Goal: Information Seeking & Learning: Learn about a topic

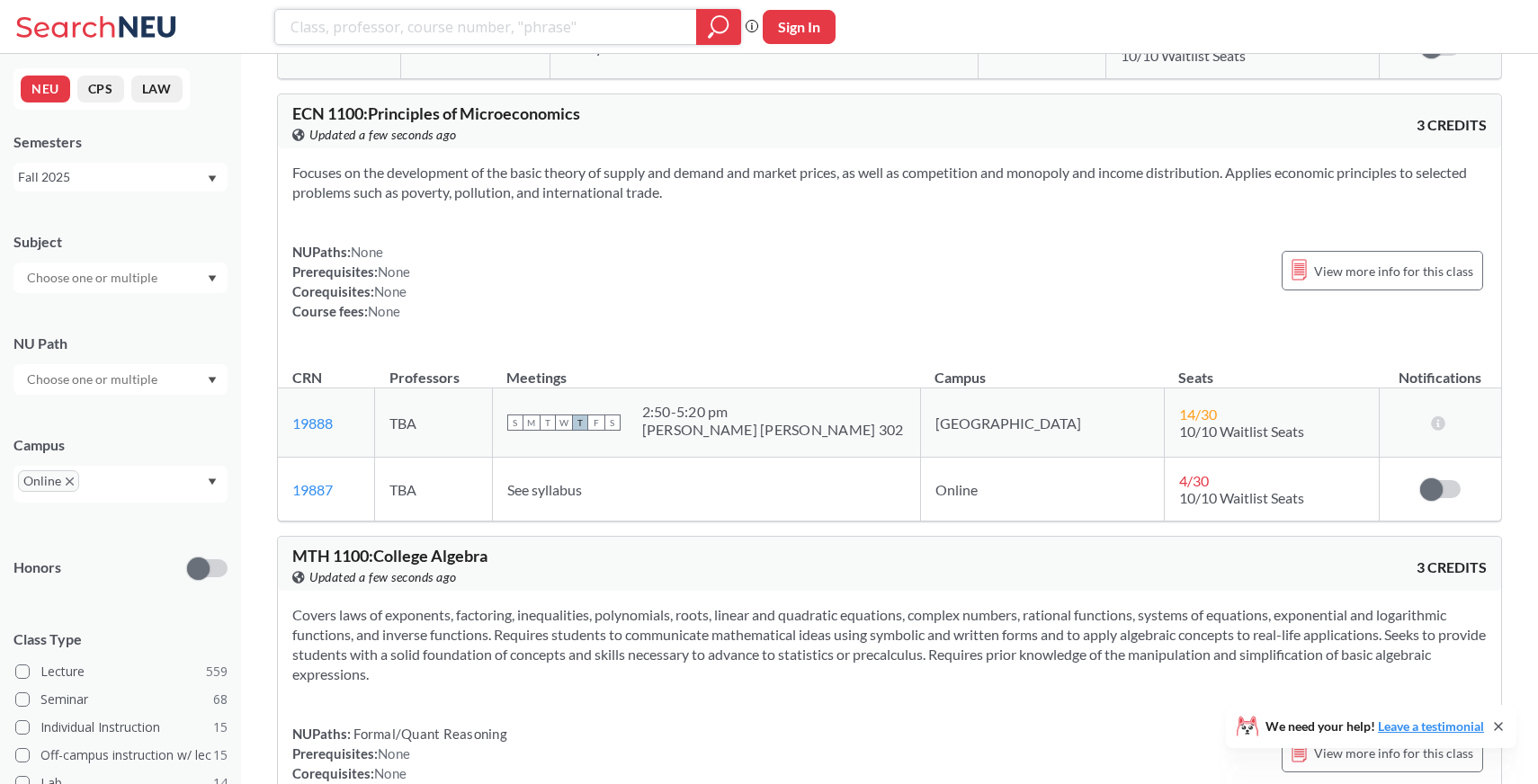
scroll to position [5684, 0]
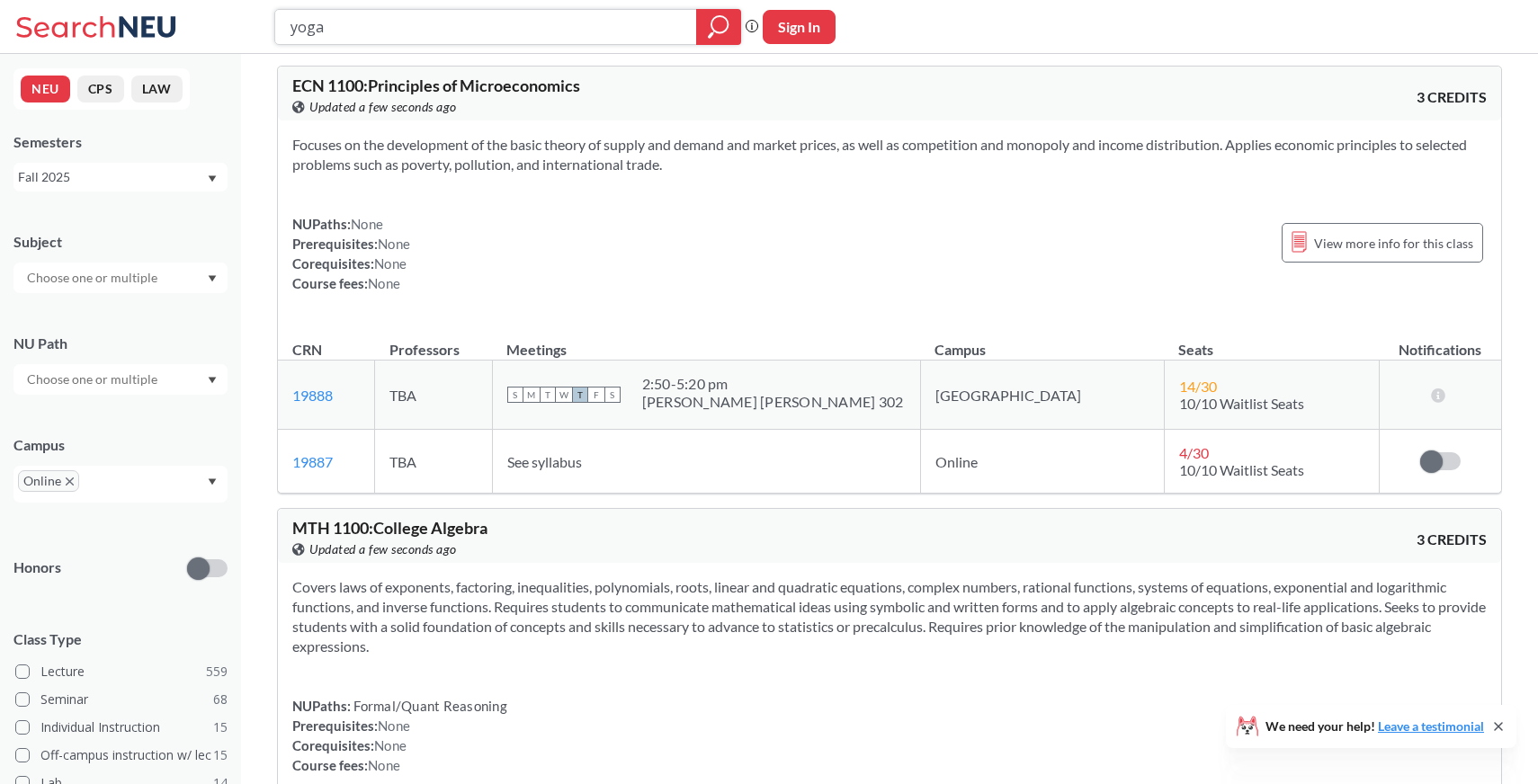
type input "yoga"
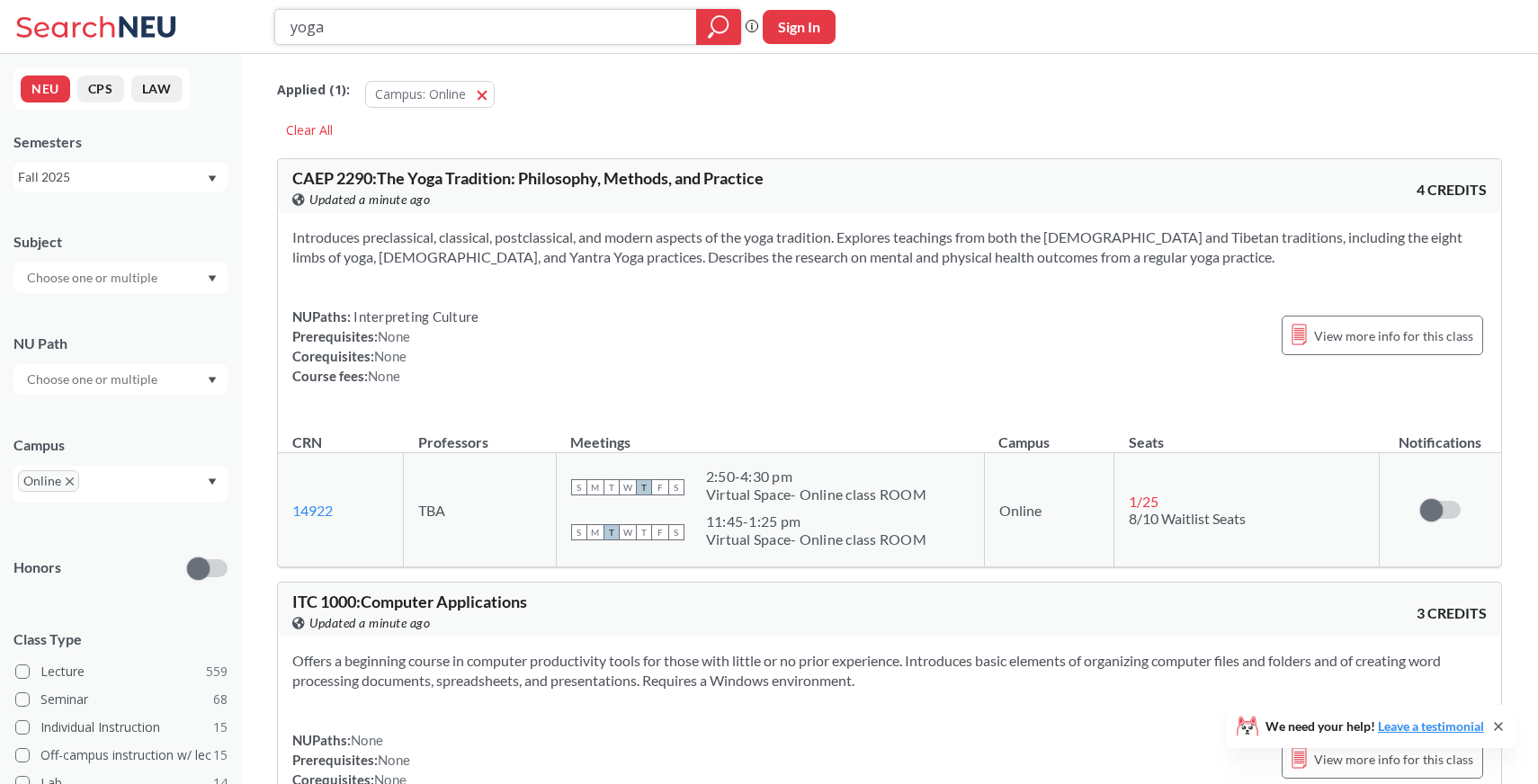
click at [527, 40] on input "yoga" at bounding box center [486, 27] width 395 height 31
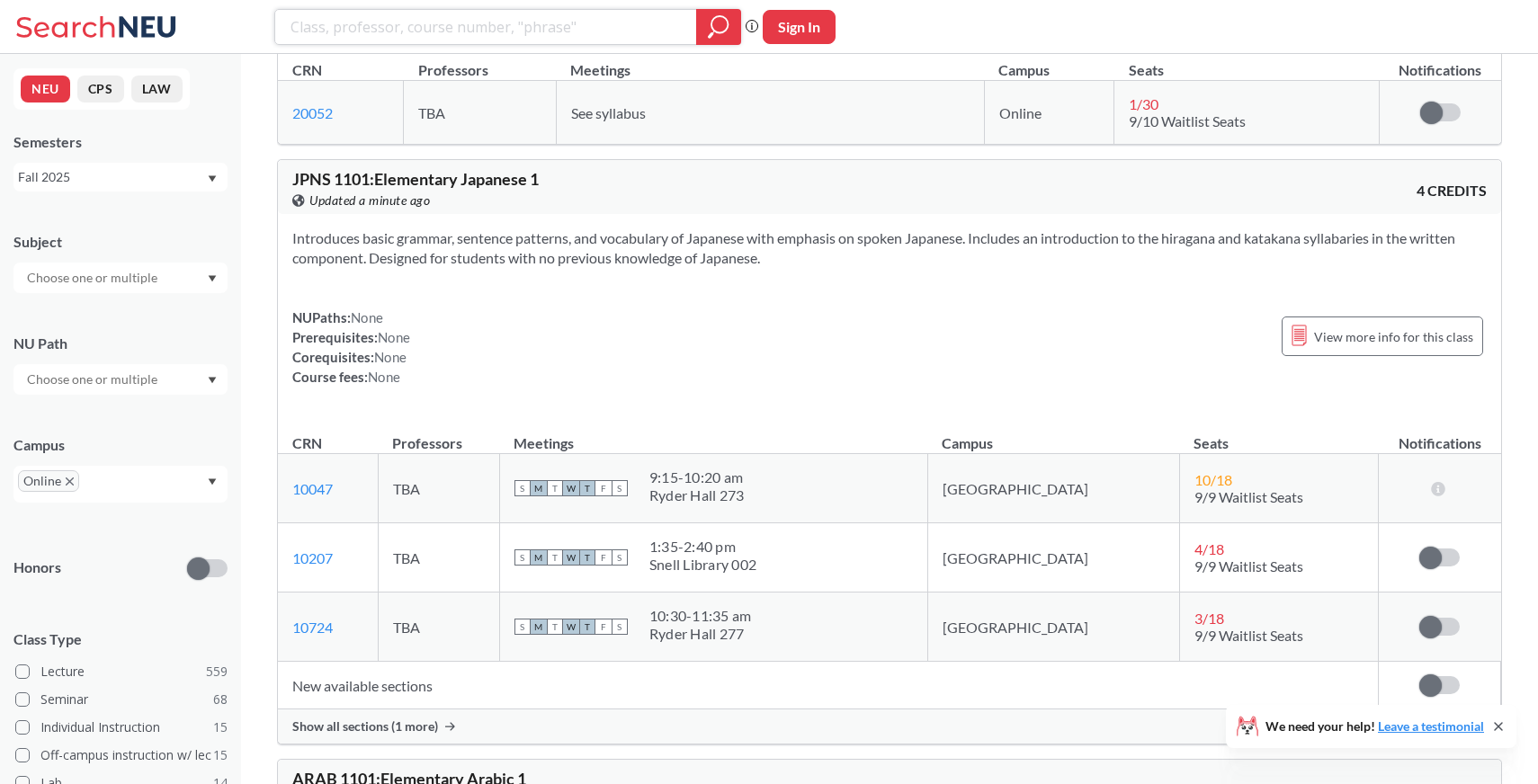
scroll to position [10902, 0]
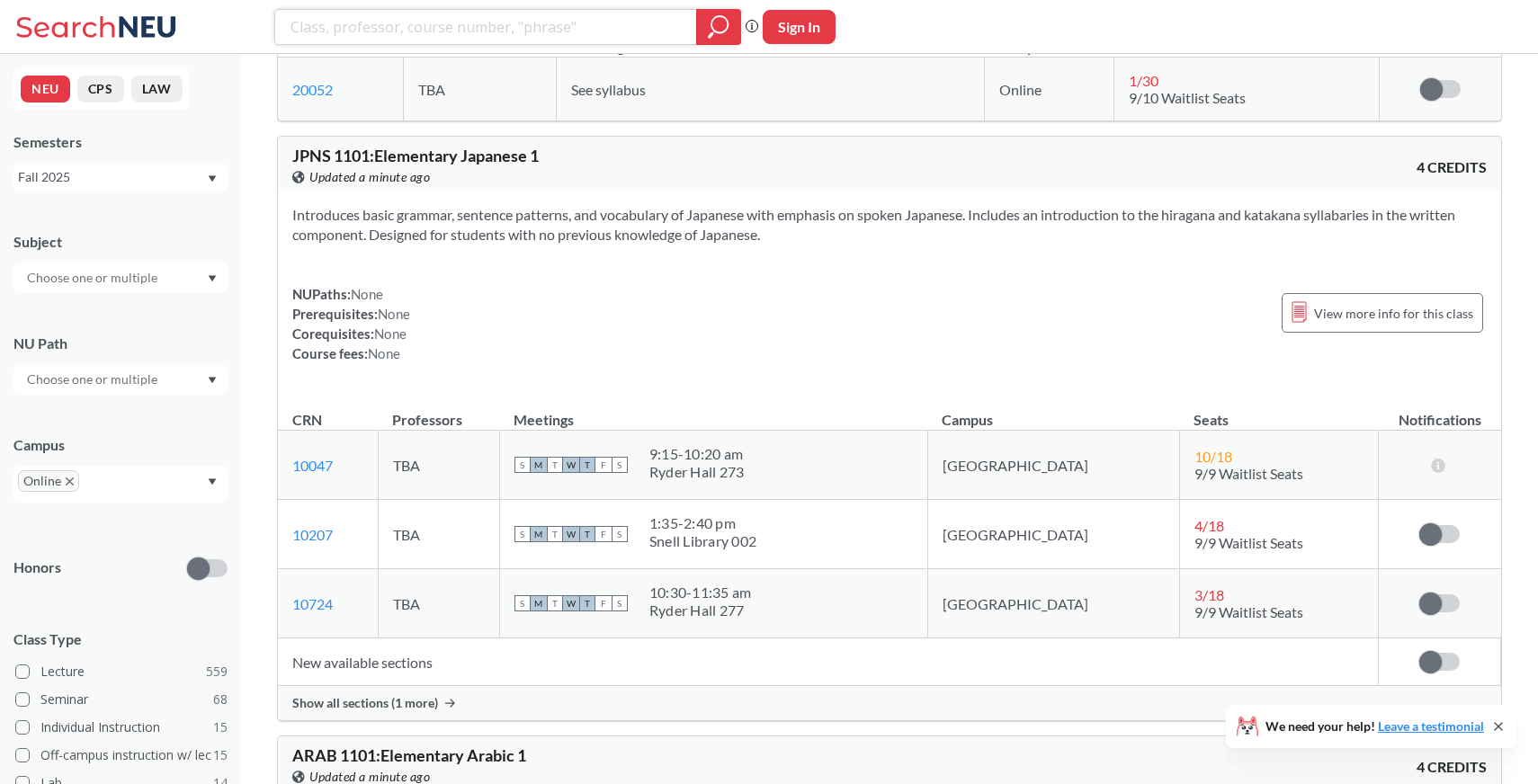
click at [528, 21] on input "search" at bounding box center [486, 27] width 395 height 31
type input "yoga"
click at [712, 29] on icon "magnifying glass" at bounding box center [720, 25] width 17 height 17
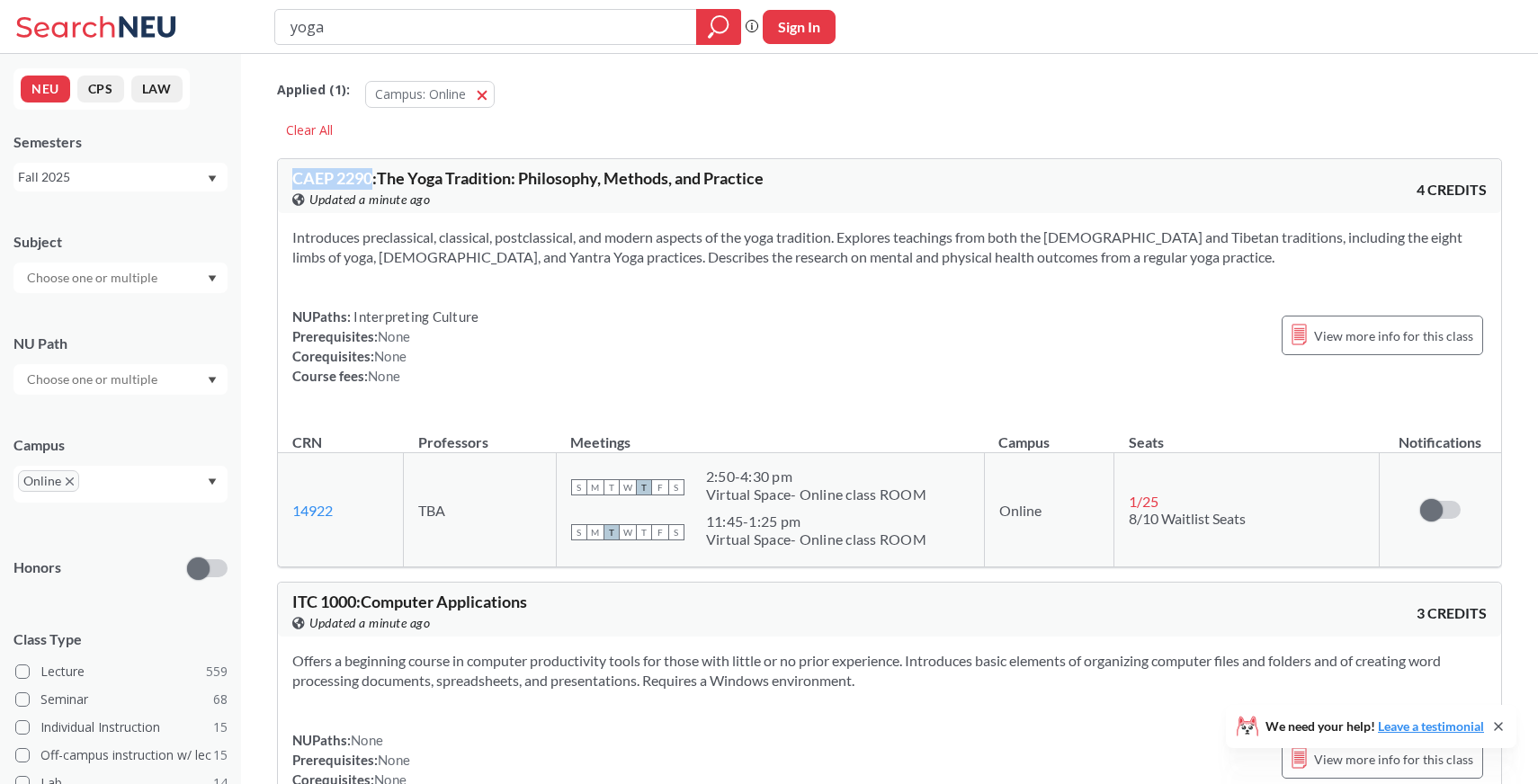
drag, startPoint x: 292, startPoint y: 178, endPoint x: 375, endPoint y: 178, distance: 83.0
click at [375, 178] on span "CAEP 2290 : The Yoga Tradition: Philosophy, Methods, and Practice" at bounding box center [528, 178] width 472 height 19
copy span "CAEP 2290"
click at [308, 190] on div "View this course on Banner. Updated 2 minutes ago" at bounding box center [591, 199] width 597 height 19
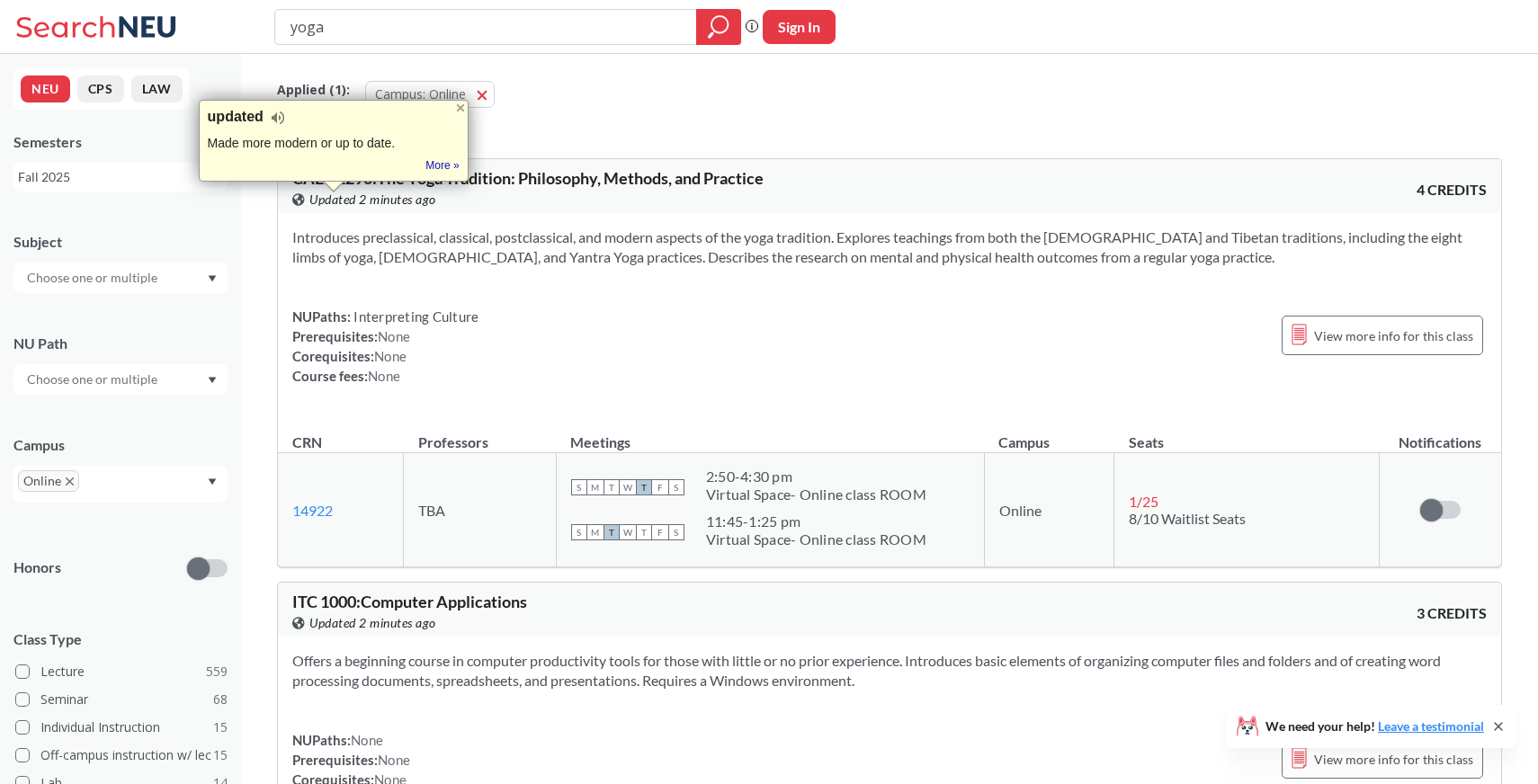
click at [312, 170] on div "updated Made more modern or up to date. Tip: Didn't want this definition pop-up…" at bounding box center [334, 141] width 270 height 82
click at [296, 192] on div "View this course on Banner. Updated 2 minutes ago" at bounding box center [591, 199] width 597 height 19
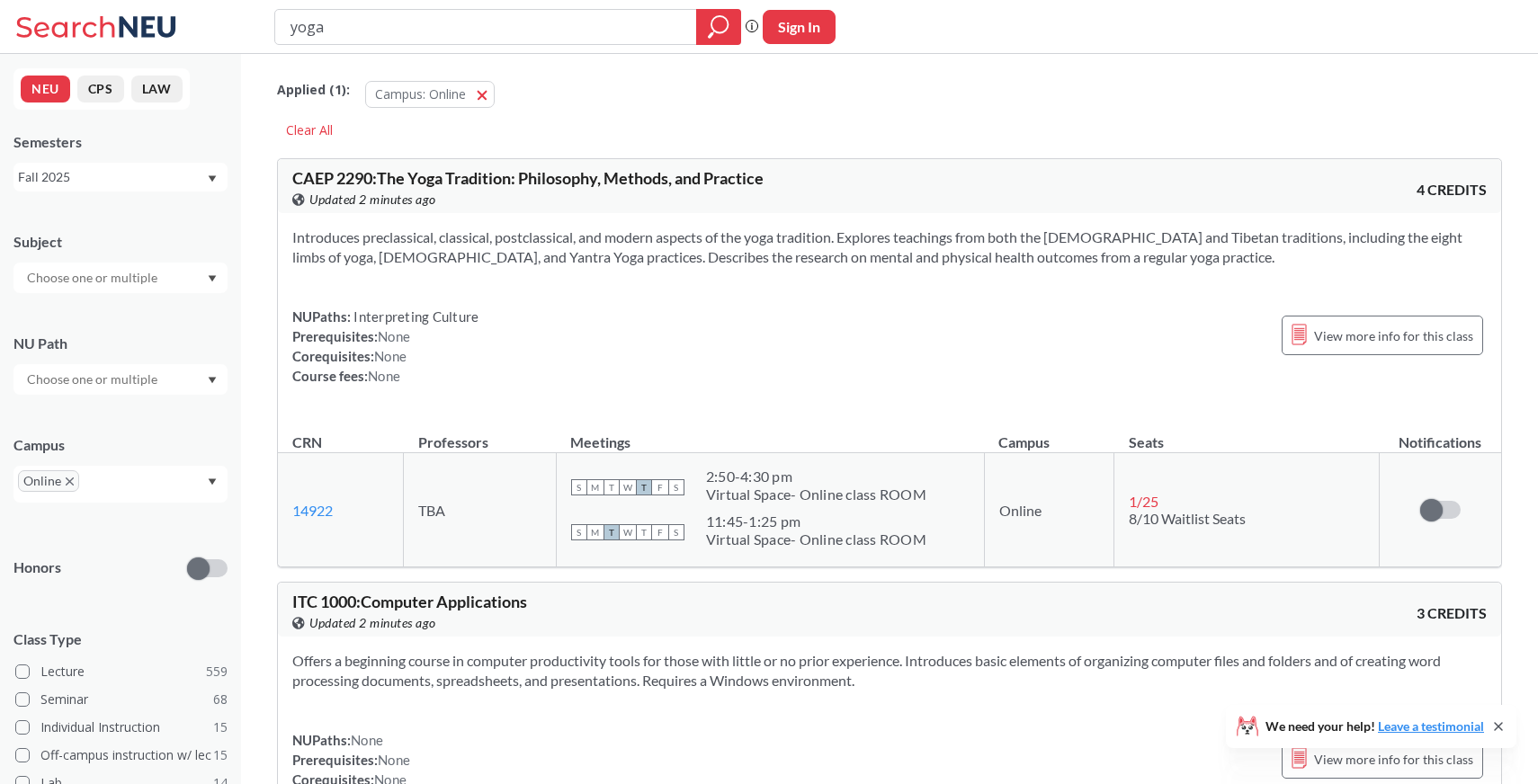
click at [309, 183] on span "CAEP 2290 : The Yoga Tradition: Philosophy, Methods, and Practice" at bounding box center [528, 178] width 472 height 19
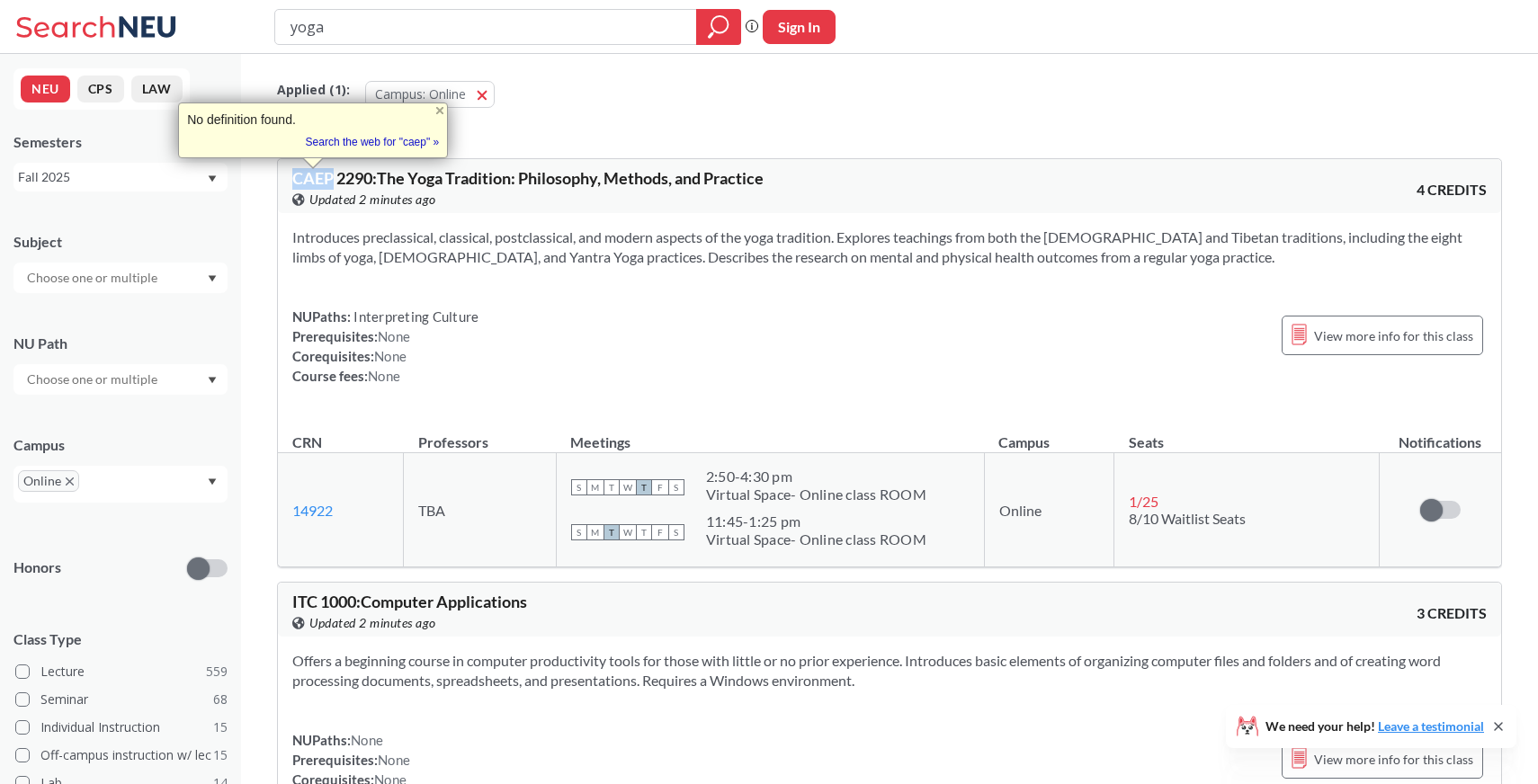
copy span "CAEP"
click at [371, 184] on span "CAEP 2290 : The Yoga Tradition: Philosophy, Methods, and Practice" at bounding box center [528, 178] width 472 height 19
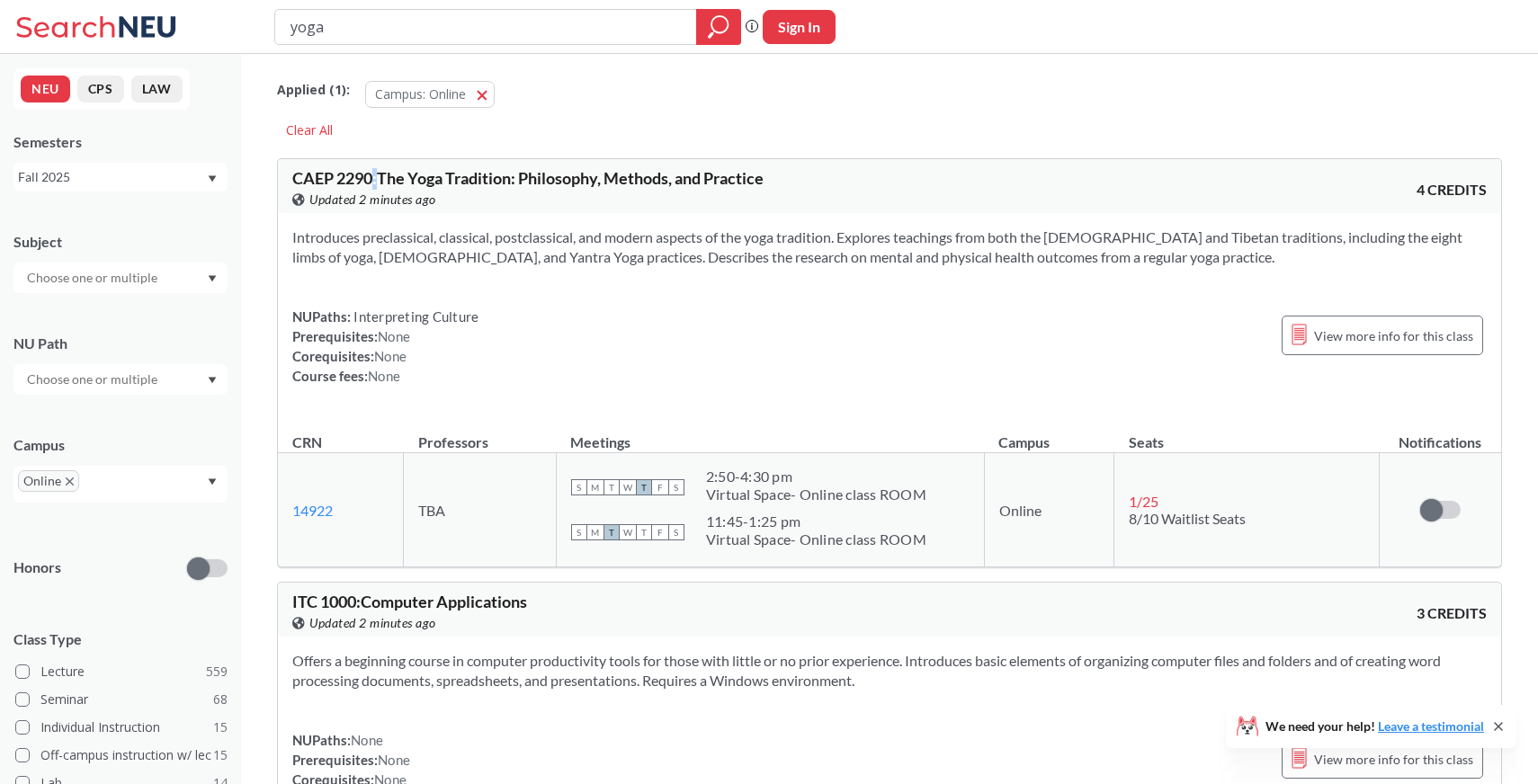
click at [371, 184] on span "CAEP 2290 : The Yoga Tradition: Philosophy, Methods, and Practice" at bounding box center [528, 178] width 472 height 19
copy span ":"
click at [367, 175] on span "CAEP 2290 : The Yoga Tradition: Philosophy, Methods, and Practice" at bounding box center [528, 178] width 472 height 19
copy span "2290"
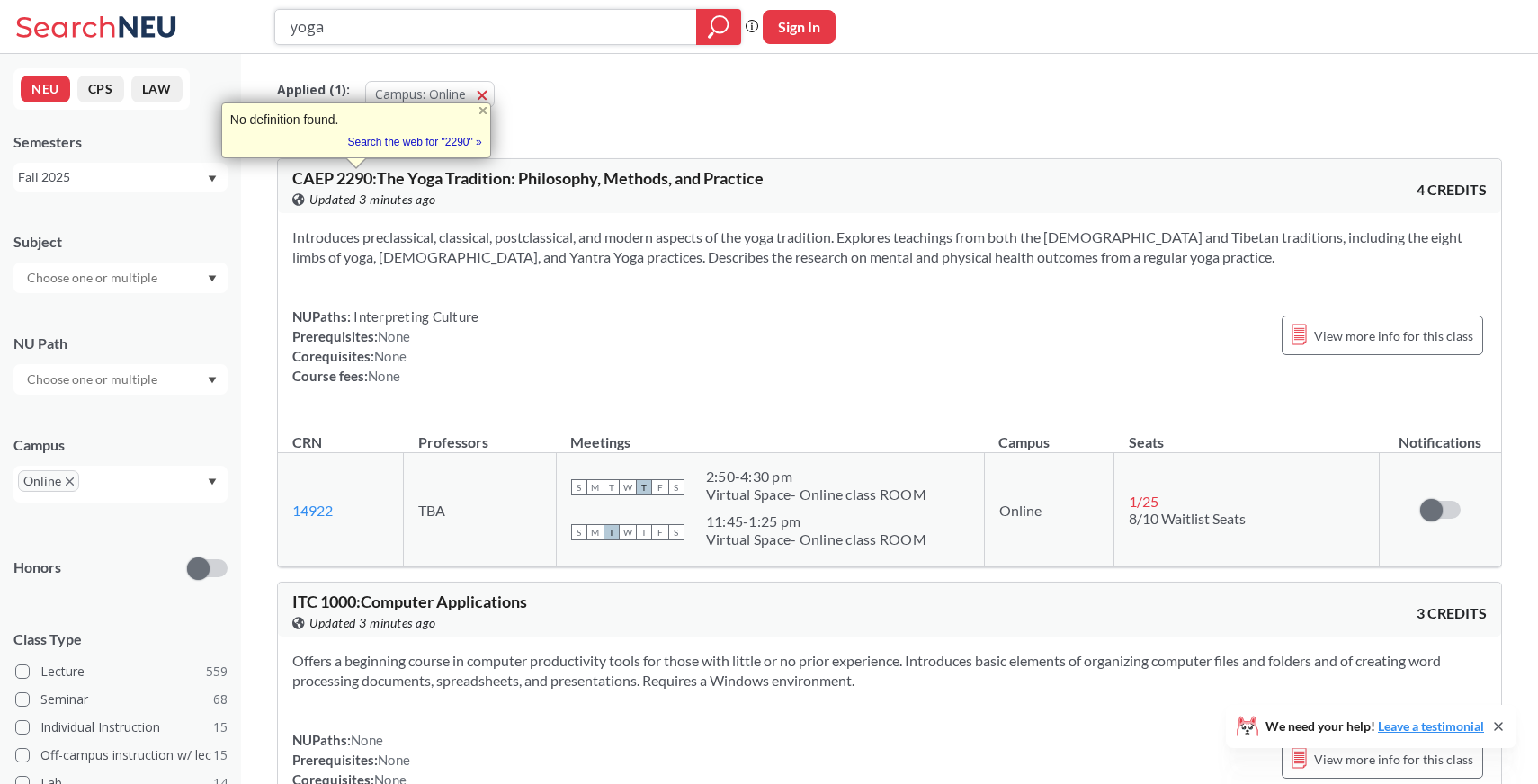
click at [625, 39] on input "yoga" at bounding box center [486, 27] width 395 height 31
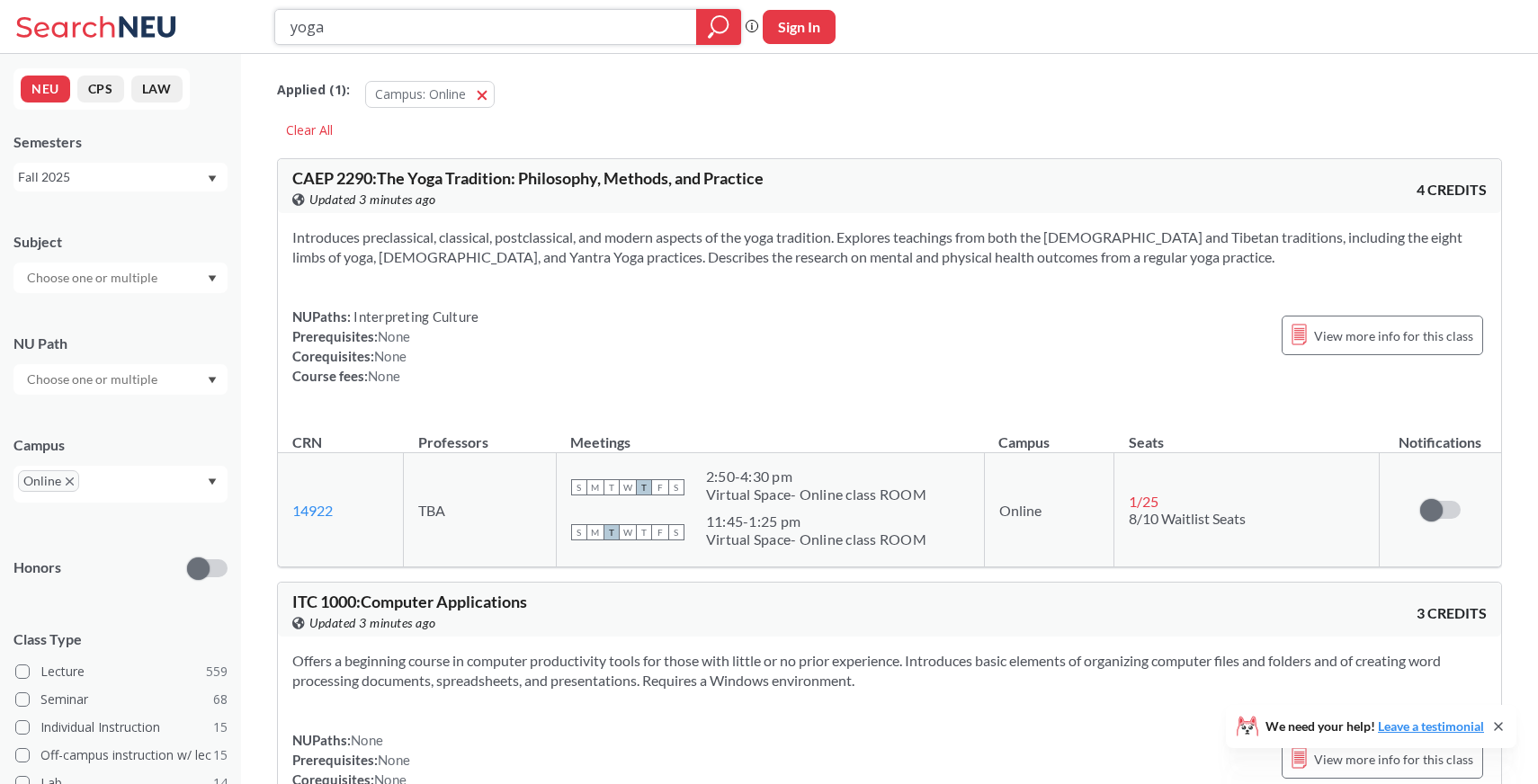
click at [625, 39] on input "yoga" at bounding box center [486, 27] width 395 height 31
click at [718, 35] on icon "magnifying glass" at bounding box center [718, 27] width 21 height 25
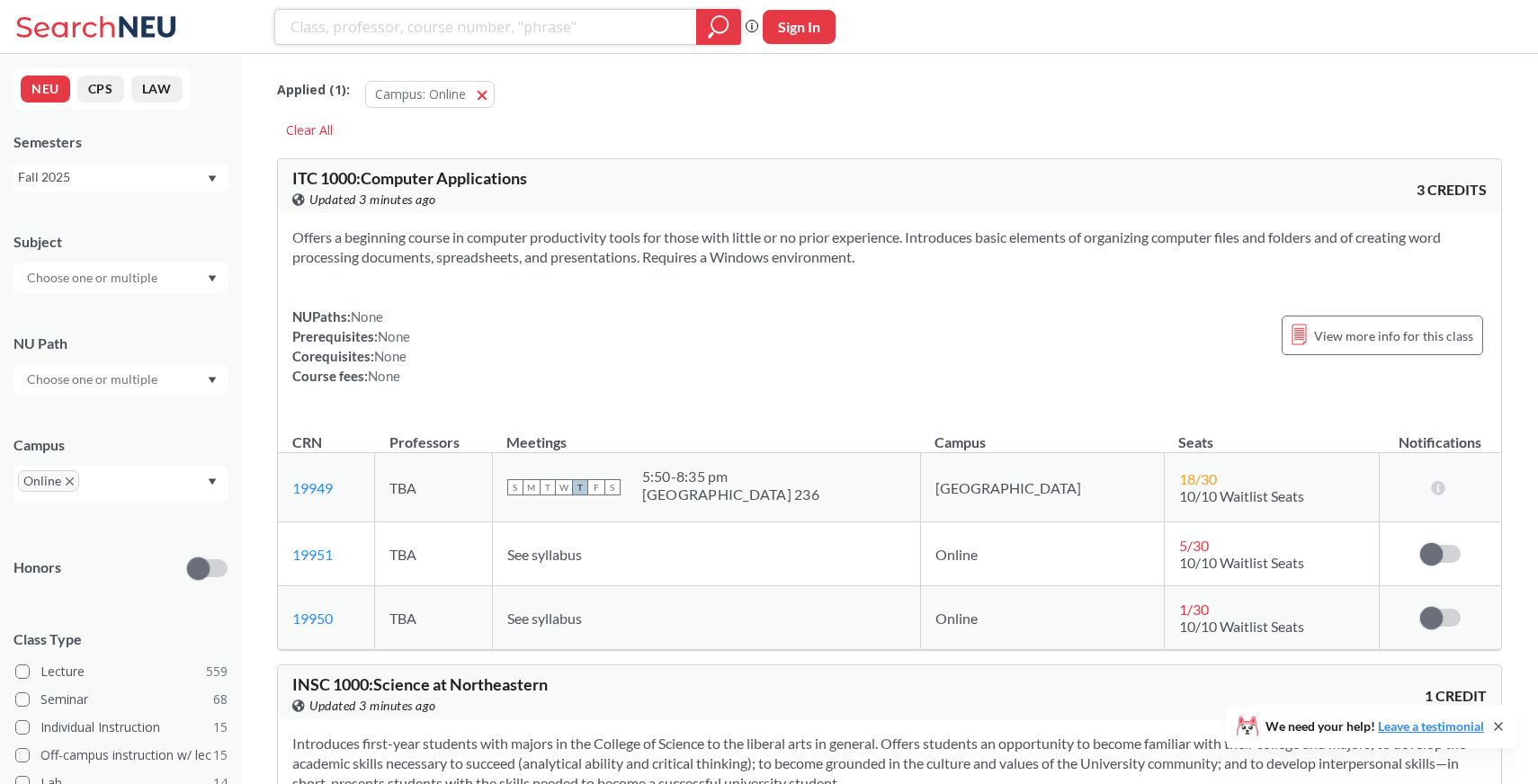
click at [552, 41] on input "search" at bounding box center [486, 27] width 395 height 31
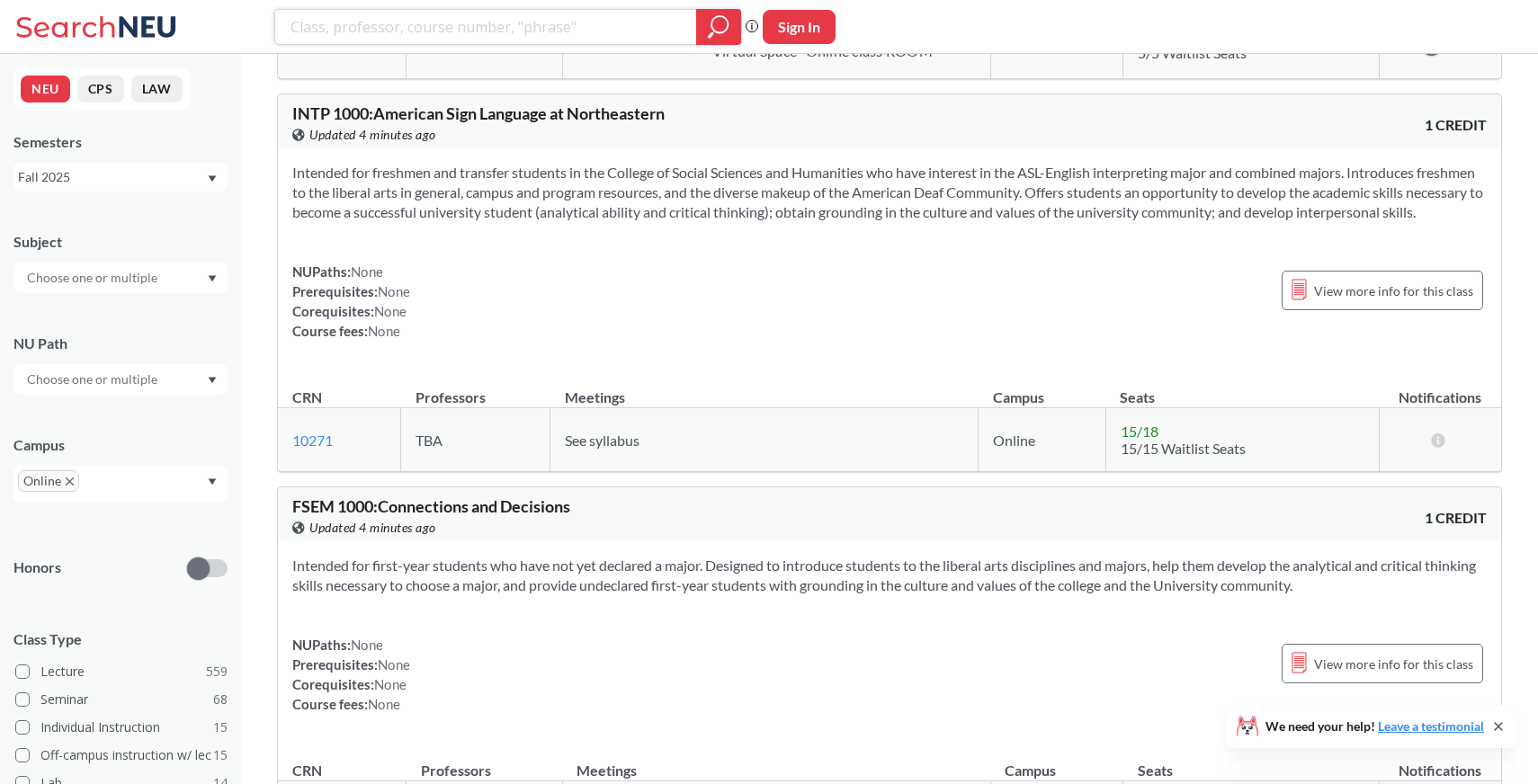
scroll to position [2185, 0]
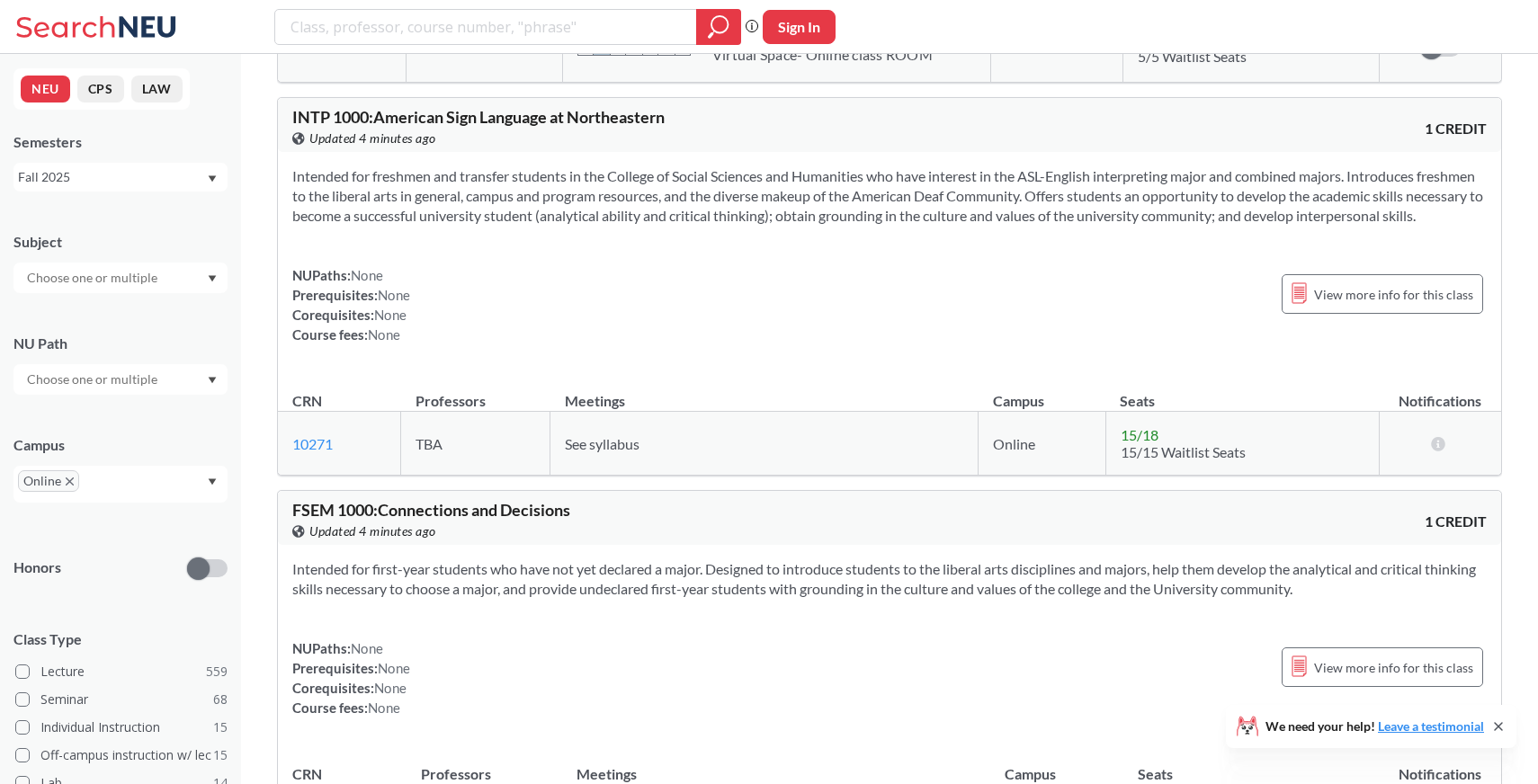
click at [309, 116] on span "INTP 1000 : American Sign Language at Northeastern" at bounding box center [478, 116] width 373 height 19
copy span "INTP"
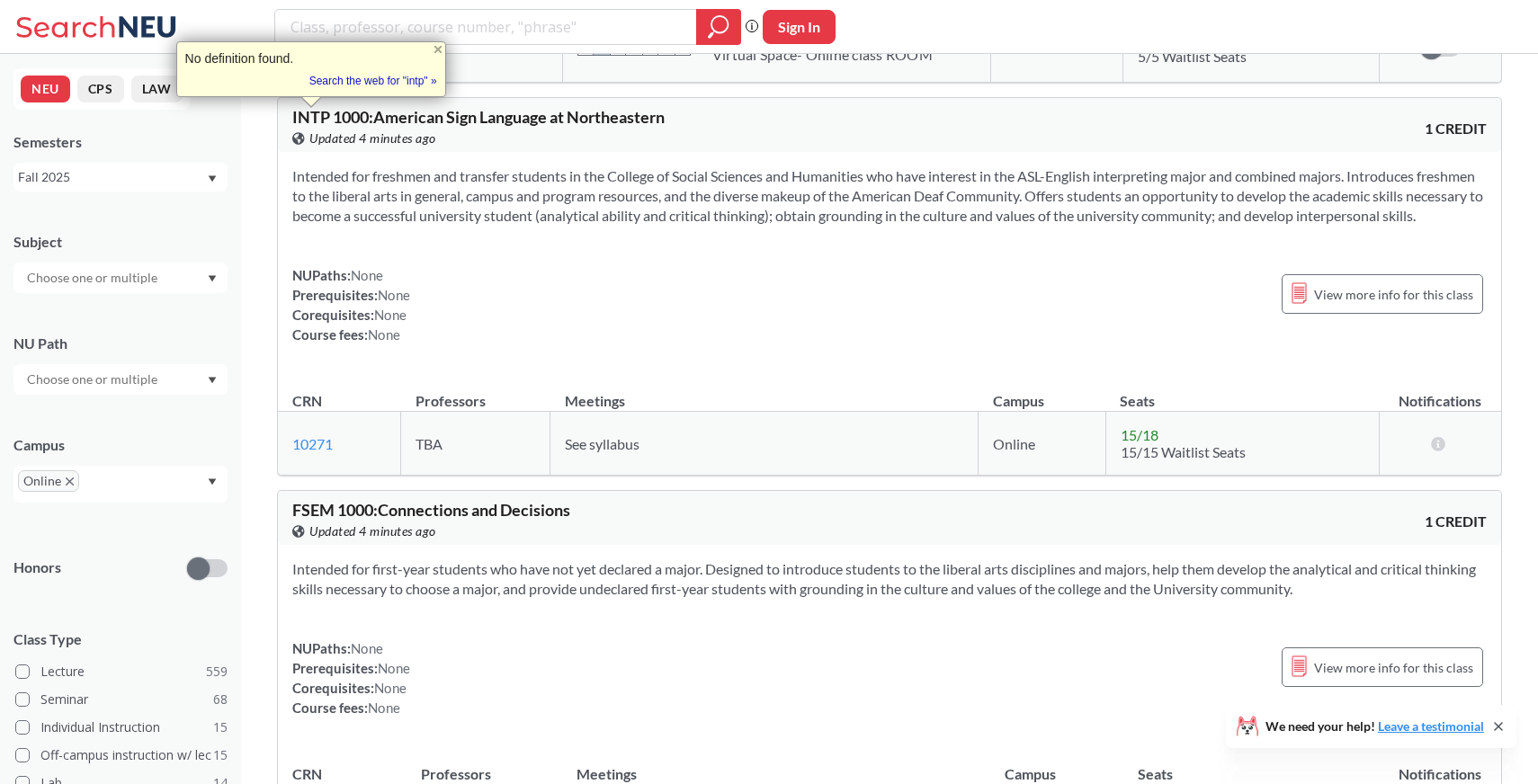
click at [347, 118] on span "INTP 1000 : American Sign Language at Northeastern" at bounding box center [478, 116] width 373 height 19
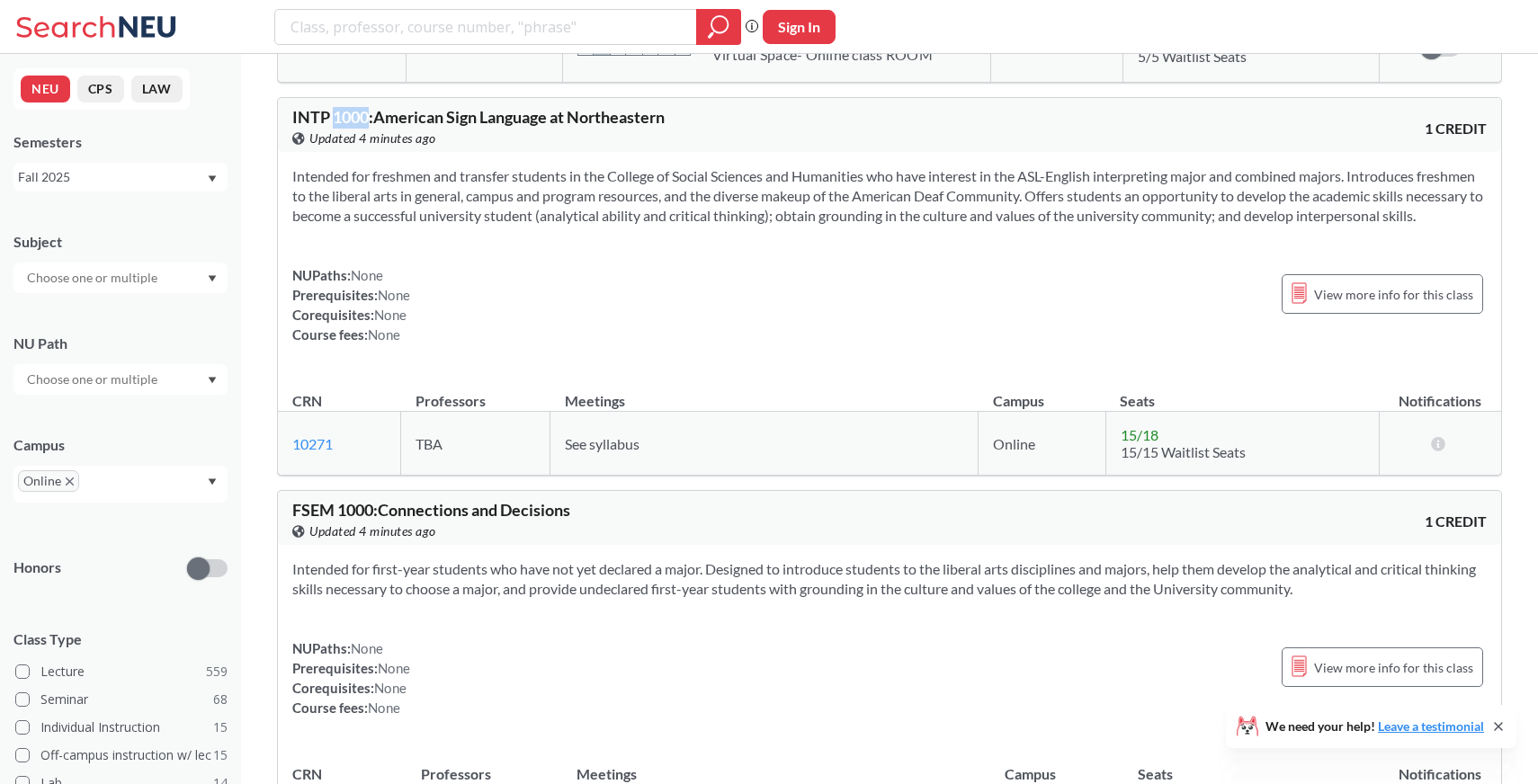
click at [347, 118] on span "INTP 1000 : American Sign Language at Northeastern" at bounding box center [478, 116] width 373 height 19
copy span "1000"
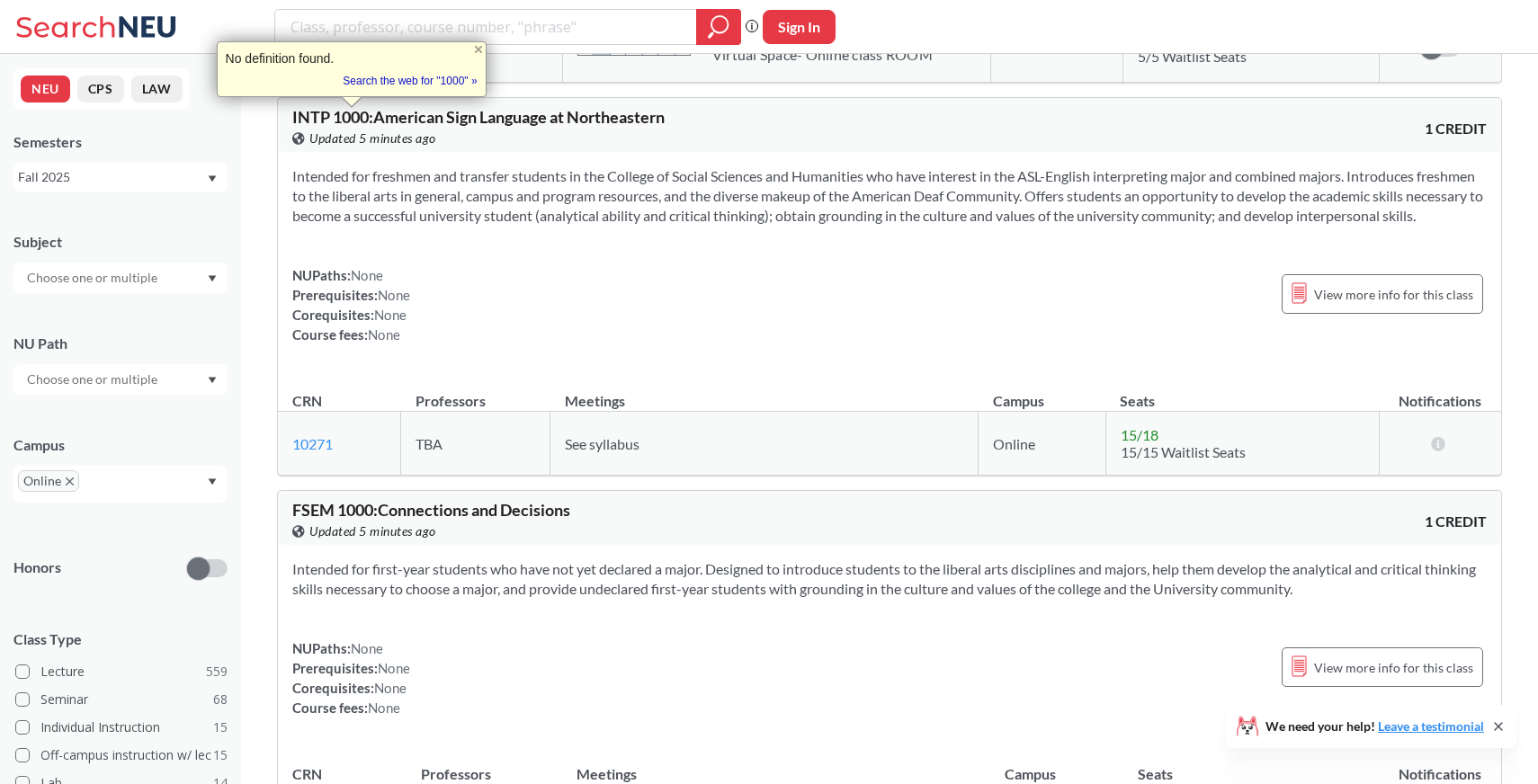
click at [399, 129] on span "Updated 5 minutes ago" at bounding box center [372, 138] width 127 height 19
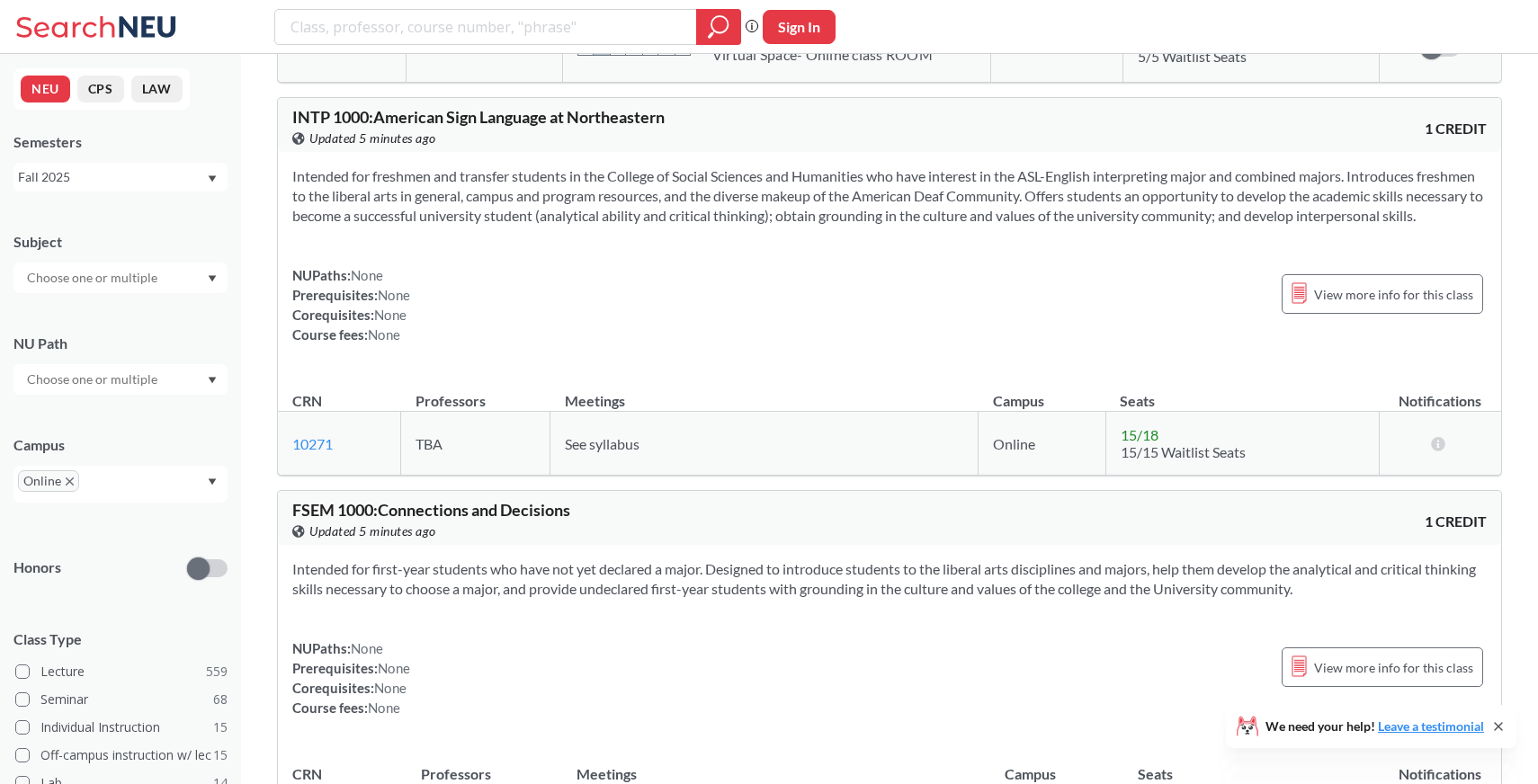
click at [297, 114] on span "INTP 1000 : American Sign Language at Northeastern" at bounding box center [478, 116] width 373 height 19
copy span "INTP"
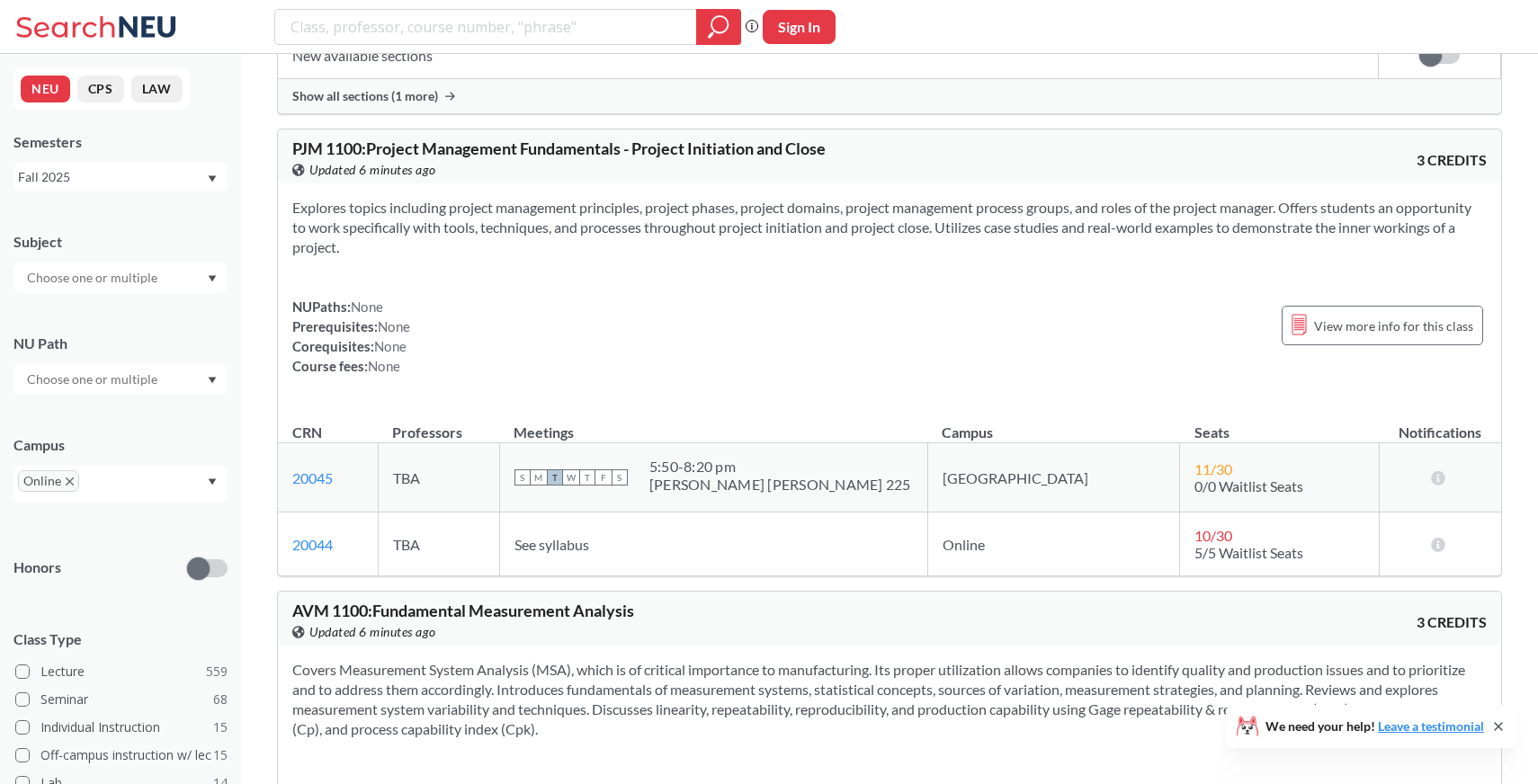
scroll to position [8283, 0]
click at [310, 551] on link "20044" at bounding box center [313, 543] width 41 height 17
drag, startPoint x: 374, startPoint y: 579, endPoint x: 292, endPoint y: 579, distance: 82.0
click at [291, 574] on td "20044 View this section on Banner." at bounding box center [327, 542] width 100 height 64
copy link "20044"
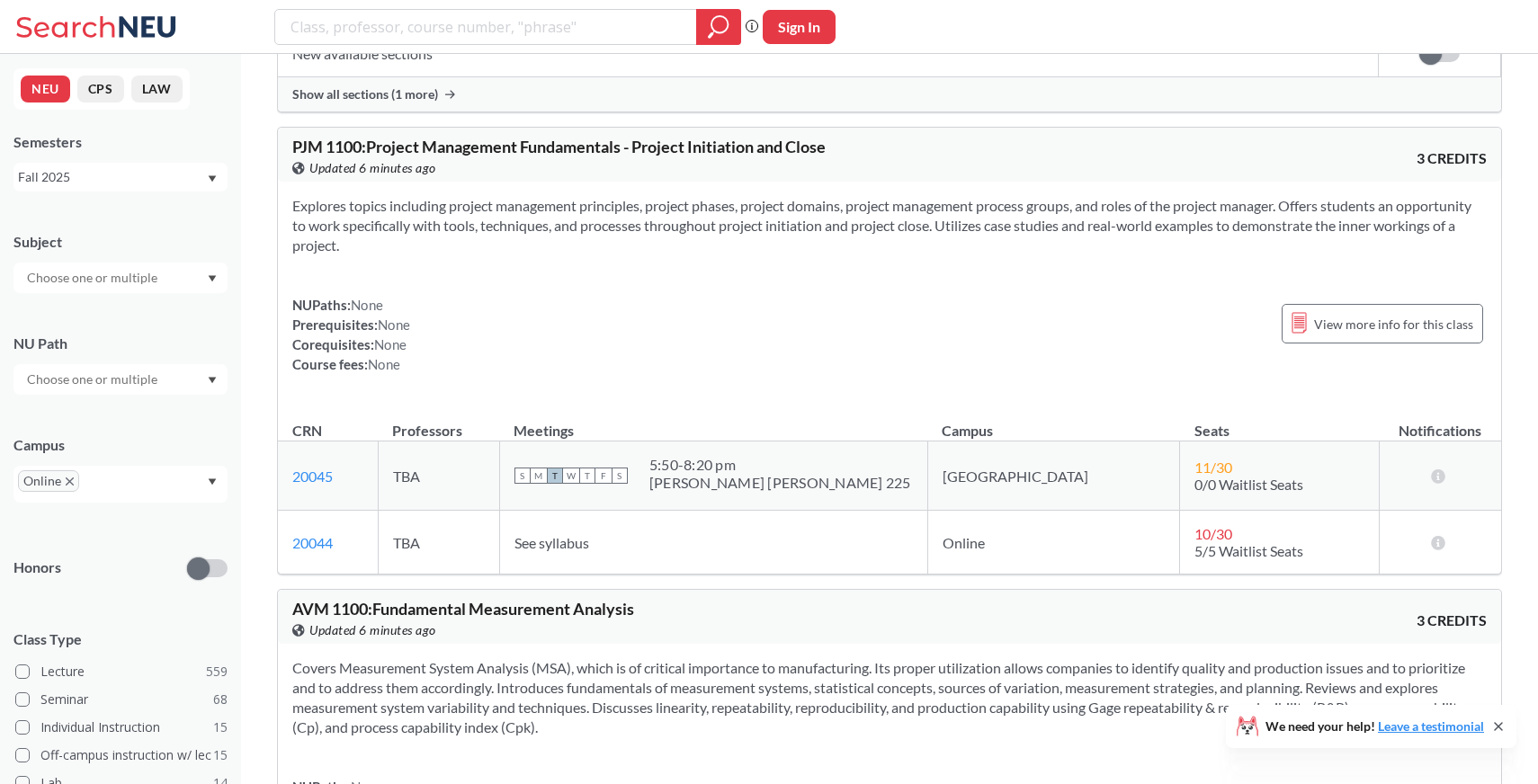
click at [313, 156] on span "PJM 1100 : Project Management Fundamentals - Project Initiation and Close" at bounding box center [559, 146] width 534 height 19
copy span "PJM"
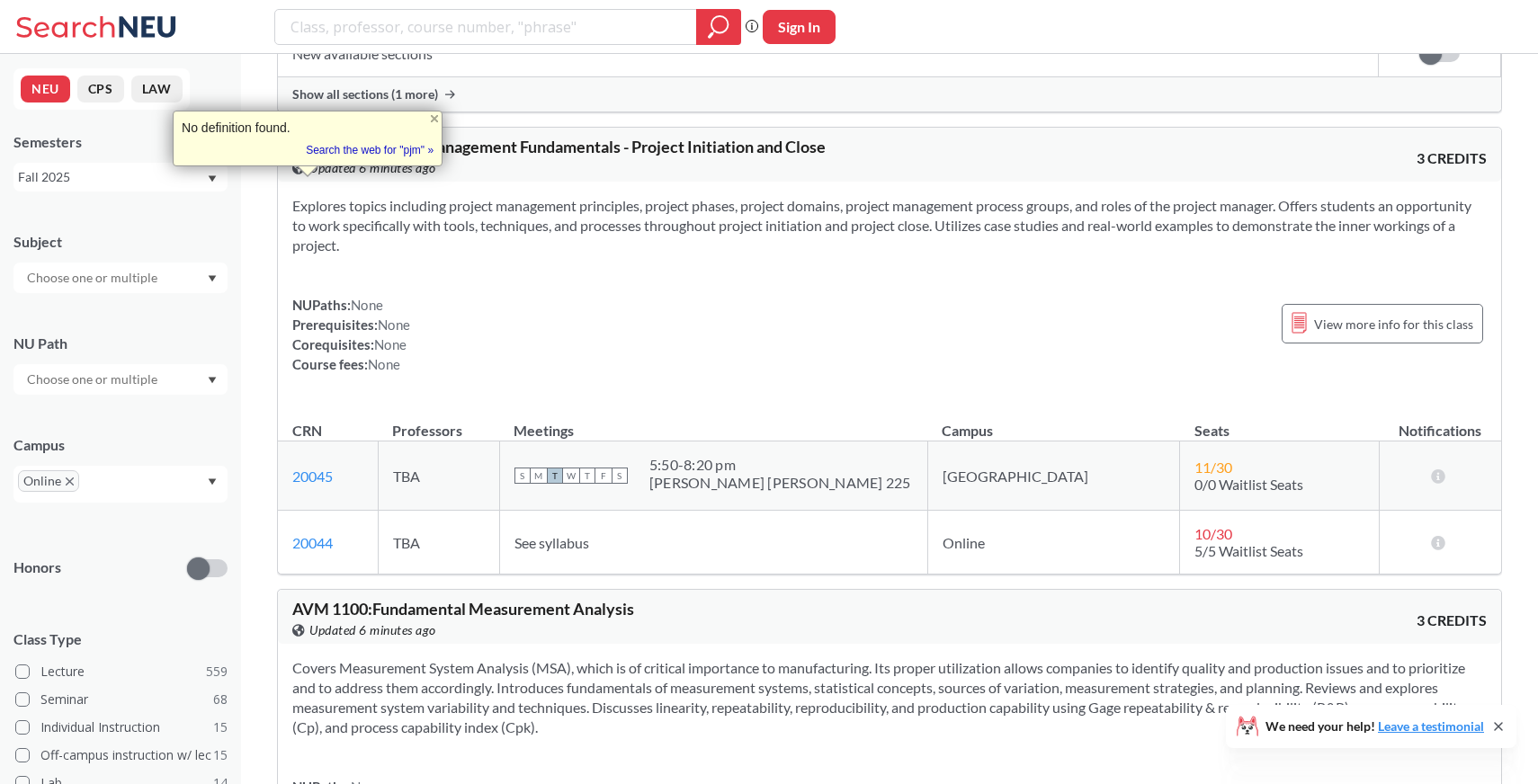
click at [342, 156] on span "PJM 1100 : Project Management Fundamentals - Project Initiation and Close" at bounding box center [559, 146] width 534 height 19
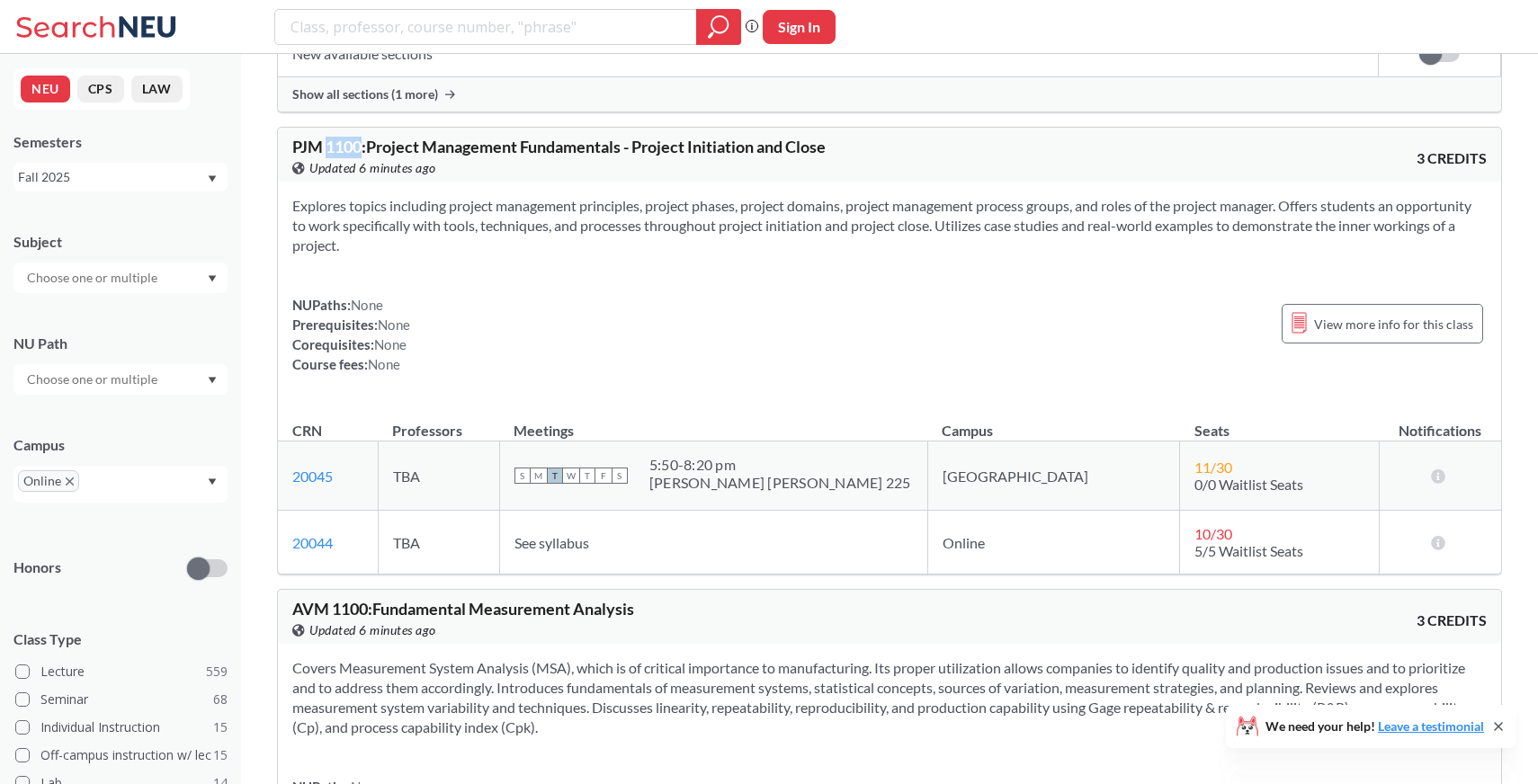
click at [342, 156] on span "PJM 1100 : Project Management Fundamentals - Project Initiation and Close" at bounding box center [559, 146] width 534 height 19
copy span "1100"
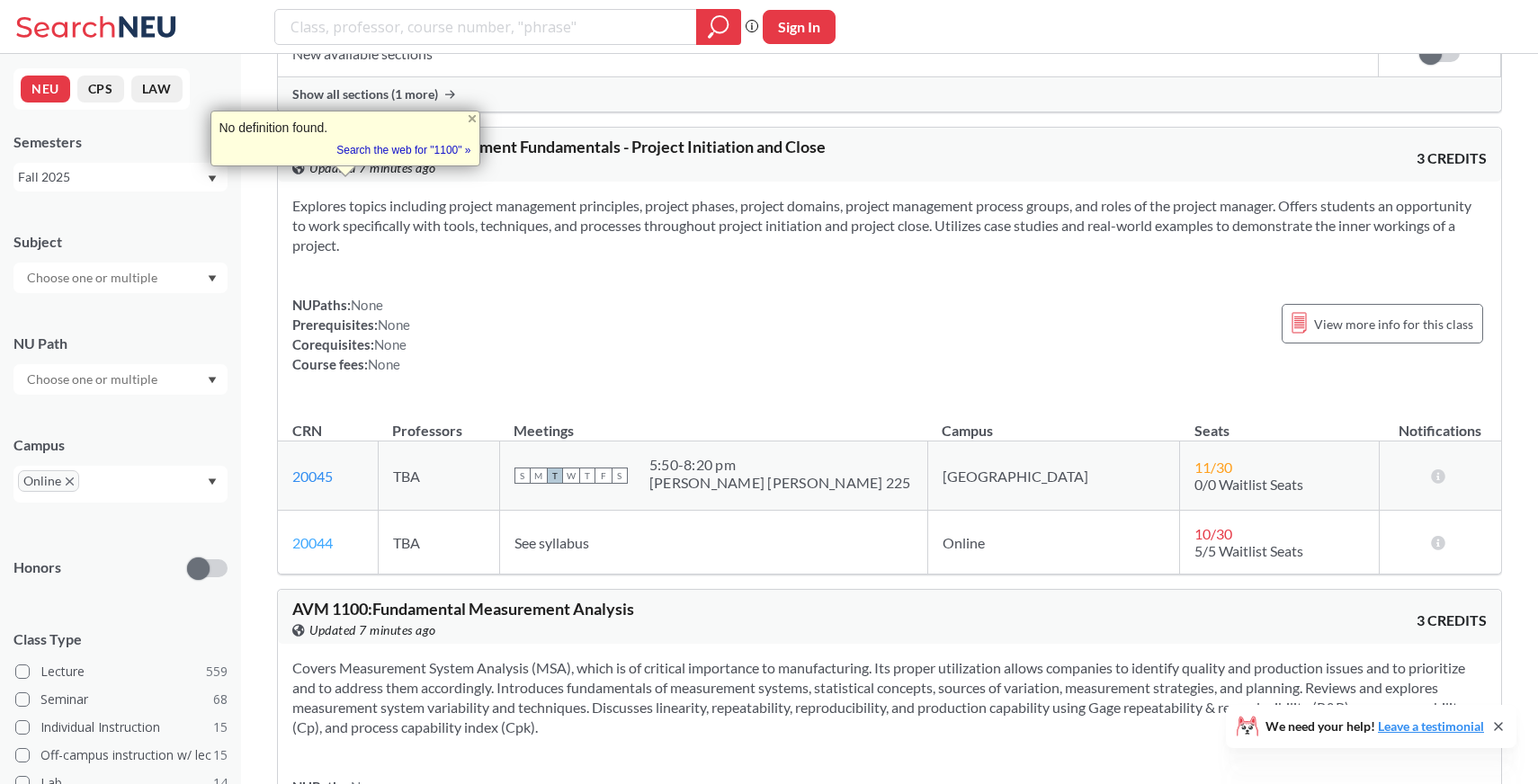
click at [321, 551] on link "20044" at bounding box center [313, 543] width 41 height 17
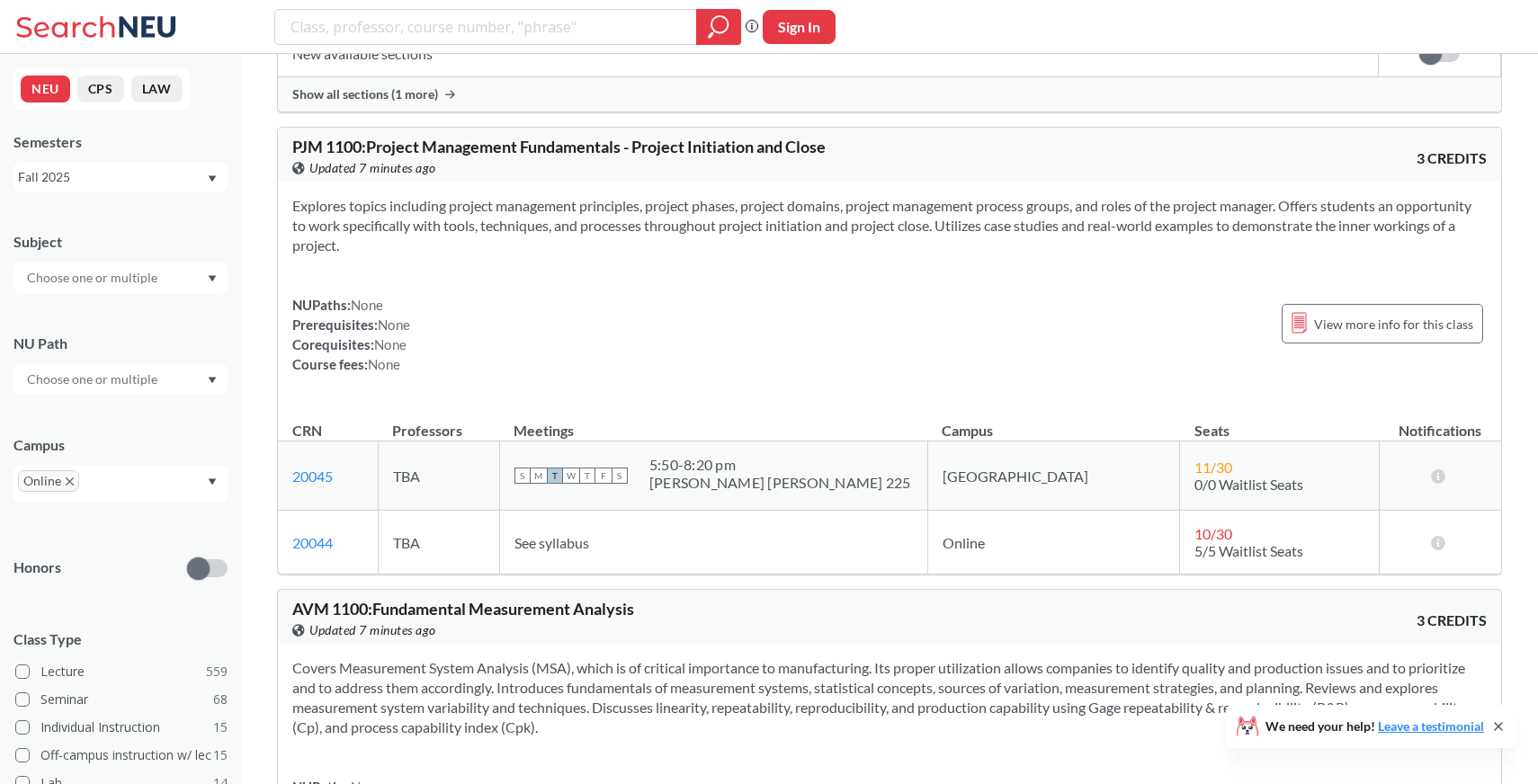
click at [569, 255] on section "Explores topics including project management principles, project phases, projec…" at bounding box center [889, 226] width 1194 height 59
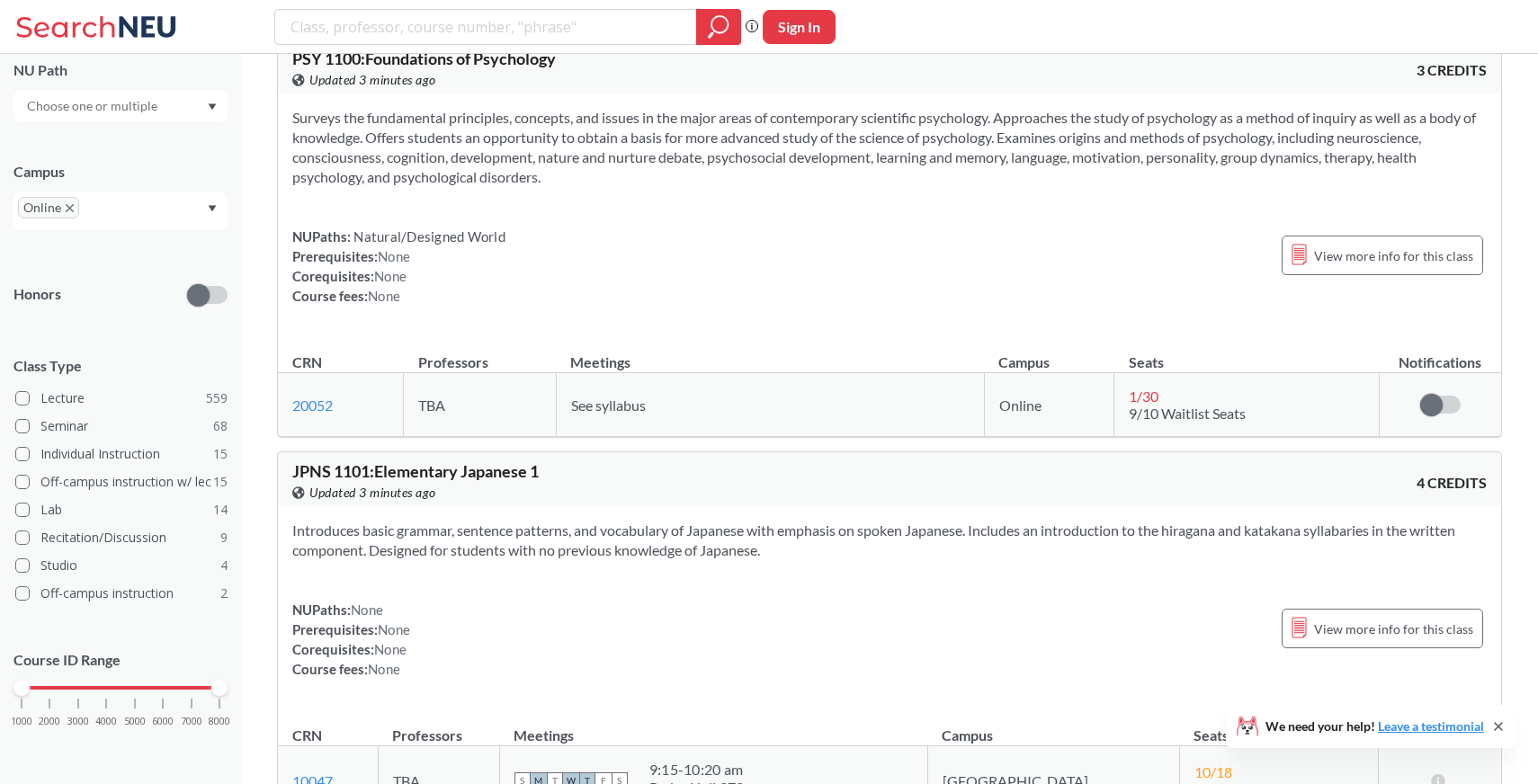
scroll to position [10587, 0]
click at [304, 67] on span "PSY 1100 : Foundations of Psychology" at bounding box center [424, 57] width 264 height 19
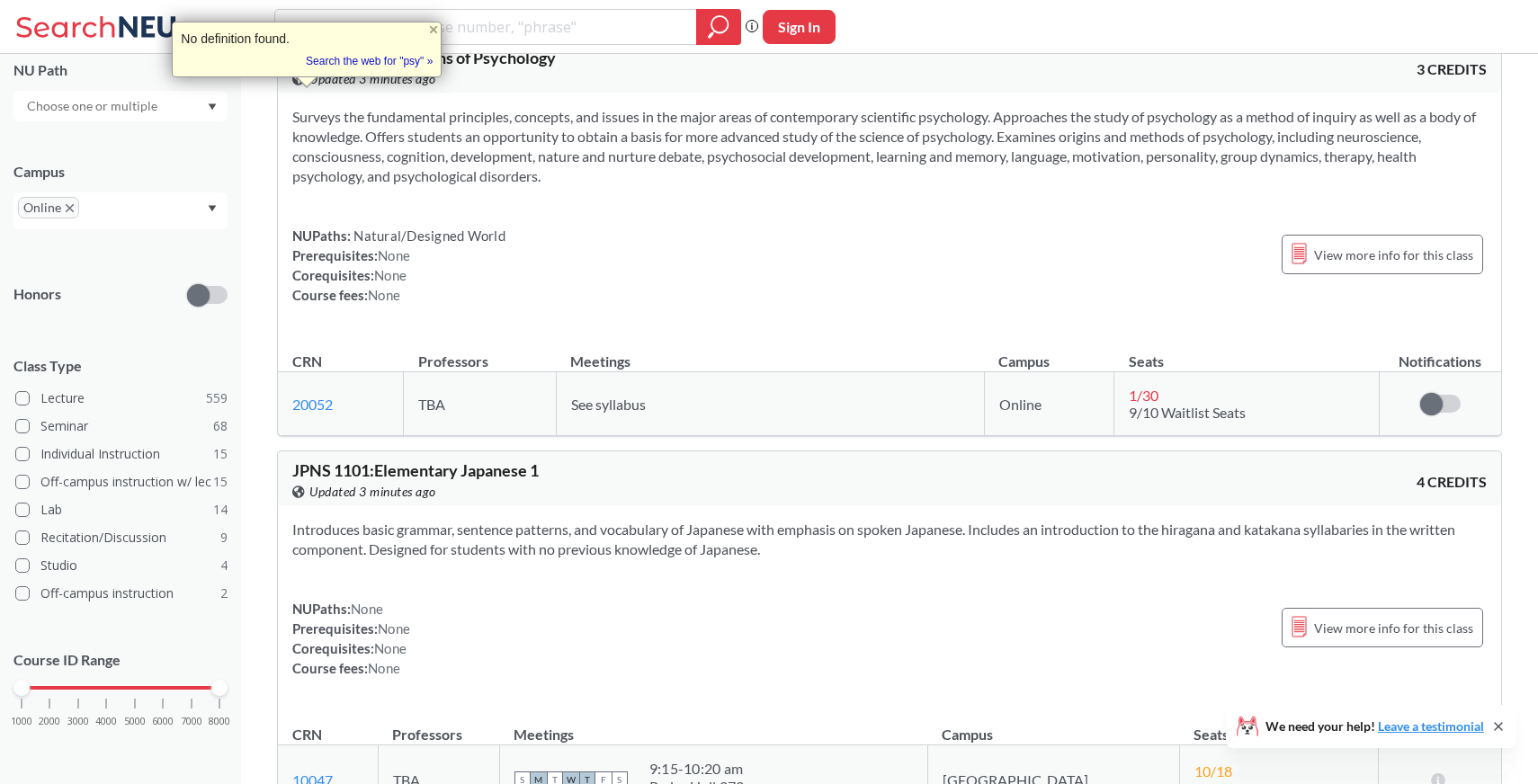
click at [351, 67] on span "PSY 1100 : Foundations of Psychology" at bounding box center [424, 57] width 264 height 19
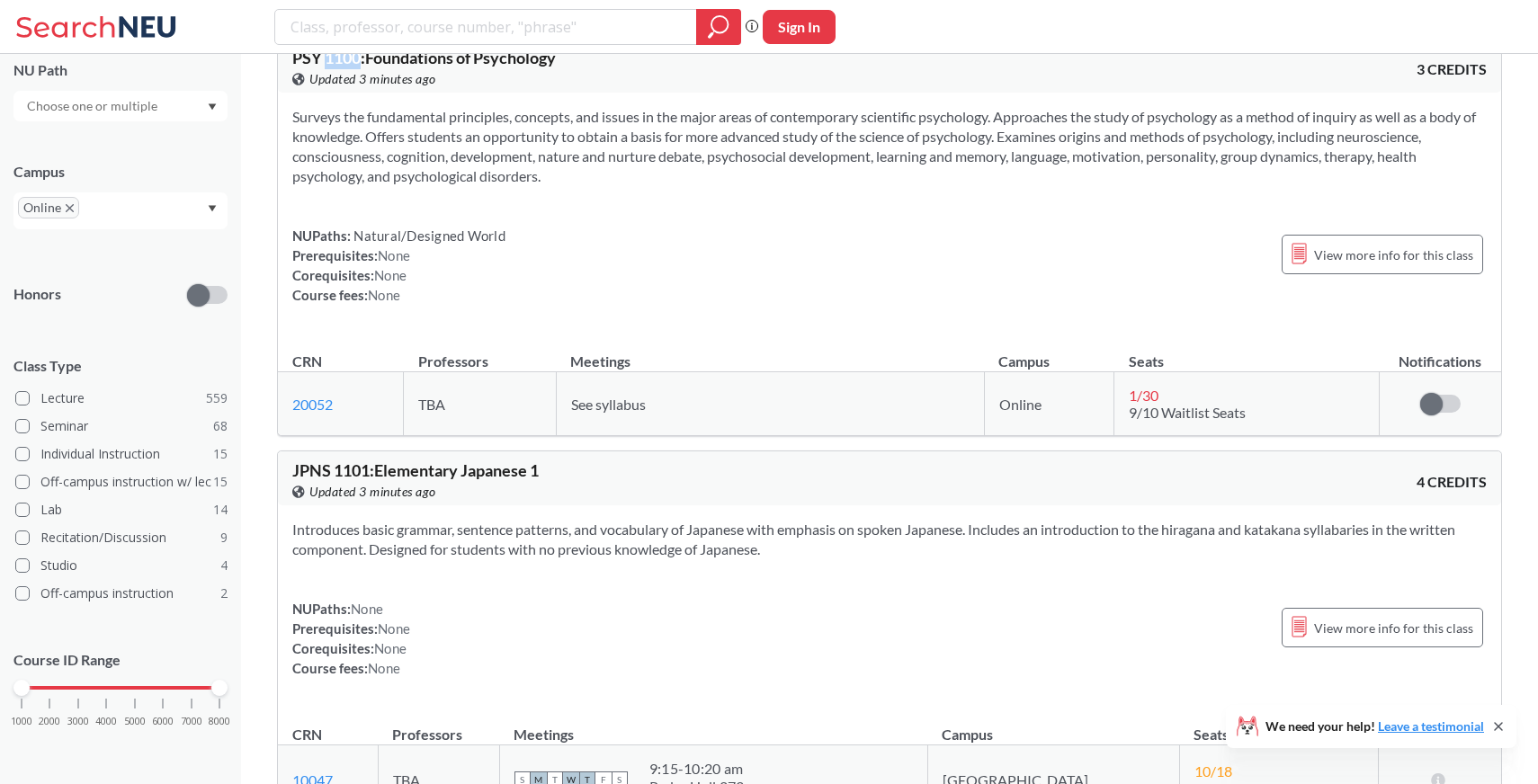
click at [351, 67] on span "PSY 1100 : Foundations of Psychology" at bounding box center [424, 57] width 264 height 19
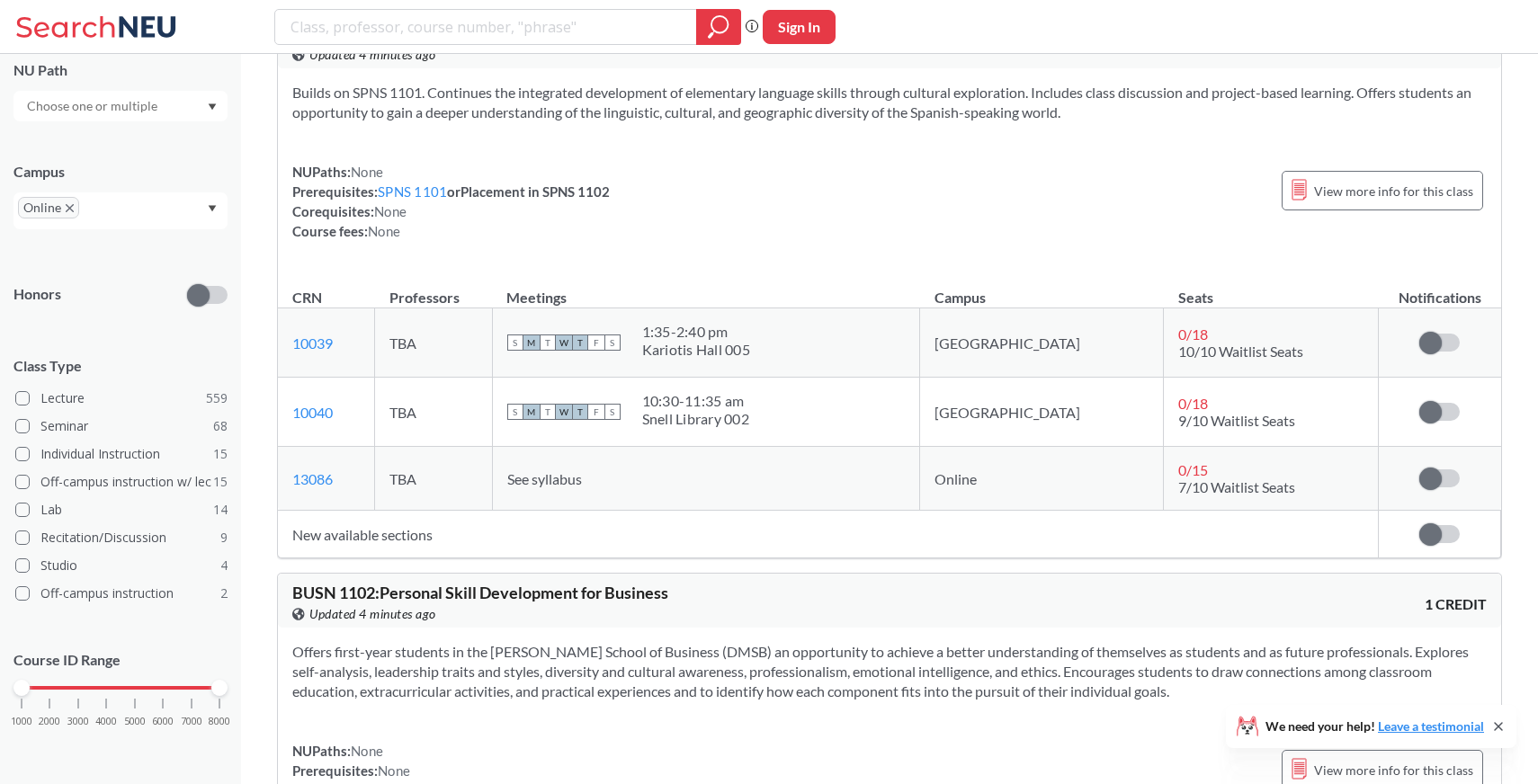
scroll to position [17413, 0]
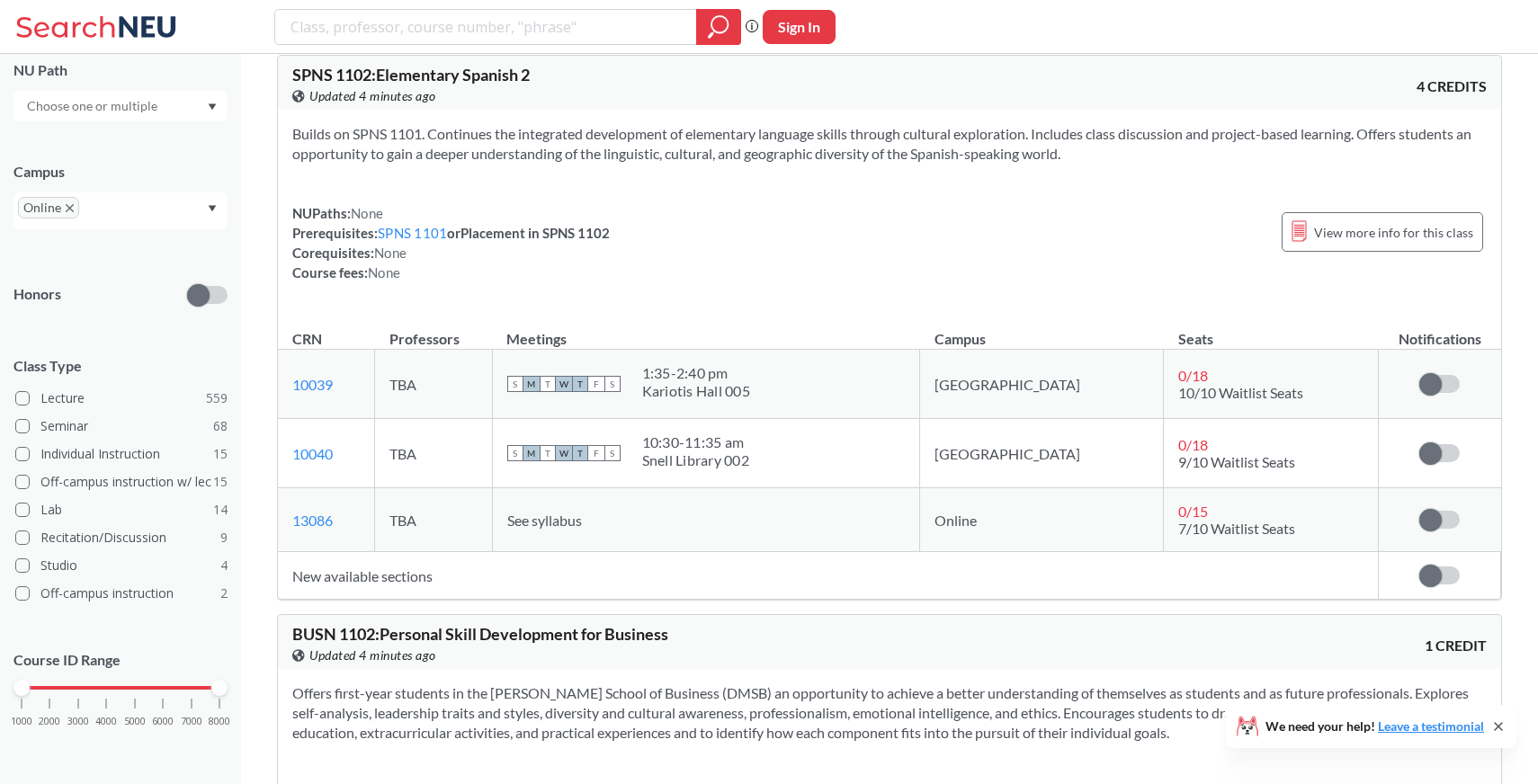
click at [322, 84] on span "SPNS 1102 : Elementary Spanish 2" at bounding box center [411, 74] width 238 height 19
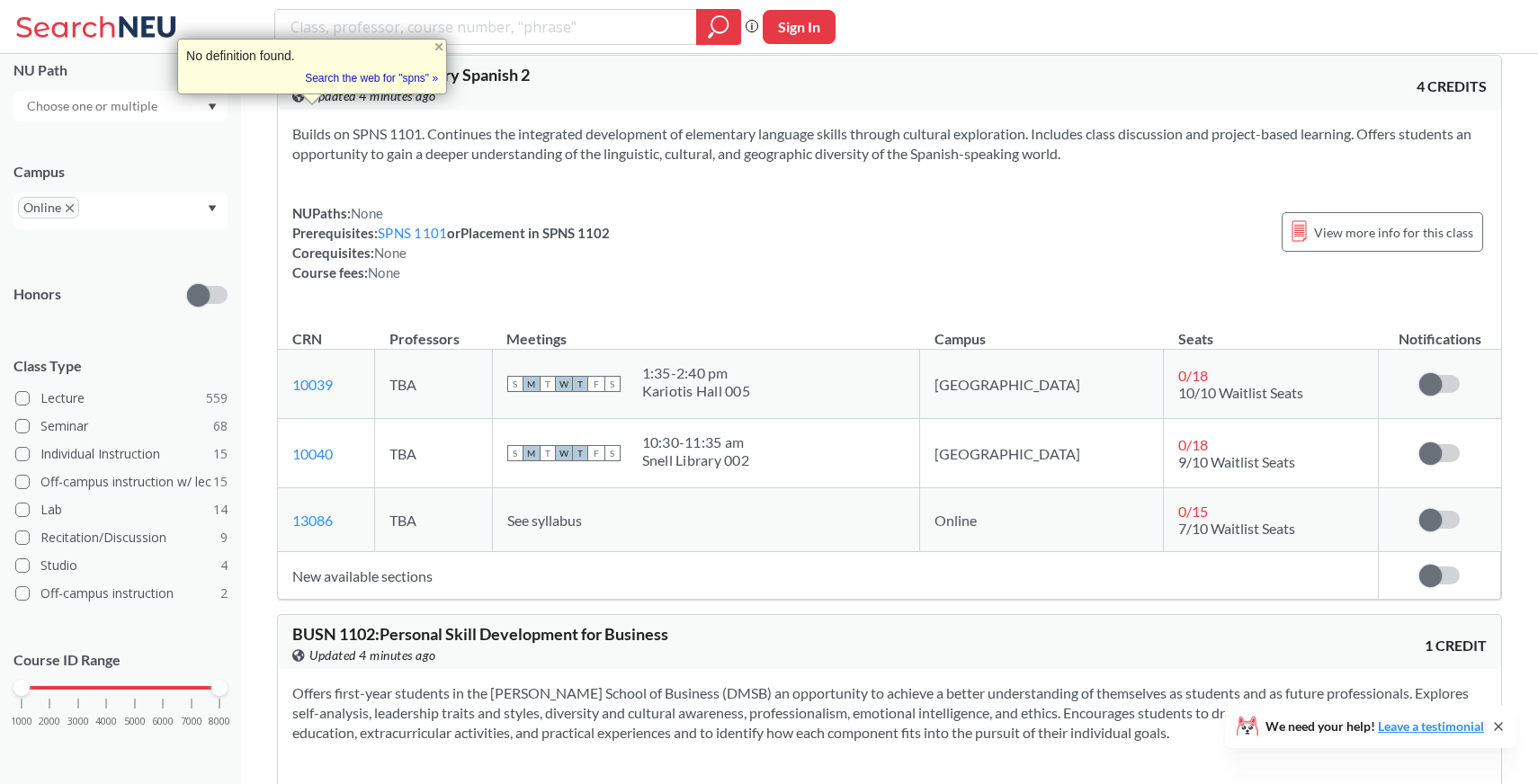
click at [842, 282] on div "NUPaths: None Prerequisites: SPNS 1101 or Placement in SPNS 1102 Corequisites: …" at bounding box center [889, 243] width 1194 height 80
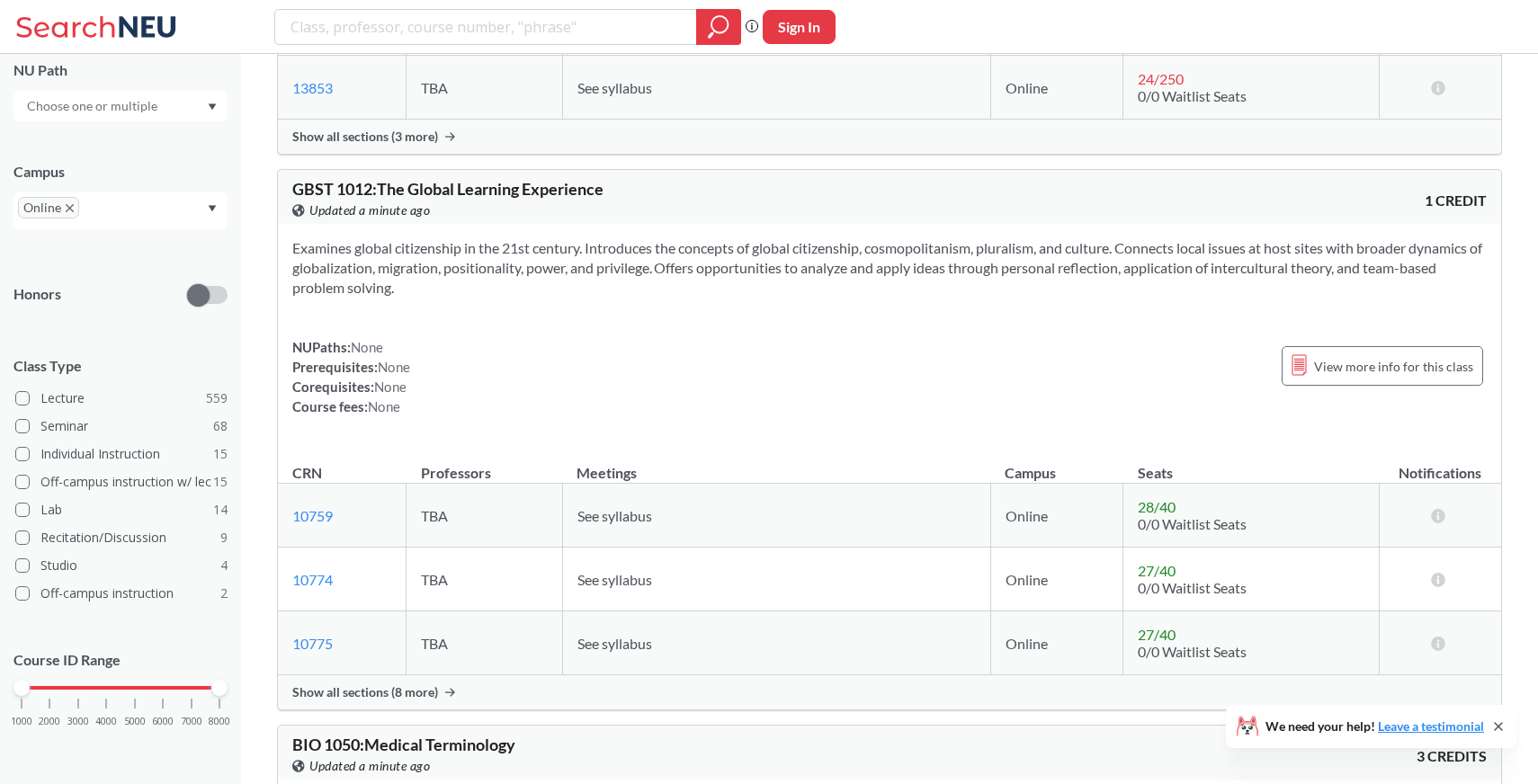
scroll to position [3826, 0]
click at [326, 200] on span "GBST 1012 : The Global Learning Experience" at bounding box center [448, 189] width 311 height 19
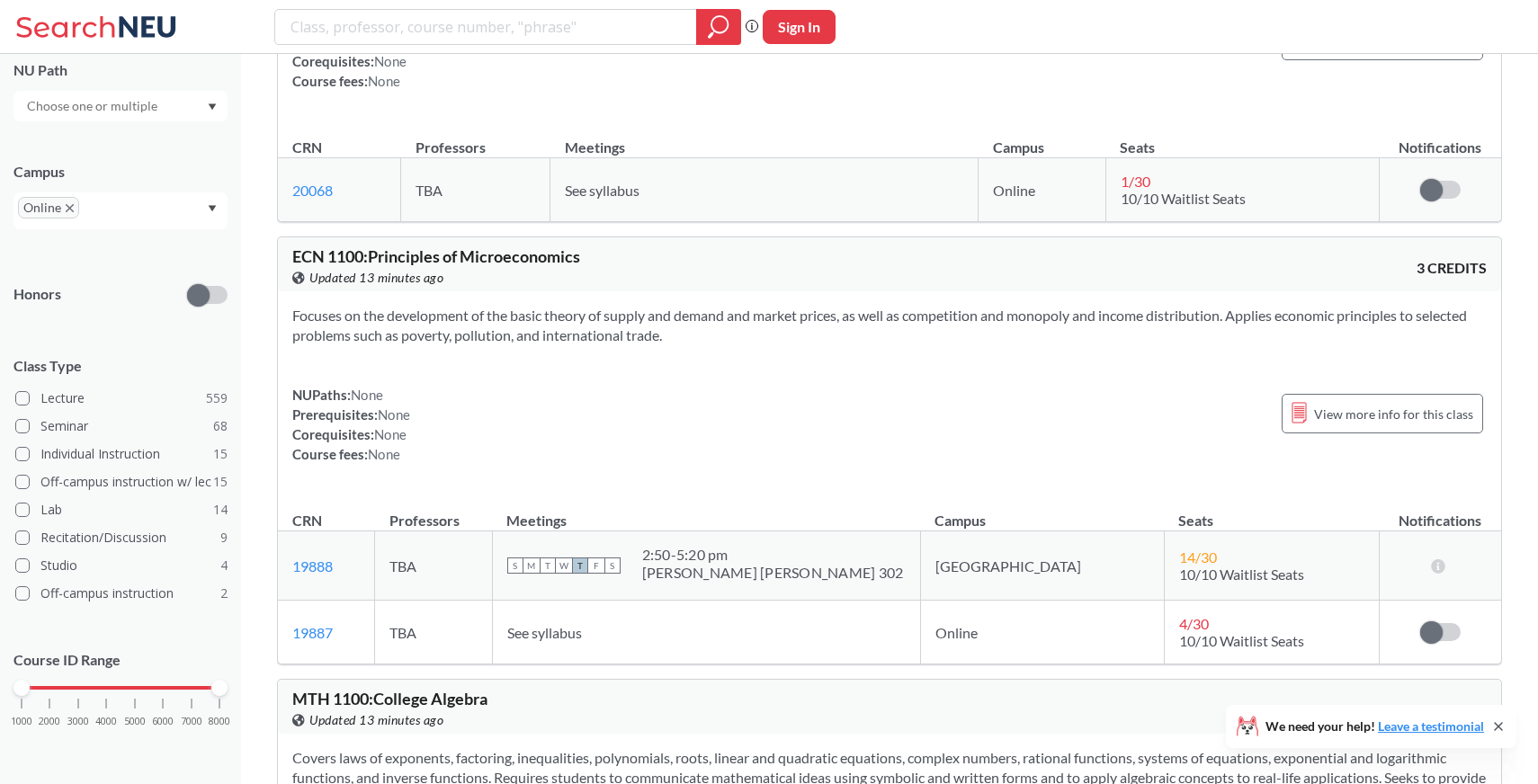
scroll to position [5880, 0]
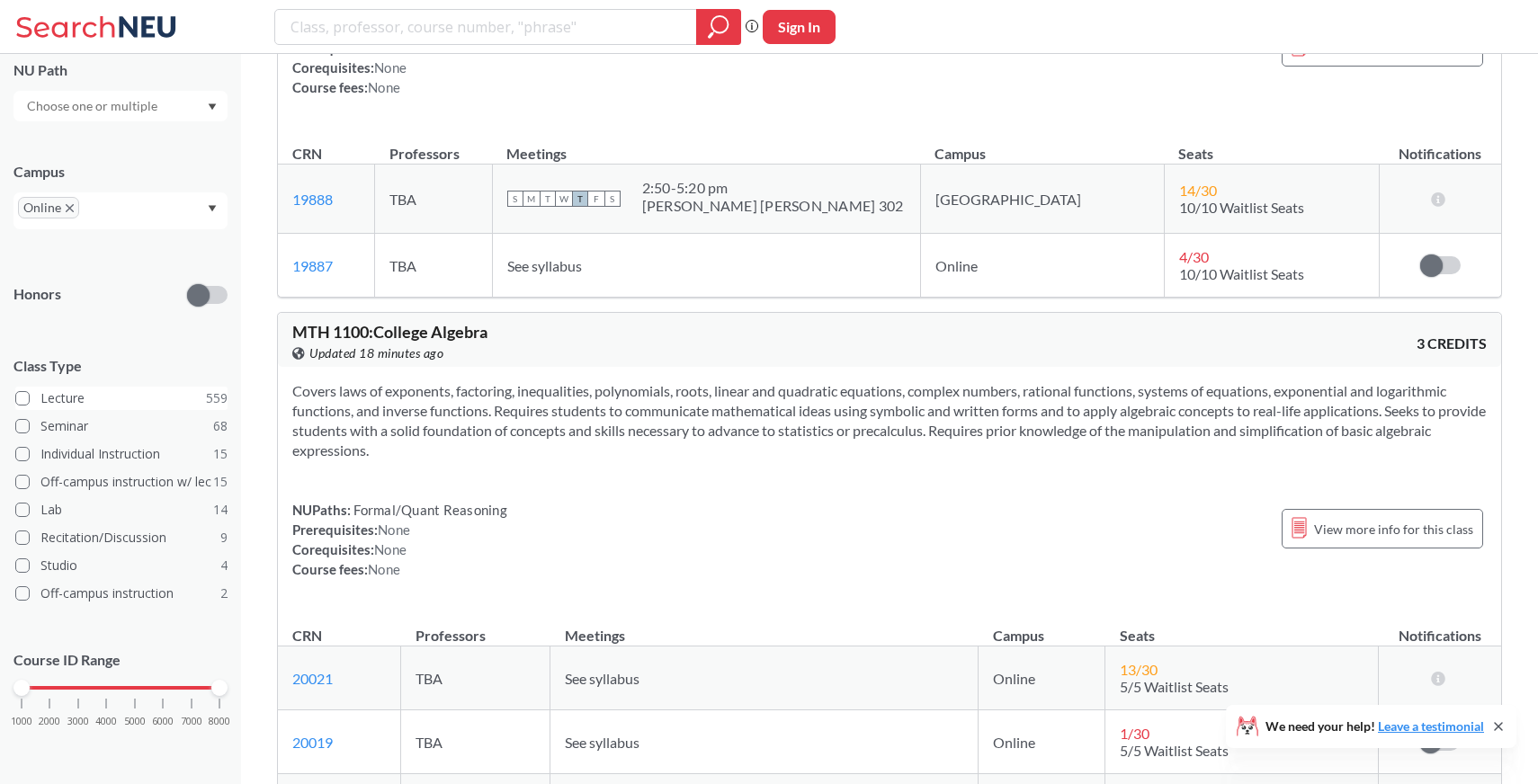
click at [134, 396] on label "Lecture 559" at bounding box center [121, 398] width 212 height 23
click at [55, 396] on input "Lecture 559" at bounding box center [48, 396] width 15 height 15
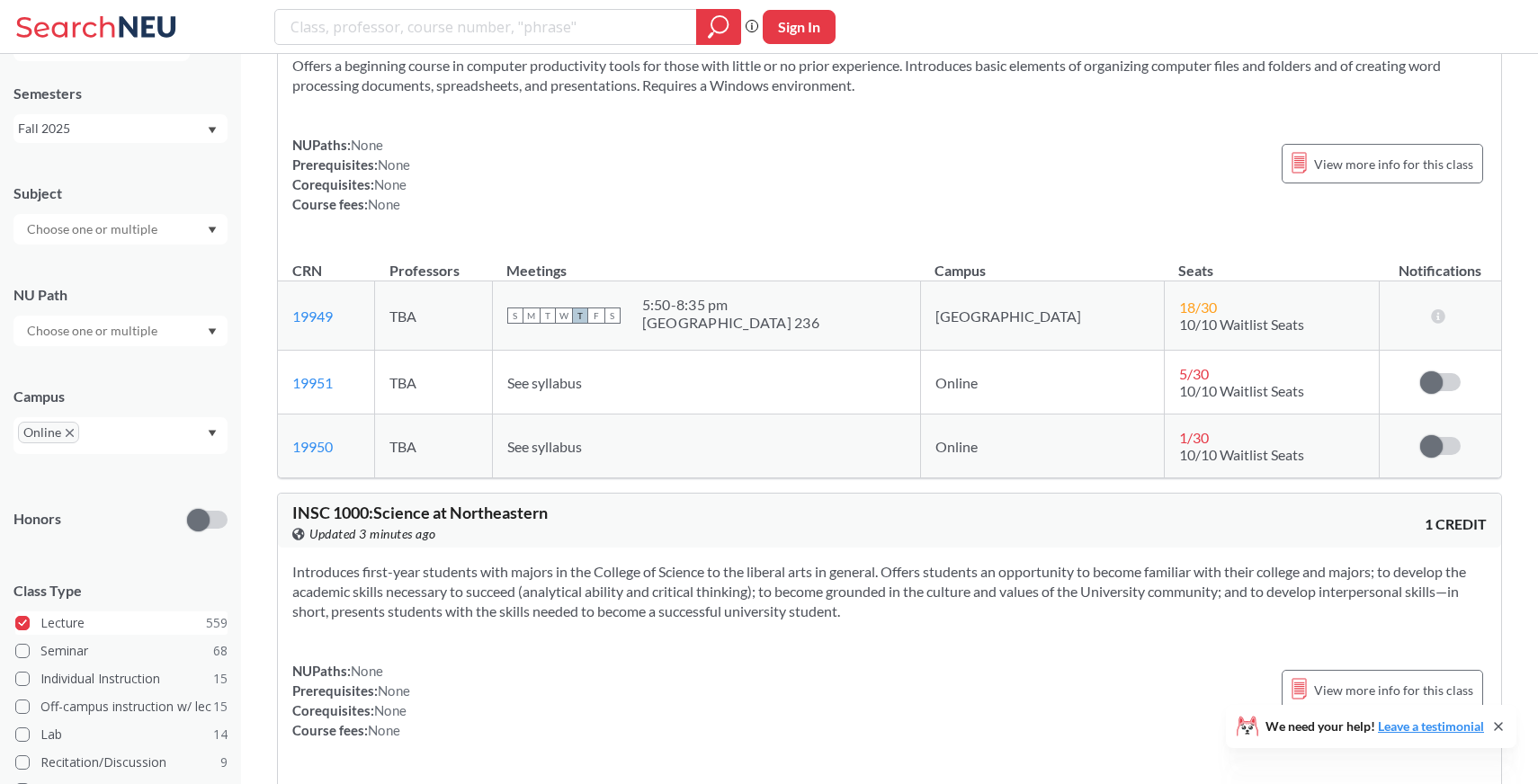
scroll to position [31, 0]
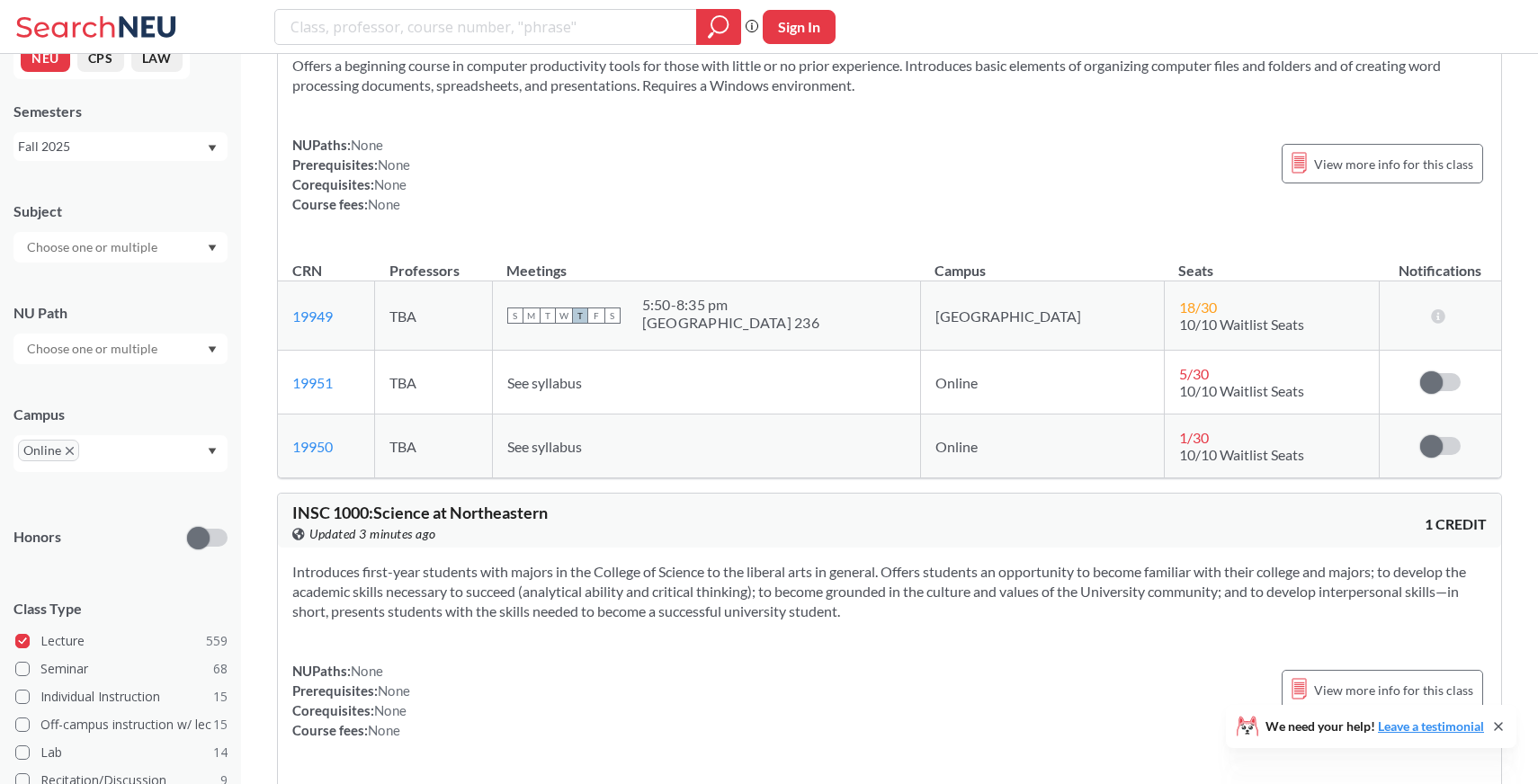
click at [124, 446] on input "text" at bounding box center [109, 456] width 53 height 21
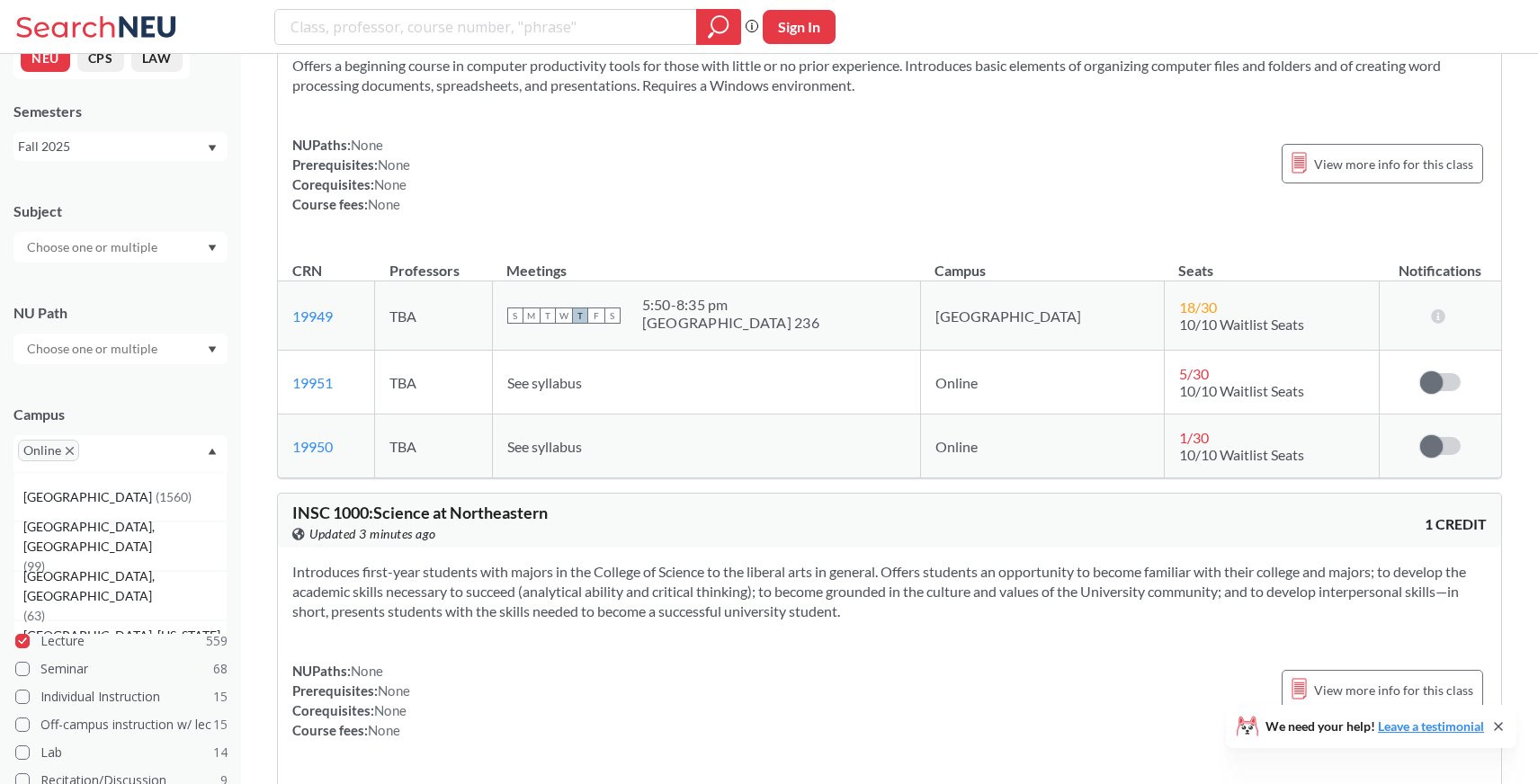
click at [156, 389] on div "Campus Online [GEOGRAPHIC_DATA] ( 1560 ) [GEOGRAPHIC_DATA], [GEOGRAPHIC_DATA] (…" at bounding box center [120, 429] width 214 height 85
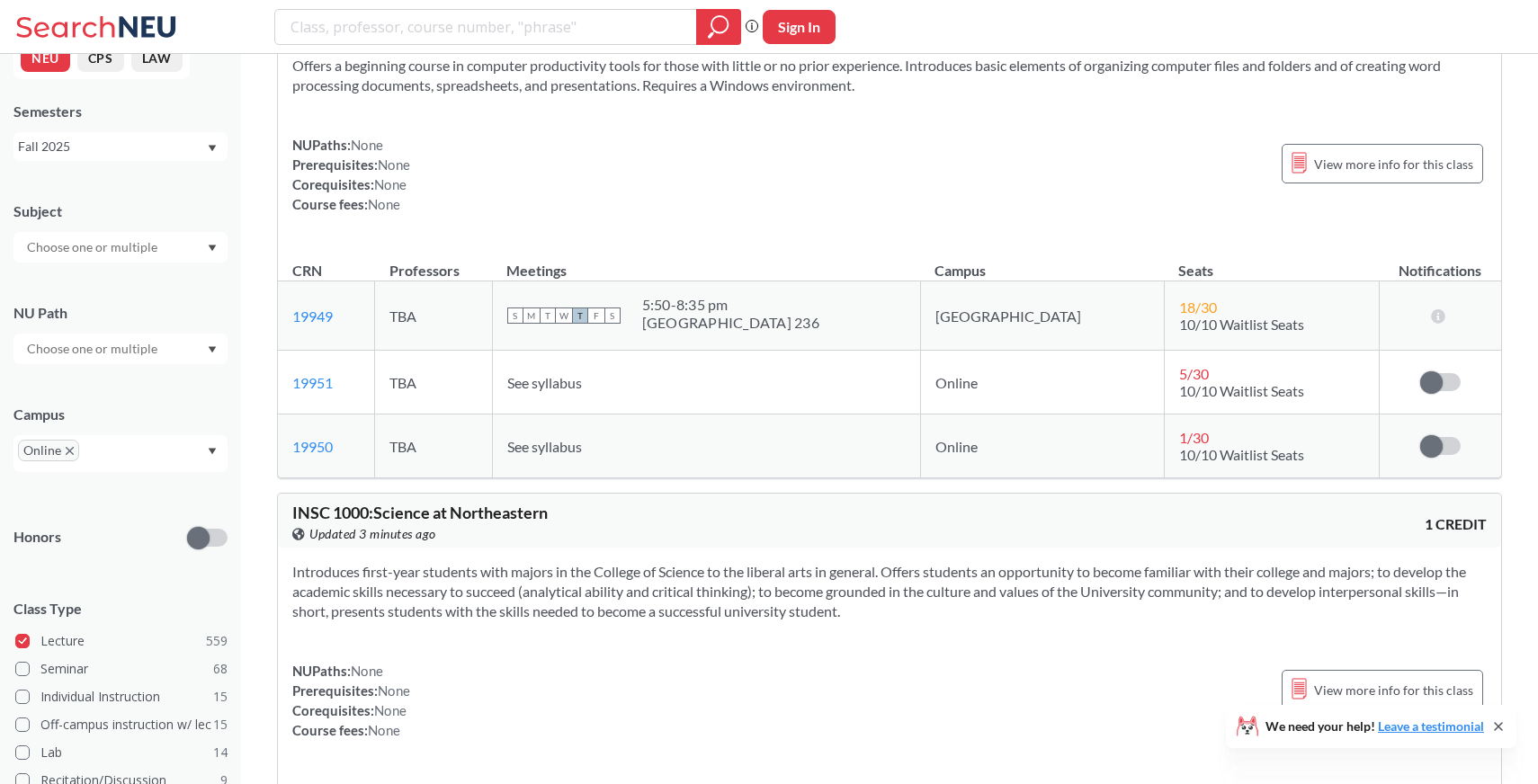
scroll to position [0, 0]
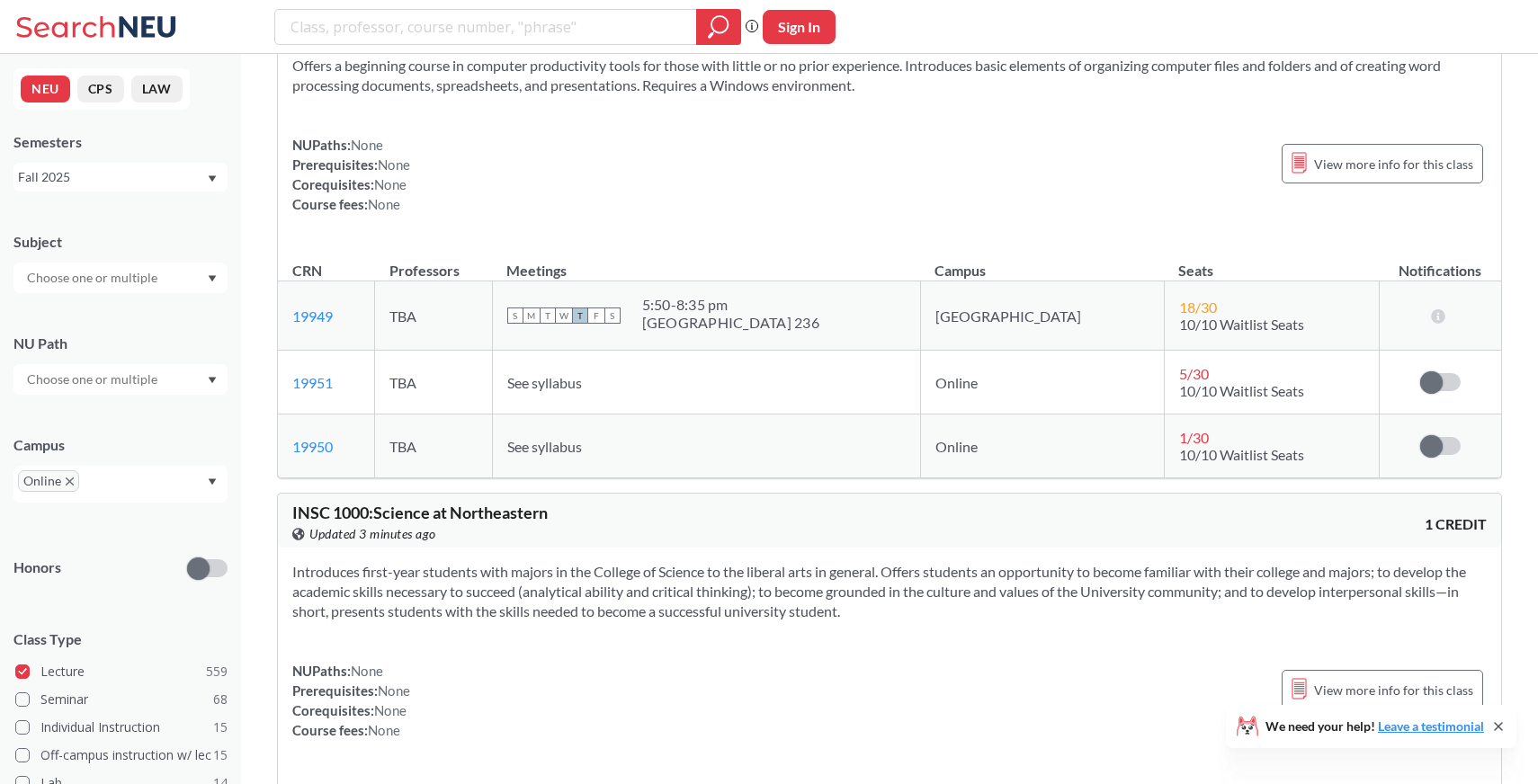
click at [168, 287] on div at bounding box center [120, 277] width 214 height 31
click at [175, 222] on div "Subject NRSG ( 38 ) Nursing CS ( 27 ) Computer Science BIOT ( 21 ) Biotechnolog…" at bounding box center [120, 253] width 214 height 80
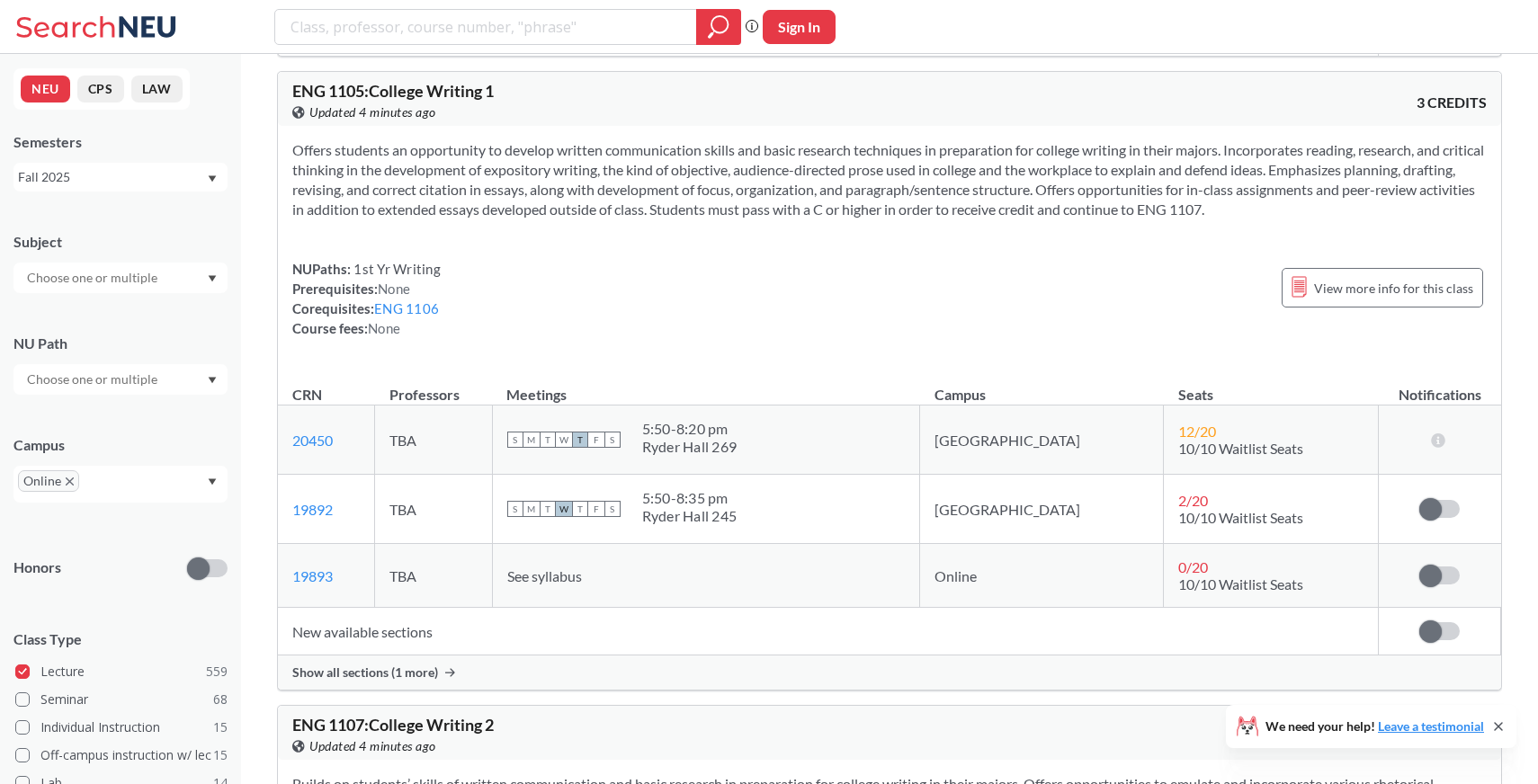
scroll to position [17782, 0]
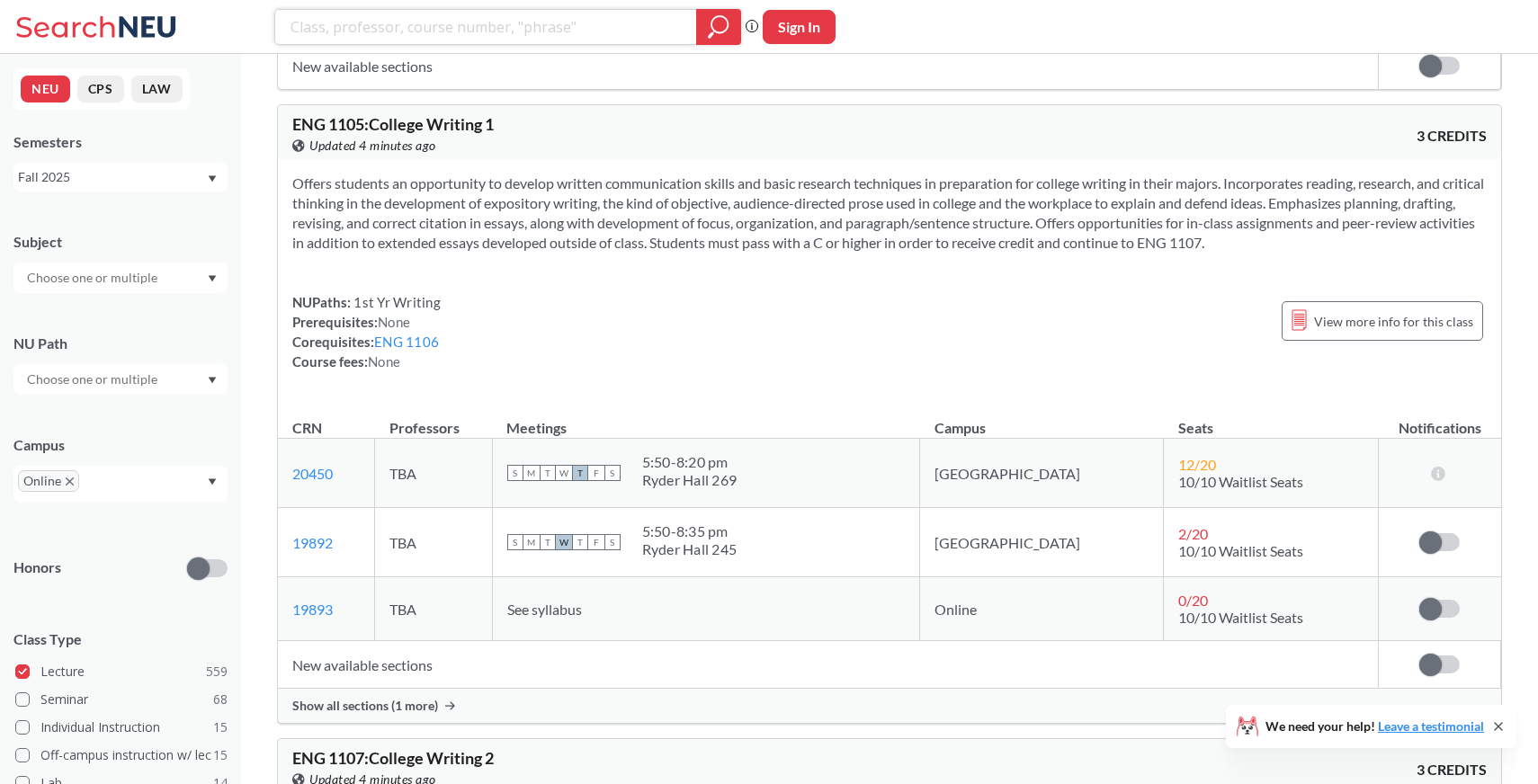
click at [556, 28] on input "search" at bounding box center [486, 27] width 395 height 31
type input "spanish"
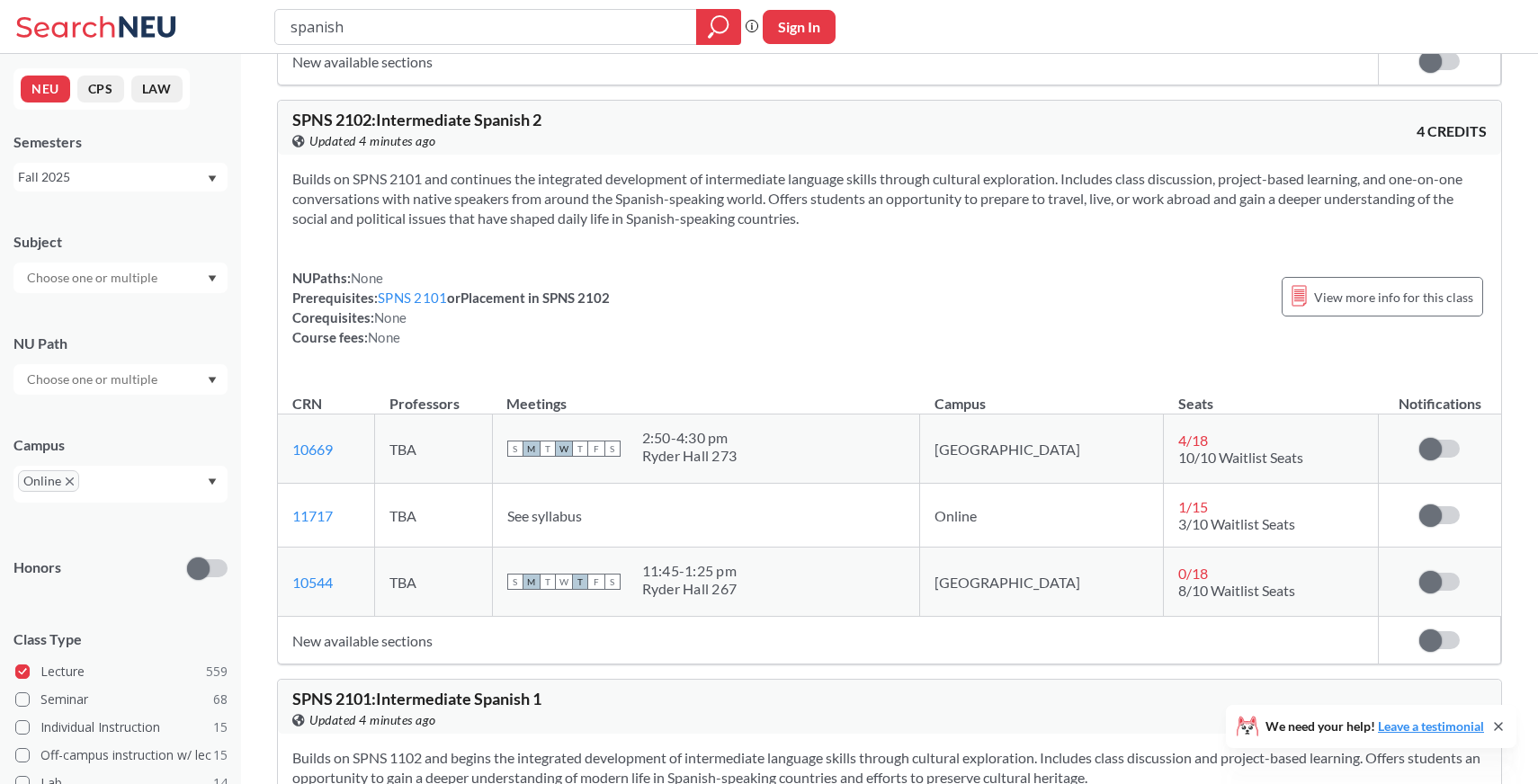
scroll to position [613, 0]
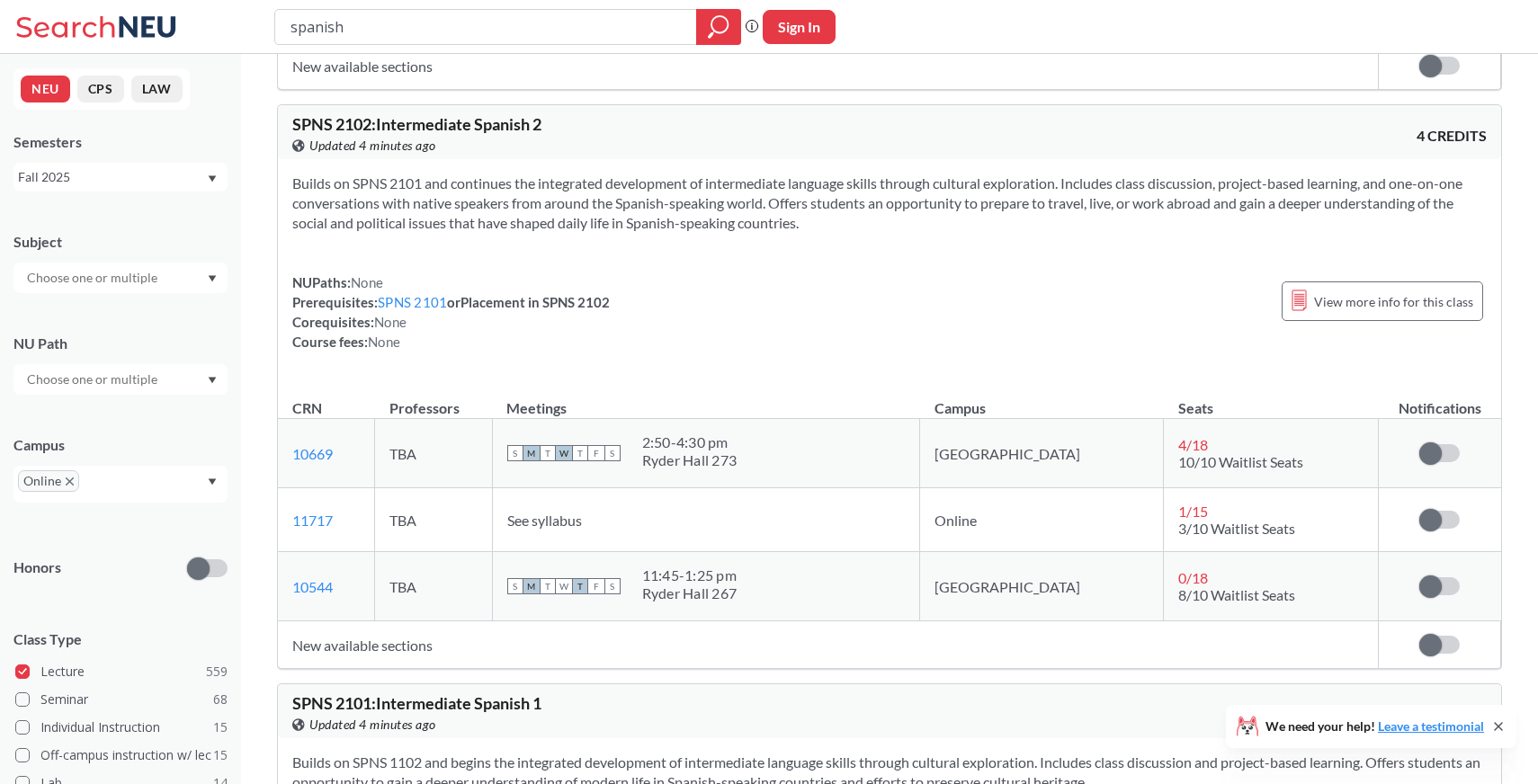
click at [301, 124] on span "SPNS 2102 : Intermediate Spanish 2" at bounding box center [416, 123] width 249 height 19
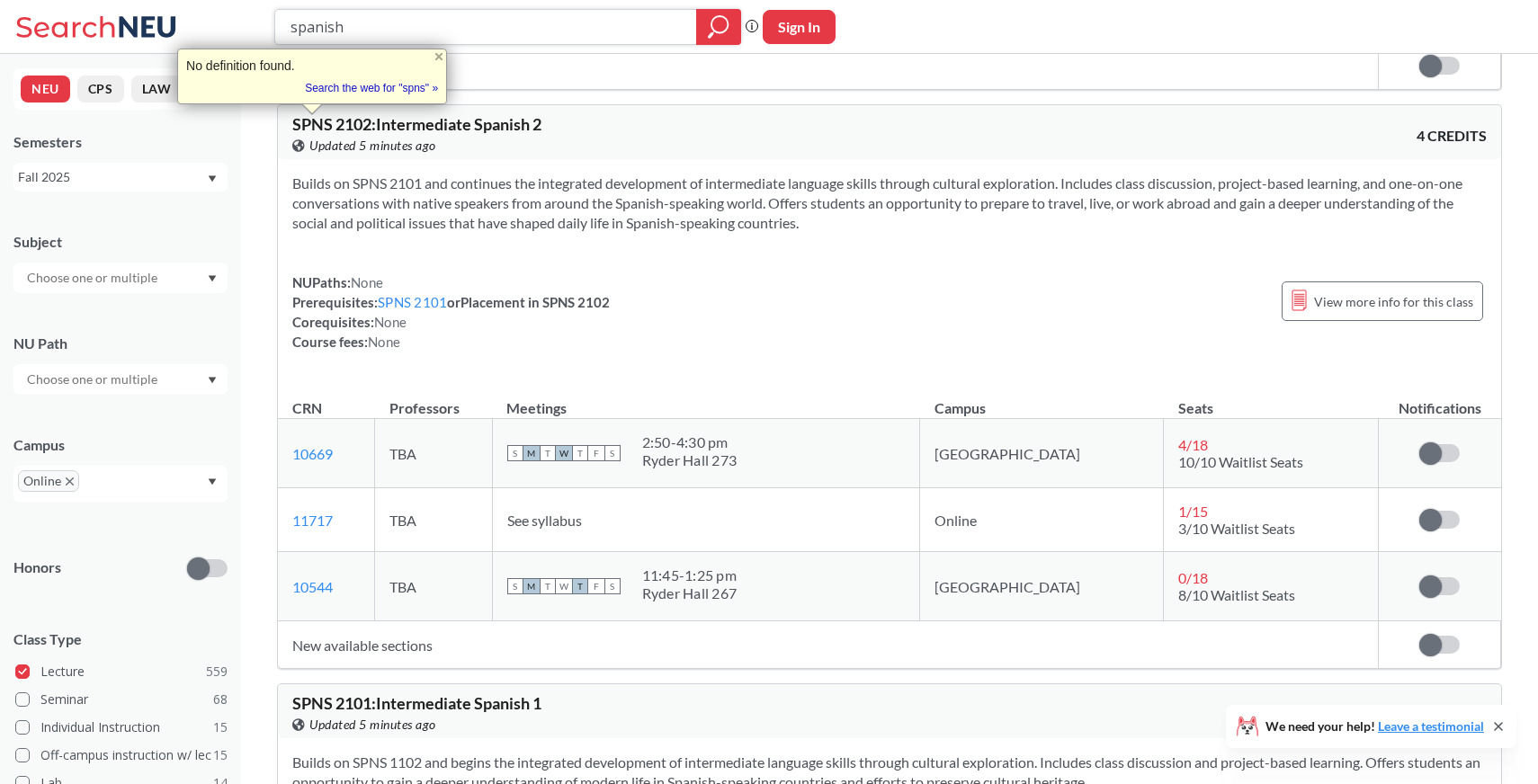
click at [522, 28] on input "spanish" at bounding box center [486, 27] width 395 height 31
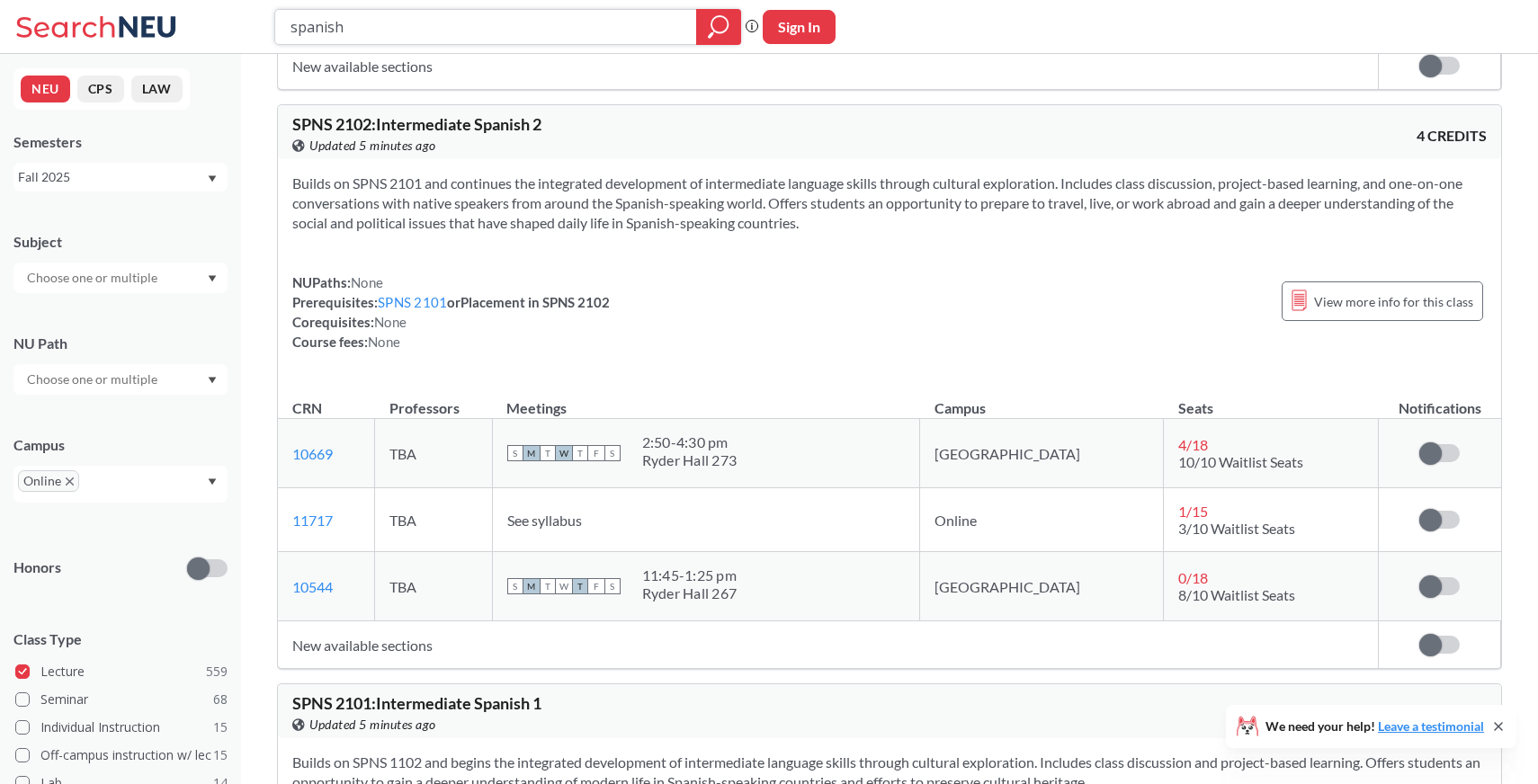
click at [522, 28] on input "spanish" at bounding box center [486, 27] width 395 height 31
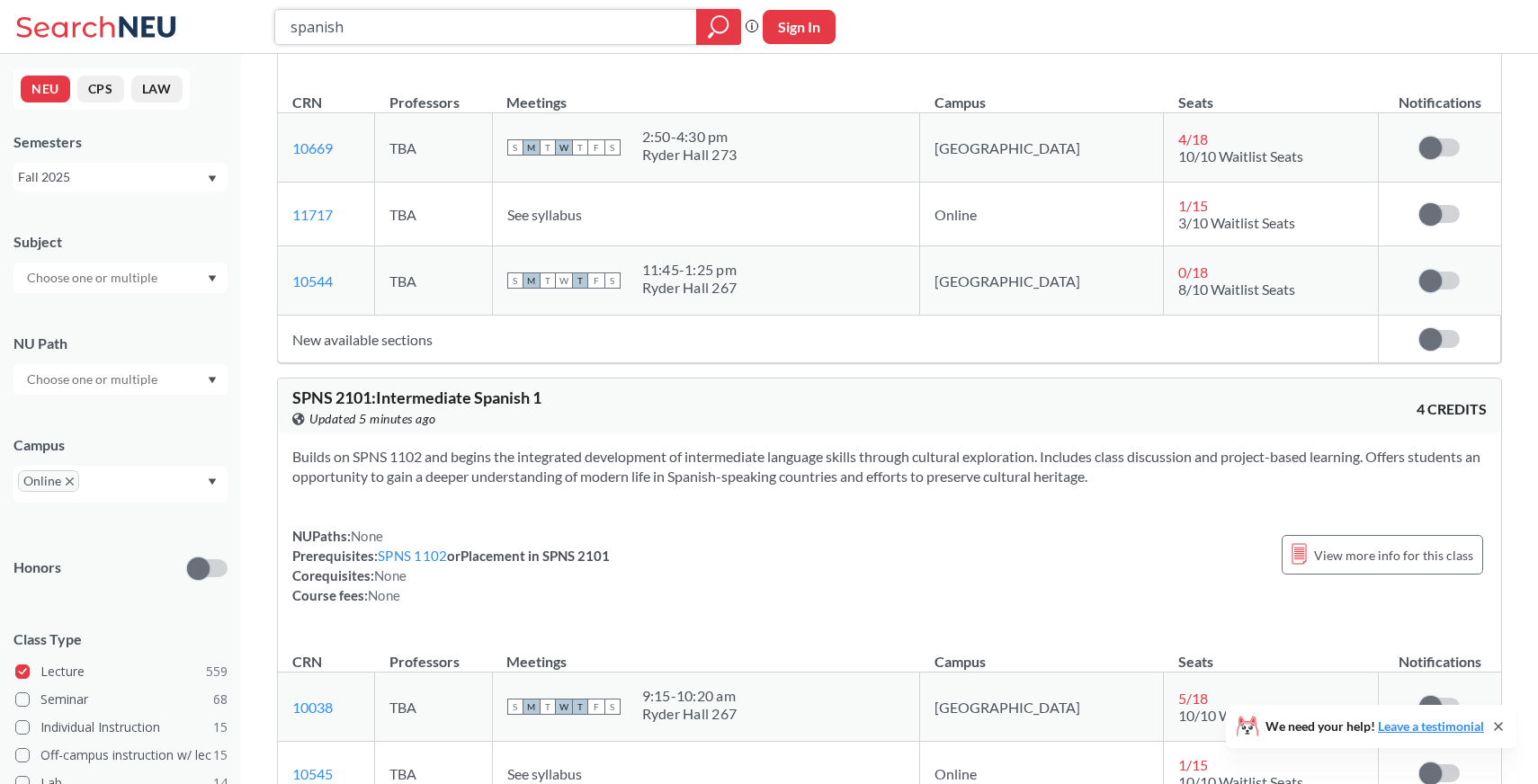
scroll to position [922, 0]
click at [343, 393] on span "SPNS 2101 : Intermediate Spanish 1" at bounding box center [416, 394] width 249 height 19
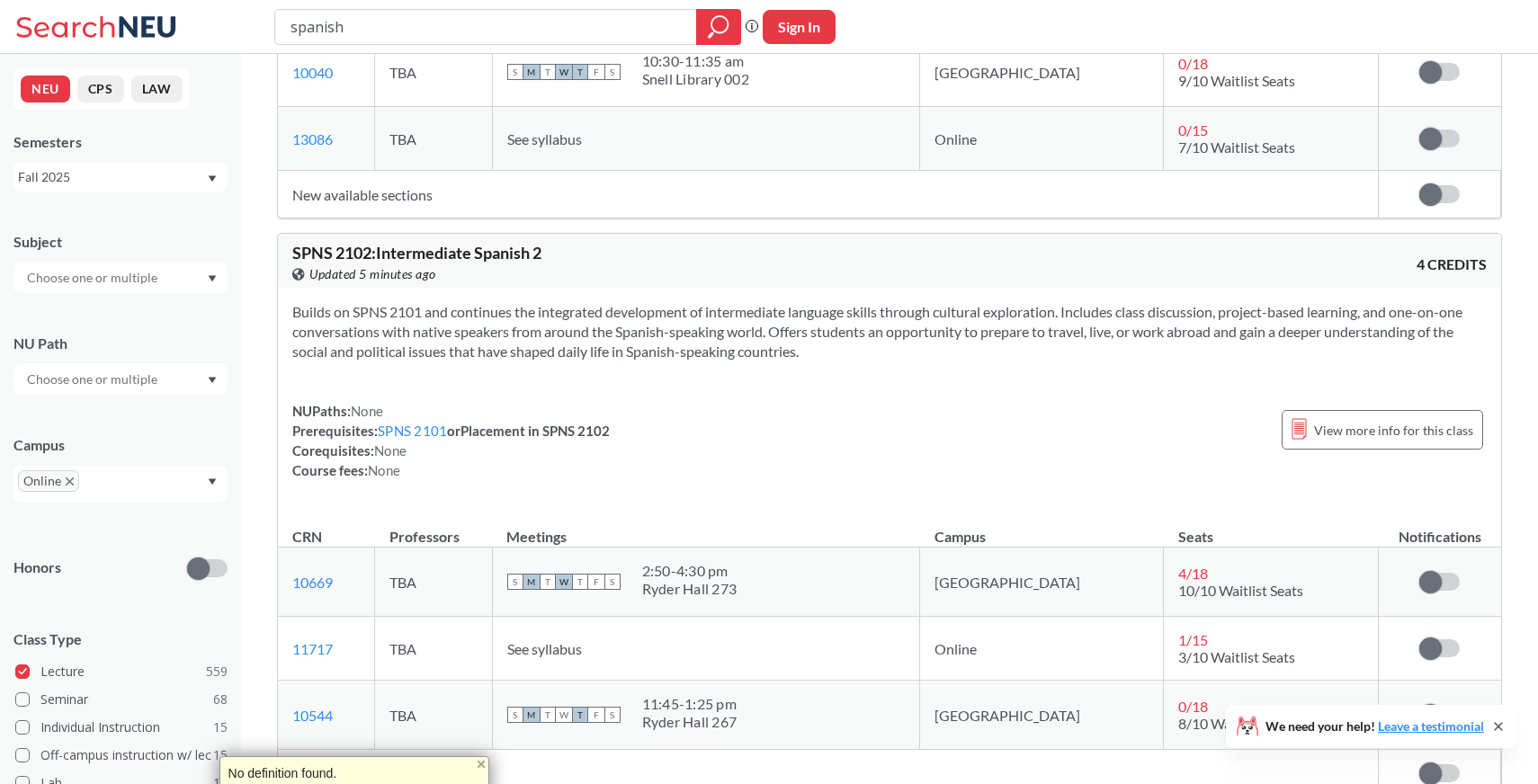
scroll to position [480, 0]
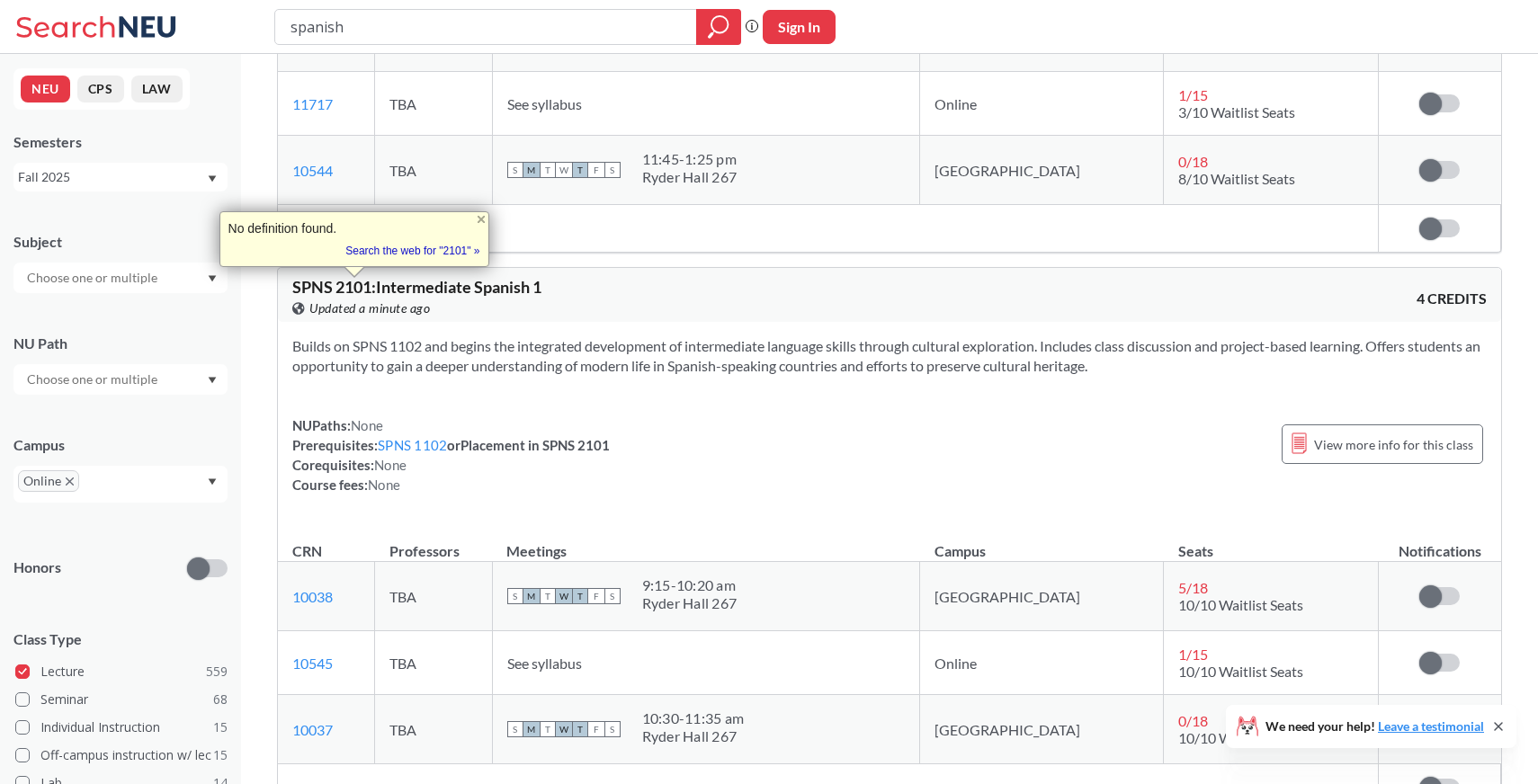
click at [637, 350] on section "Builds on SPNS 1102 and begins the integrated development of intermediate langu…" at bounding box center [889, 356] width 1194 height 40
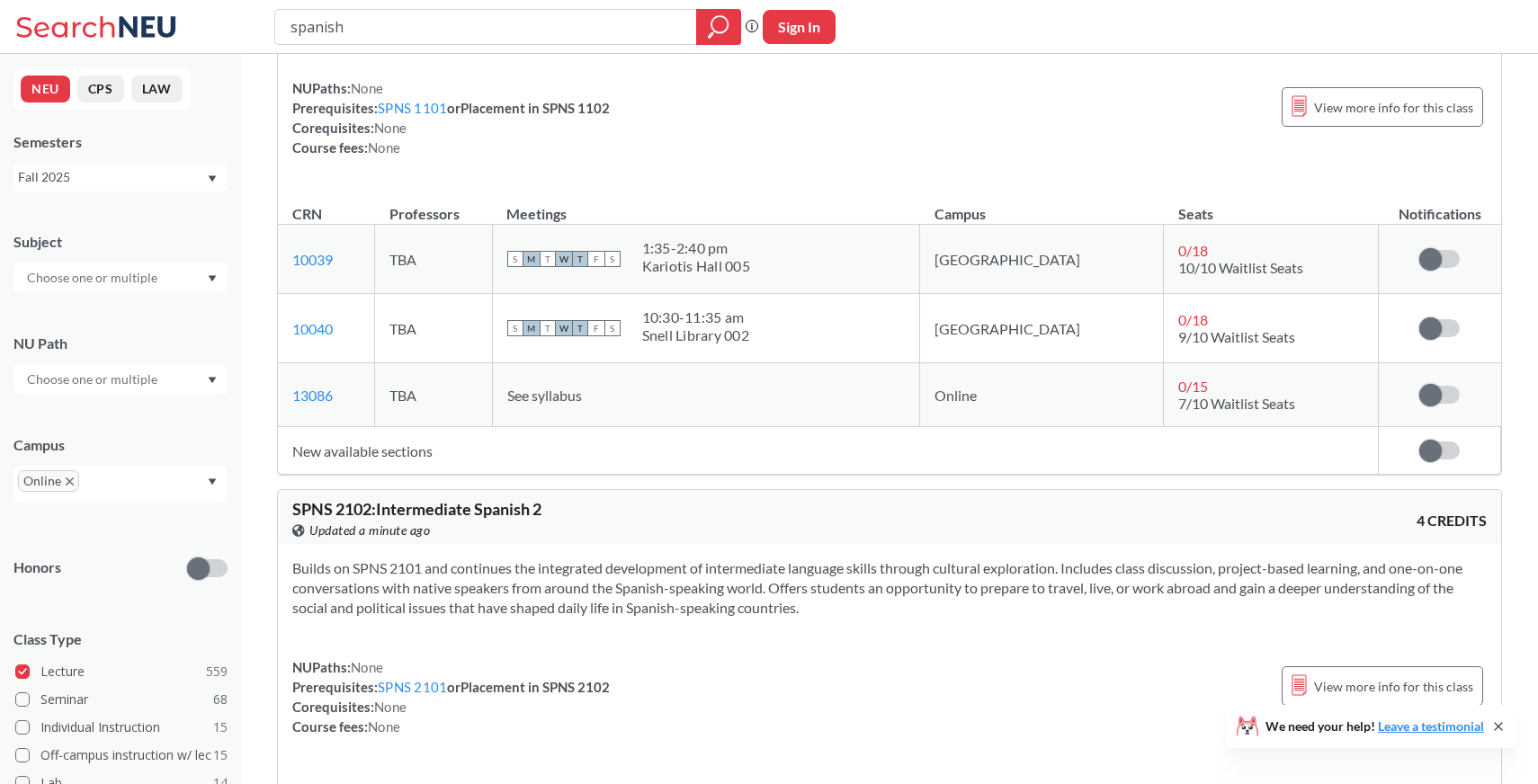
scroll to position [0, 0]
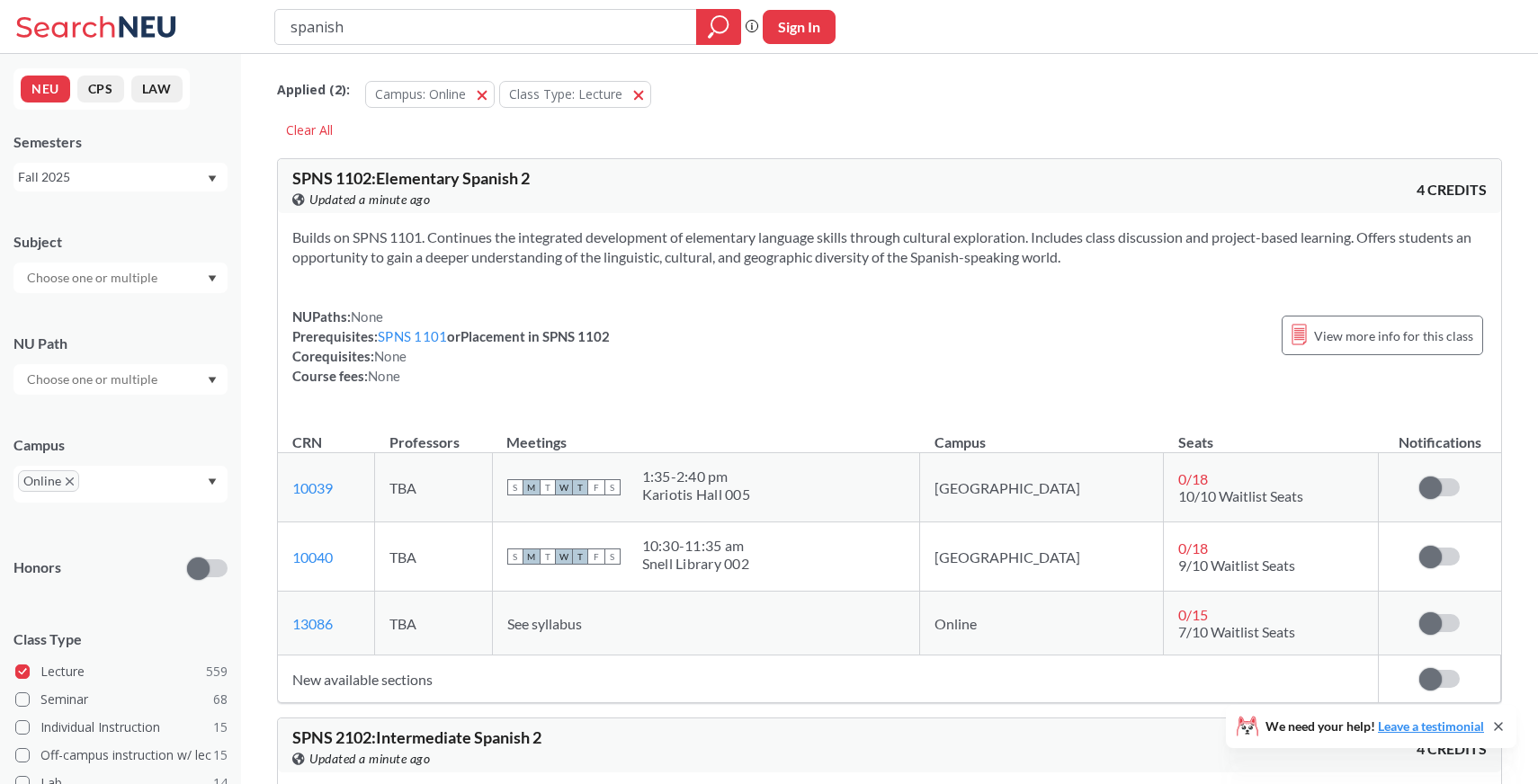
click at [349, 172] on span "SPNS 1102 : Elementary Spanish 2" at bounding box center [411, 178] width 238 height 19
click at [521, 14] on input "spanish" at bounding box center [486, 27] width 395 height 31
type input "film"
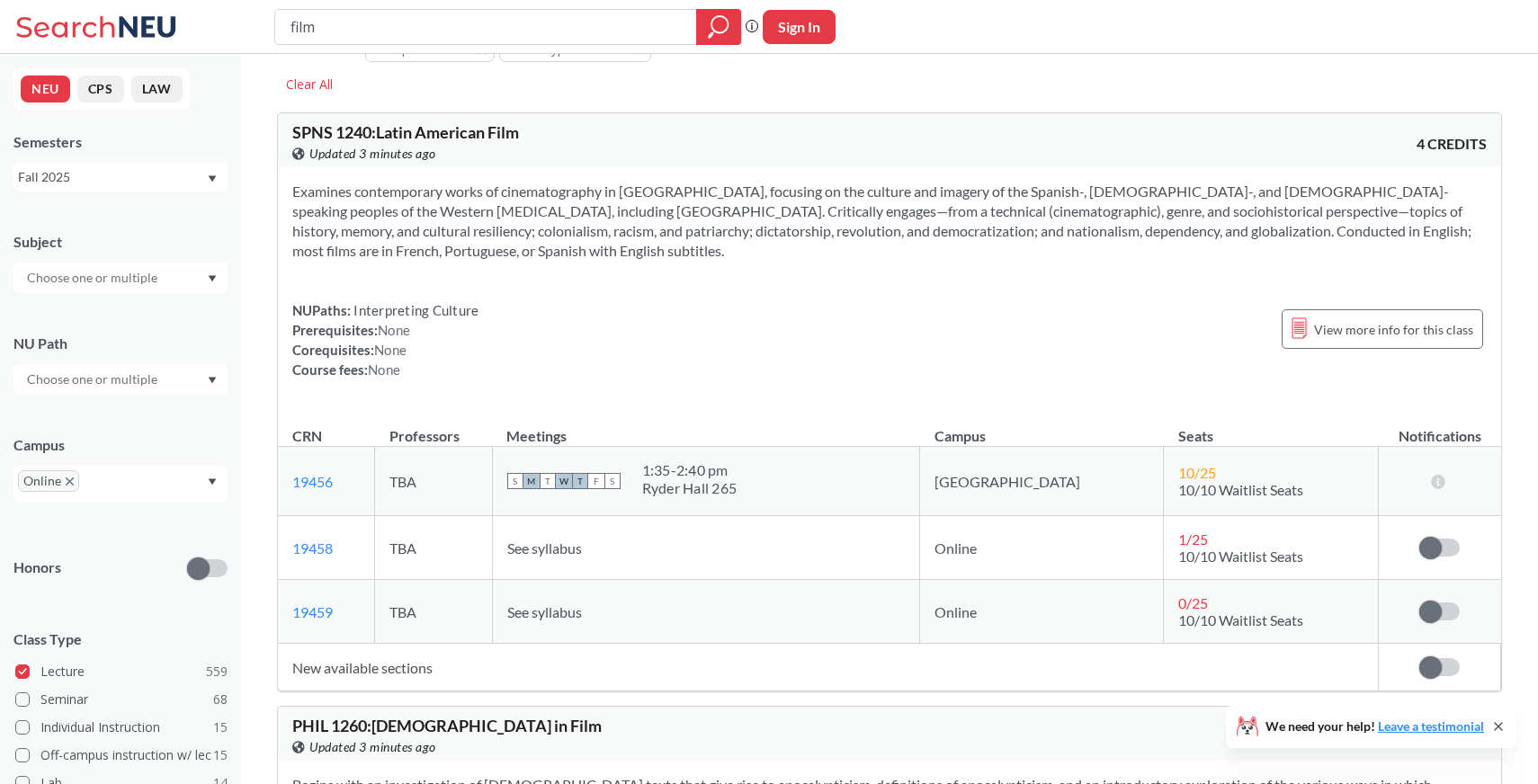
scroll to position [51, 0]
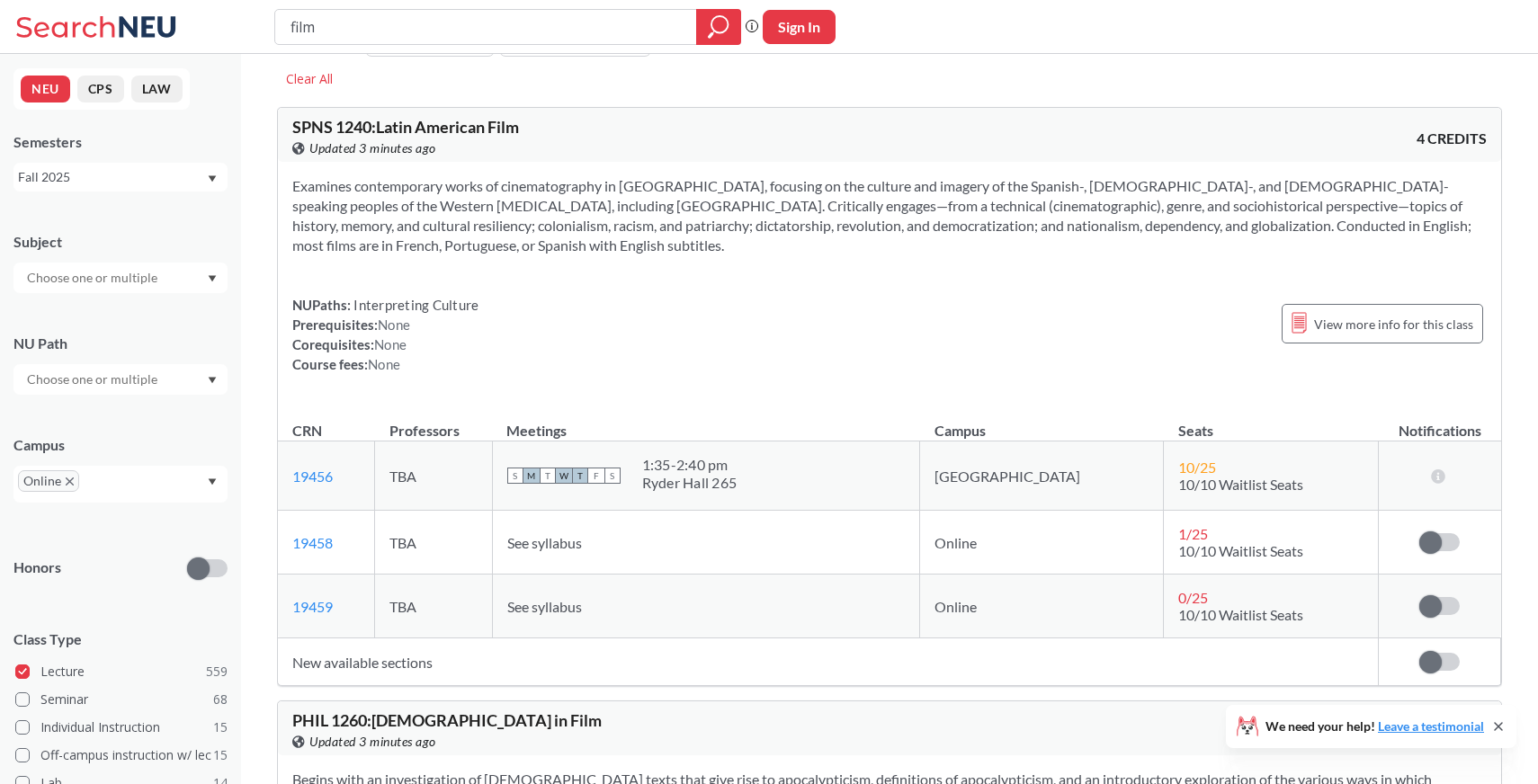
click at [364, 124] on span "SPNS 1240 : Latin American Film" at bounding box center [405, 126] width 227 height 19
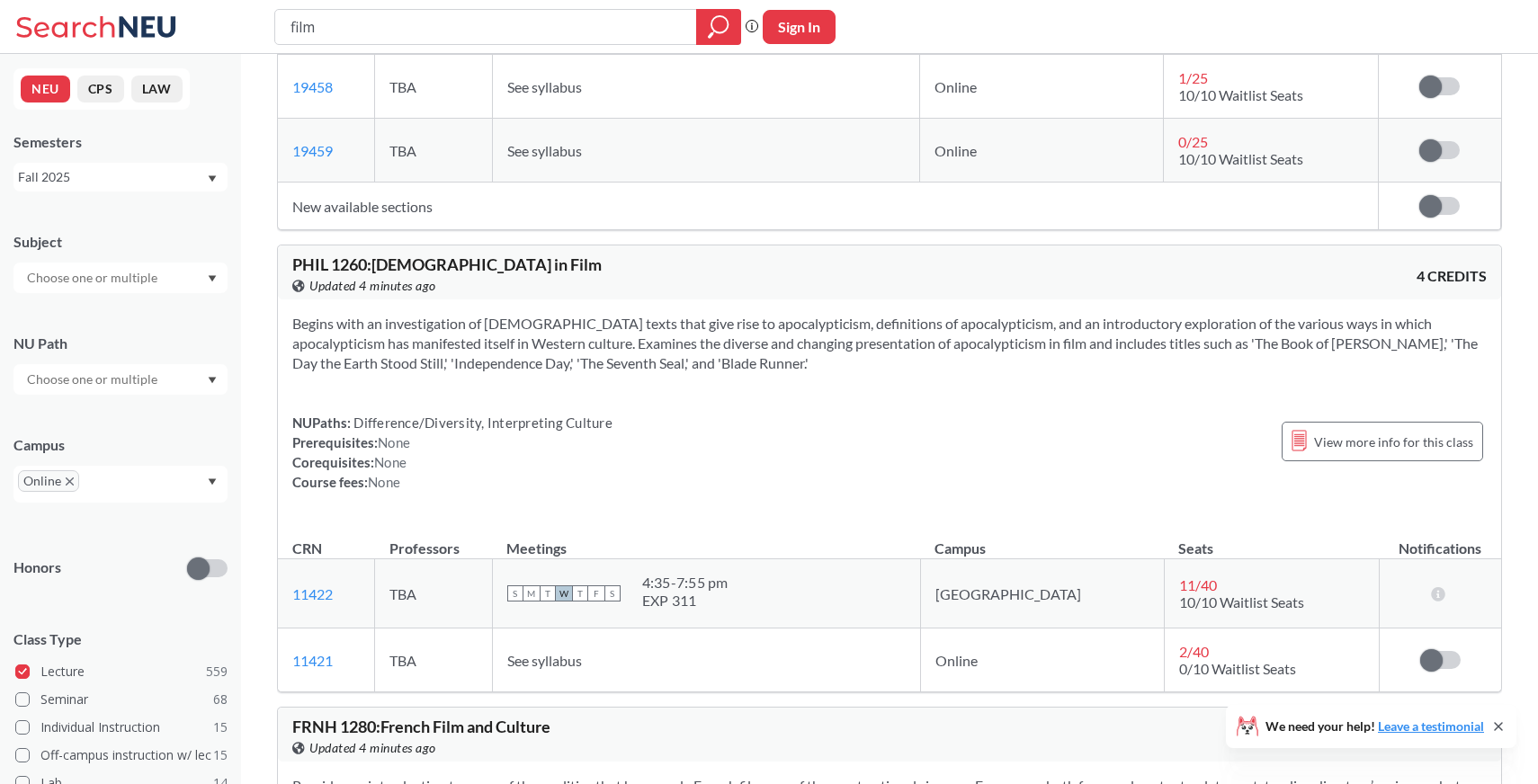
scroll to position [512, 0]
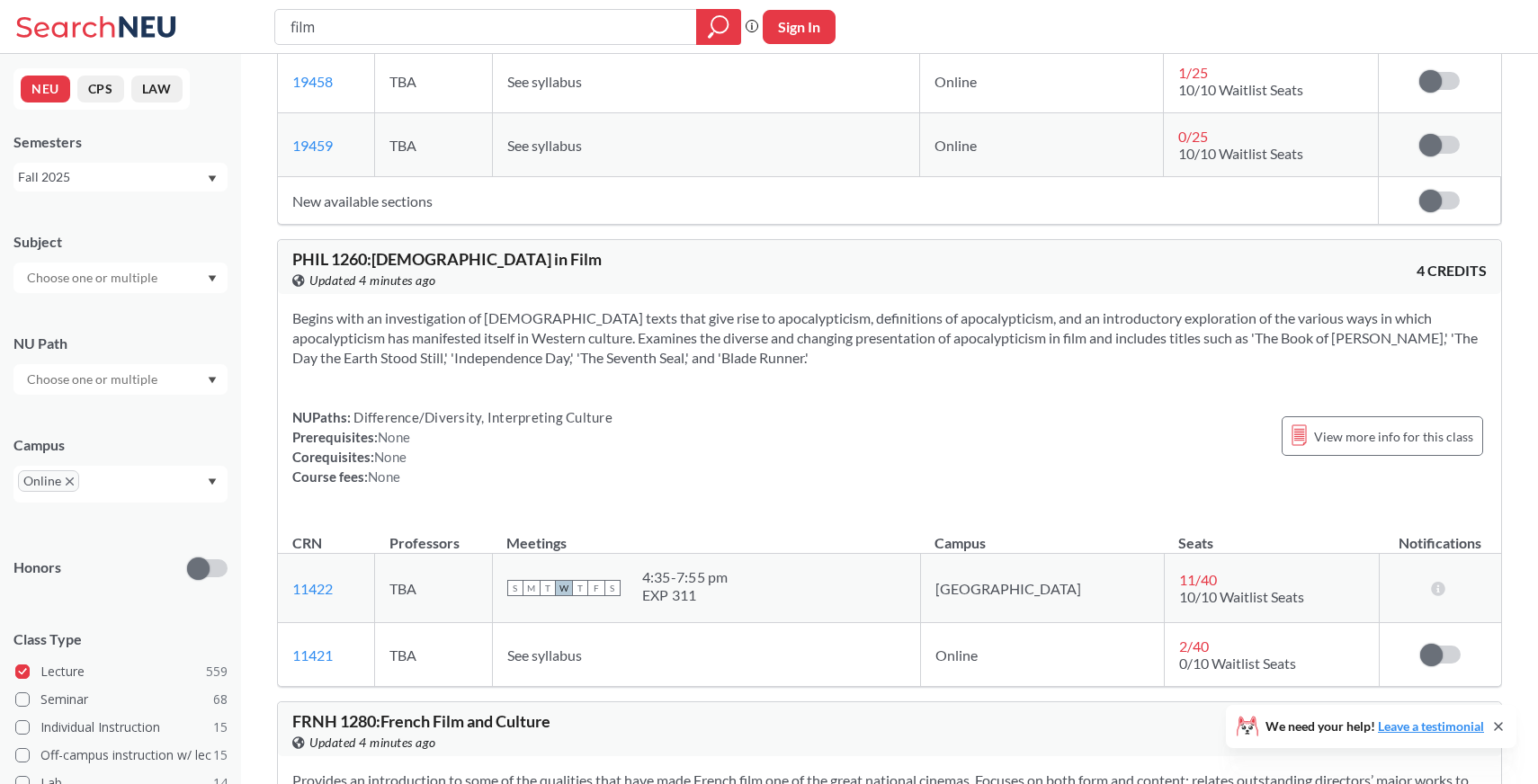
click at [355, 251] on span "PHIL 1260 : [DEMOGRAPHIC_DATA] in Film" at bounding box center [447, 258] width 309 height 19
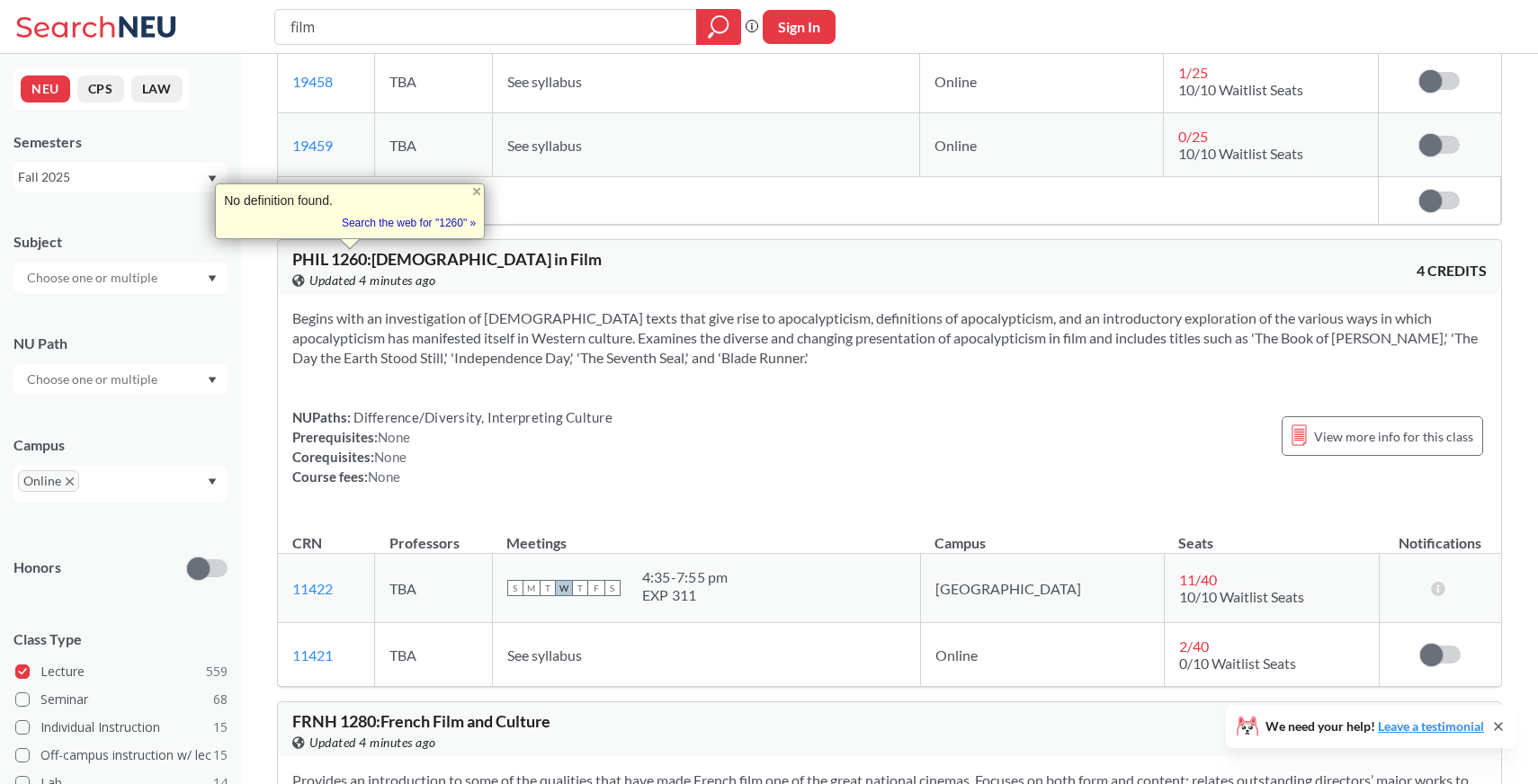
click at [565, 283] on div "View this course on Banner. Updated 4 minutes ago" at bounding box center [591, 280] width 597 height 19
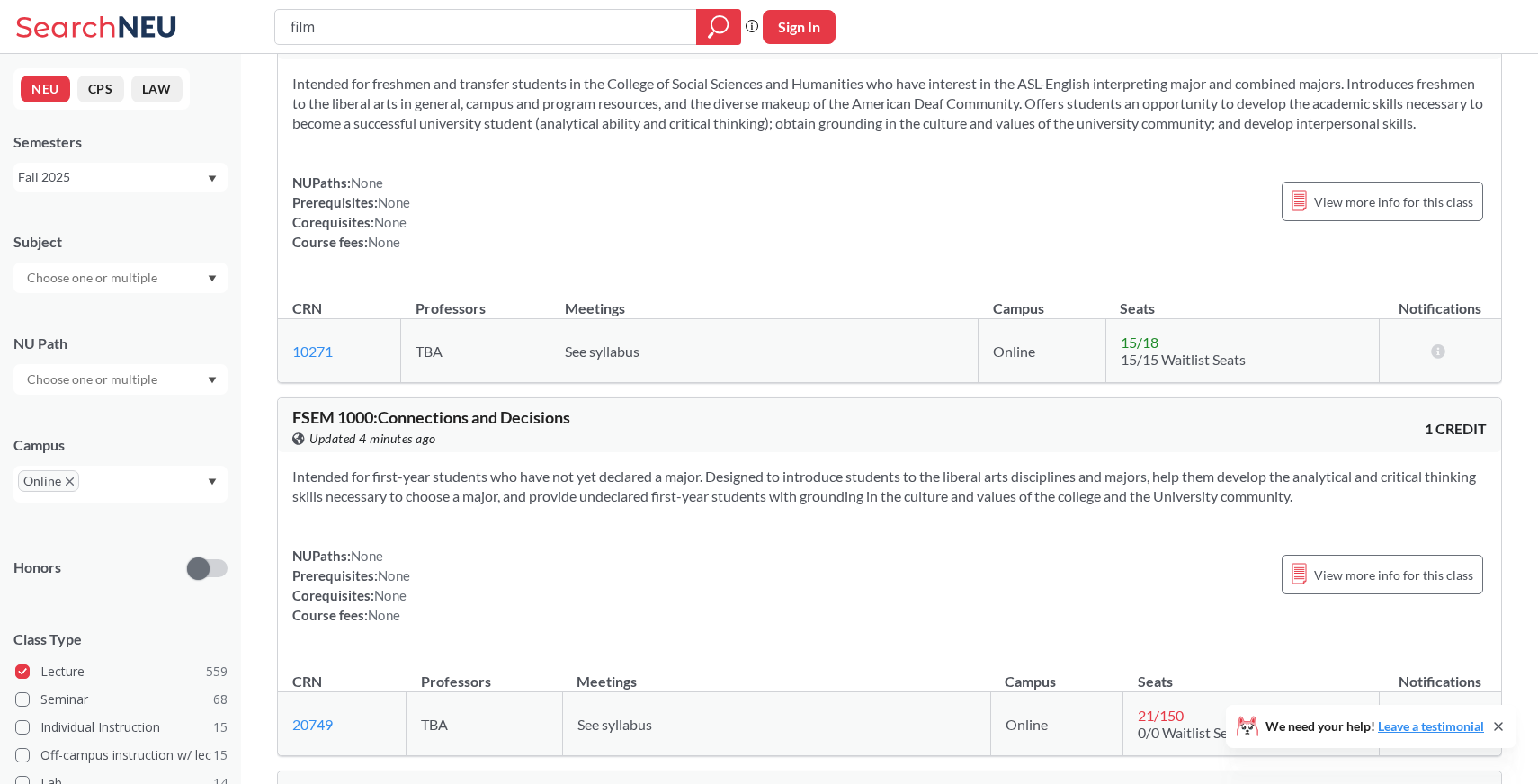
scroll to position [4491, 0]
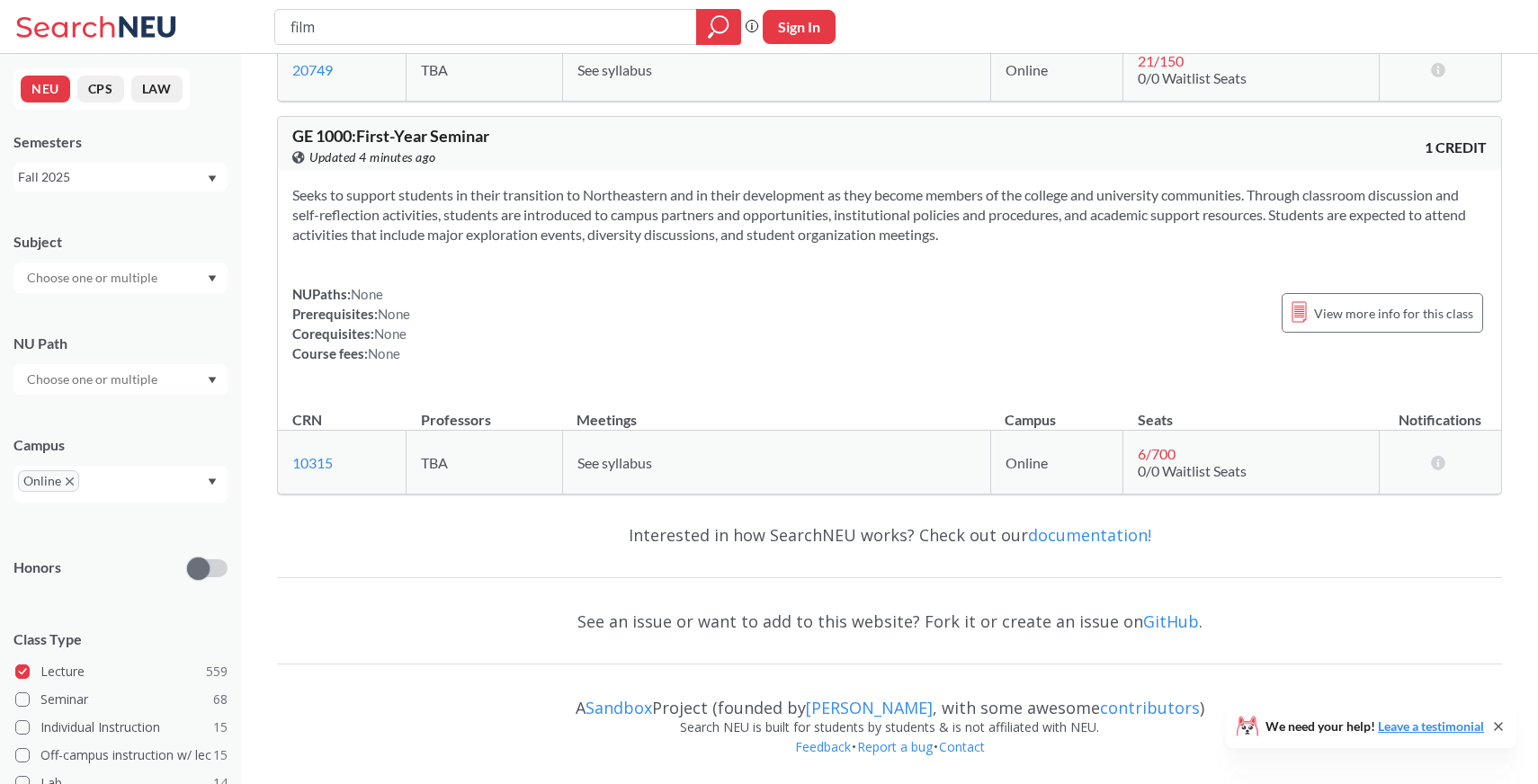
click at [535, 43] on div "film" at bounding box center [508, 27] width 467 height 36
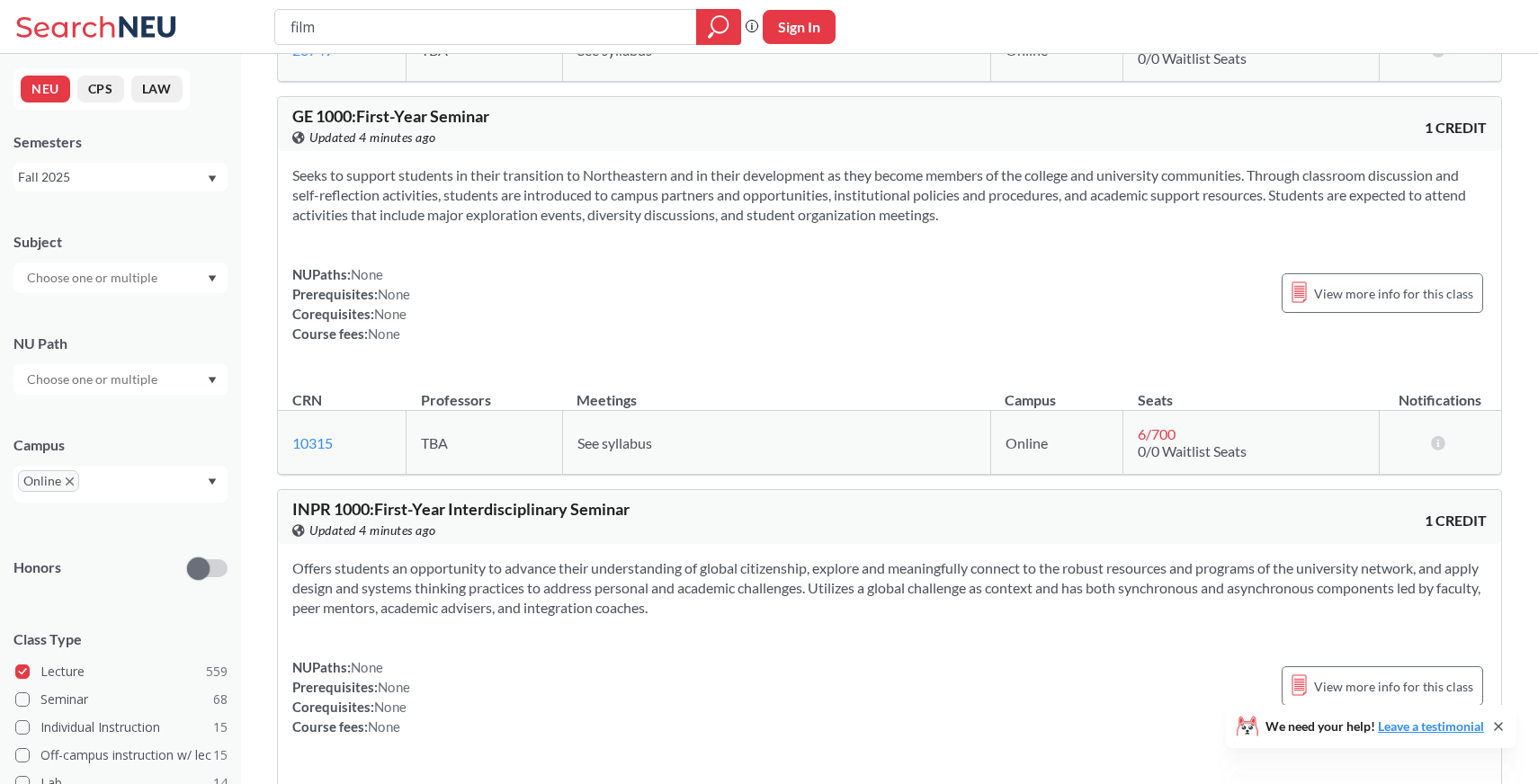
click at [535, 43] on div "film" at bounding box center [508, 27] width 467 height 36
click at [535, 29] on input "film" at bounding box center [486, 27] width 395 height 31
click at [540, 6] on div "film Phrase search guarantees the exact search appears in the results. Ex. If y…" at bounding box center [769, 27] width 1538 height 54
click at [540, 12] on input "film" at bounding box center [486, 27] width 395 height 31
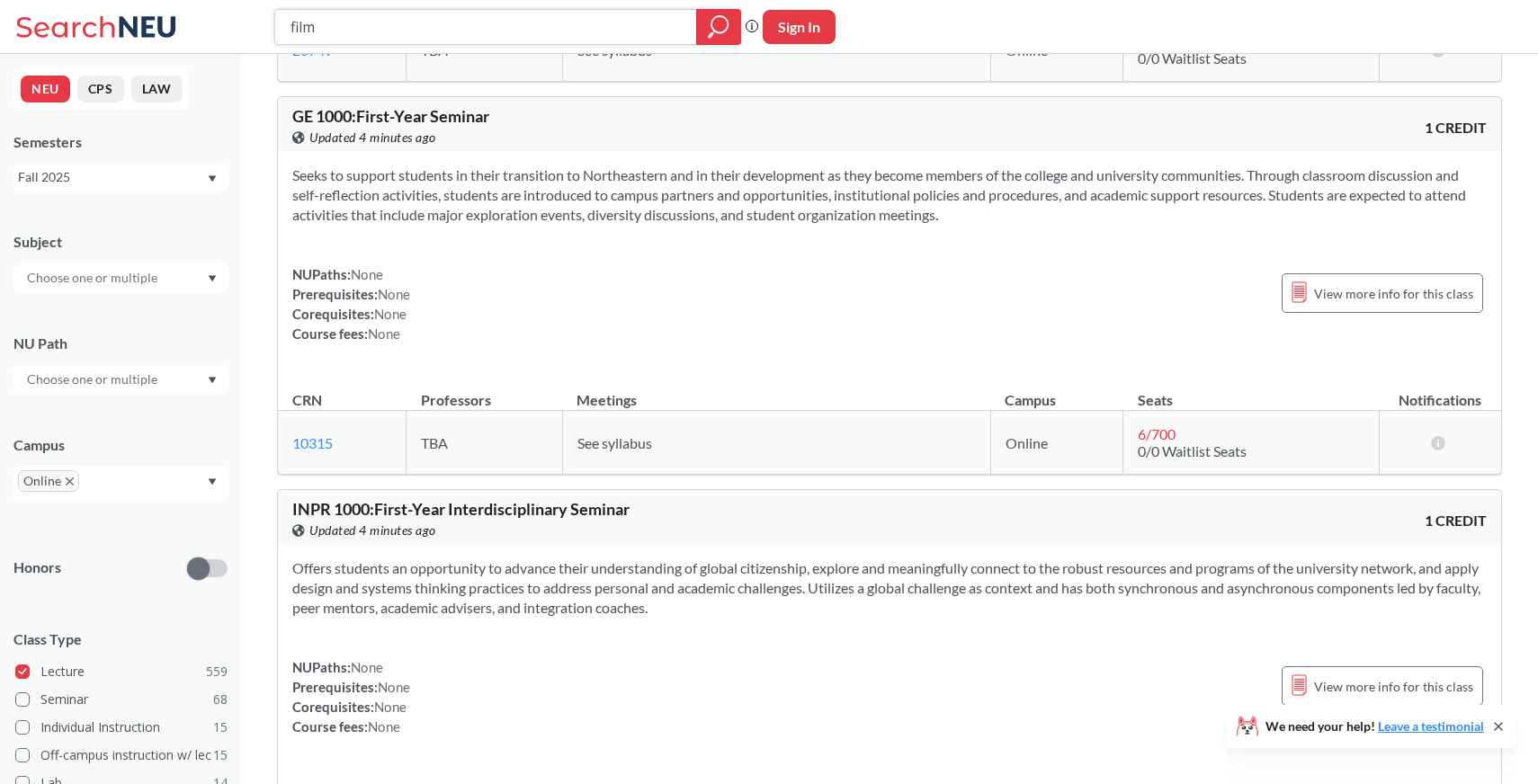
paste input "Science and Psuedoscience"
type input "Science and Psuedoscience"
click at [720, 25] on icon "magnifying glass" at bounding box center [718, 27] width 21 height 25
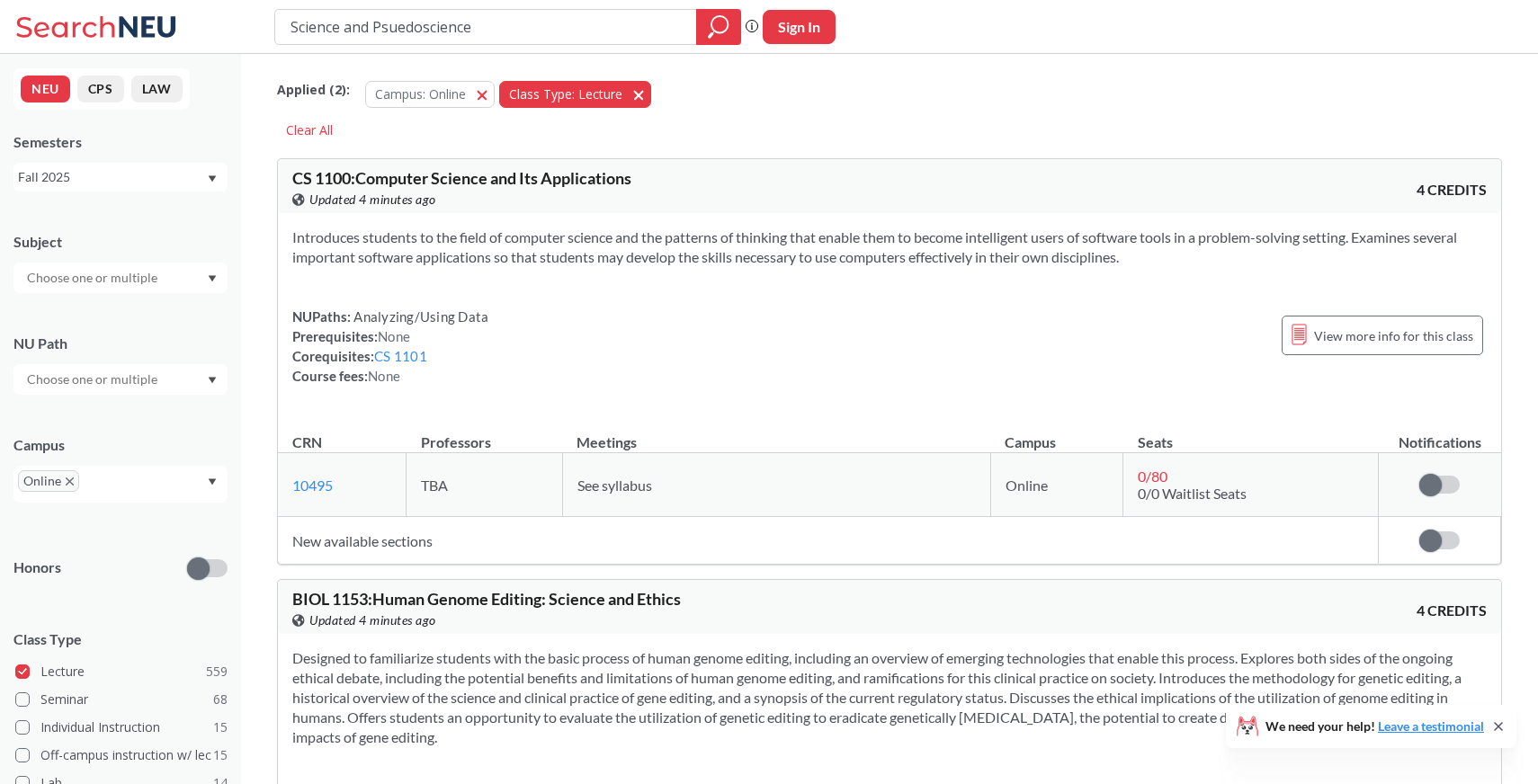
click at [635, 91] on button "Class Type: Lecture Lecture" at bounding box center [575, 94] width 152 height 27
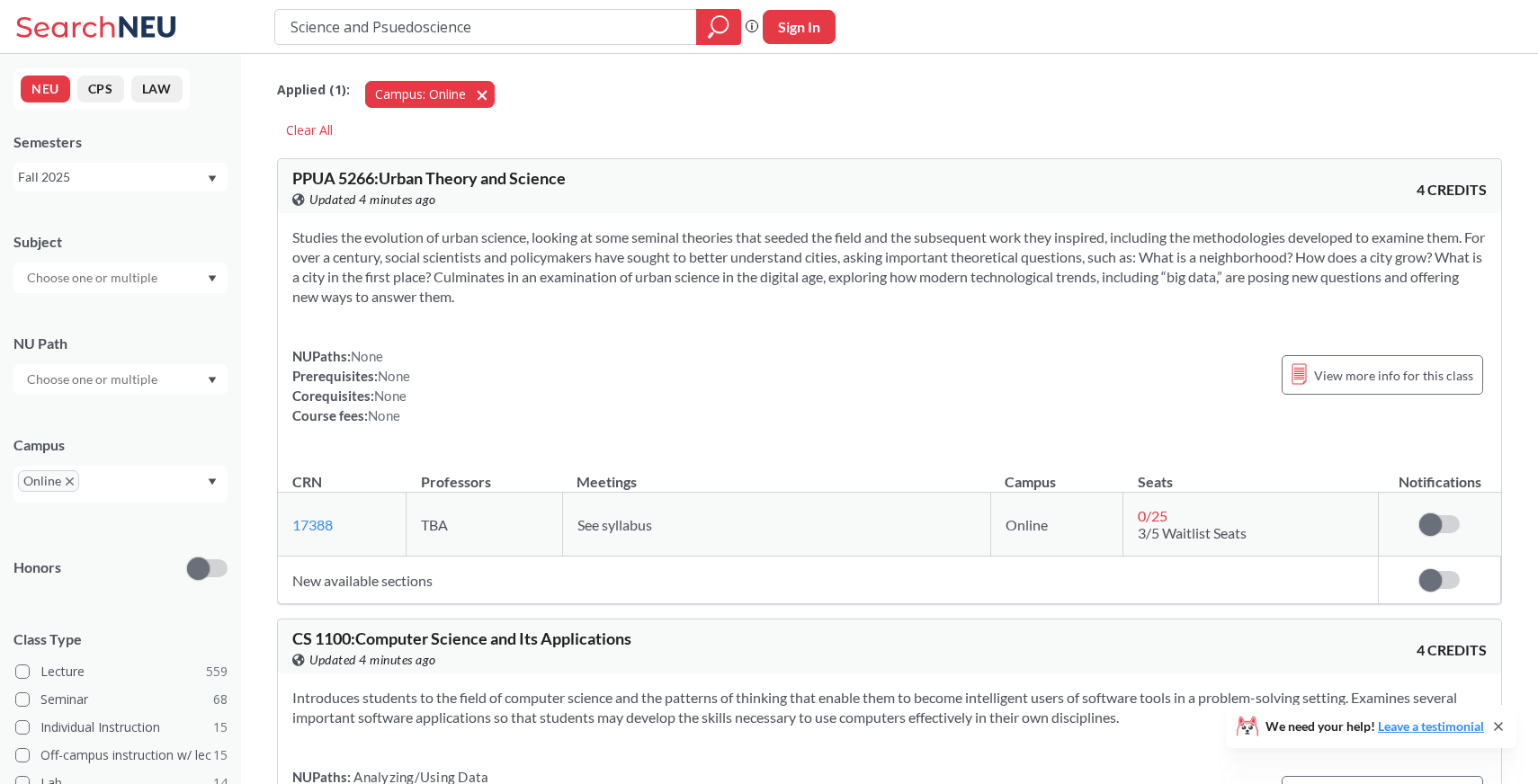
click at [488, 97] on span "button" at bounding box center [488, 93] width 0 height 17
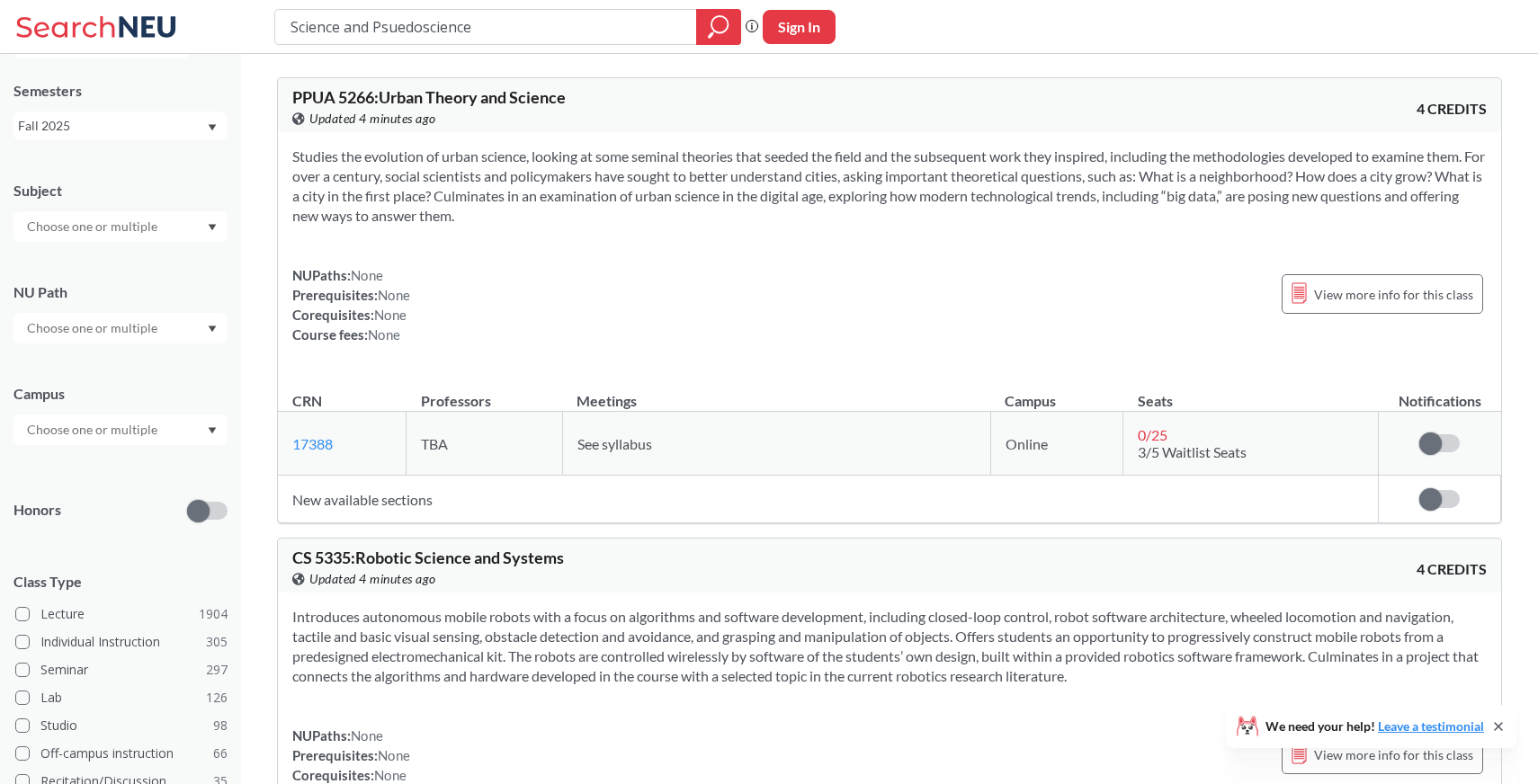
scroll to position [67, 0]
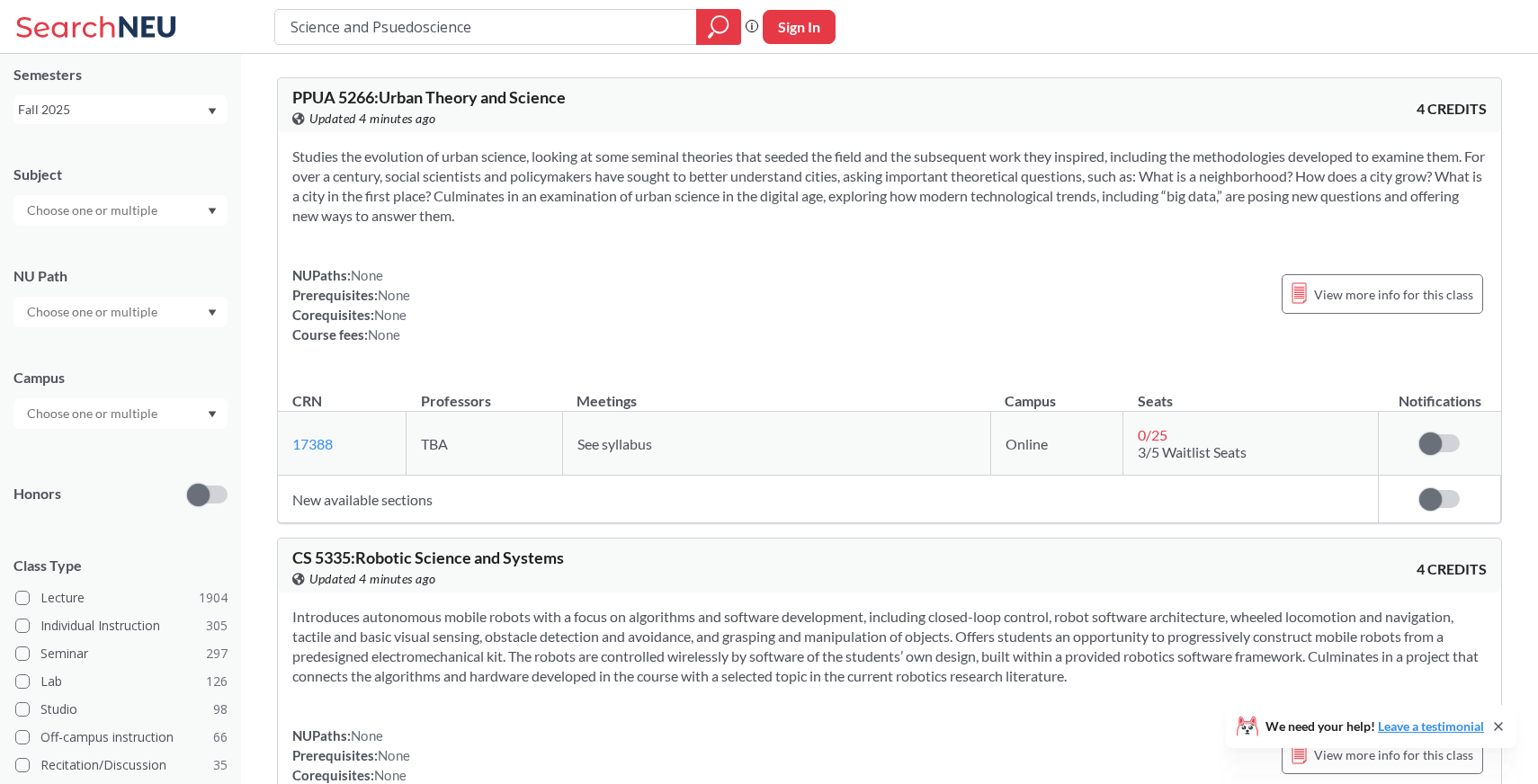
click at [125, 406] on input "text" at bounding box center [92, 413] width 151 height 21
click at [95, 463] on div "Online ( 686 )" at bounding box center [125, 462] width 203 height 19
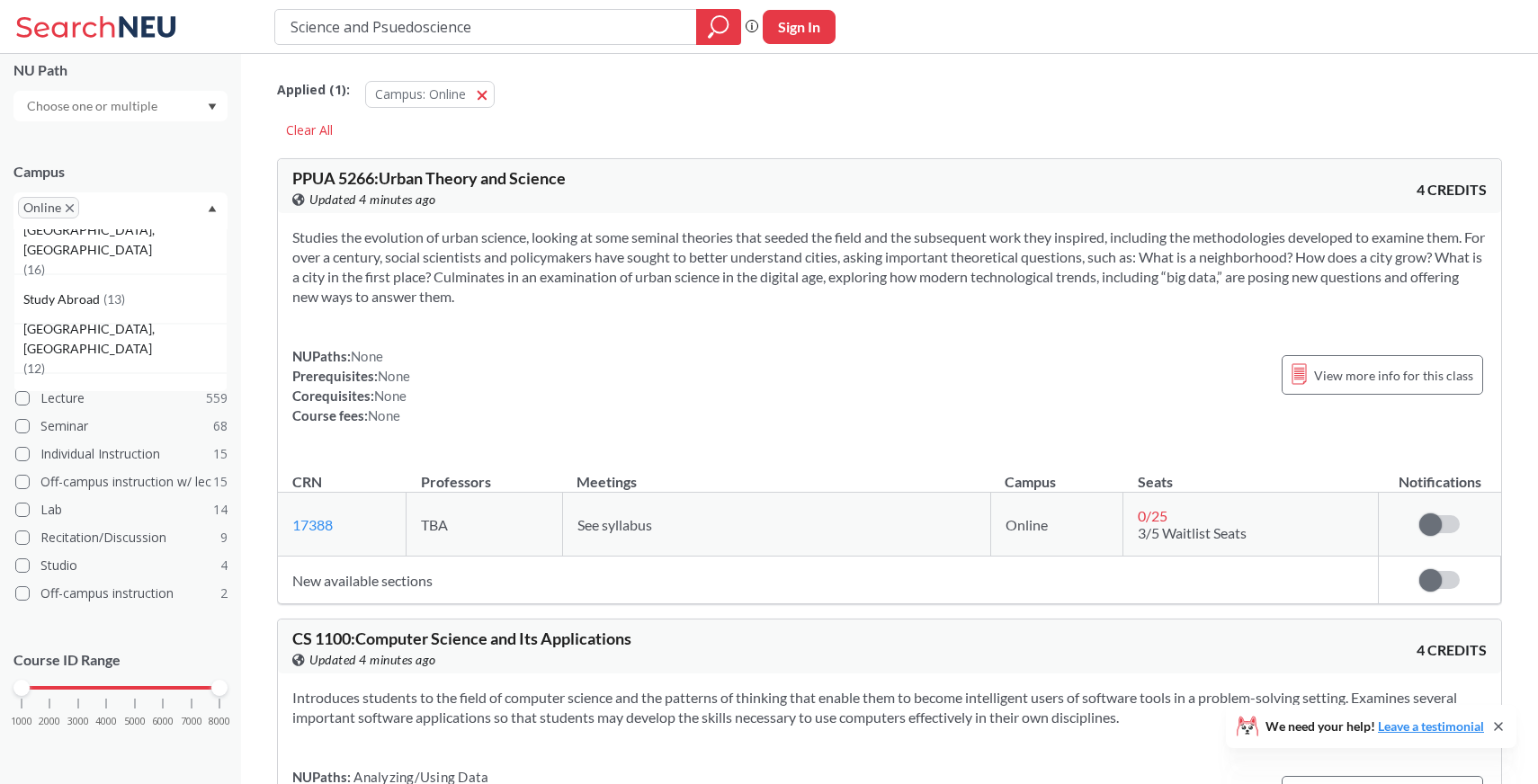
scroll to position [530, 0]
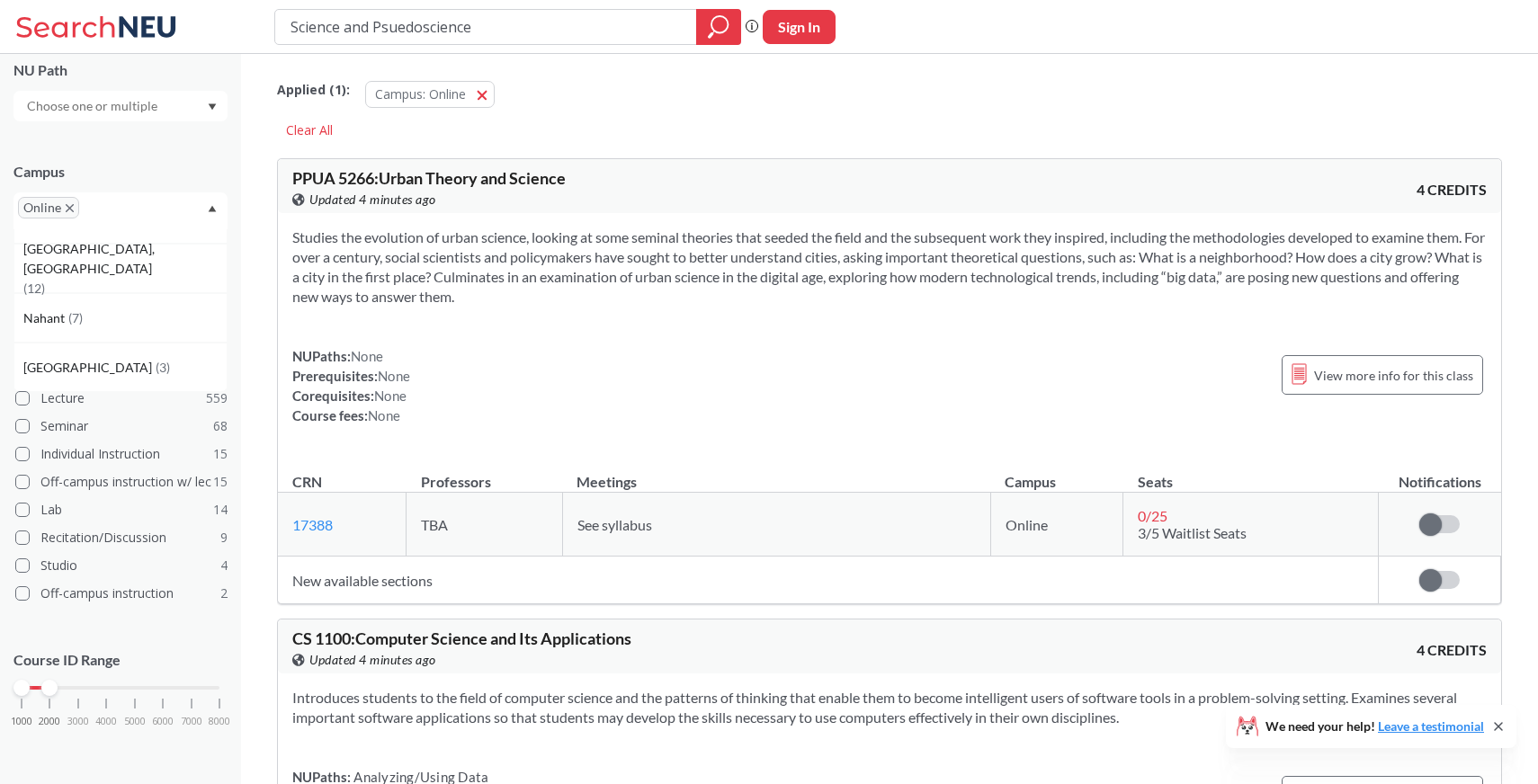
drag, startPoint x: 216, startPoint y: 682, endPoint x: 49, endPoint y: 679, distance: 167.0
click at [49, 680] on div at bounding box center [50, 688] width 17 height 17
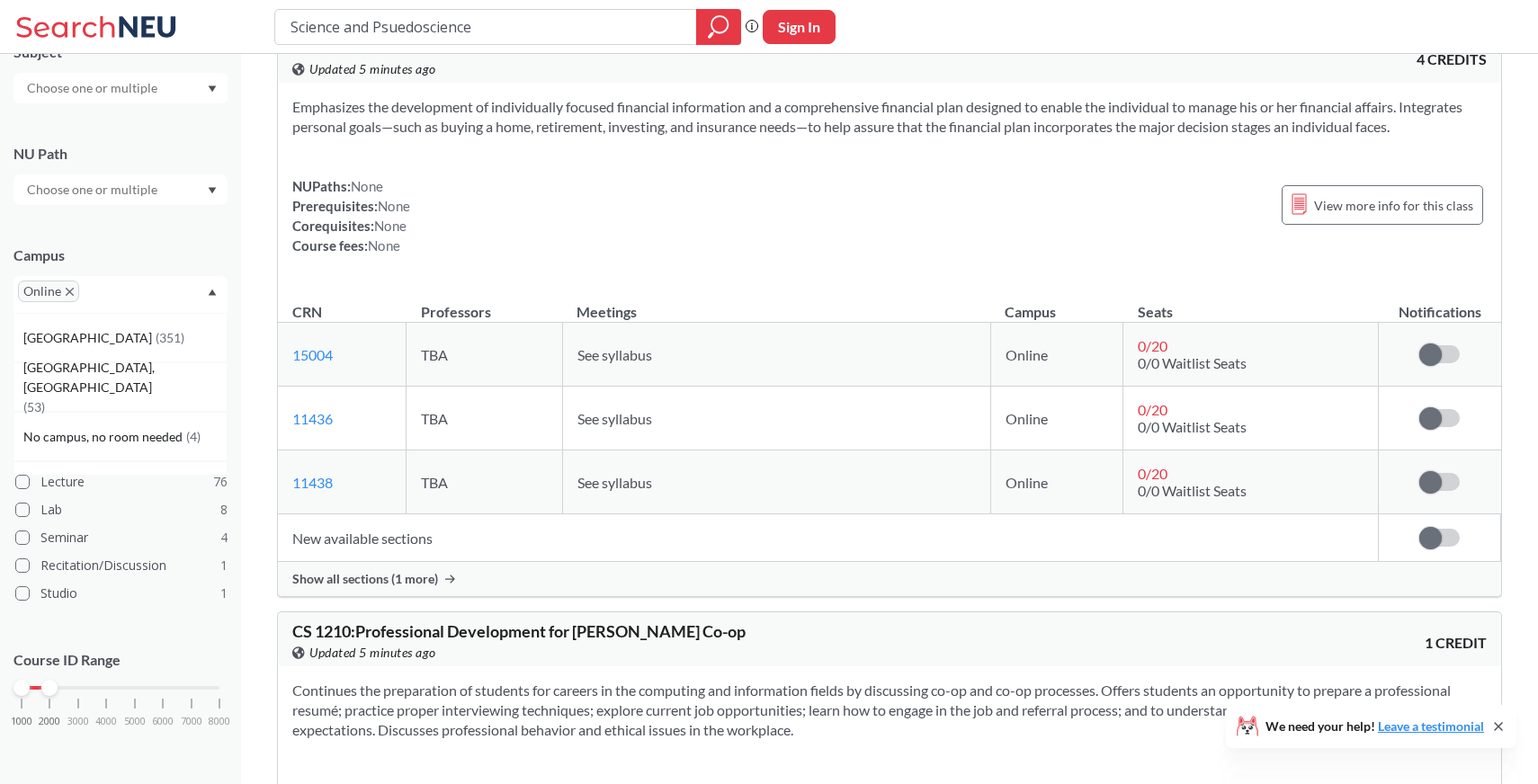
scroll to position [37731, 0]
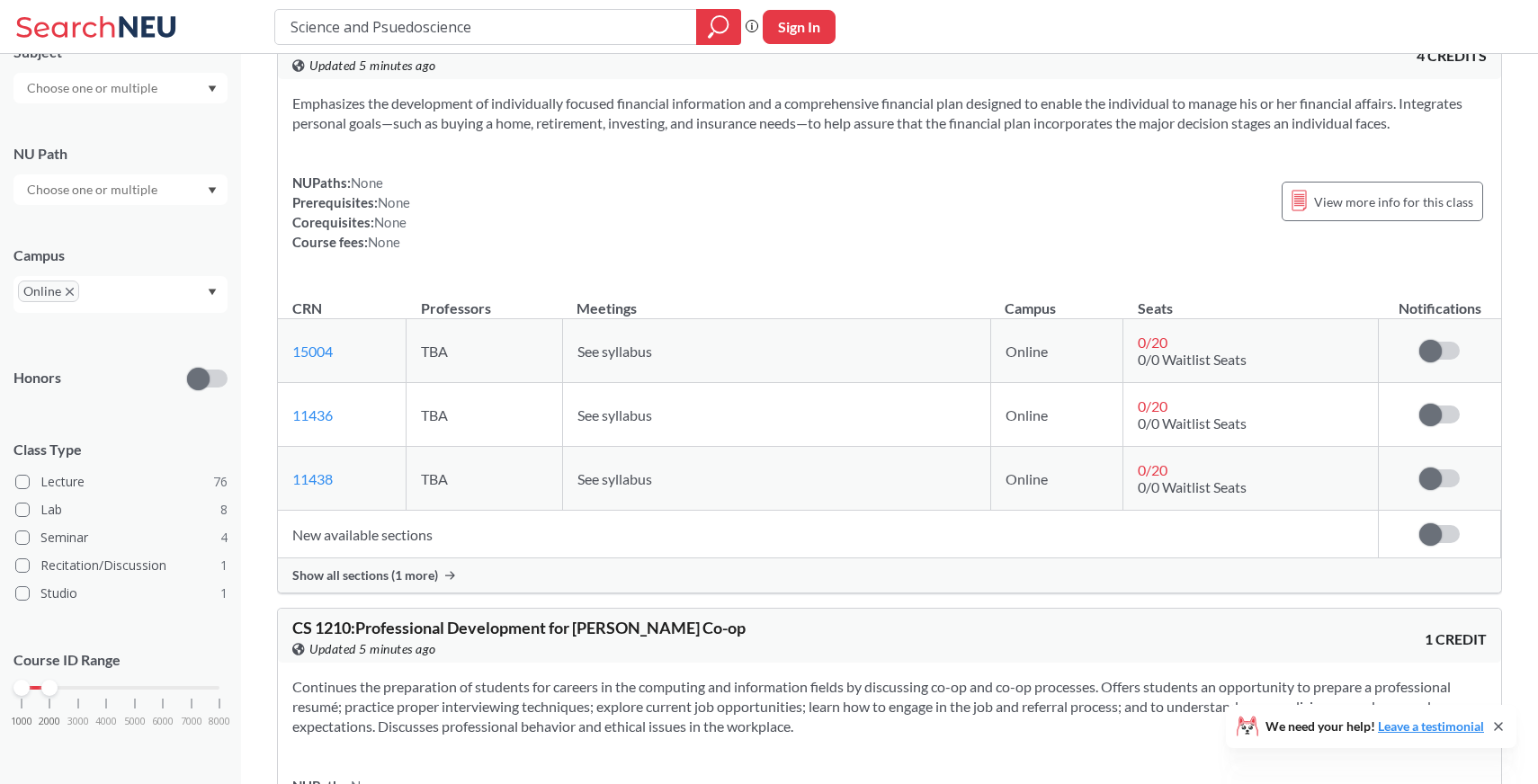
click at [414, 558] on td "New available sections" at bounding box center [828, 534] width 1101 height 48
click at [414, 583] on span "Show all sections (1 more)" at bounding box center [365, 576] width 146 height 17
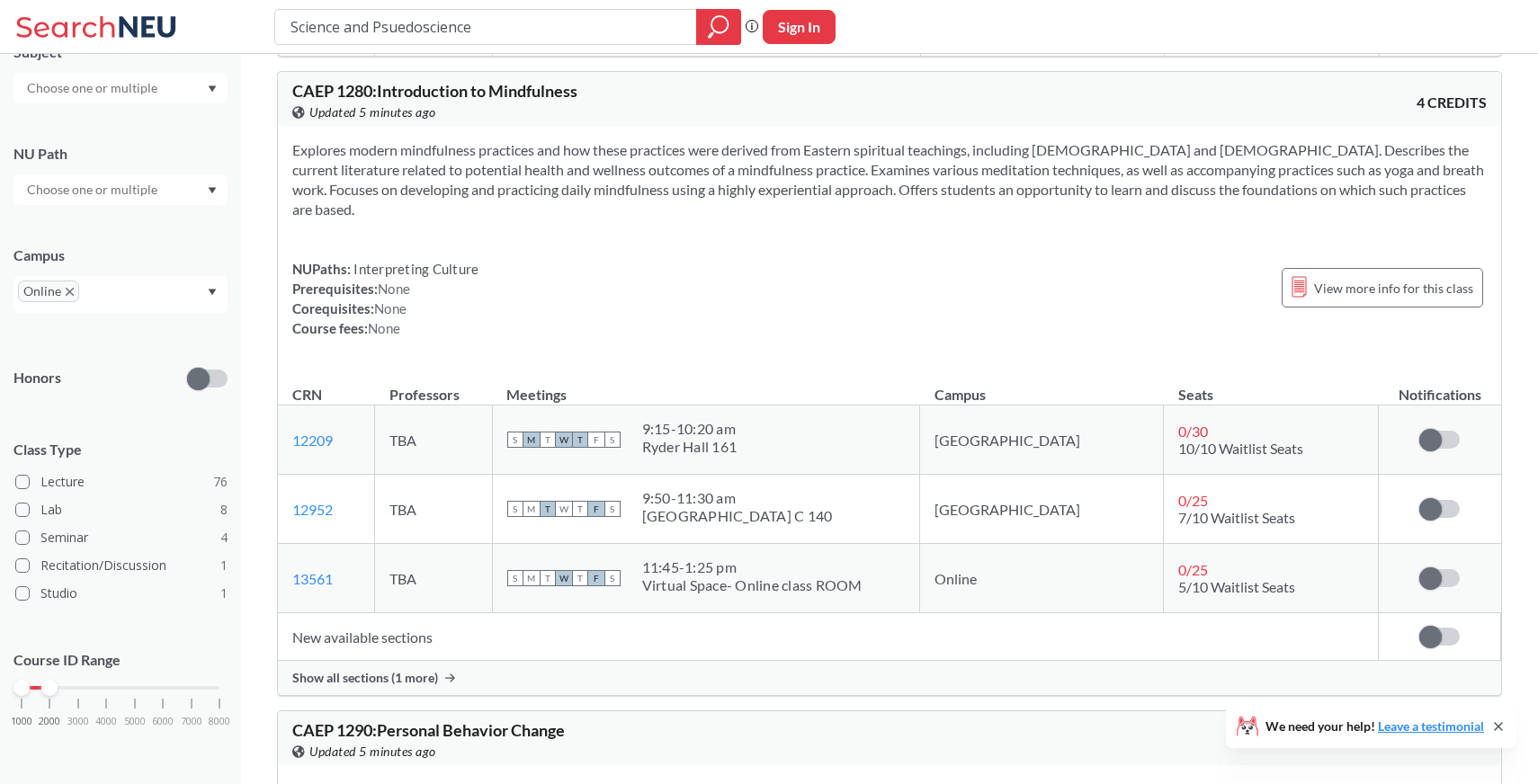
scroll to position [41166, 0]
click at [317, 99] on span "CAEP 1280 : Introduction to Mindfulness" at bounding box center [435, 89] width 285 height 19
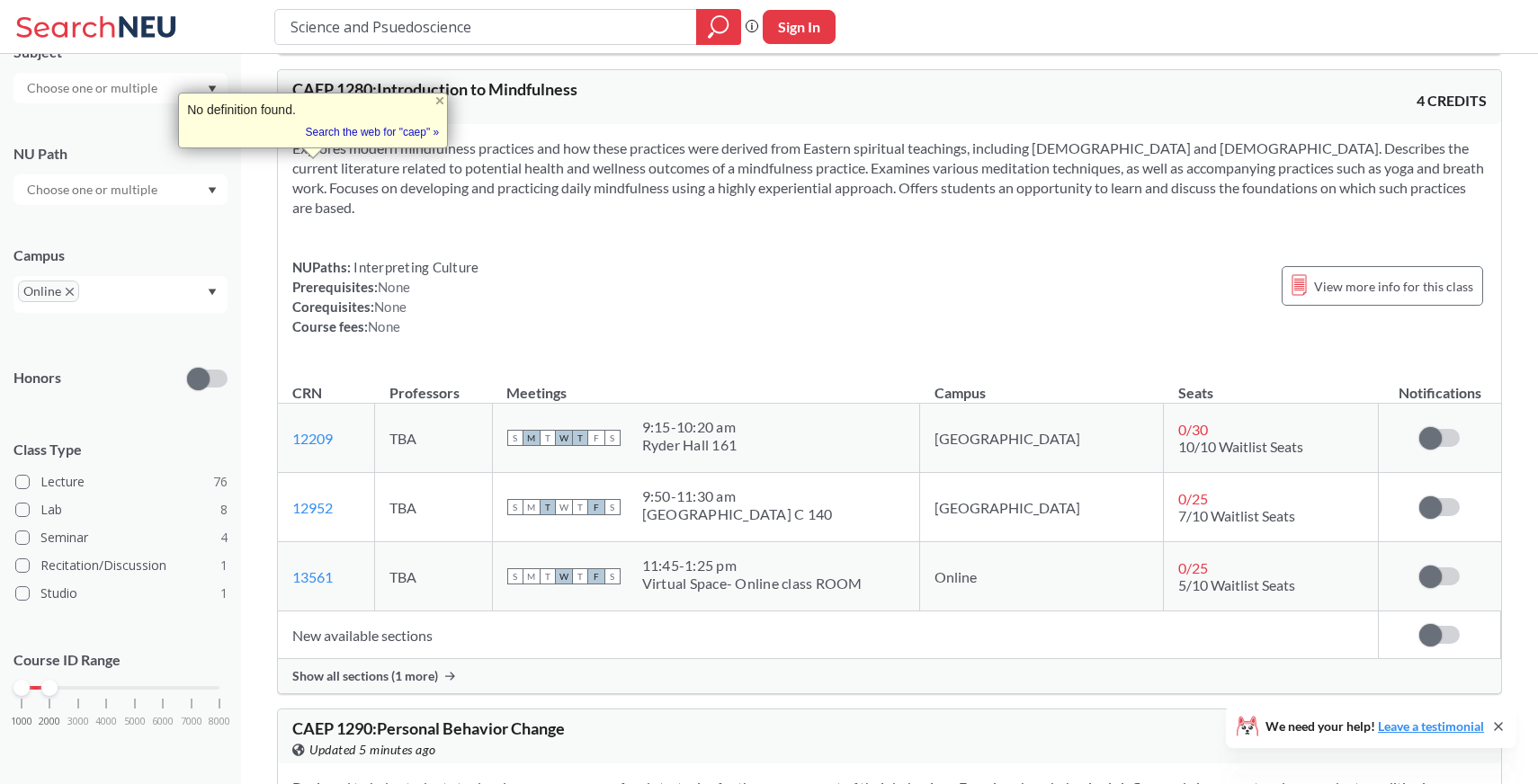
click at [368, 99] on span "CAEP 1280 : Introduction to Mindfulness" at bounding box center [435, 89] width 285 height 19
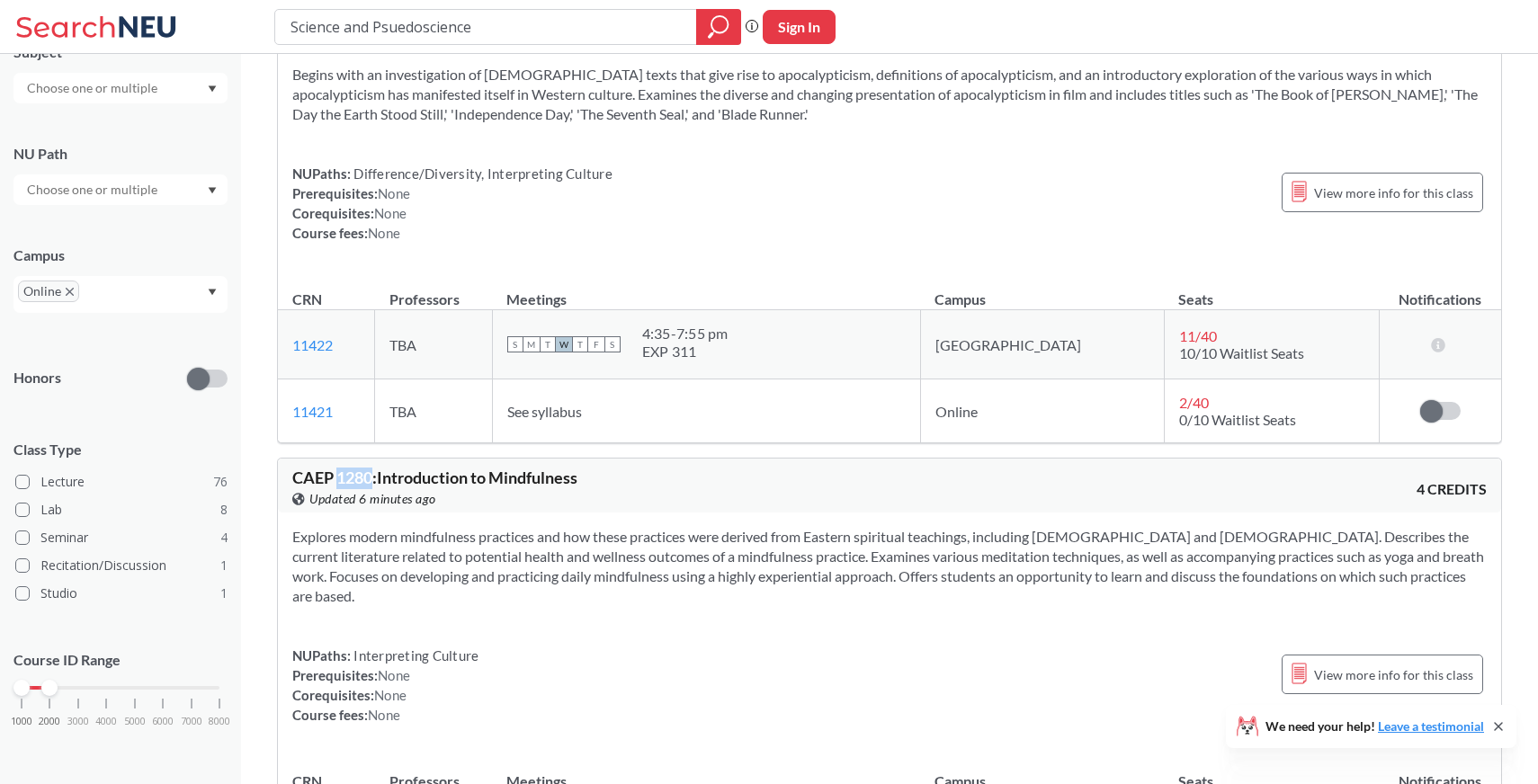
scroll to position [40773, 0]
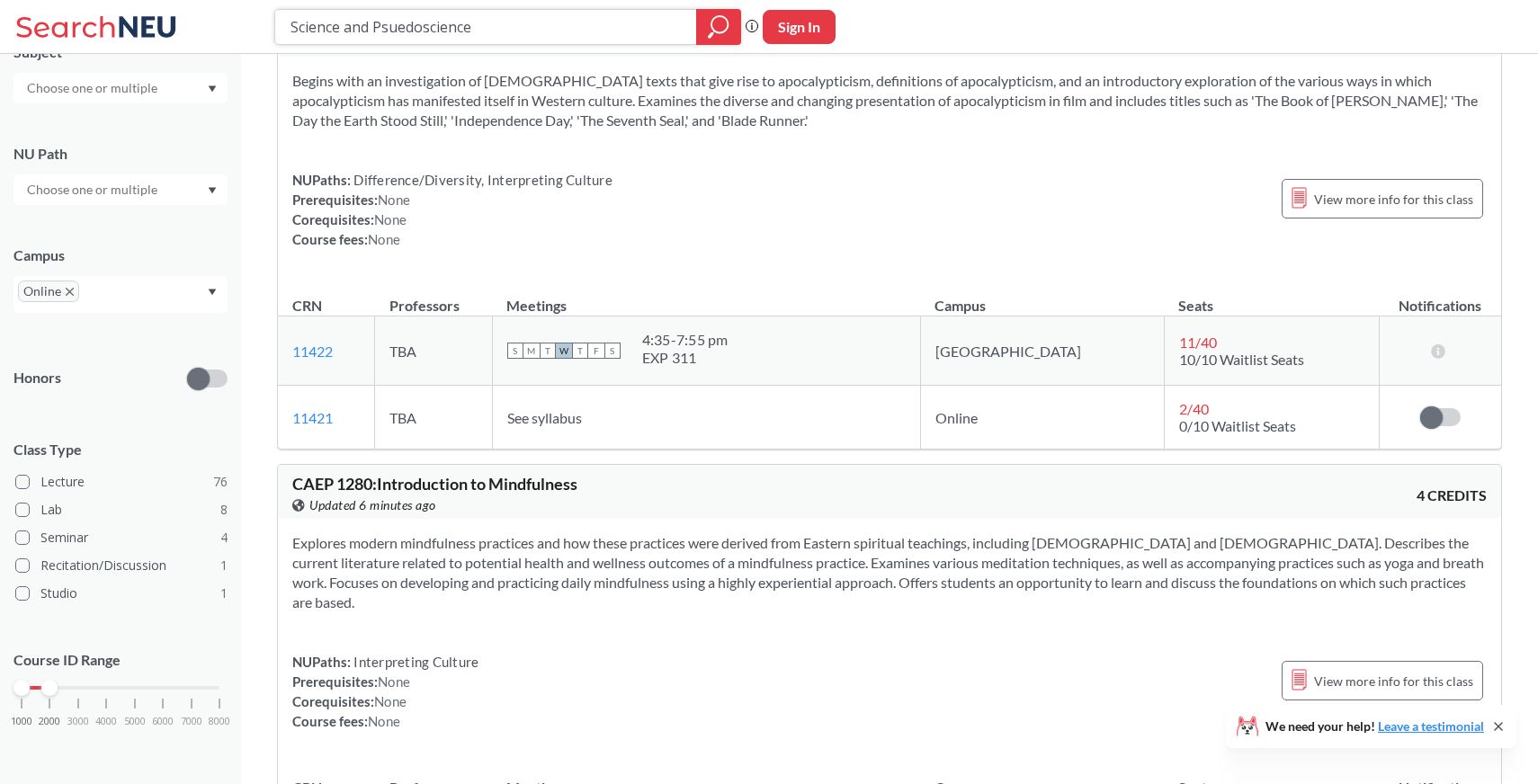
click at [519, 38] on input "Science and Psuedoscience" at bounding box center [486, 27] width 395 height 31
paste input "1280"
click at [306, 494] on span "CAEP 1280 : Introduction to Mindfulness" at bounding box center [435, 483] width 285 height 19
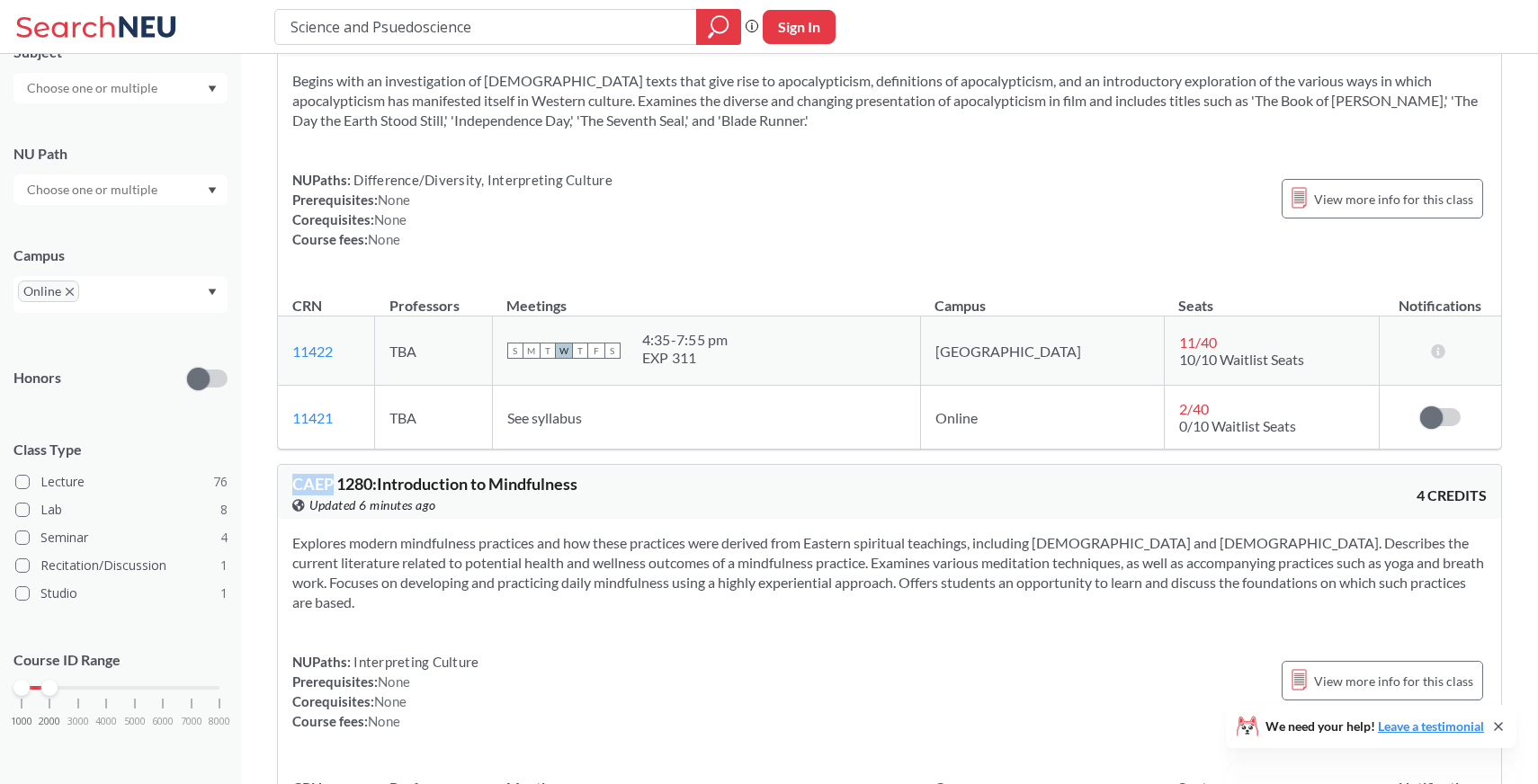
click at [306, 494] on span "CAEP 1280 : Introduction to Mindfulness" at bounding box center [435, 483] width 285 height 19
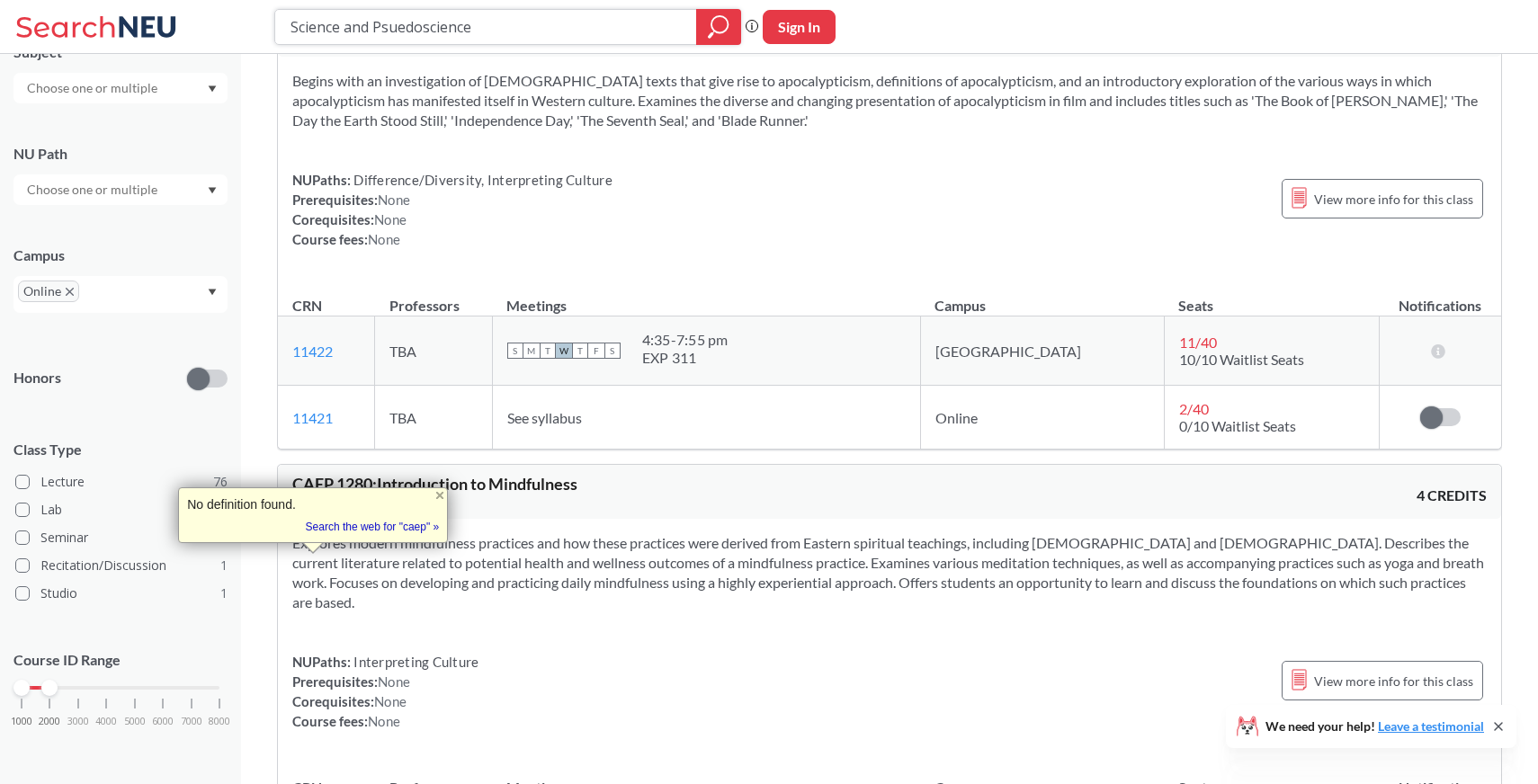
click at [478, 31] on input "Science and Psuedoscience" at bounding box center [486, 27] width 395 height 31
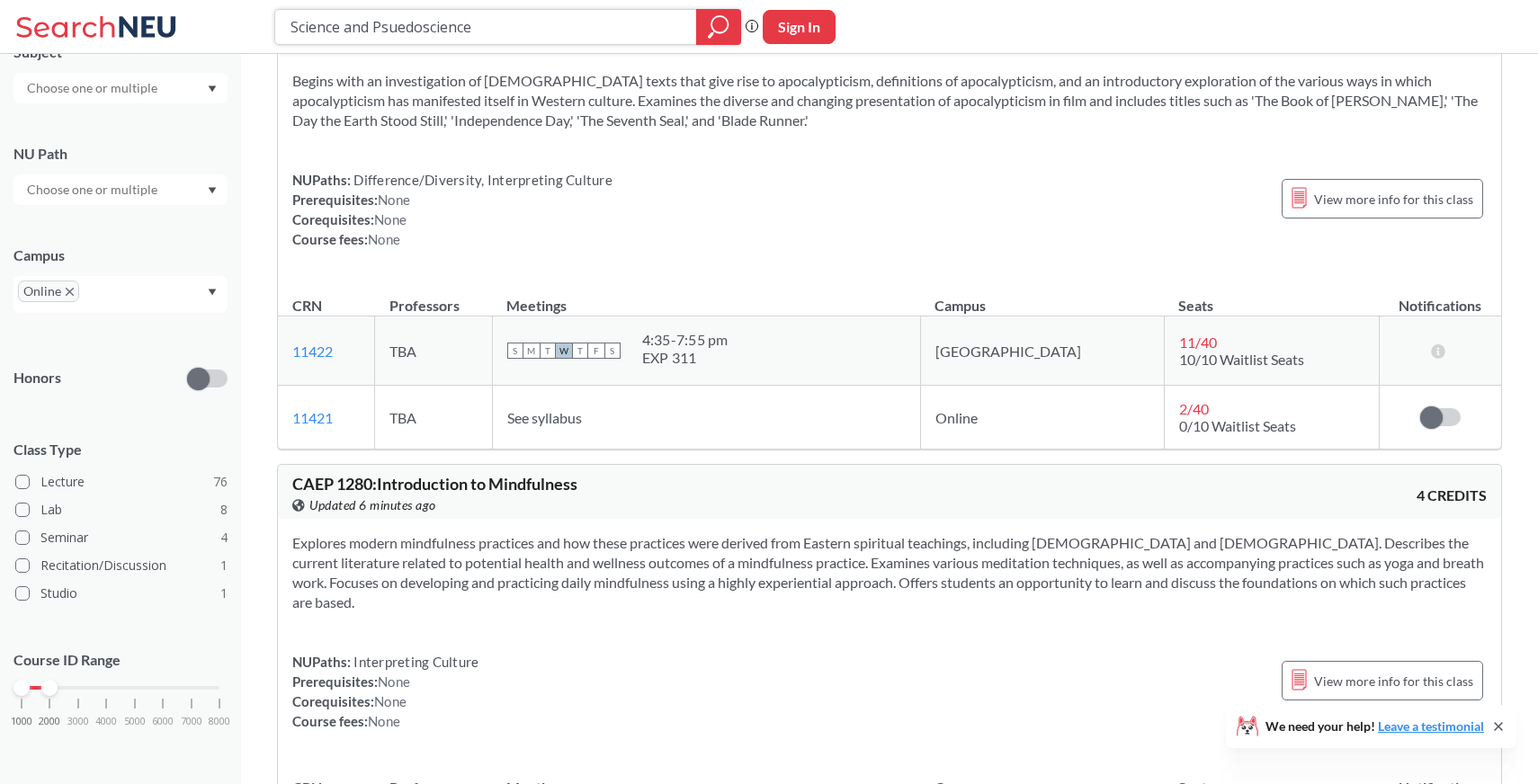
paste input "CAEP"
type input "CAEP"
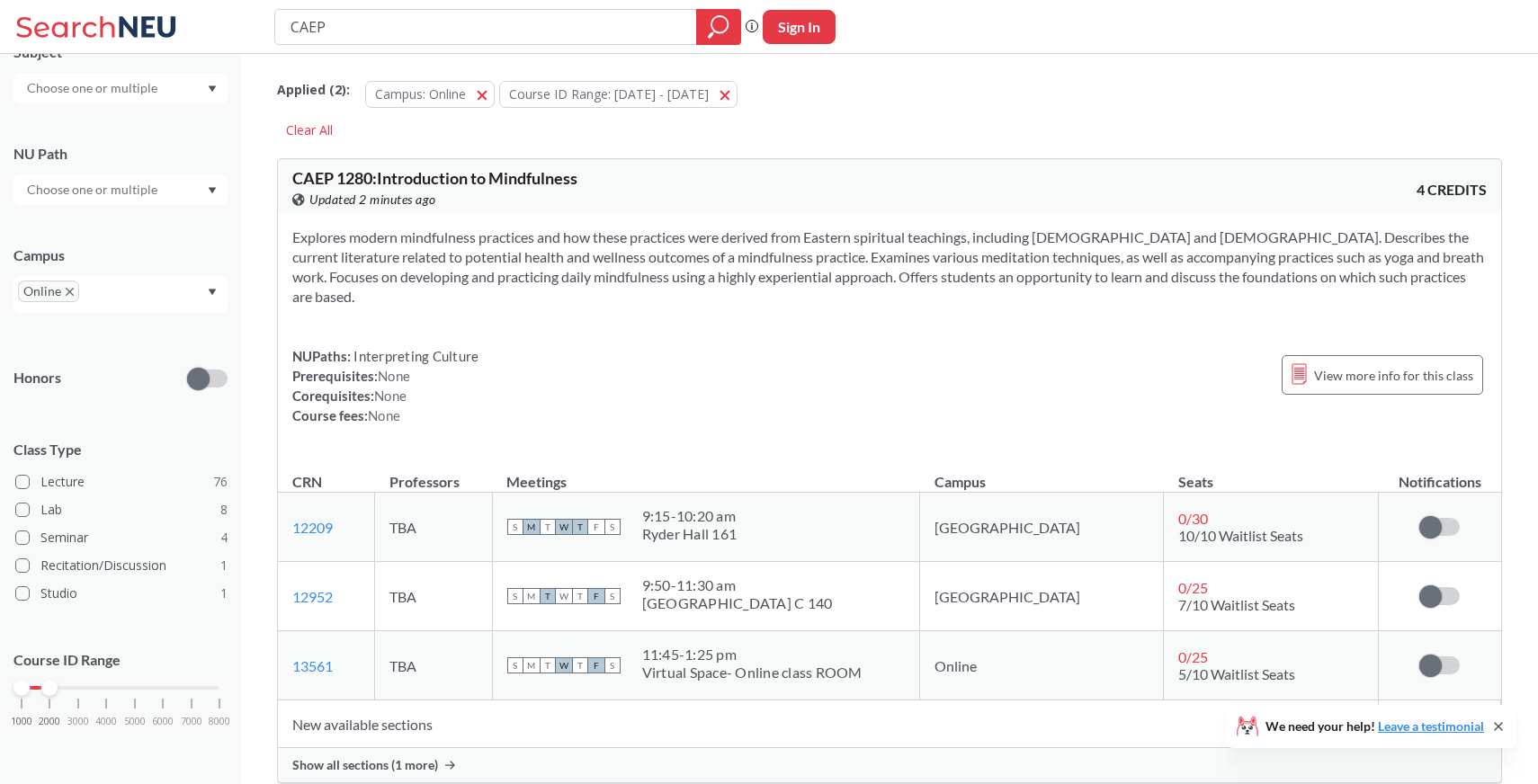
click at [570, 6] on div "CAEP Phrase search guarantees the exact search appears in the results. Ex. If y…" at bounding box center [769, 27] width 1538 height 54
click at [557, 32] on input "CAEP" at bounding box center [486, 27] width 395 height 31
click at [968, 130] on div "Applied ( 2 ): Campus: Online Online Course ID Range: [DATE] - [DATE] [DATE] - …" at bounding box center [889, 104] width 1224 height 81
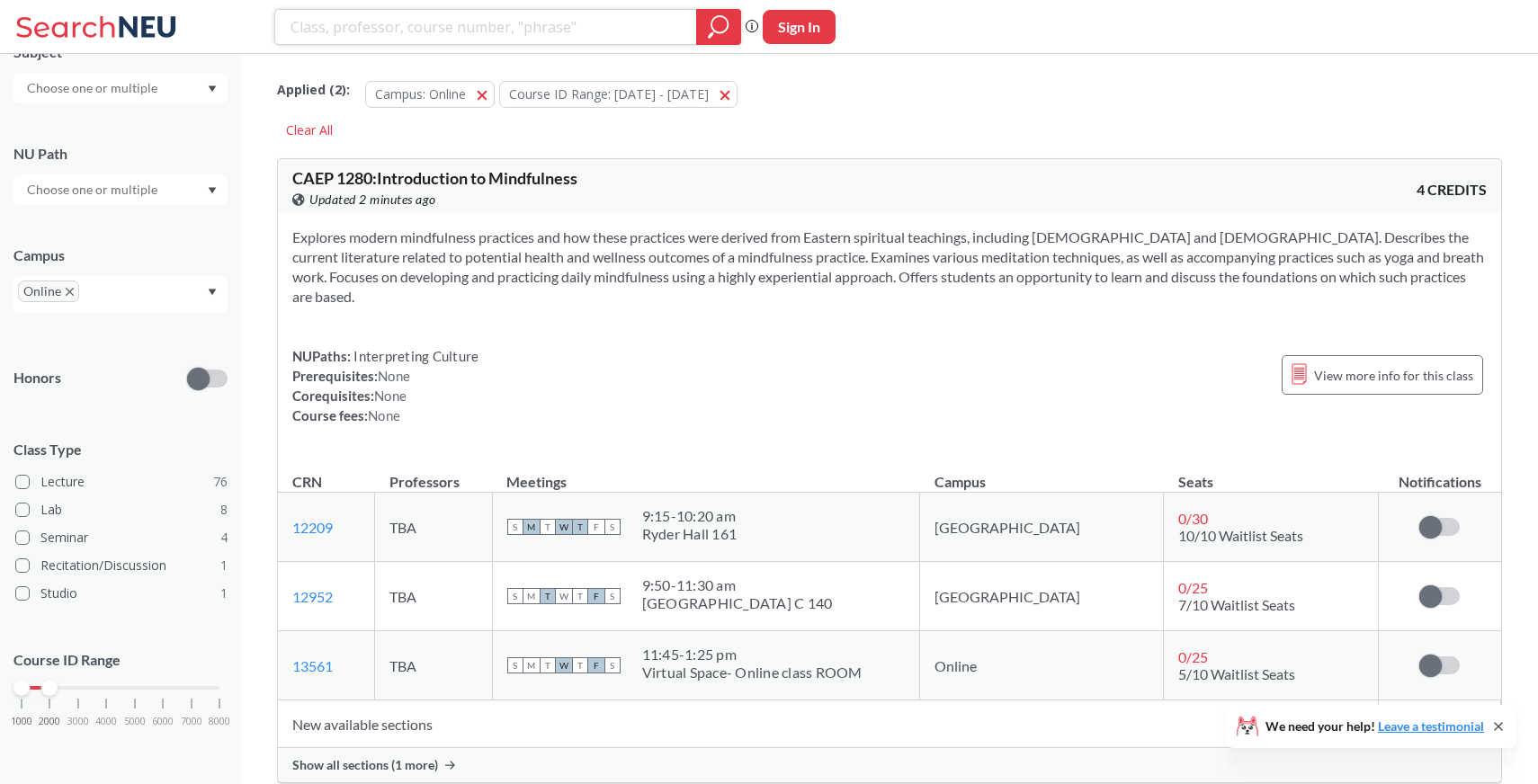
click at [735, 31] on div at bounding box center [719, 27] width 45 height 36
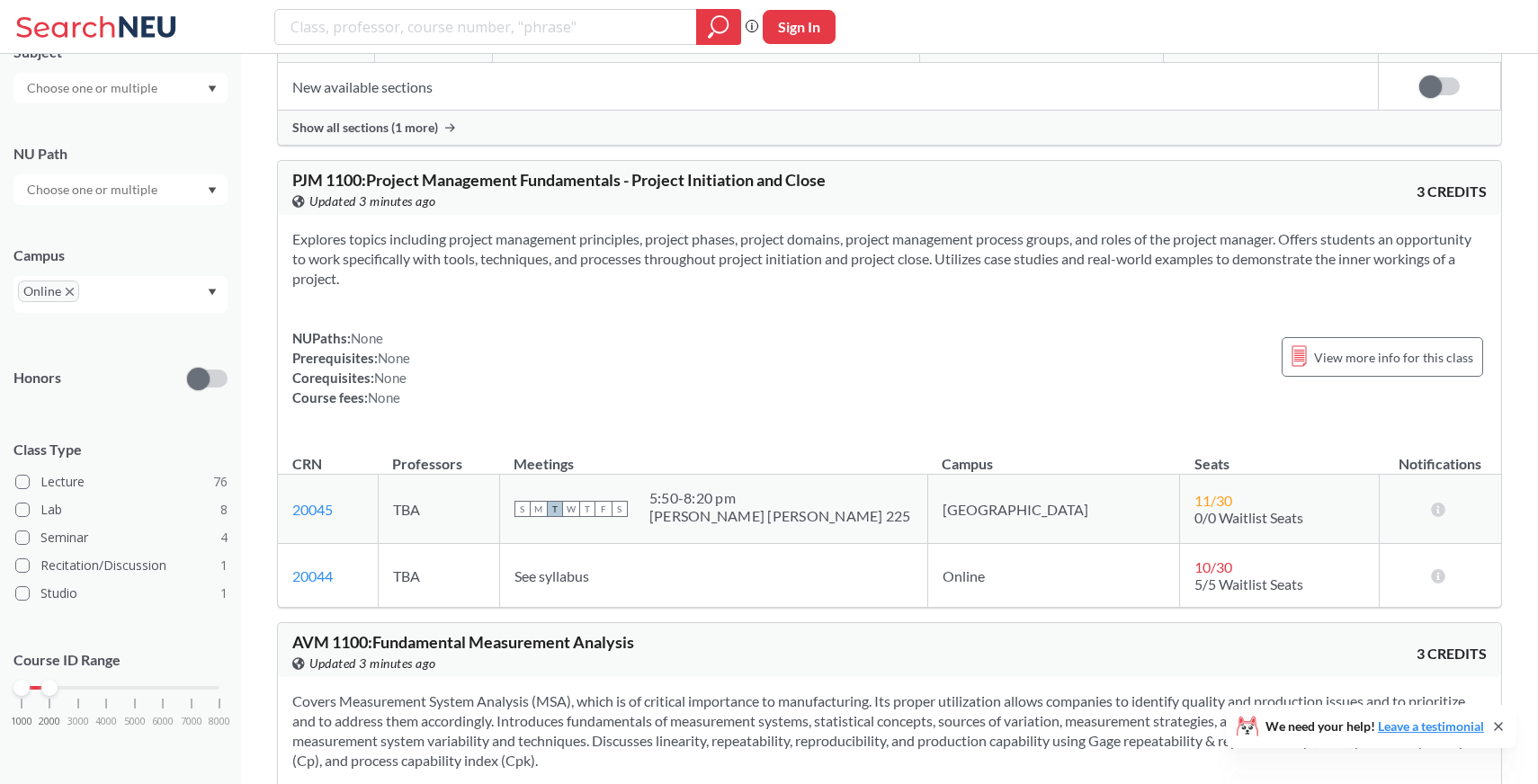
scroll to position [8278, 0]
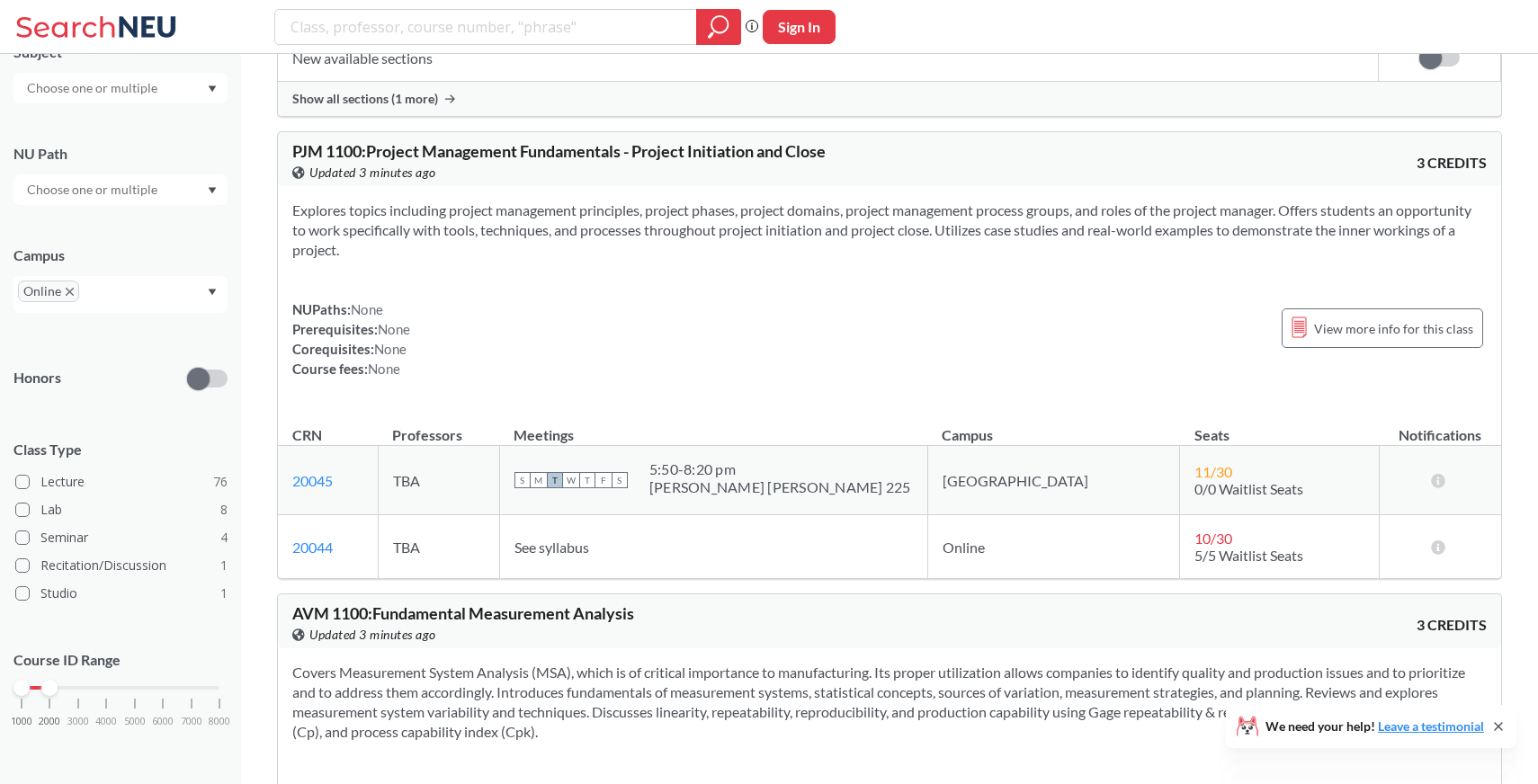
click at [309, 161] on span "PJM 1100 : Project Management Fundamentals - Project Initiation and Close" at bounding box center [559, 151] width 534 height 19
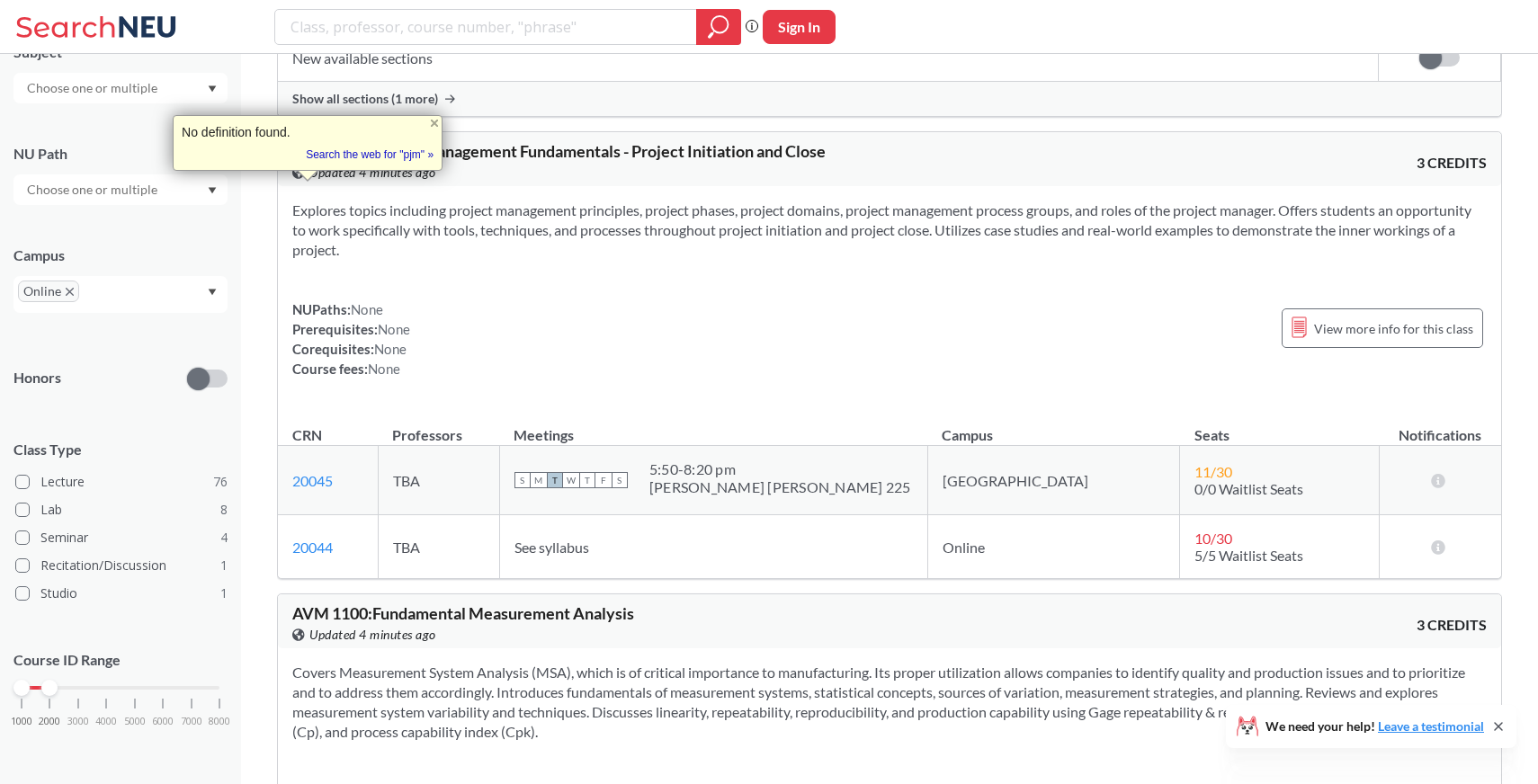
click at [357, 161] on span "PJM 1100 : Project Management Fundamentals - Project Initiation and Close" at bounding box center [559, 151] width 534 height 19
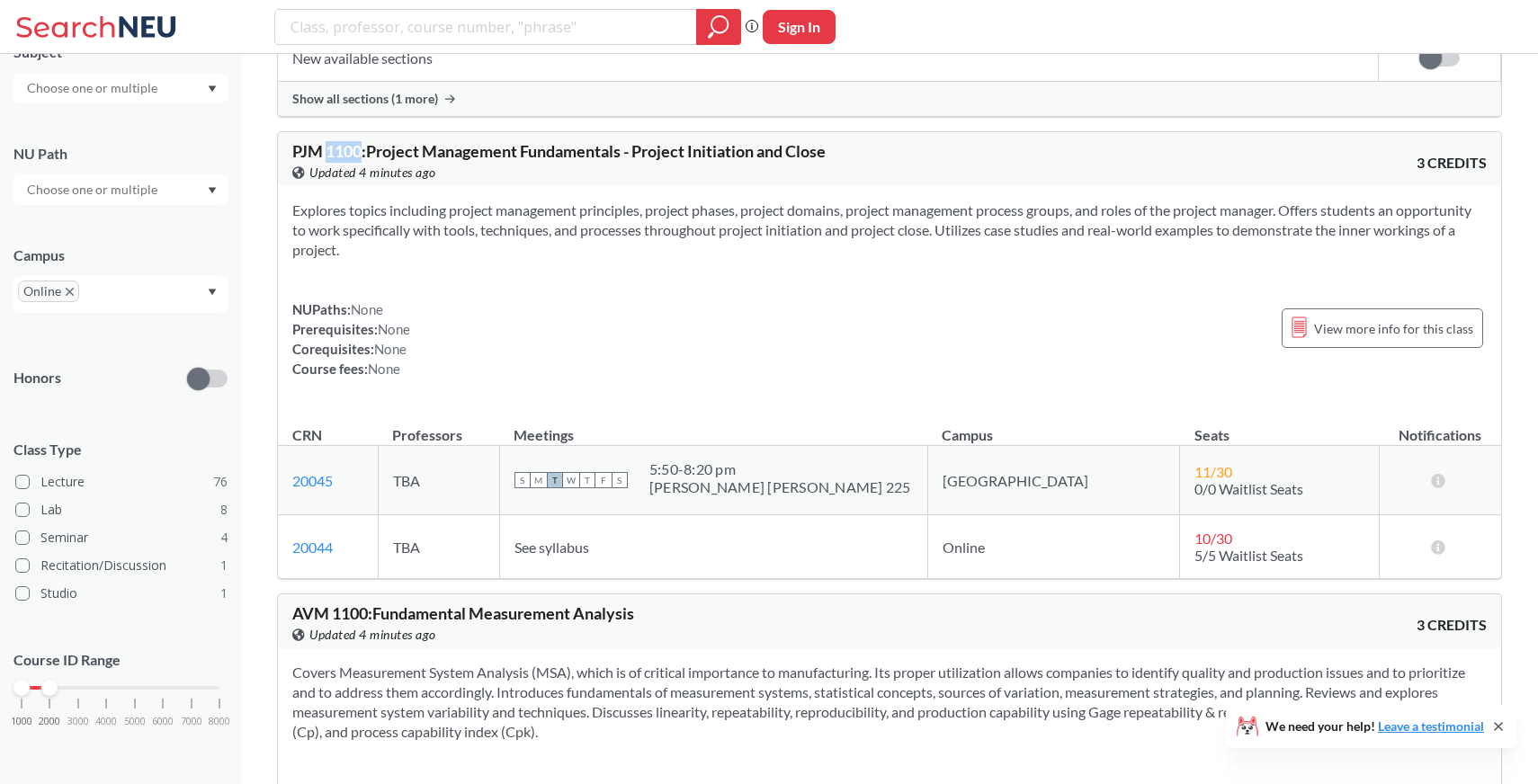
click at [357, 161] on span "PJM 1100 : Project Management Fundamentals - Project Initiation and Close" at bounding box center [559, 151] width 534 height 19
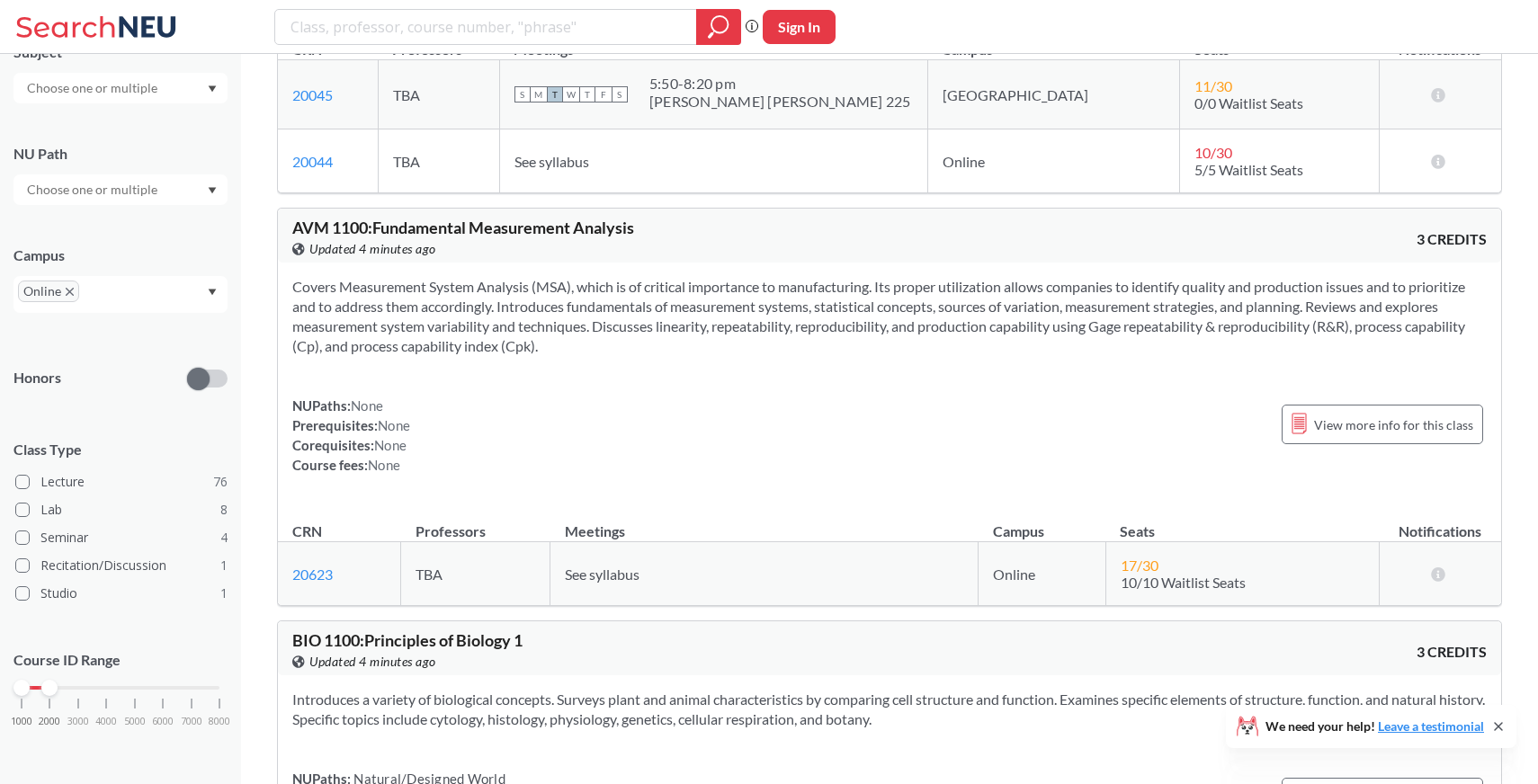
scroll to position [8686, 0]
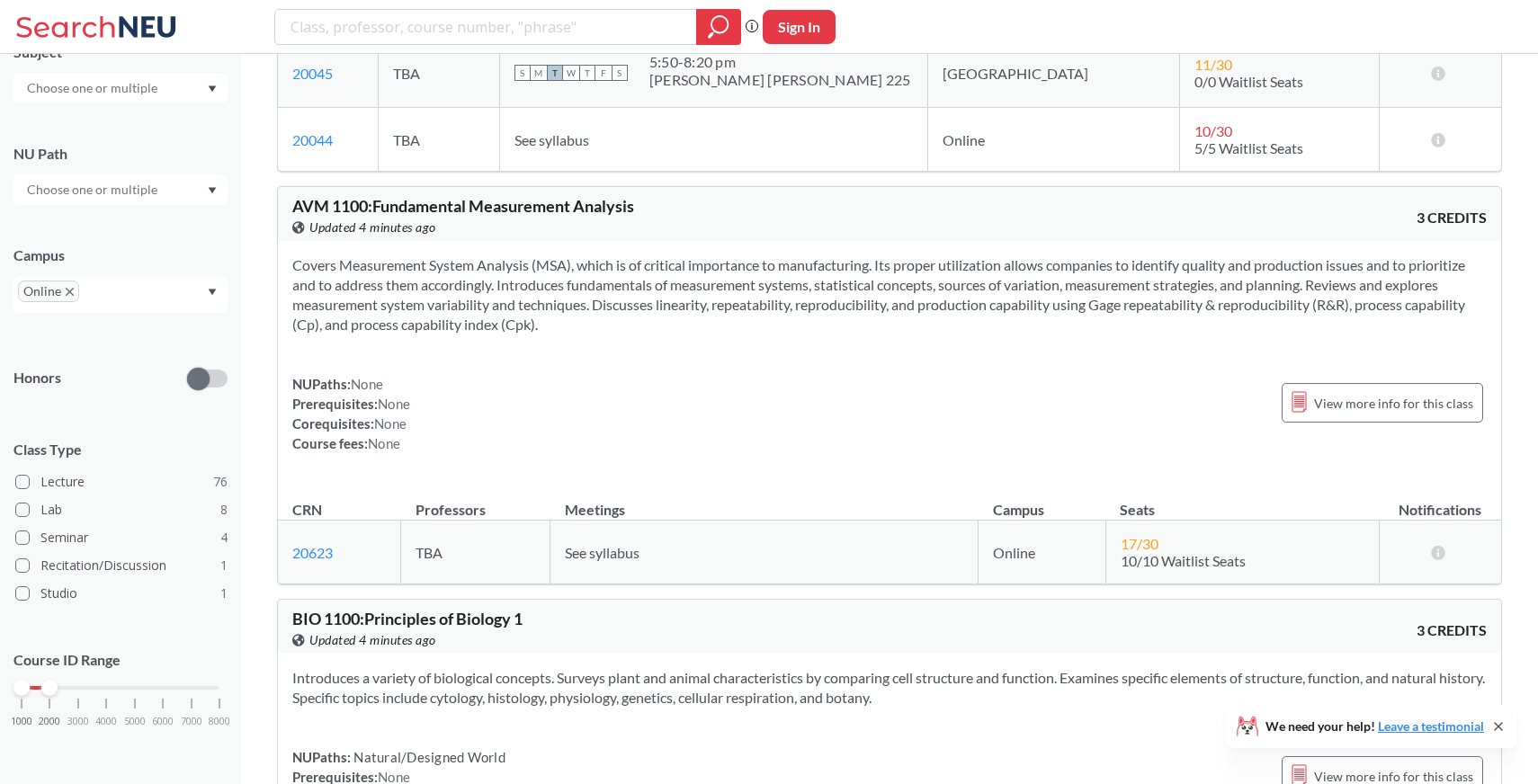
click at [315, 215] on span "AVM 1100 : Fundamental Measurement Analysis" at bounding box center [462, 205] width 341 height 19
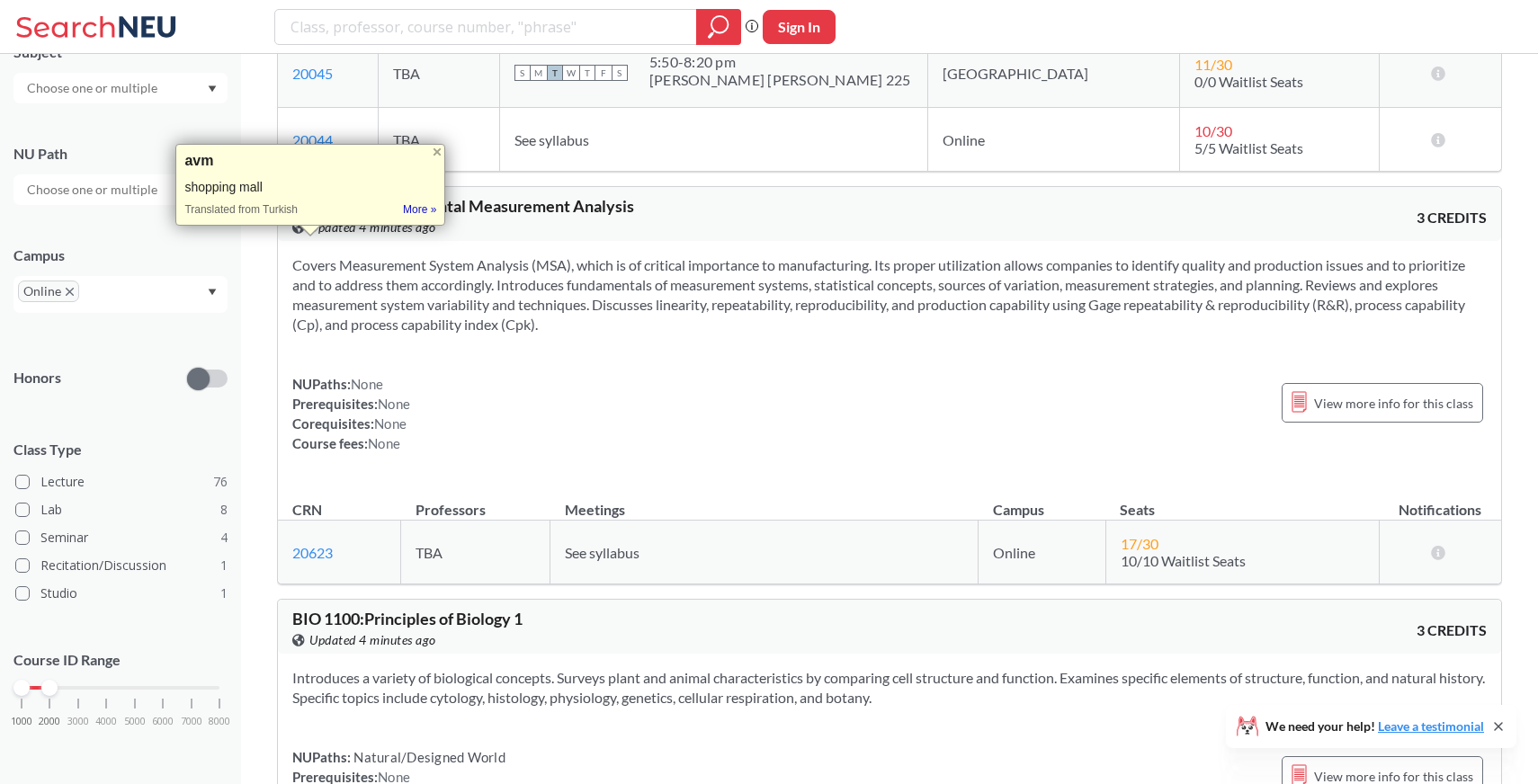
click at [321, 215] on span "AVM 1100 : Fundamental Measurement Analysis" at bounding box center [462, 205] width 341 height 19
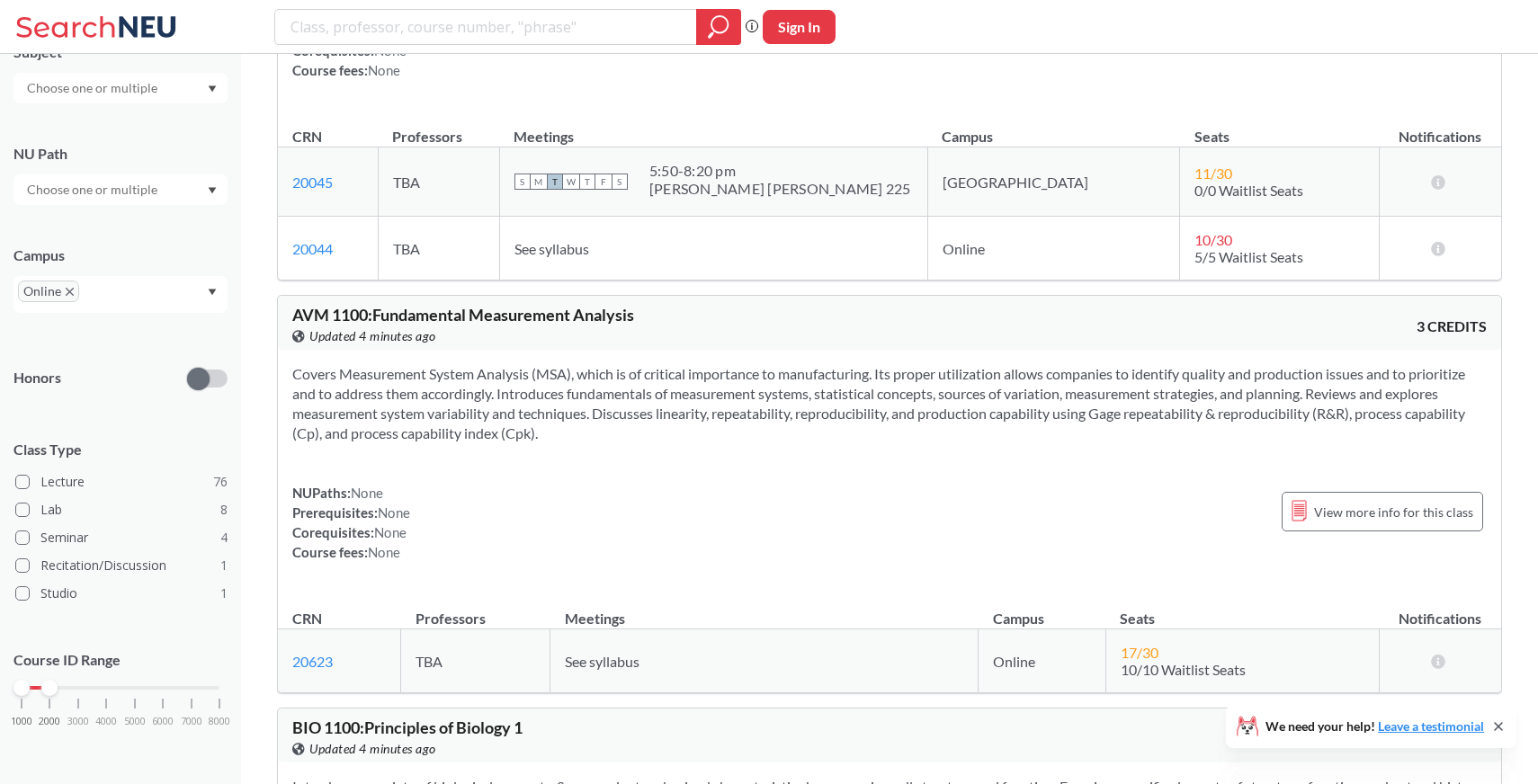
scroll to position [8564, 0]
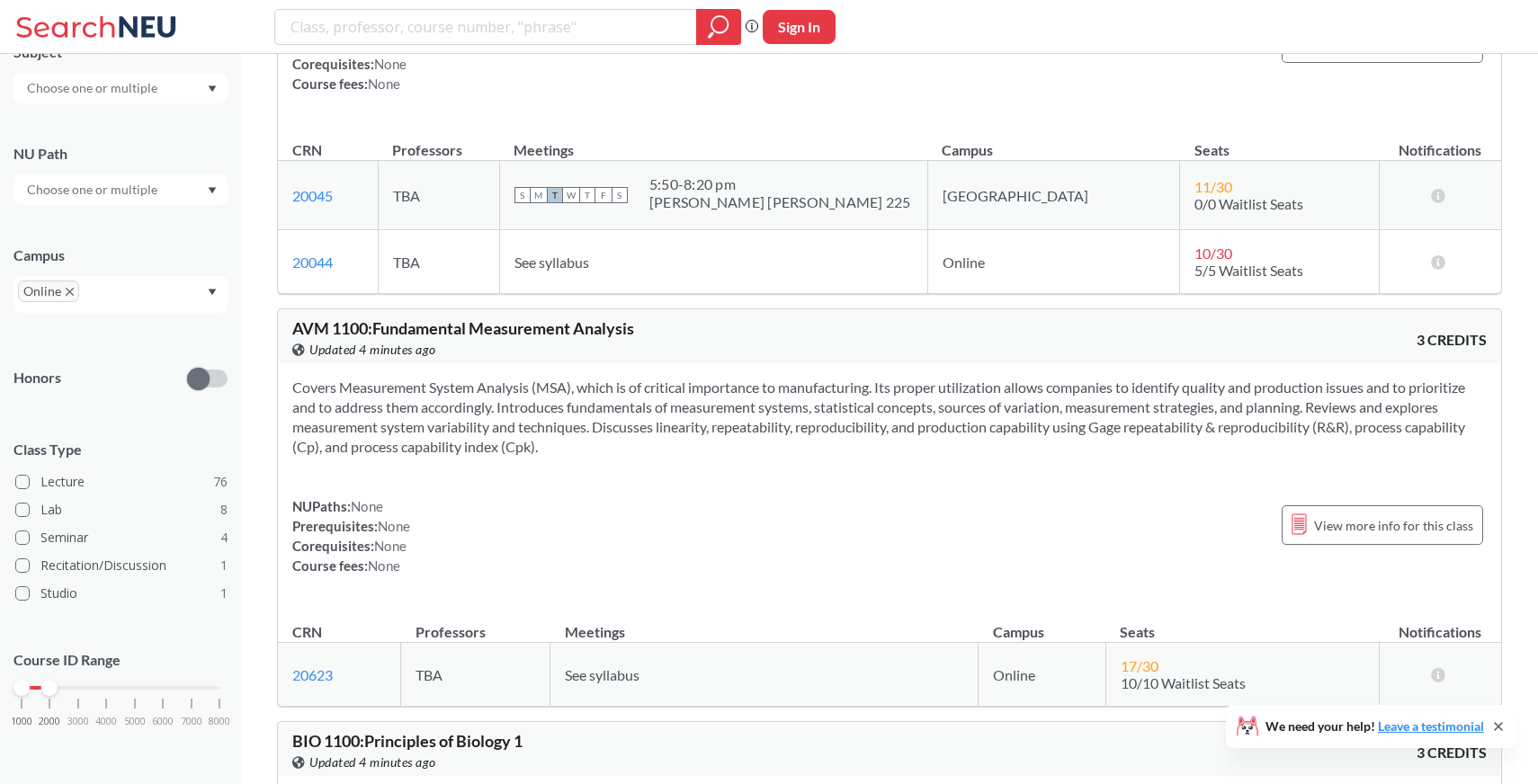
click at [324, 338] on span "AVM 1100 : Fundamental Measurement Analysis" at bounding box center [462, 327] width 341 height 19
click at [310, 338] on span "AVM 1100 : Fundamental Measurement Analysis" at bounding box center [462, 327] width 341 height 19
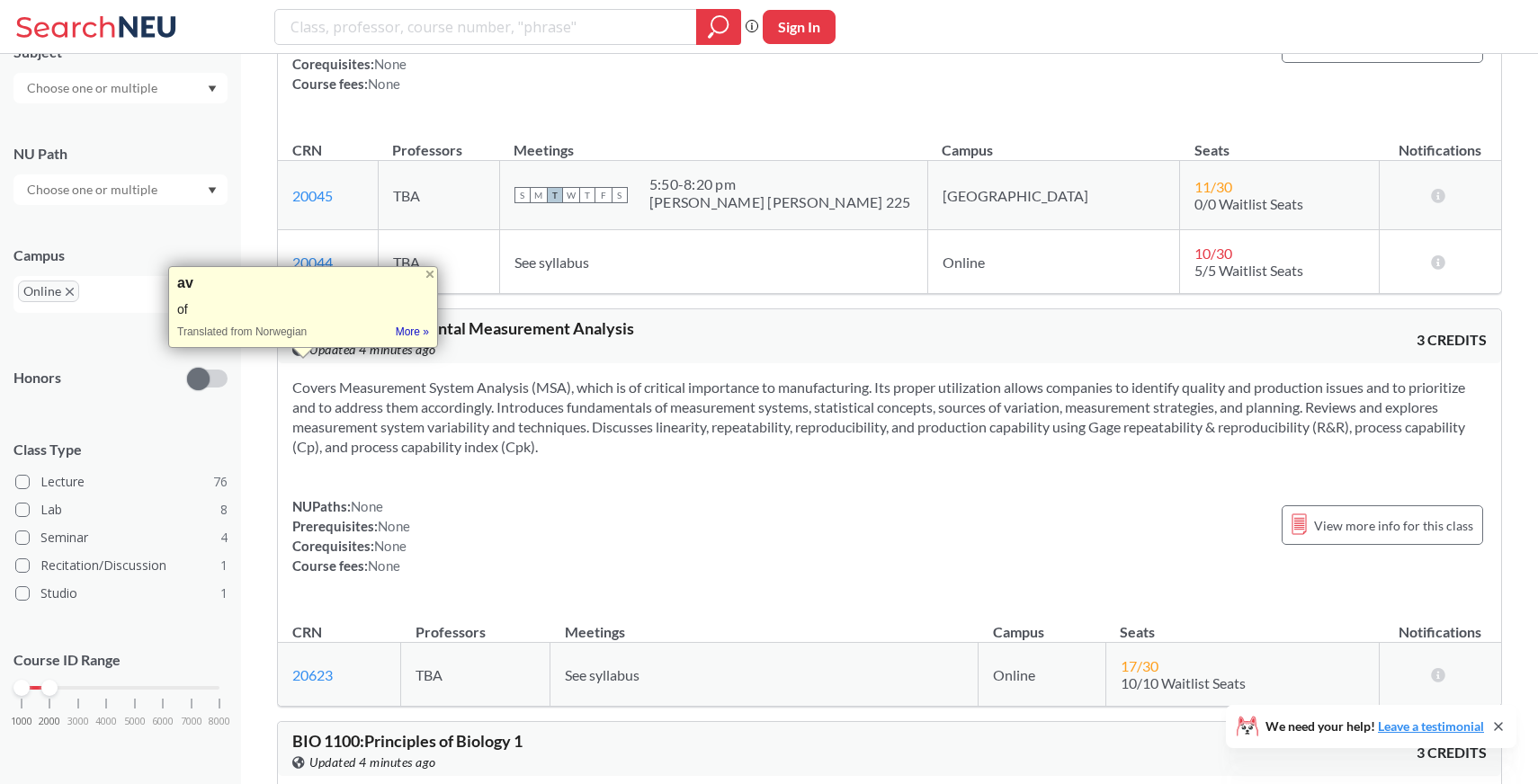
click at [314, 338] on span "AVM 1100 : Fundamental Measurement Analysis" at bounding box center [462, 327] width 341 height 19
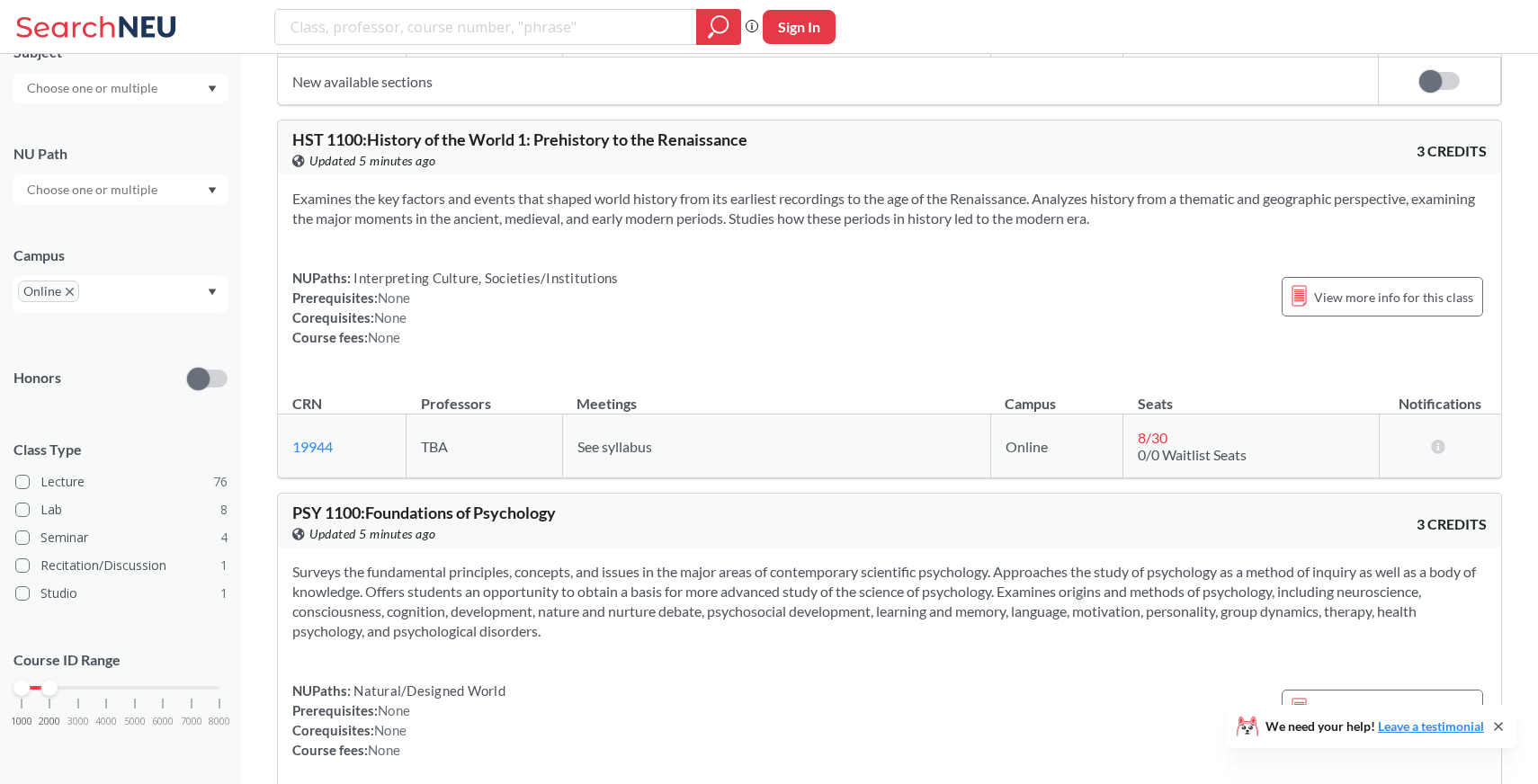
scroll to position [10131, 0]
click at [310, 150] on span "HST 1100 : History of the World 1: Prehistory to the Renaissance" at bounding box center [520, 140] width 455 height 19
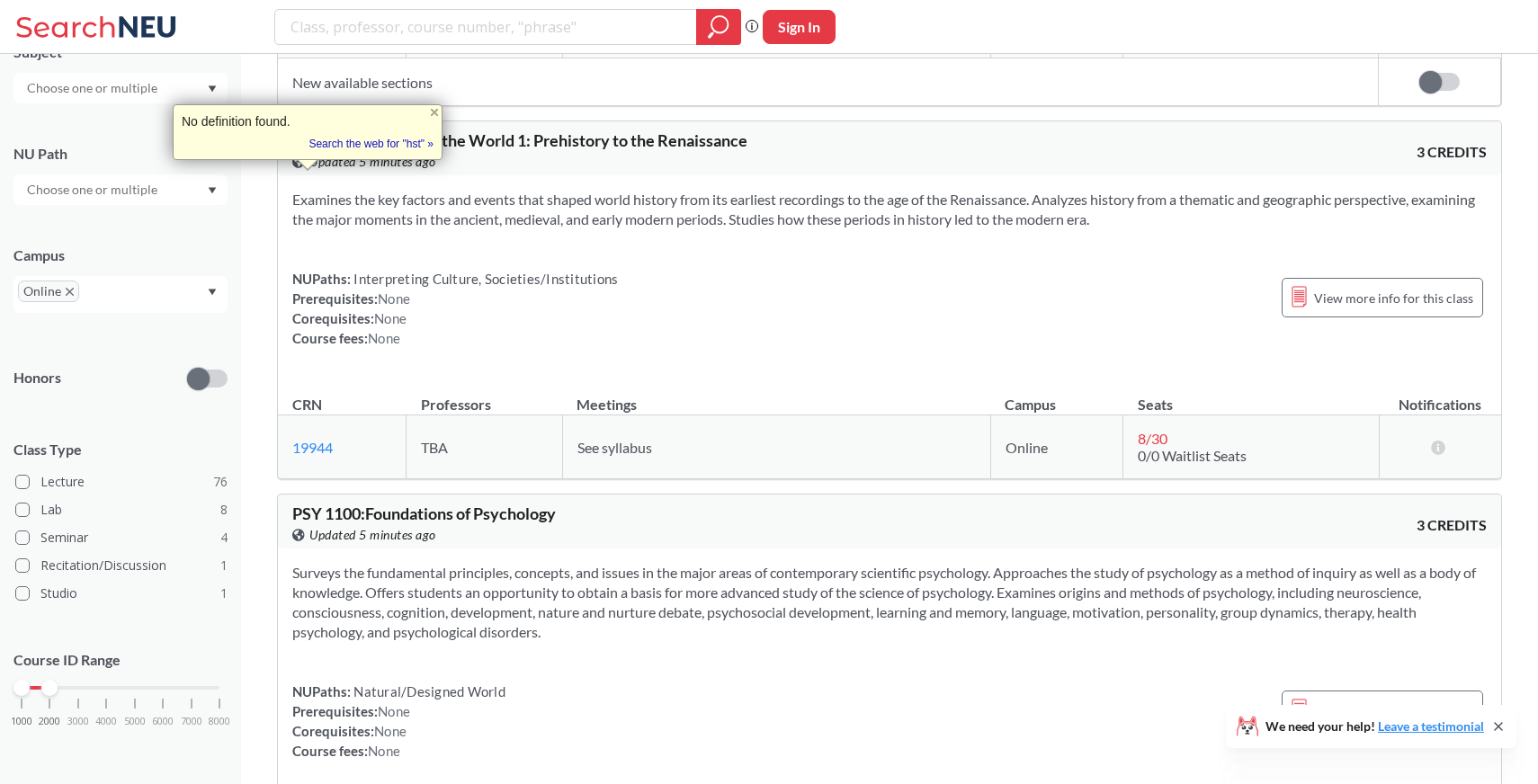
scroll to position [10388, 0]
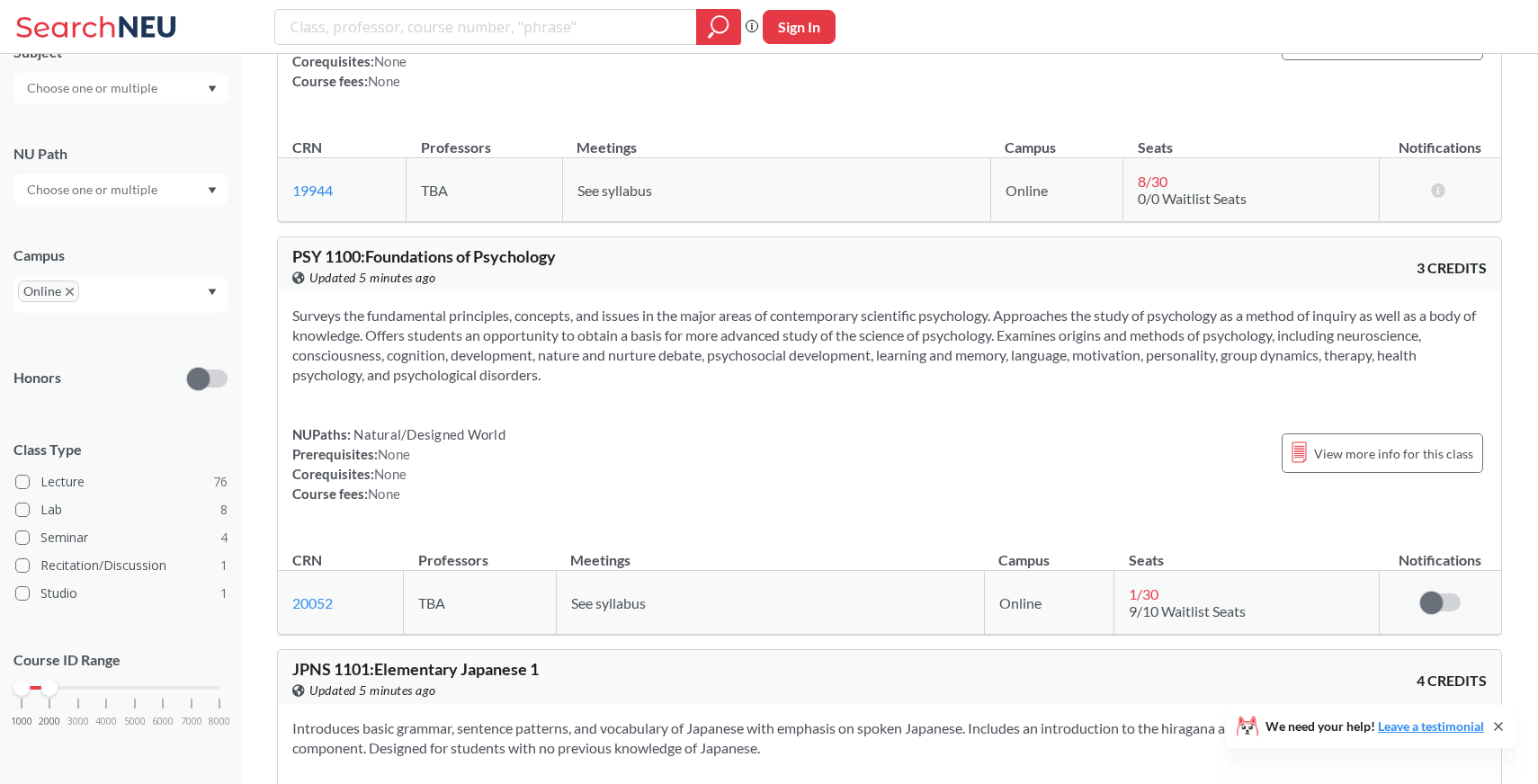
click at [310, 266] on span "PSY 1100 : Foundations of Psychology" at bounding box center [424, 255] width 264 height 19
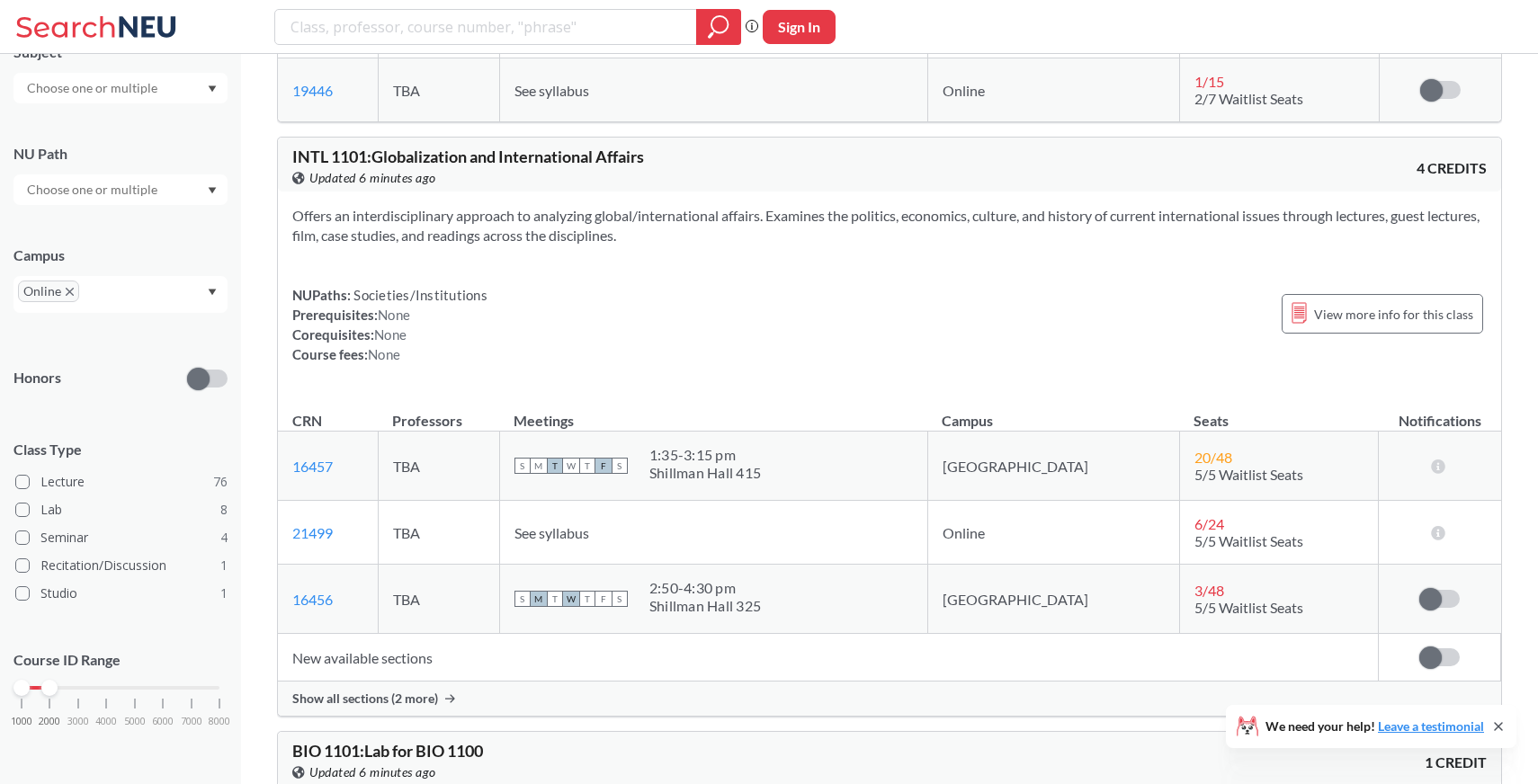
scroll to position [12562, 0]
click at [316, 165] on span "INTL 1101 : Globalization and International Affairs" at bounding box center [468, 155] width 351 height 19
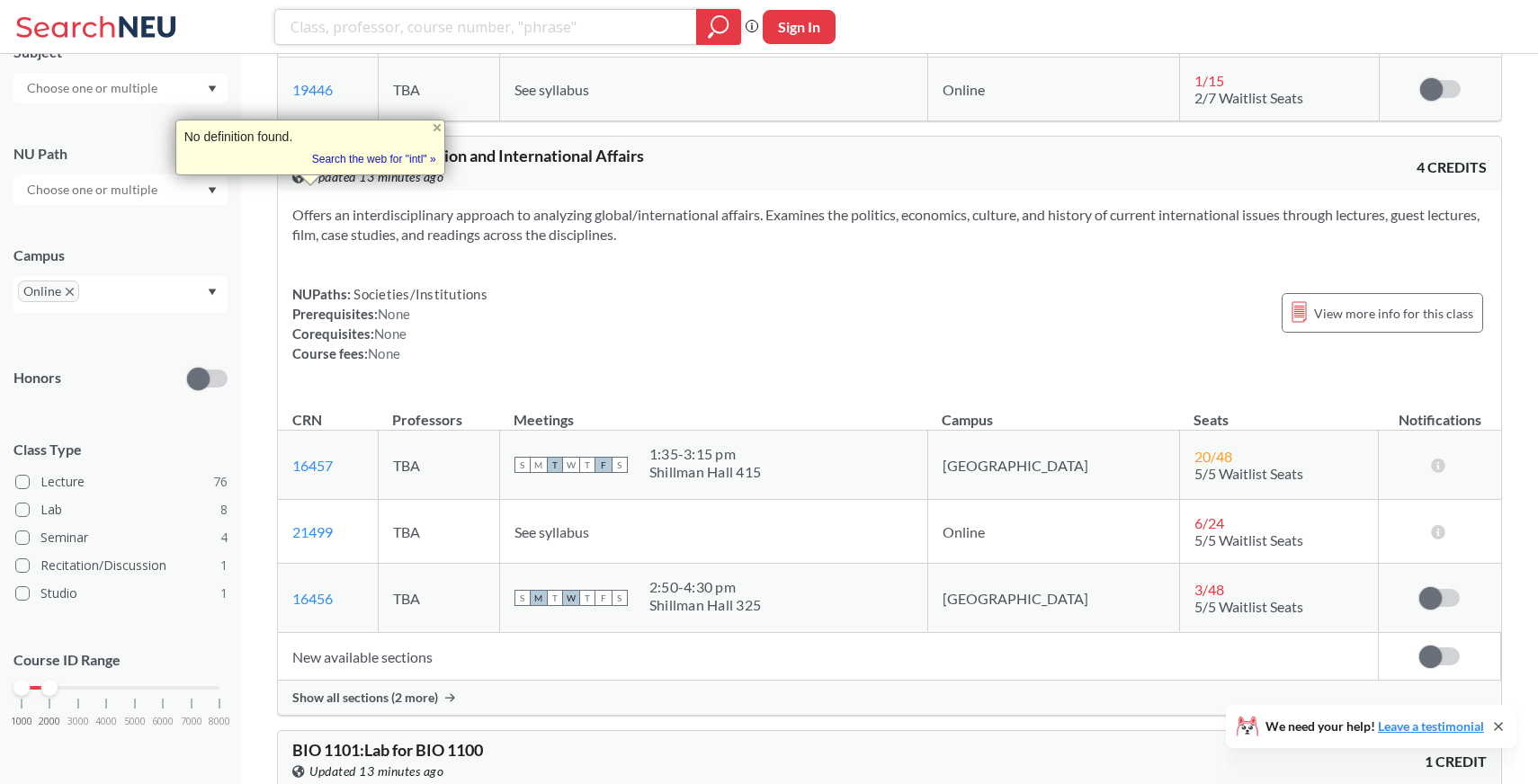
click at [585, 33] on input "search" at bounding box center [486, 27] width 395 height 31
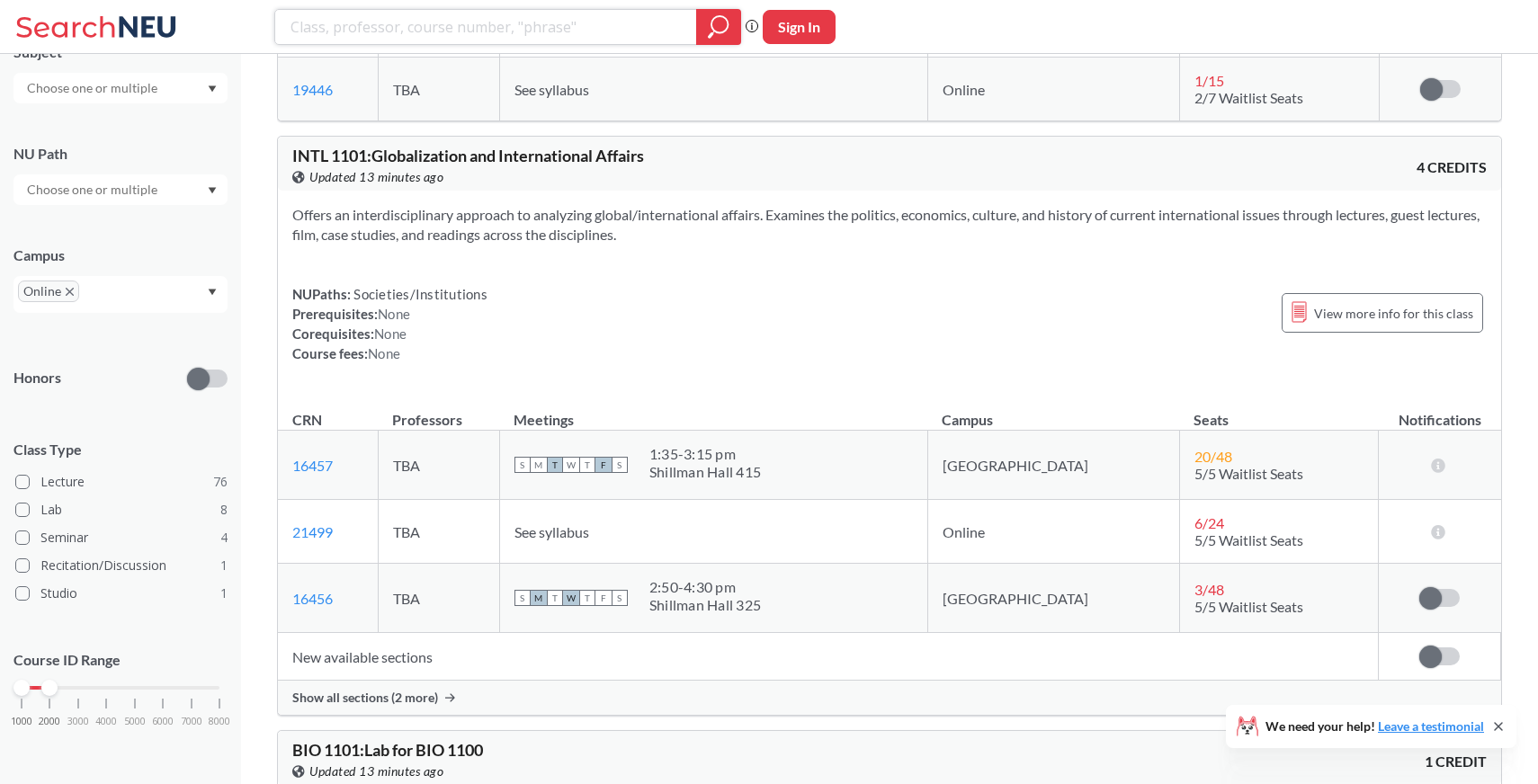
paste input "ENGL"
type input "ENGL"
click at [724, 15] on icon "magnifying glass" at bounding box center [718, 27] width 21 height 25
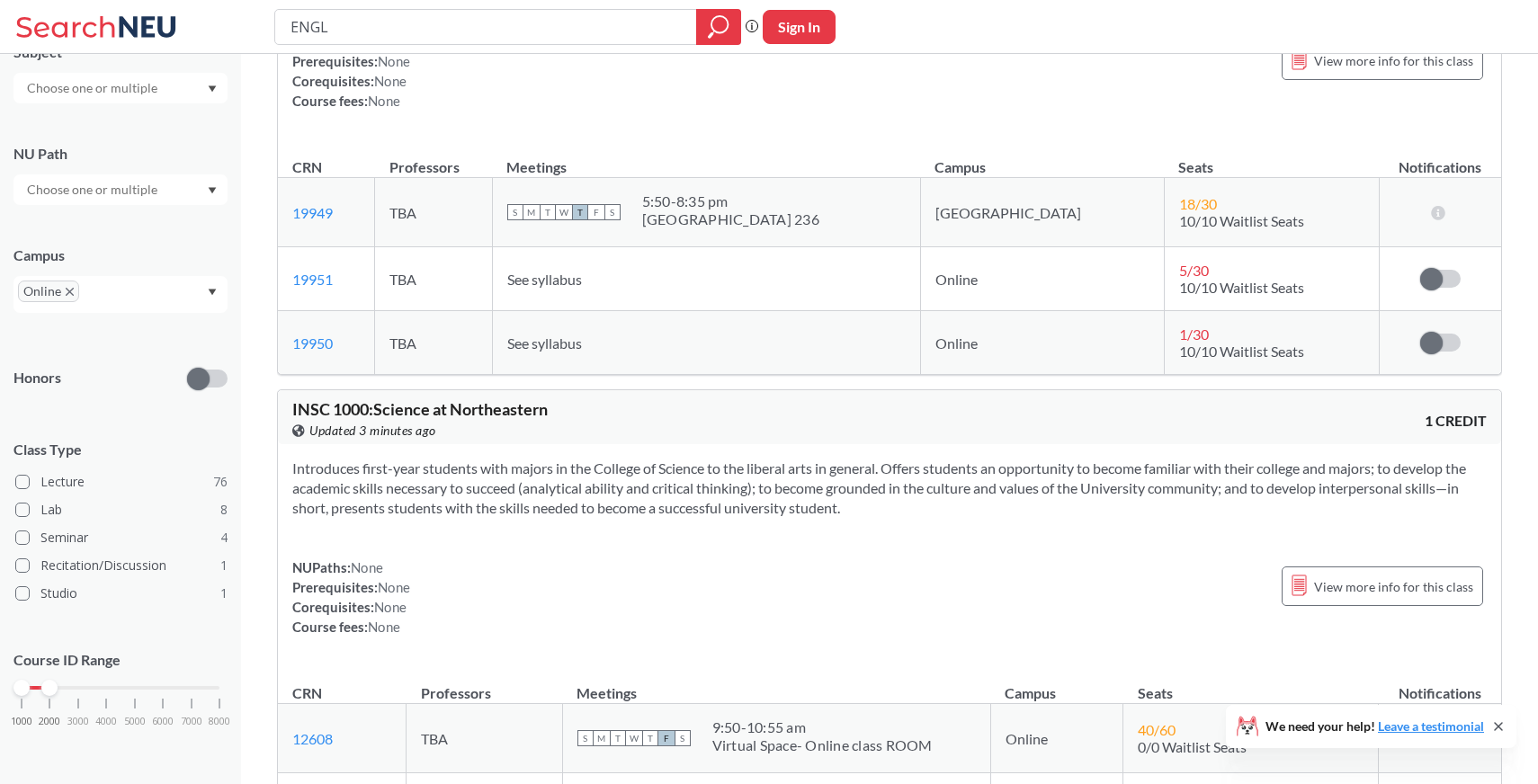
scroll to position [823, 0]
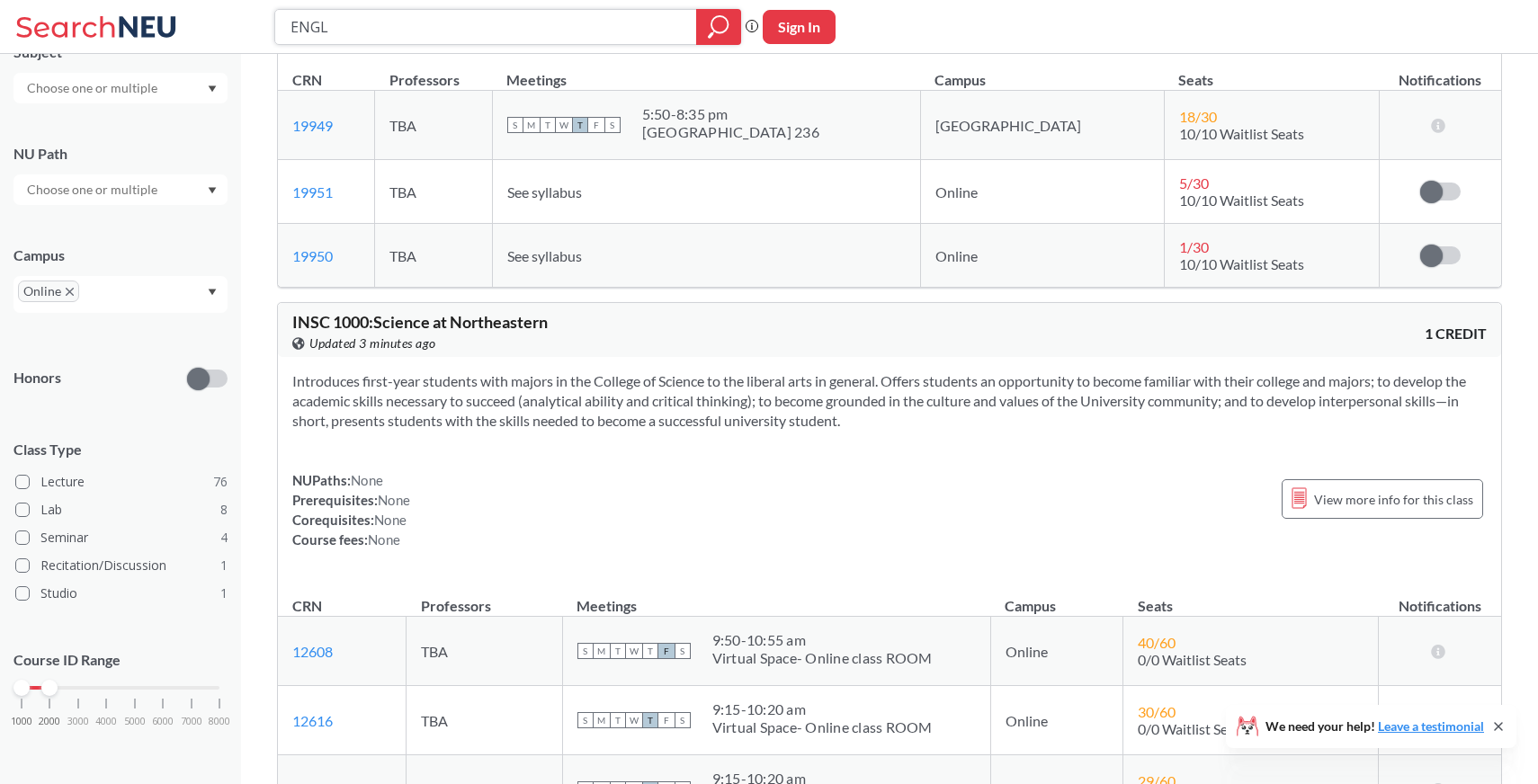
click at [451, 22] on input "ENGL" at bounding box center [486, 27] width 395 height 31
paste input "[DATE] News"
type input "[DATE] News"
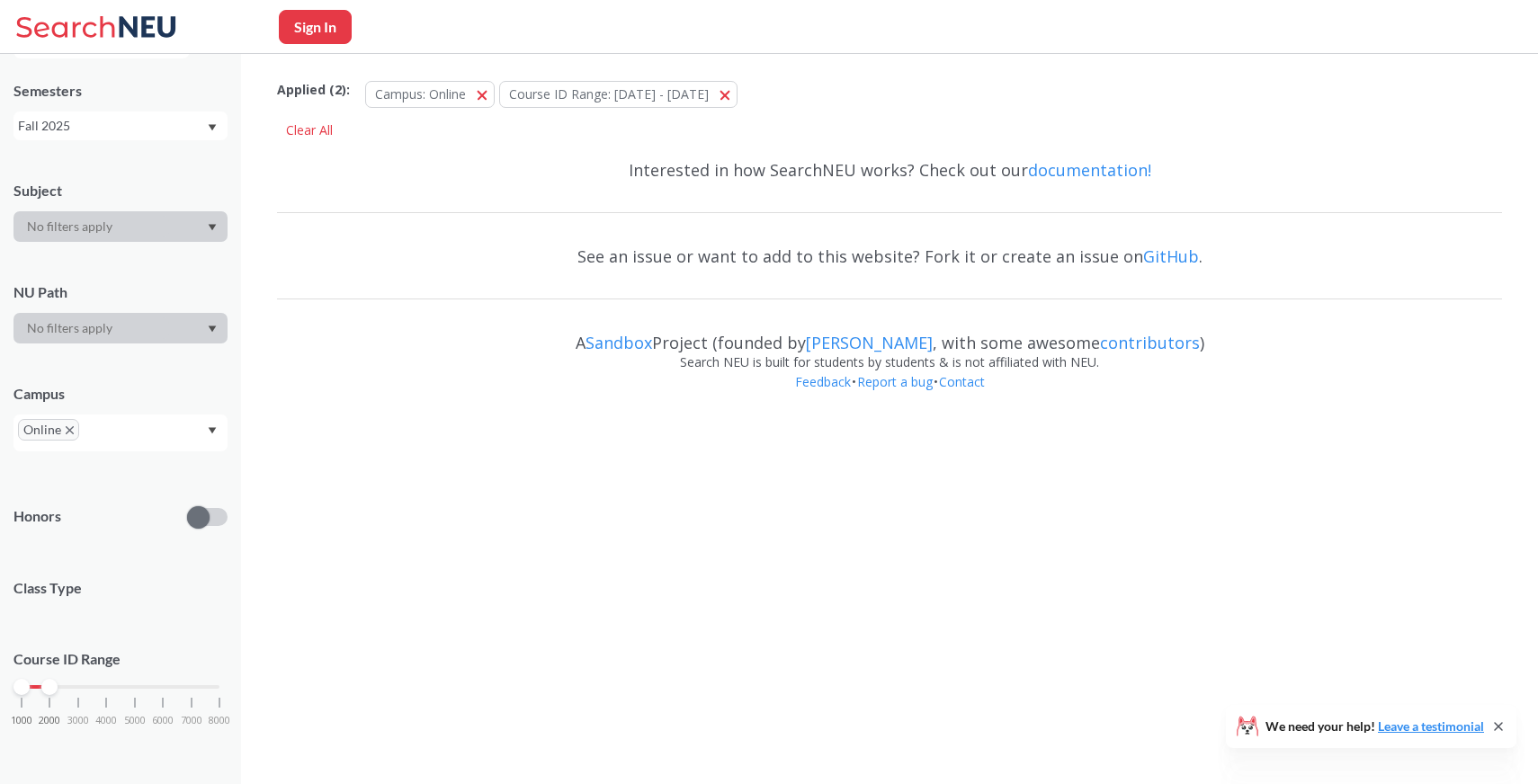
scroll to position [190, 0]
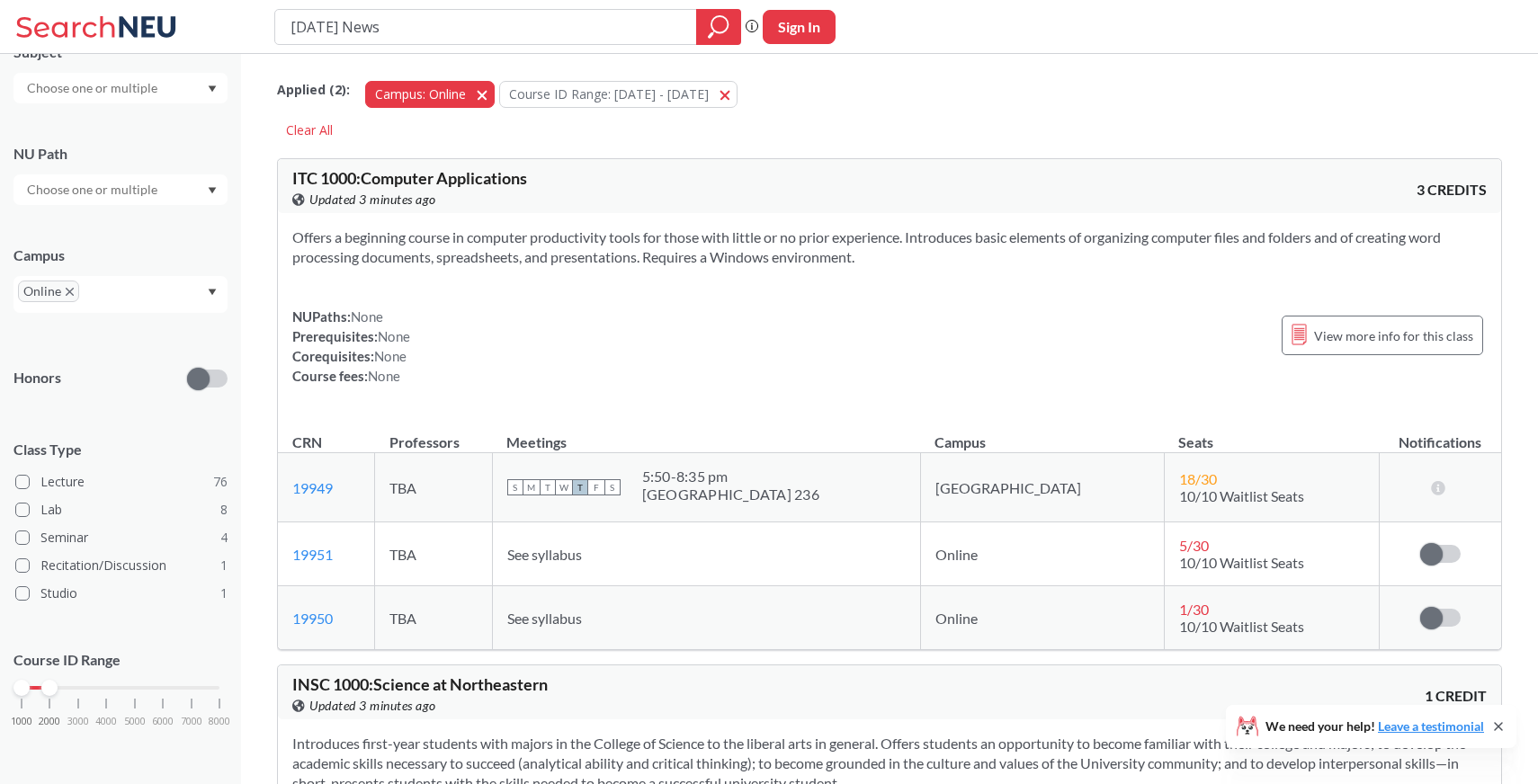
click at [472, 86] on button "Campus: Online Online" at bounding box center [430, 94] width 129 height 27
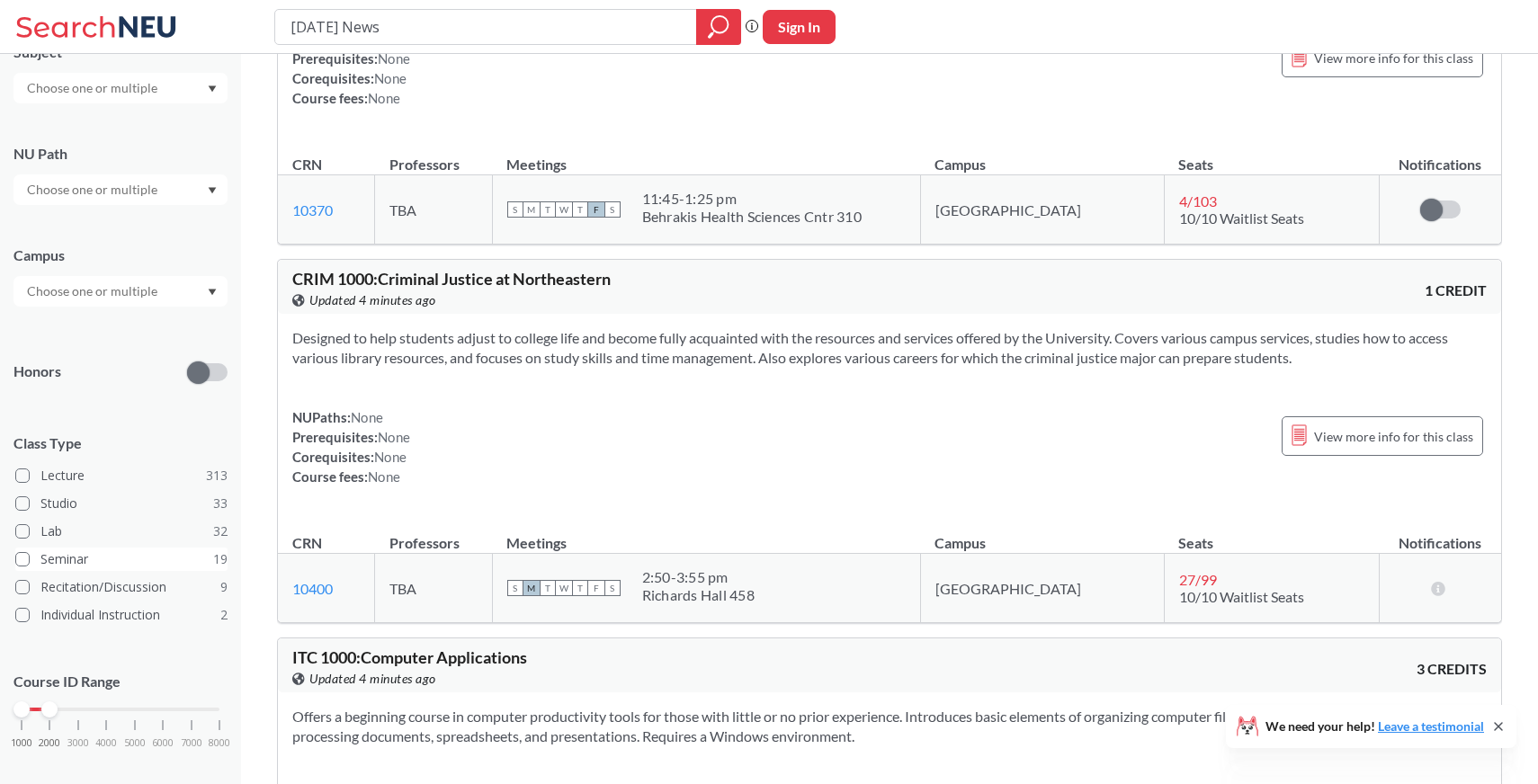
scroll to position [212, 0]
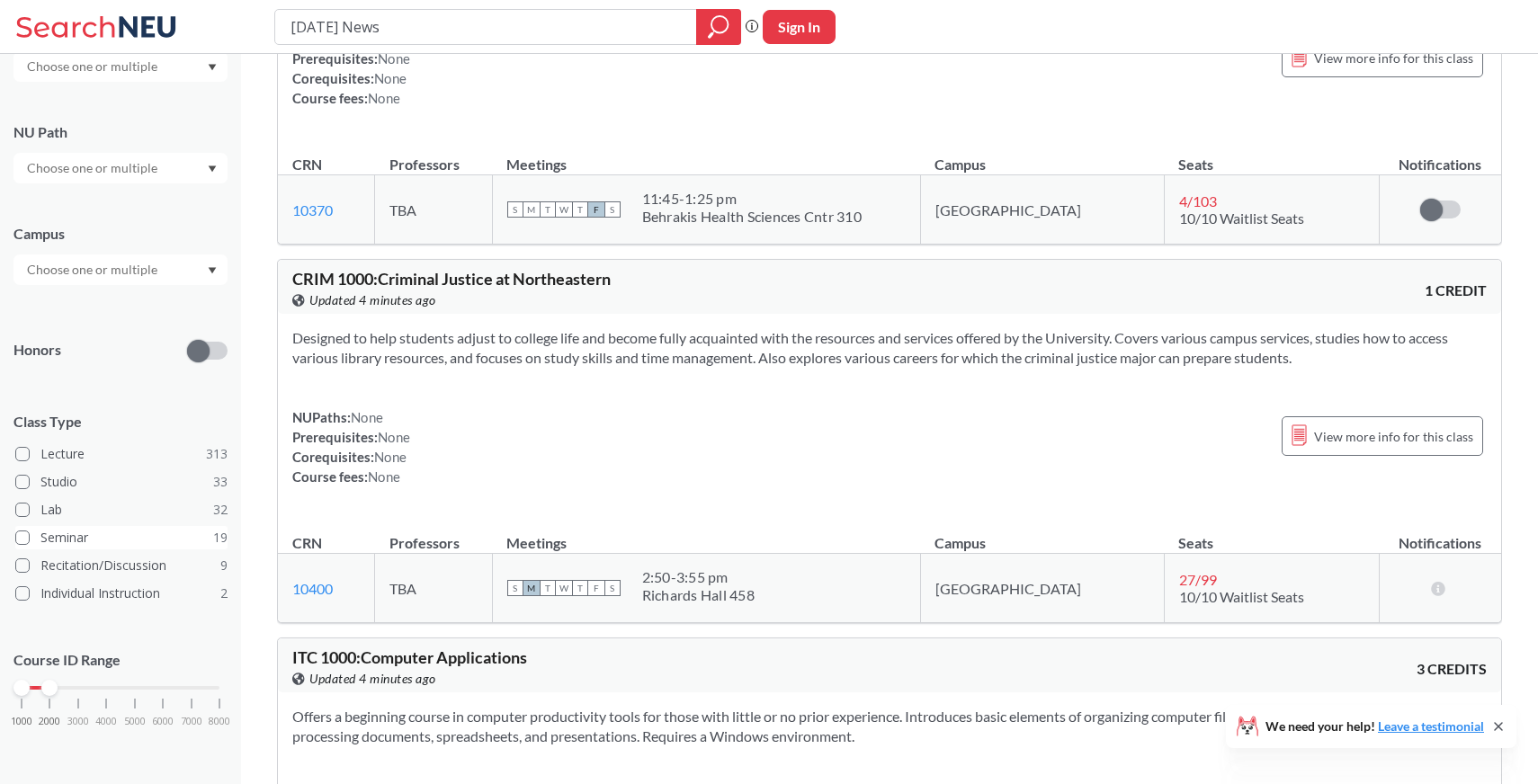
click at [109, 539] on label "Seminar 19" at bounding box center [121, 537] width 212 height 23
click at [55, 539] on input "Seminar 19" at bounding box center [48, 535] width 15 height 15
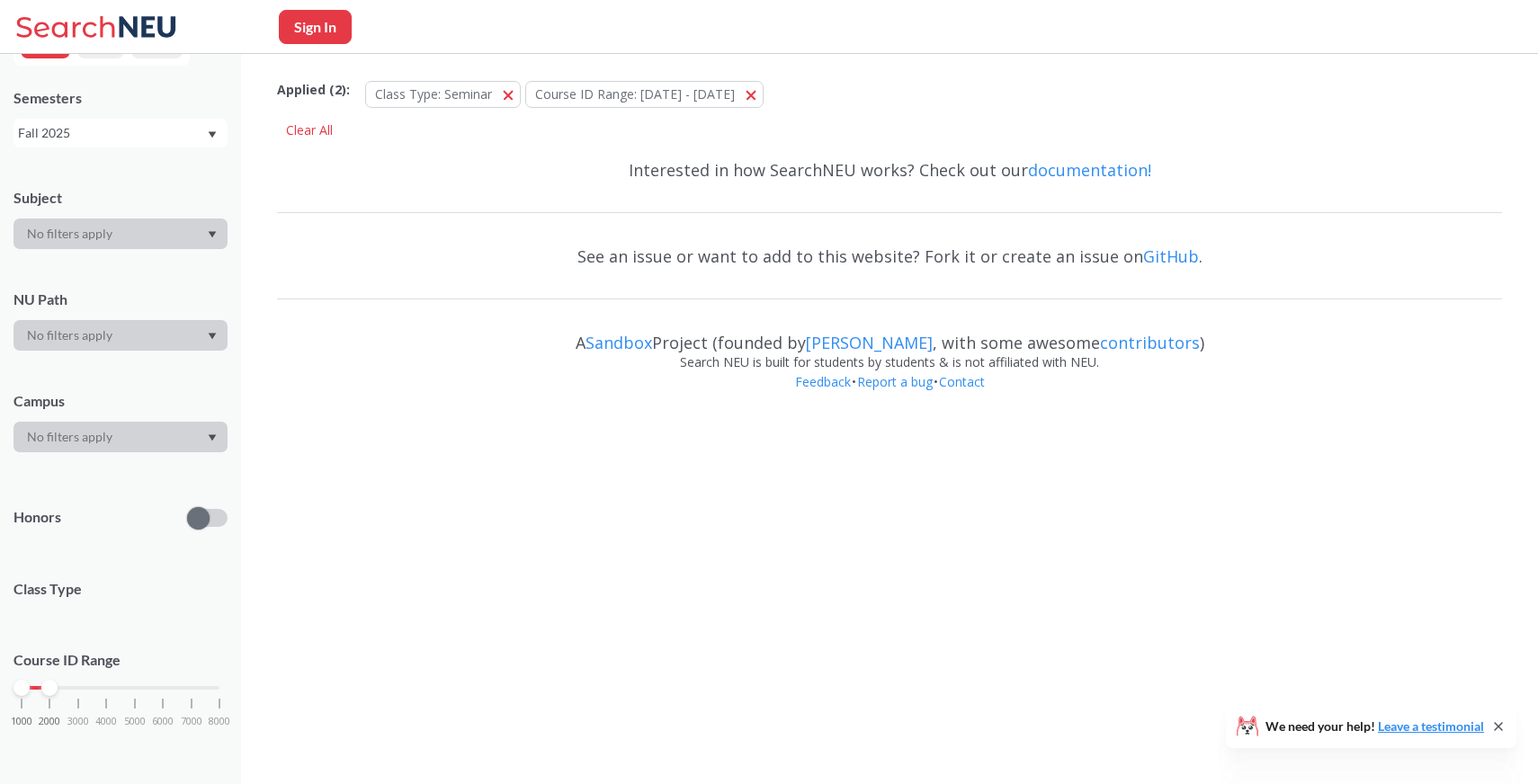
scroll to position [212, 0]
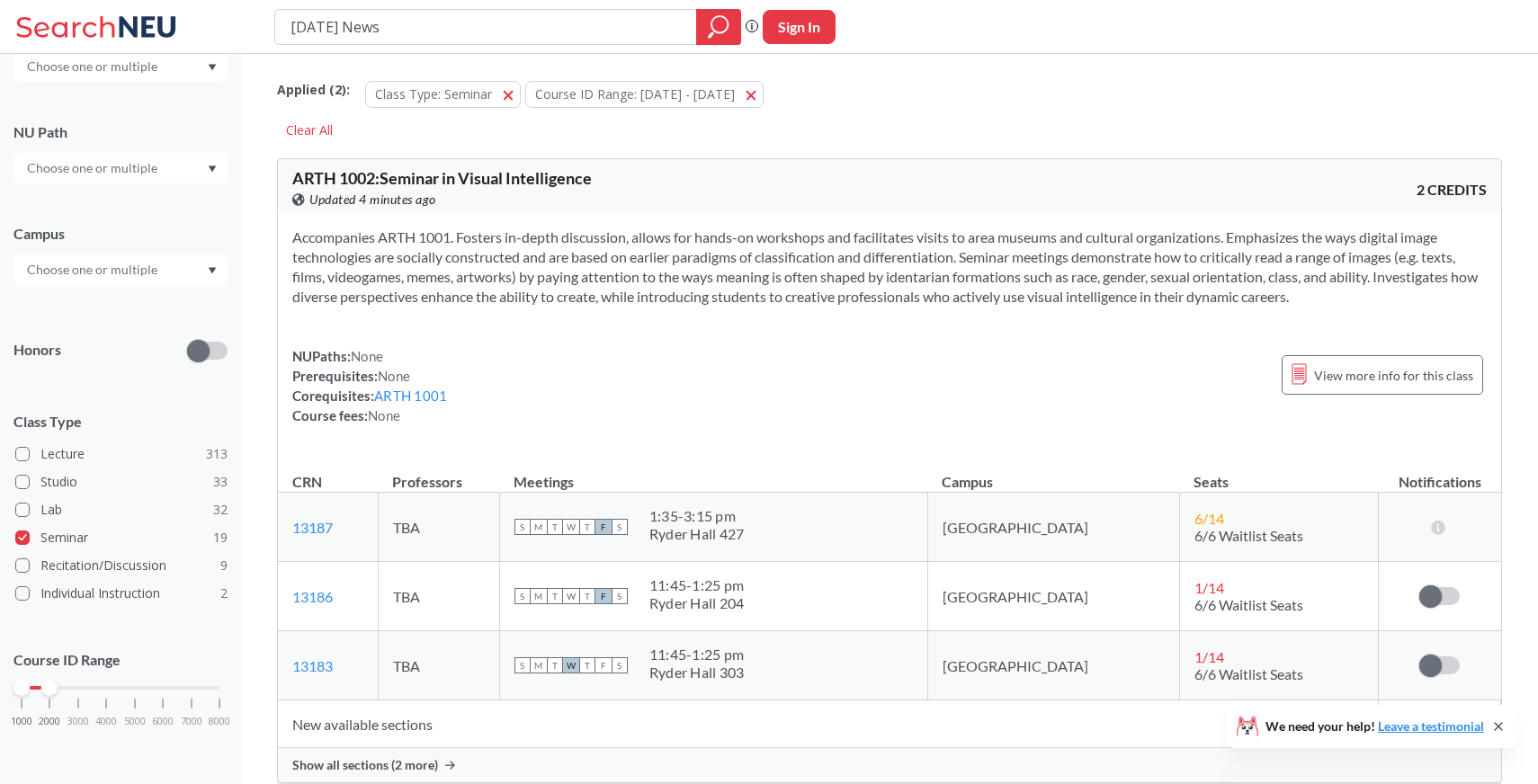
click at [109, 539] on label "Seminar 19" at bounding box center [121, 537] width 212 height 23
click at [55, 539] on input "Seminar 19" at bounding box center [48, 535] width 15 height 15
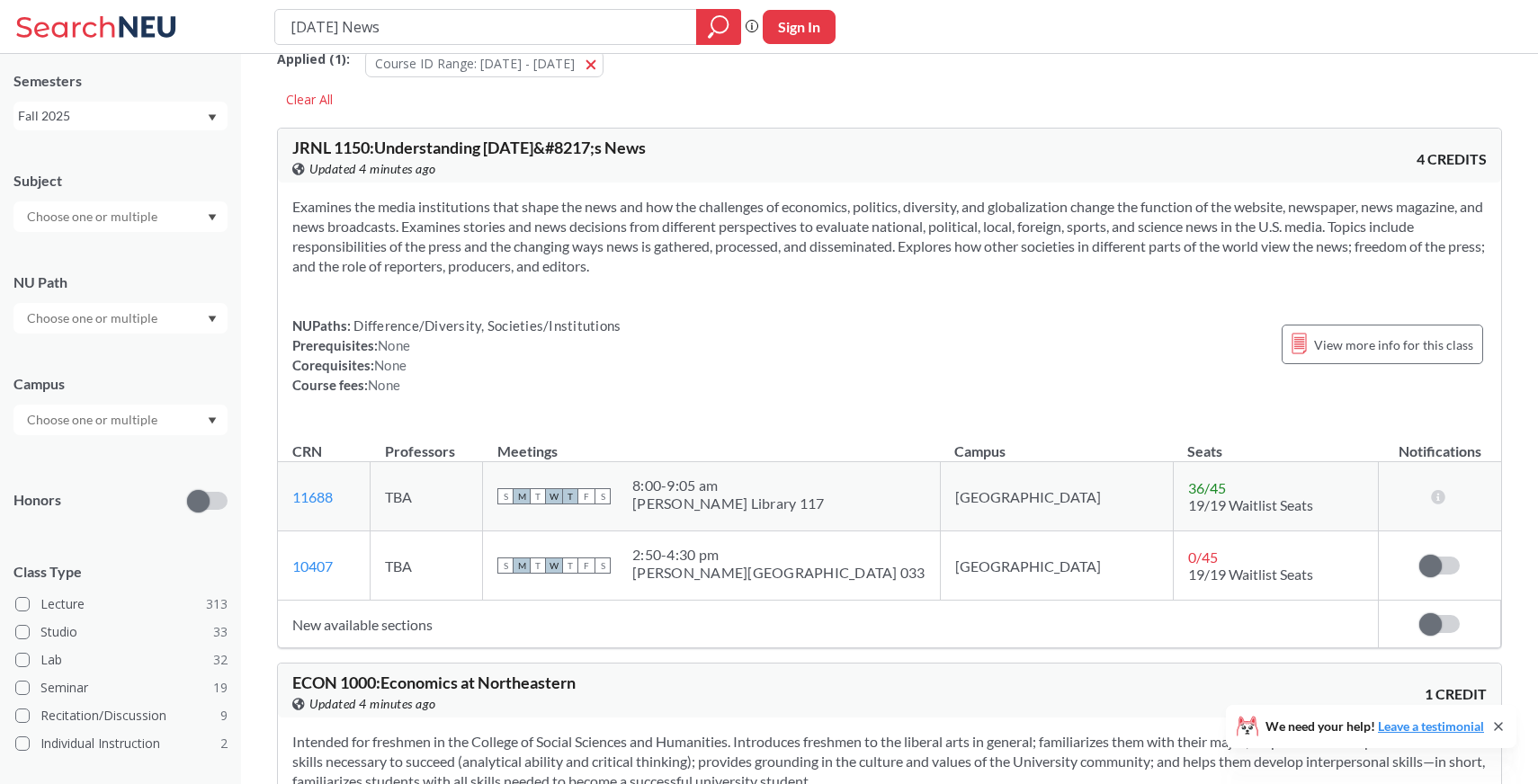
scroll to position [2, 0]
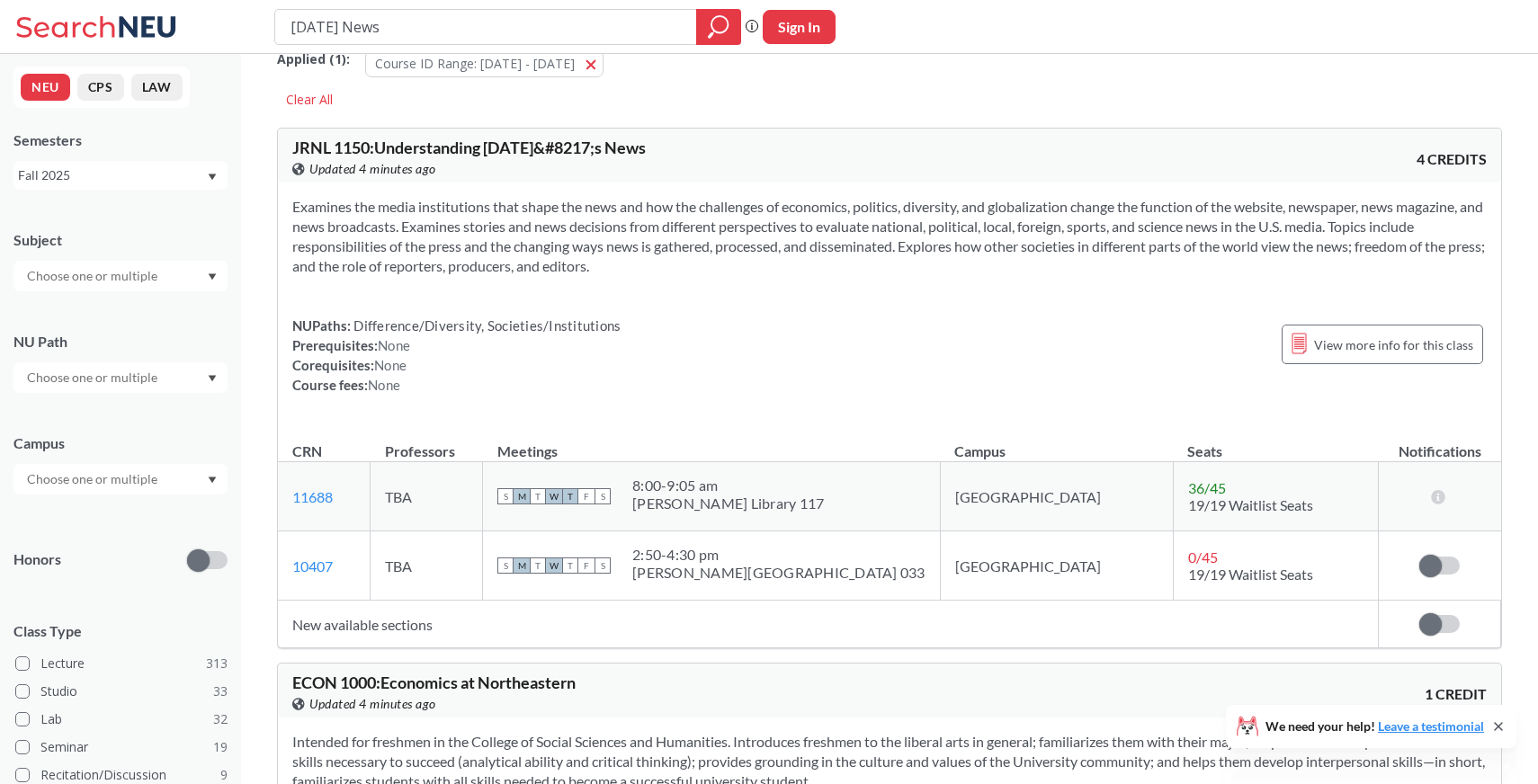
click at [164, 479] on div at bounding box center [120, 479] width 214 height 31
click at [124, 583] on div "Online ( 90 )" at bounding box center [120, 568] width 214 height 49
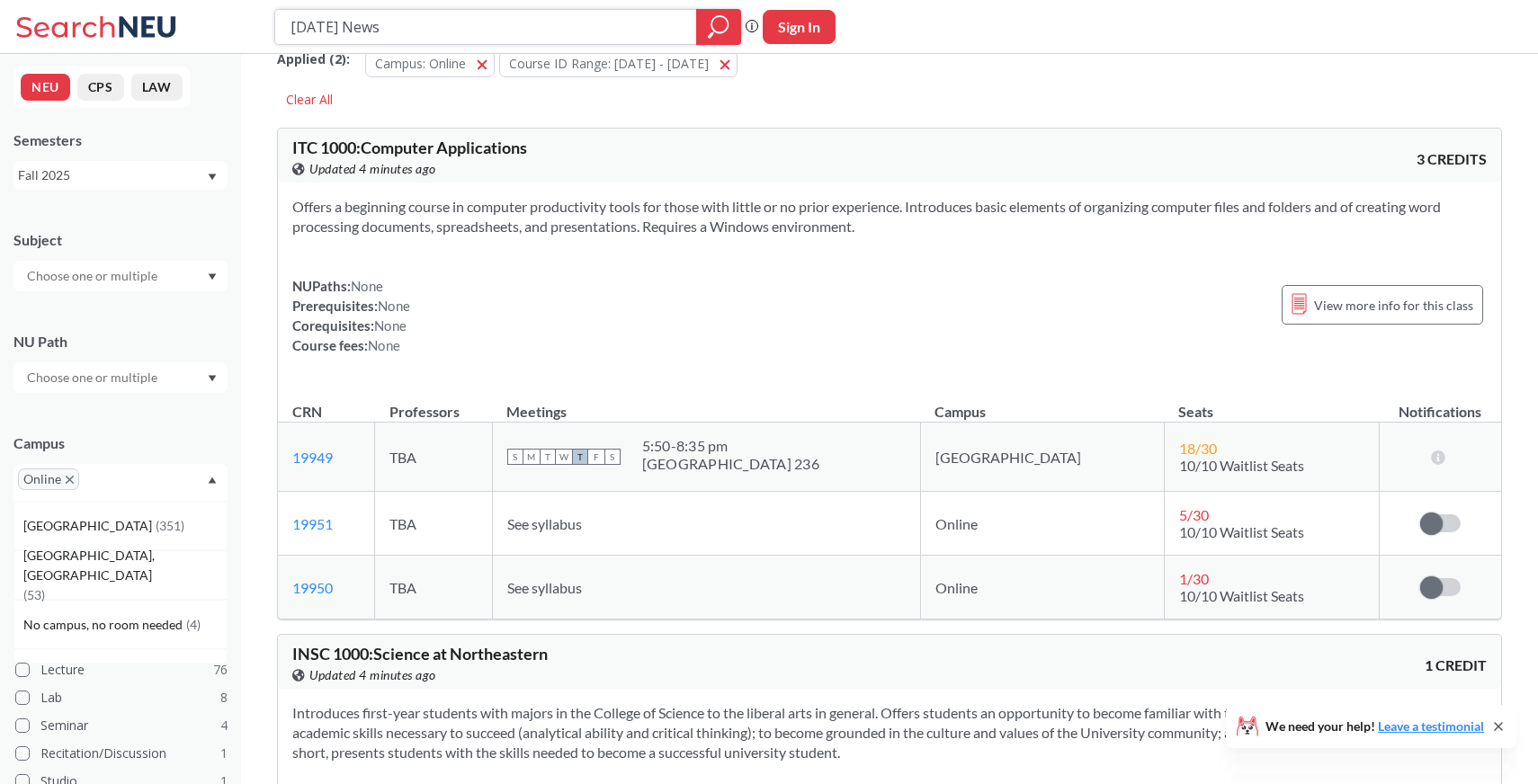
click at [704, 23] on div at bounding box center [719, 27] width 45 height 36
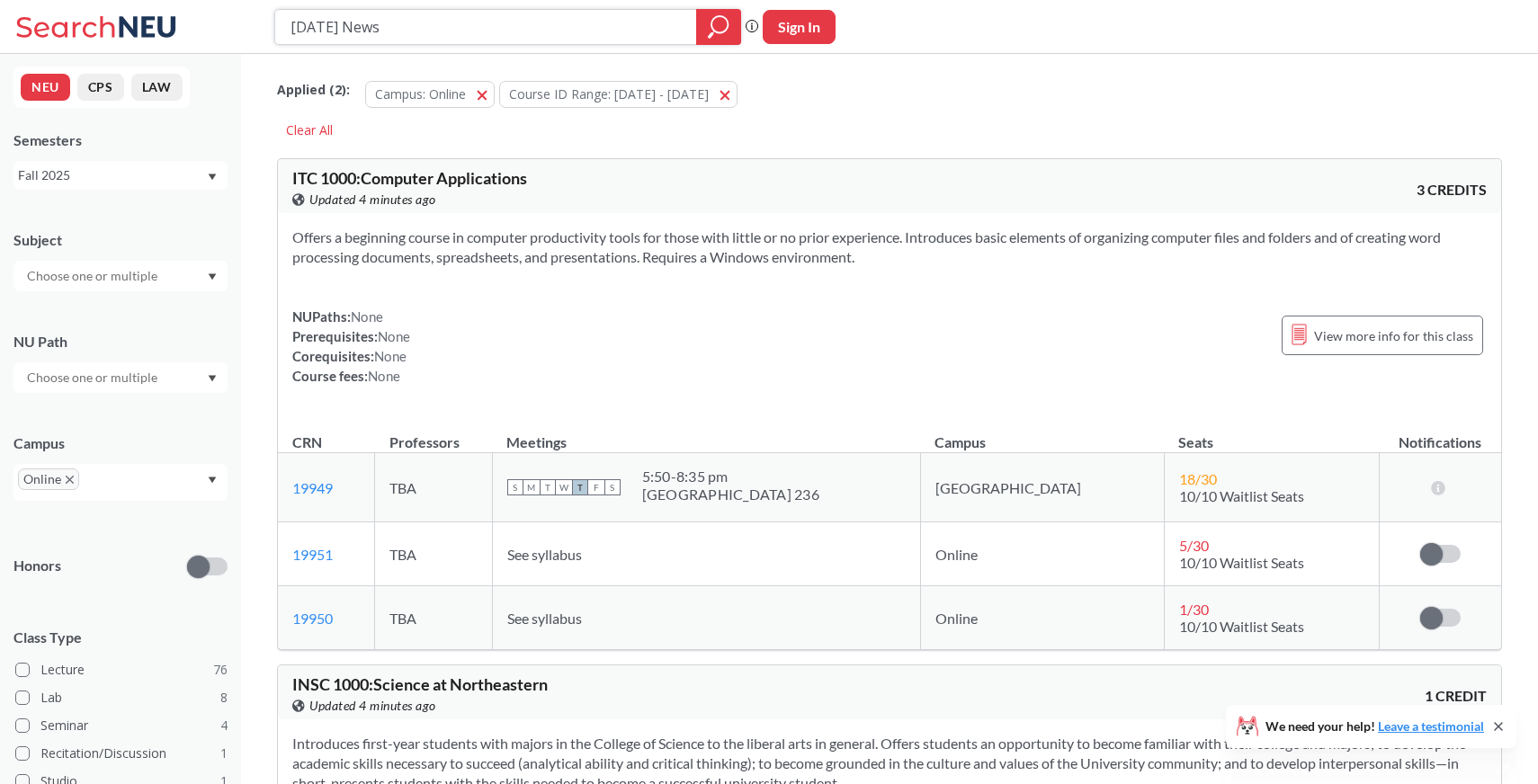
click at [593, 32] on input "[DATE] News" at bounding box center [486, 27] width 395 height 31
click at [757, 97] on div "Applied ( 2 ): Campus: Online Online Course ID Range: [DATE] - [DATE] [DATE] - …" at bounding box center [889, 90] width 1224 height 54
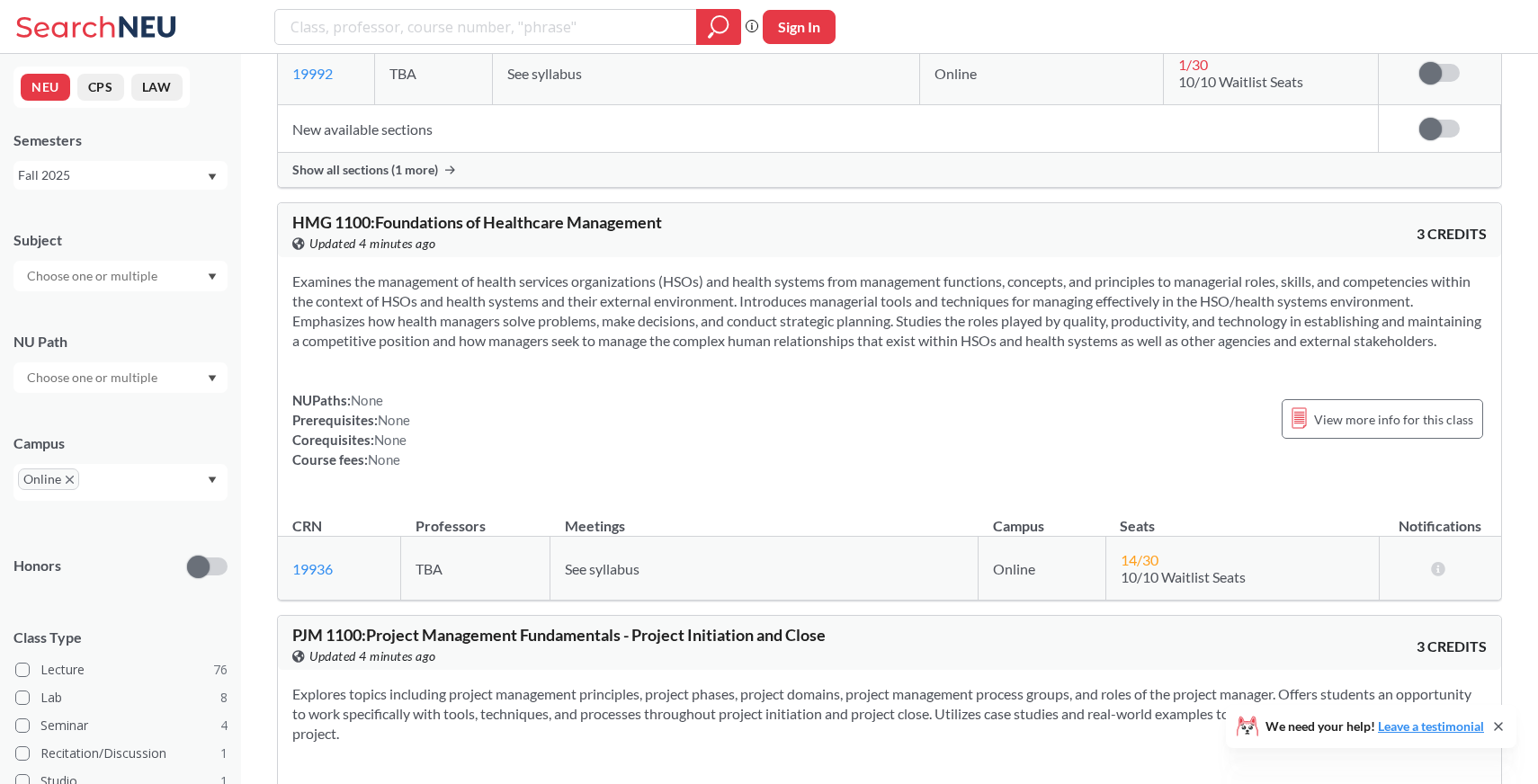
scroll to position [7793, 0]
click at [157, 383] on input "text" at bounding box center [92, 377] width 151 height 21
click at [174, 267] on div at bounding box center [120, 276] width 214 height 31
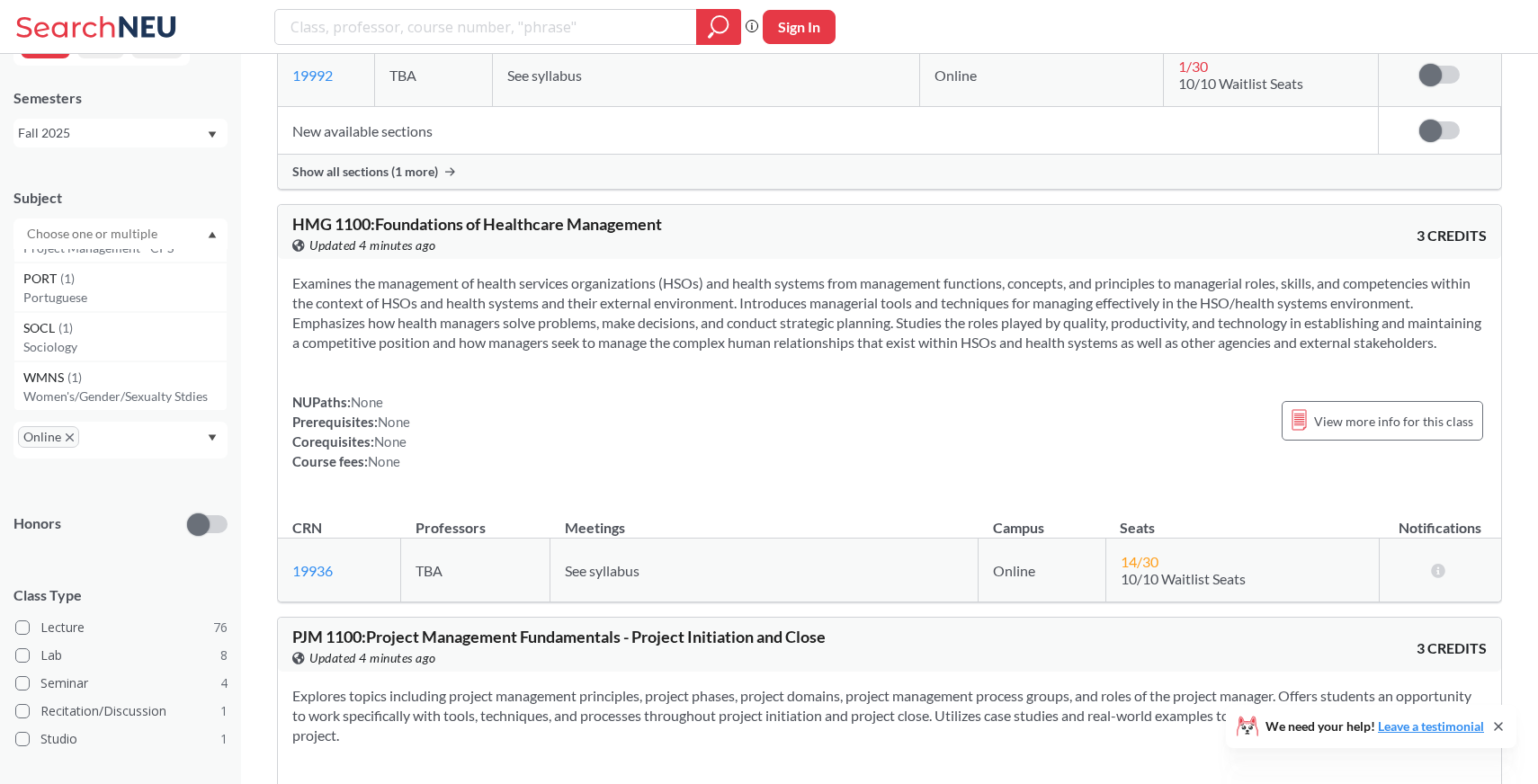
scroll to position [45, 0]
click at [168, 182] on div "Subject" at bounding box center [120, 209] width 214 height 80
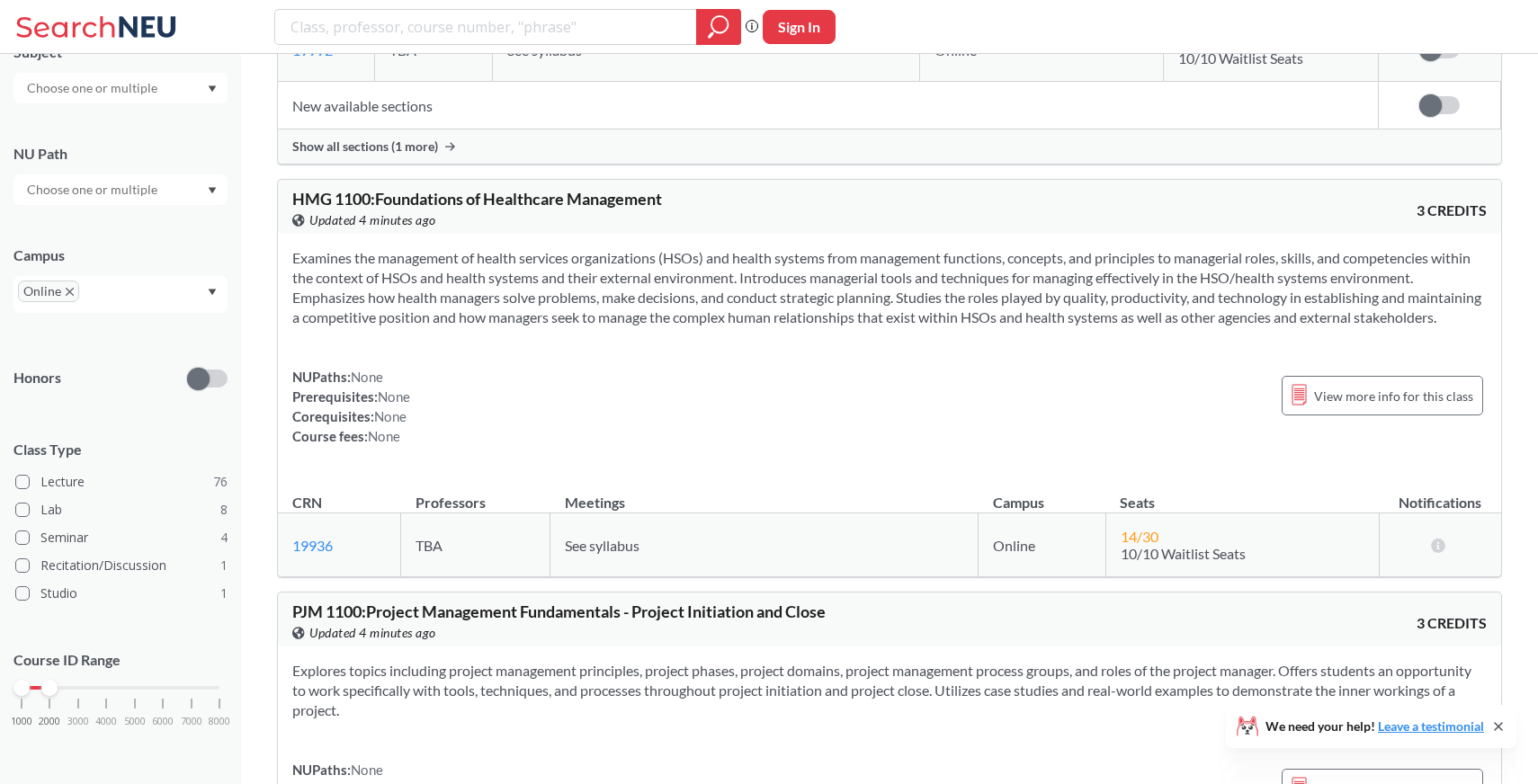
scroll to position [7830, 0]
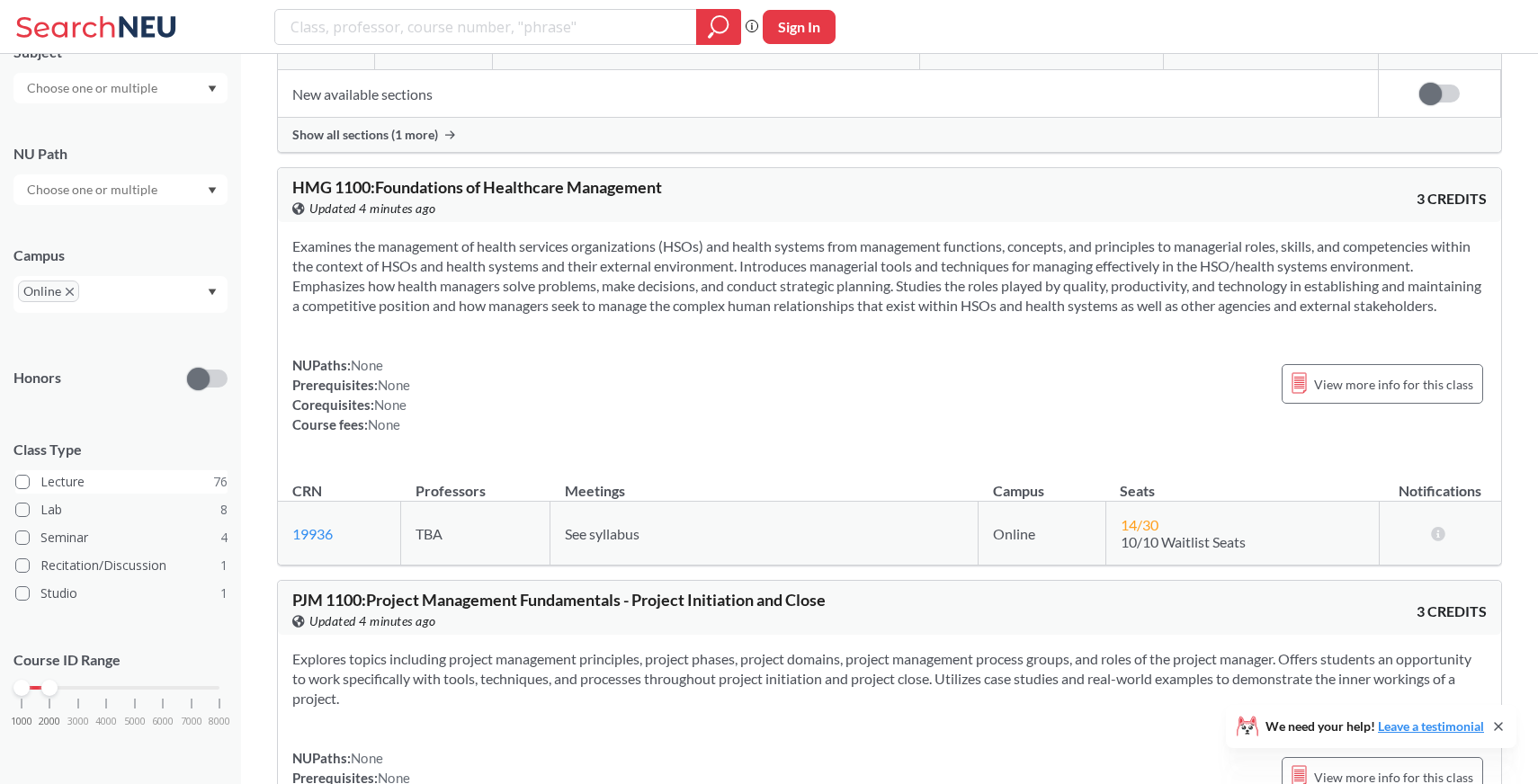
click at [126, 484] on label "Lecture 76" at bounding box center [121, 482] width 212 height 23
click at [55, 484] on input "Lecture 76" at bounding box center [48, 479] width 15 height 15
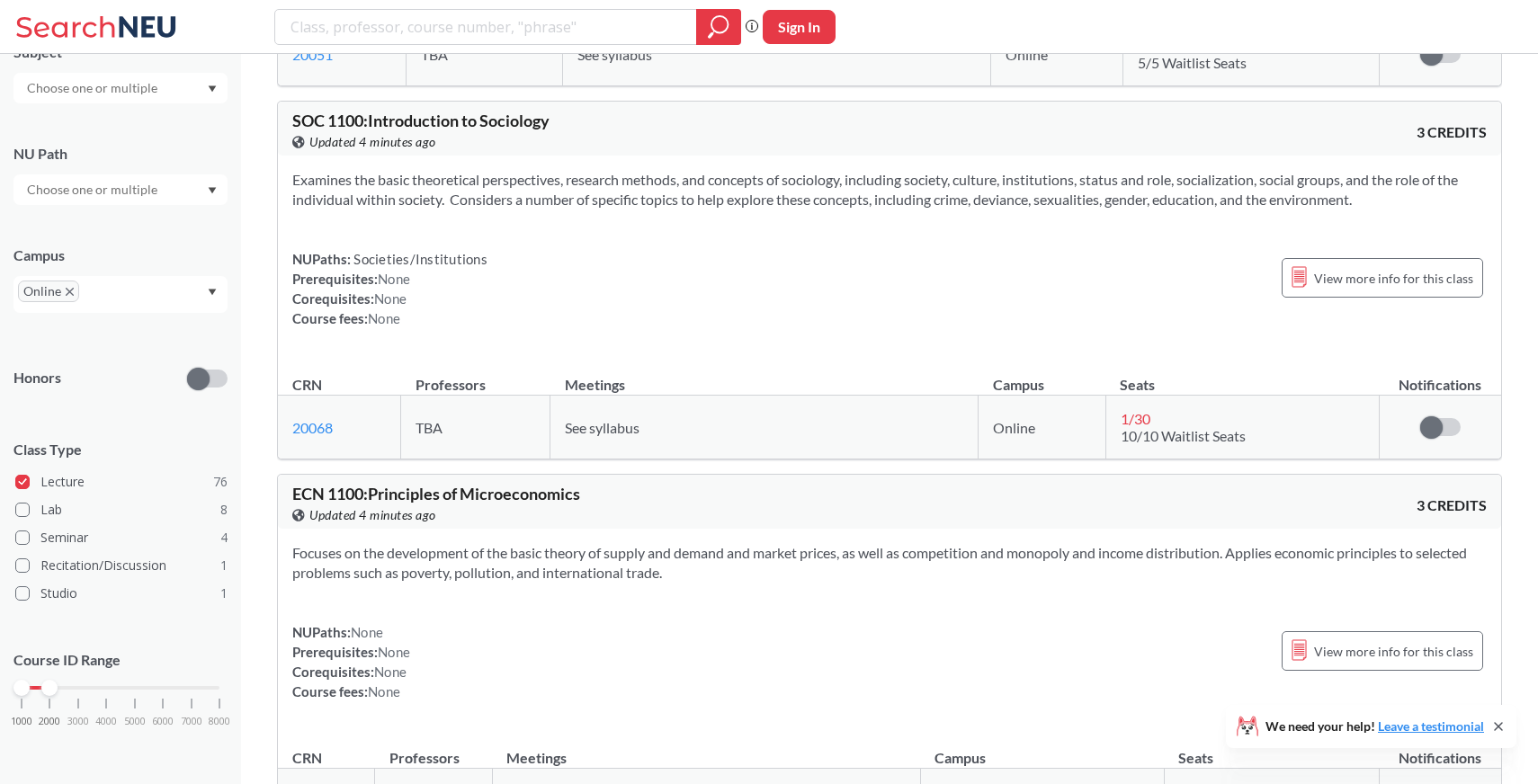
scroll to position [4713, 0]
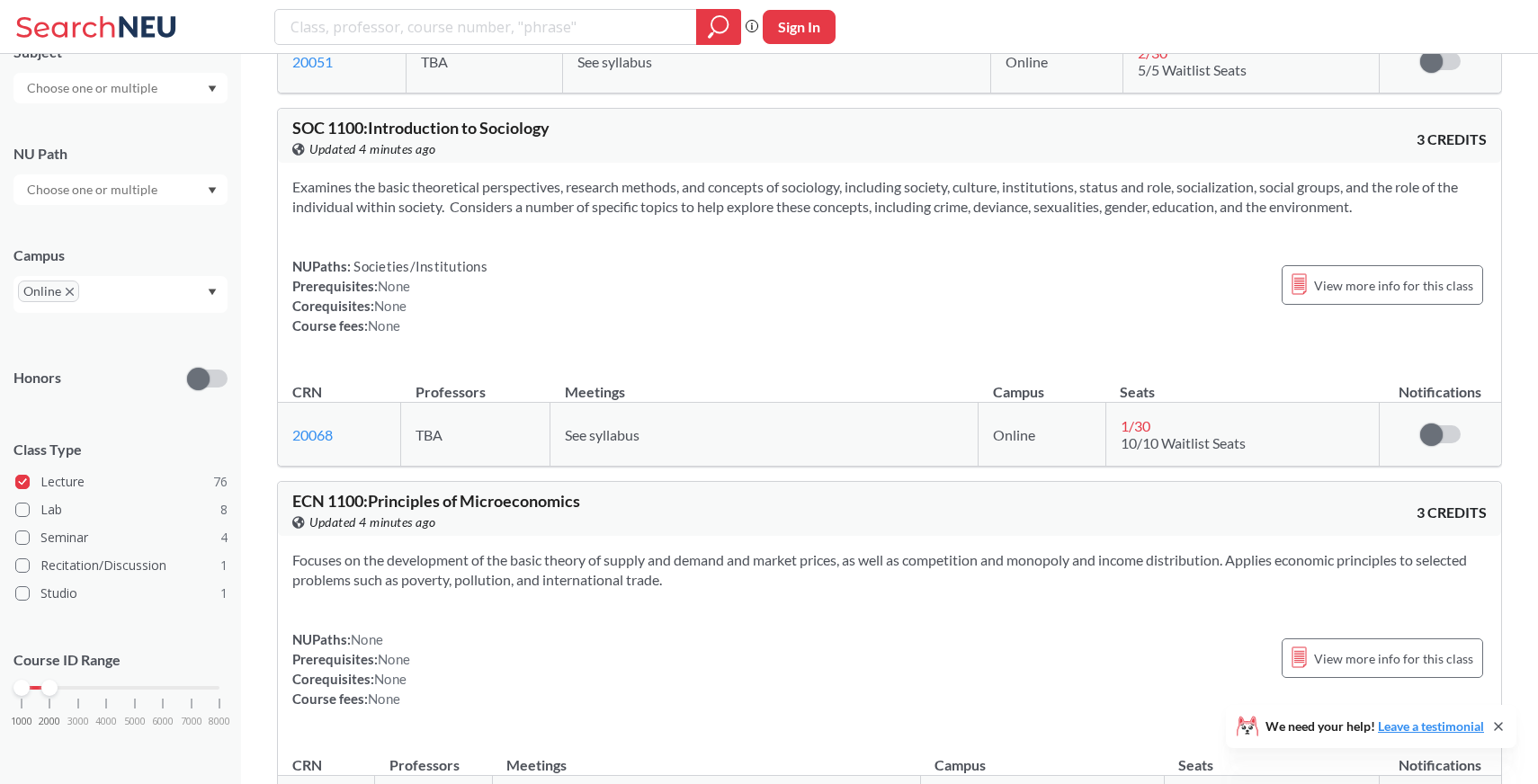
click at [315, 138] on span "SOC 1100 : Introduction to Sociology" at bounding box center [421, 127] width 257 height 19
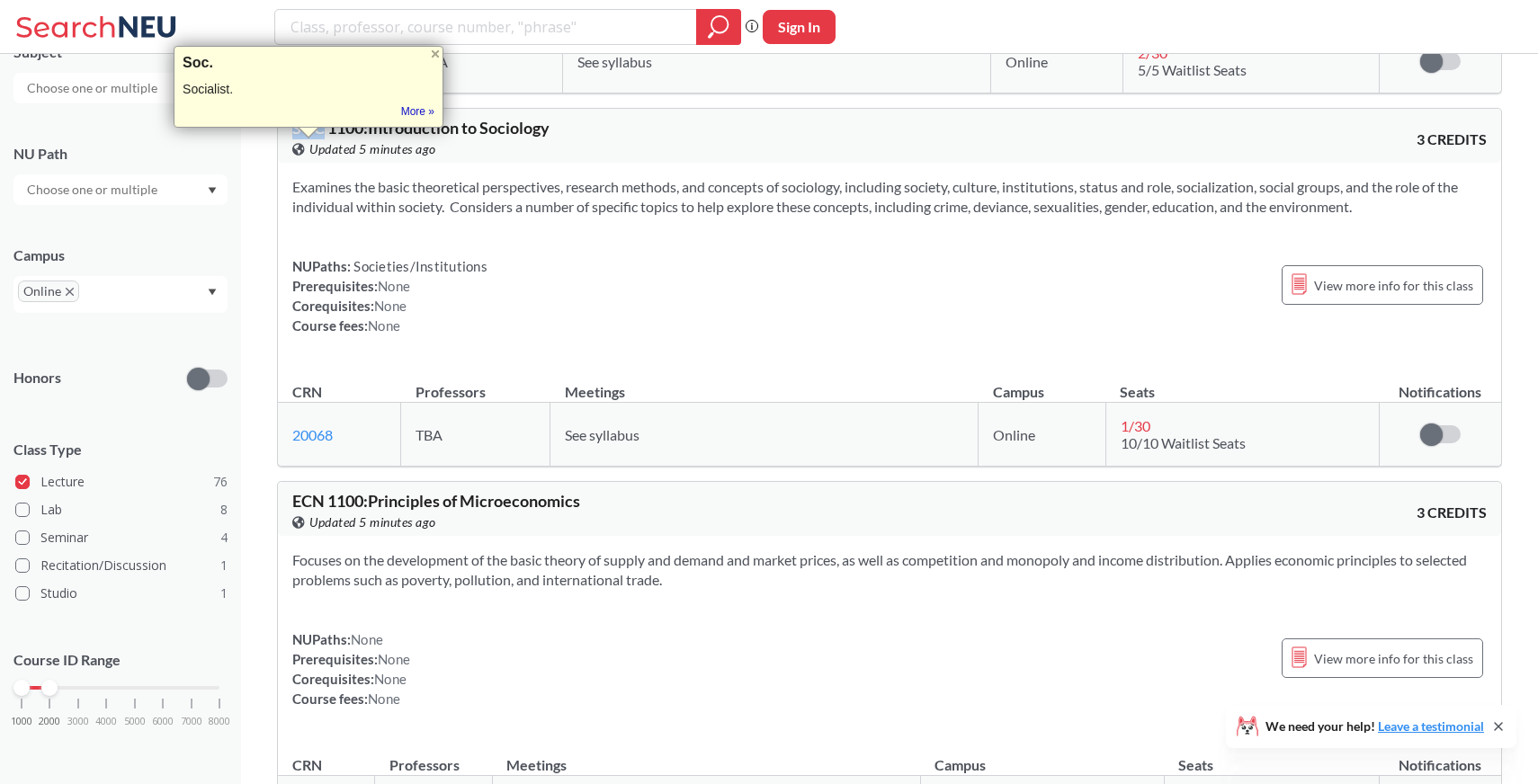
click at [324, 138] on span "SOC 1100 : Introduction to Sociology" at bounding box center [421, 127] width 257 height 19
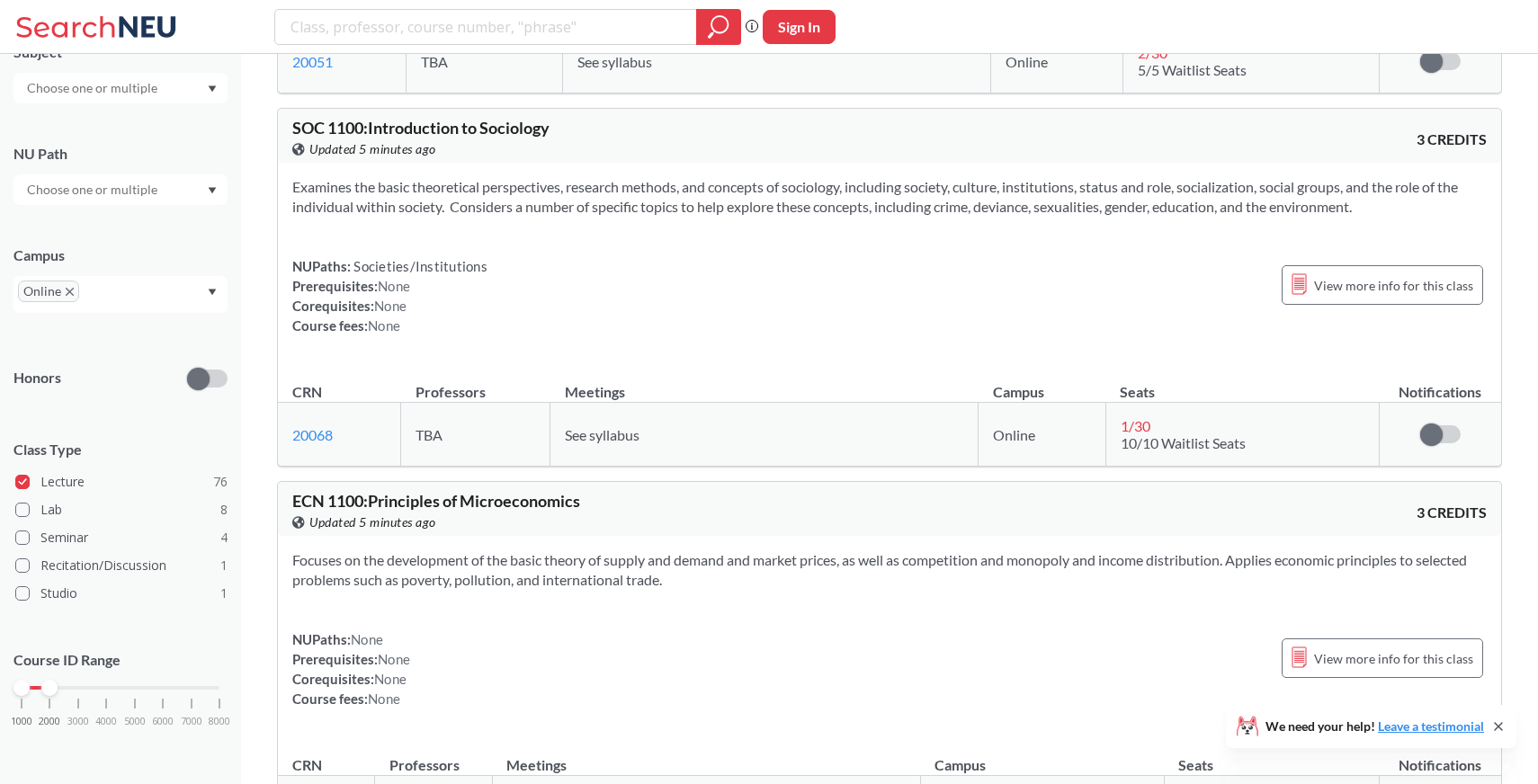
click at [345, 138] on span "SOC 1100 : Introduction to Sociology" at bounding box center [421, 127] width 257 height 19
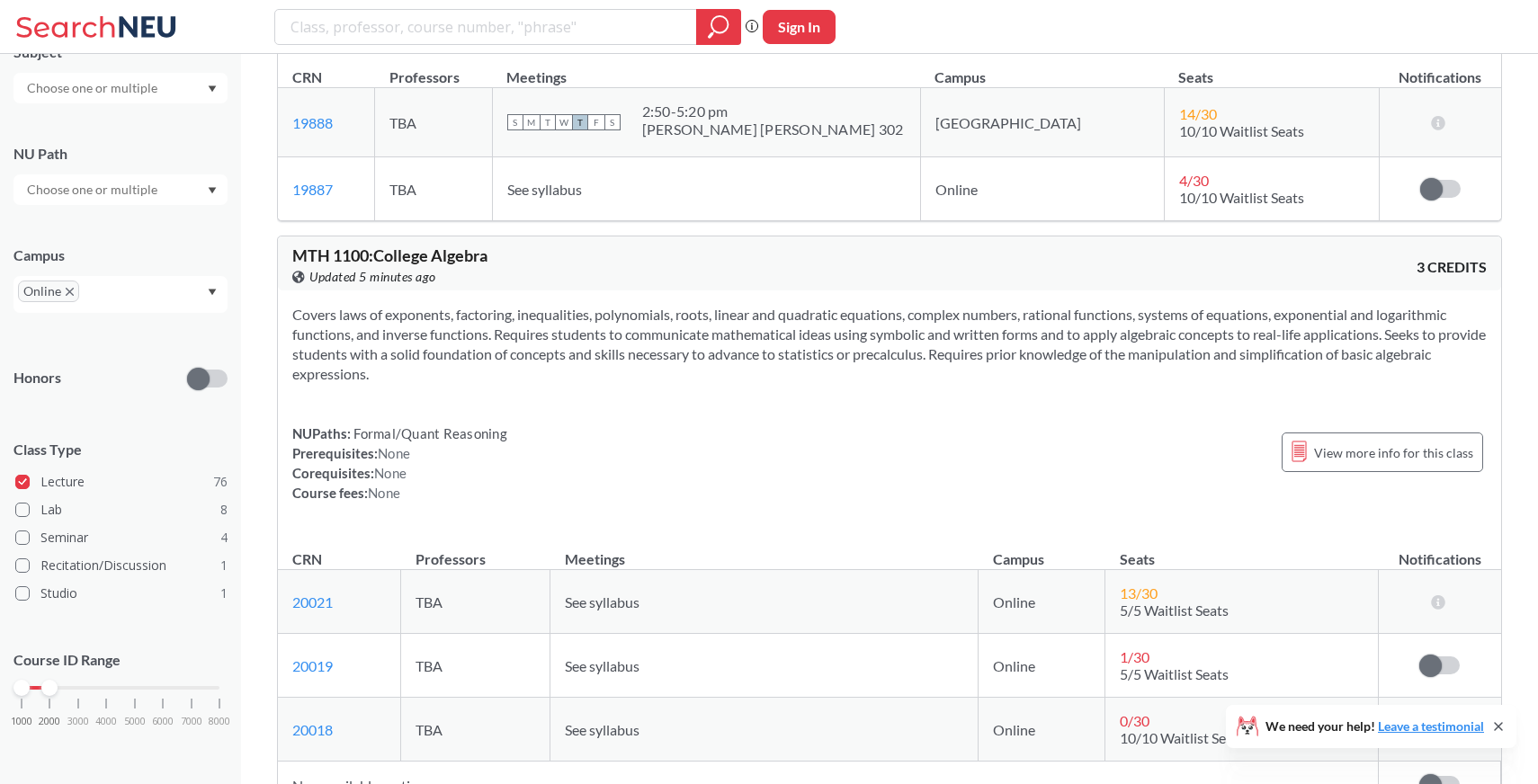
scroll to position [5402, 0]
click at [301, 264] on span "MTH 1100 : College Algebra" at bounding box center [389, 253] width 195 height 19
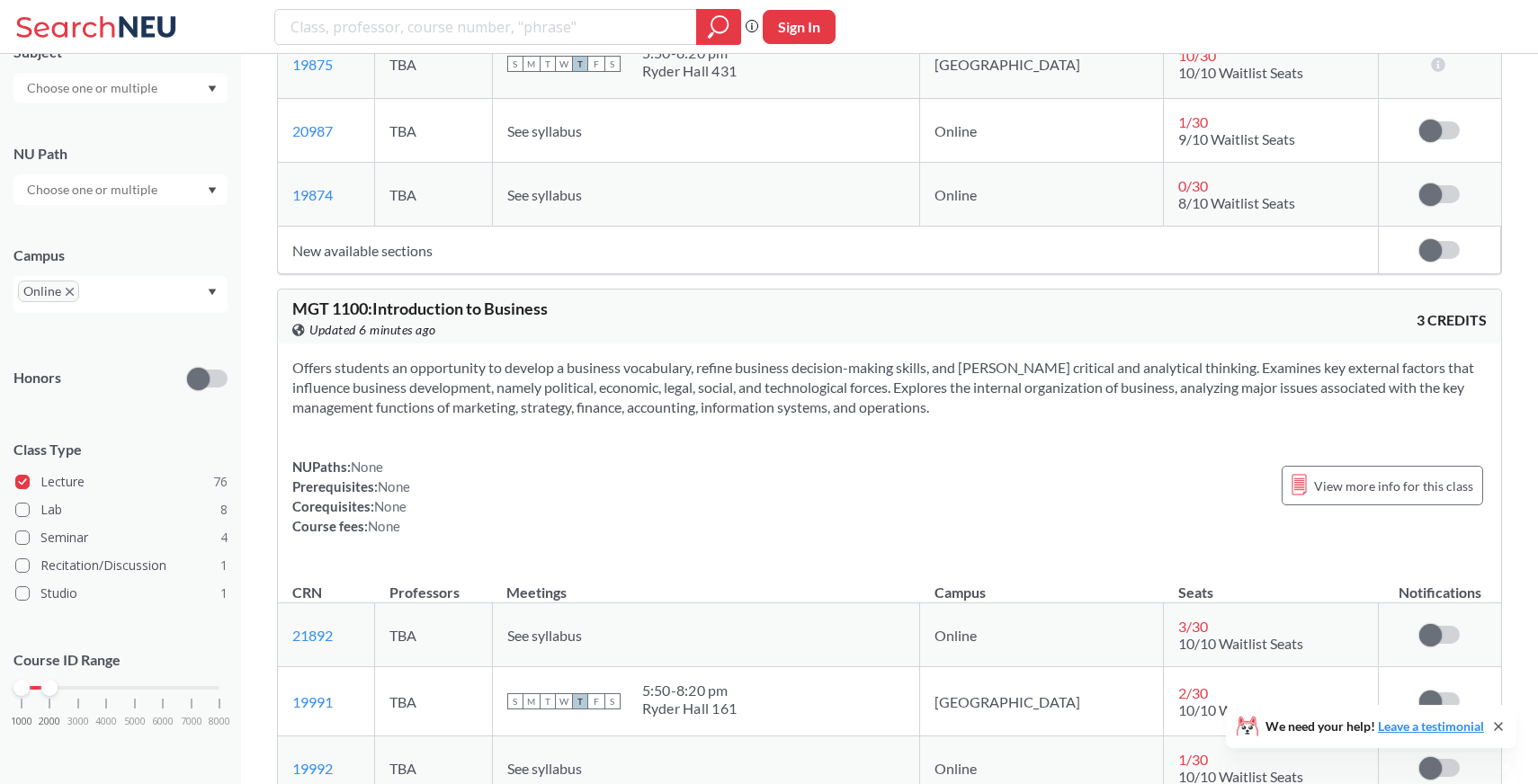
scroll to position [6804, 0]
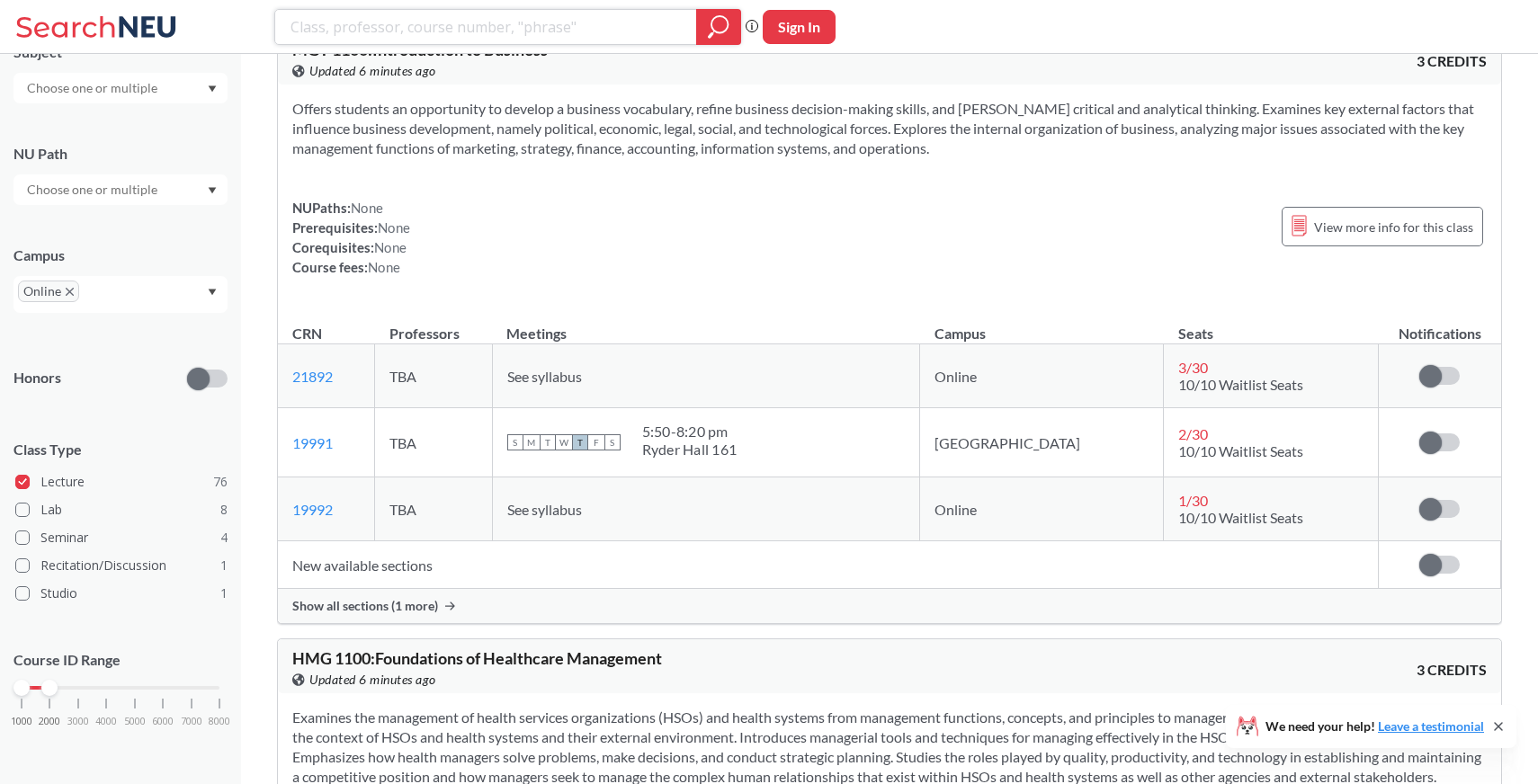
click at [565, 32] on input "search" at bounding box center [486, 27] width 395 height 31
type input "film"
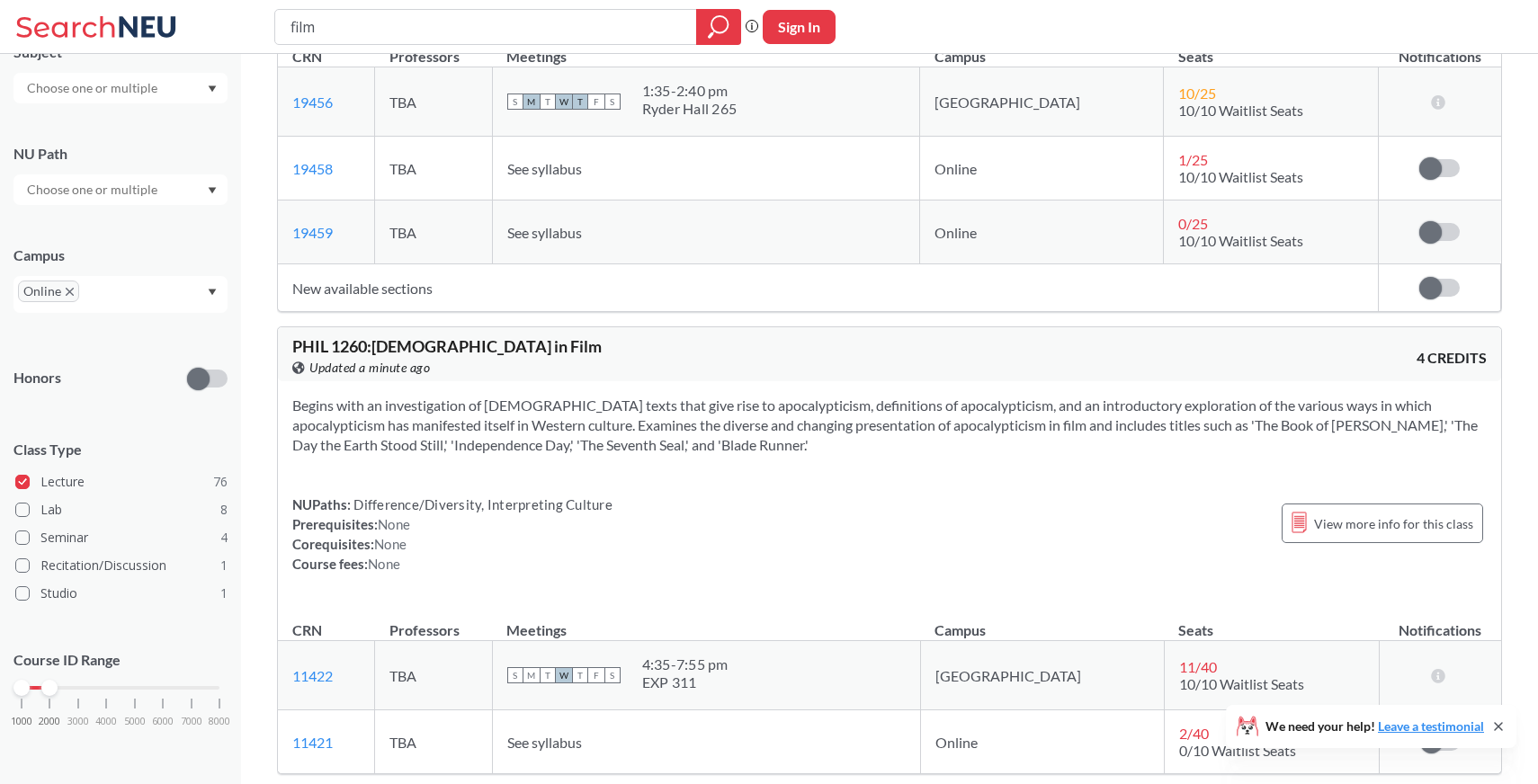
scroll to position [454, 0]
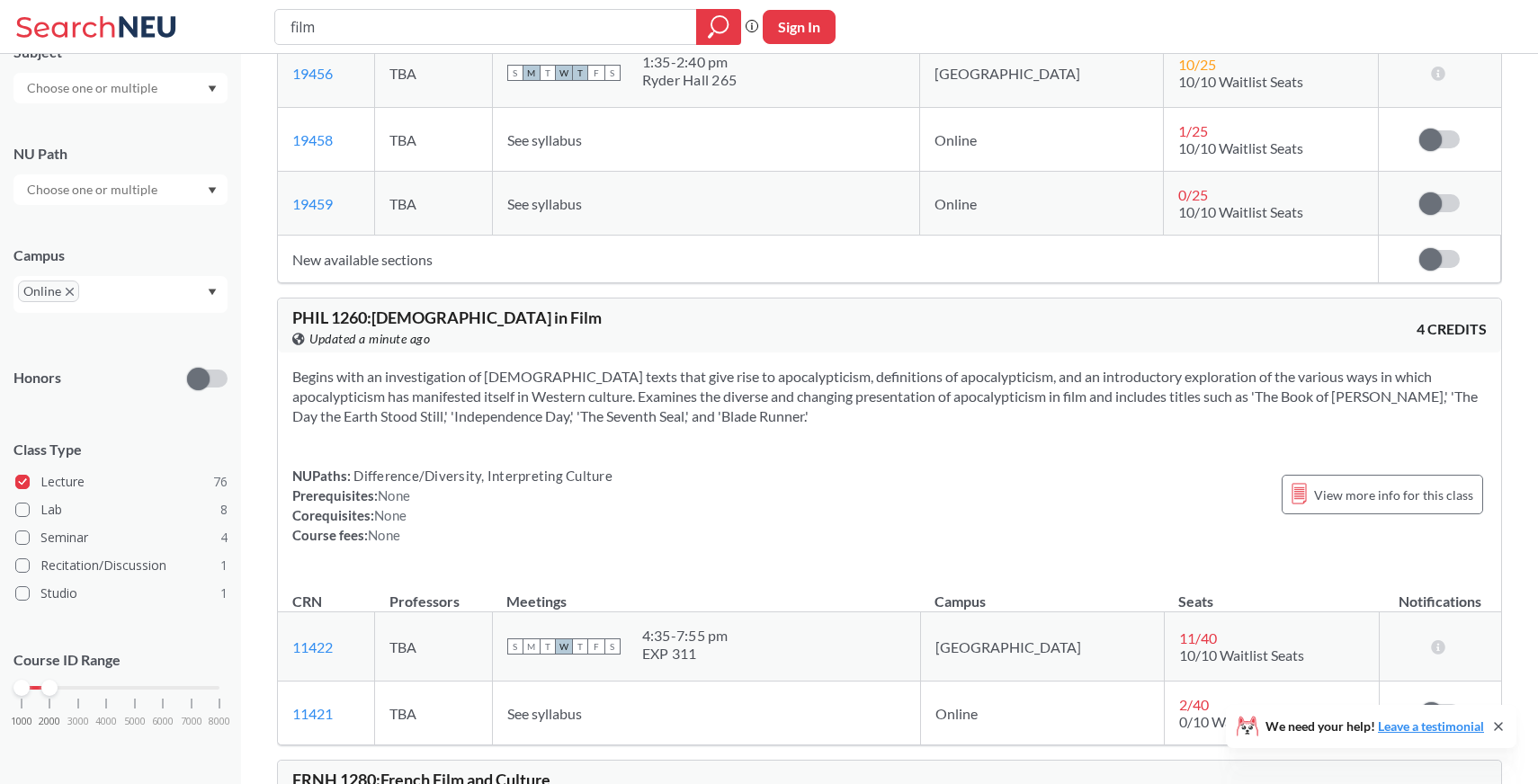
click at [303, 323] on span "PHIL 1260 : [DEMOGRAPHIC_DATA] in Film" at bounding box center [447, 317] width 309 height 19
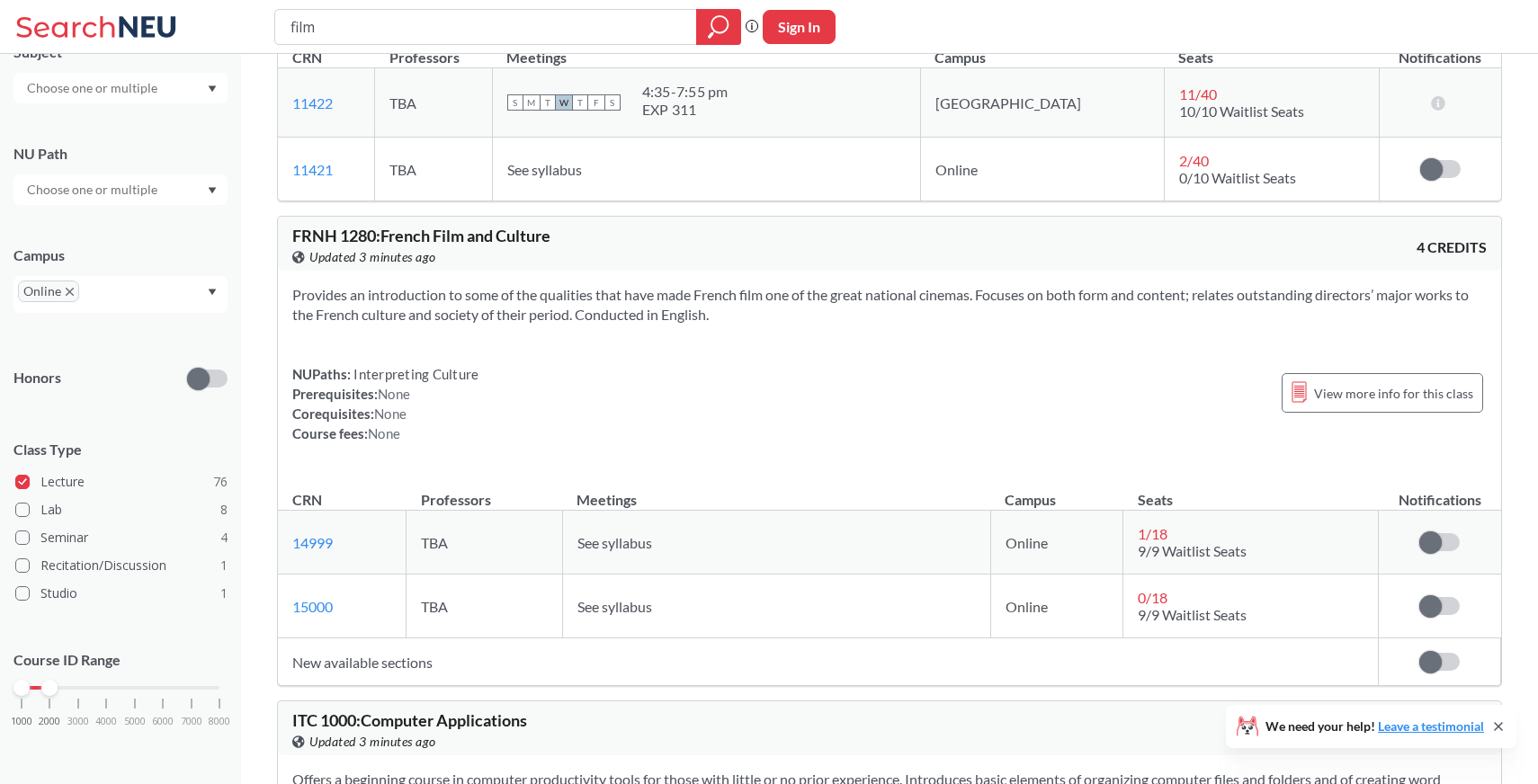
scroll to position [1011, 0]
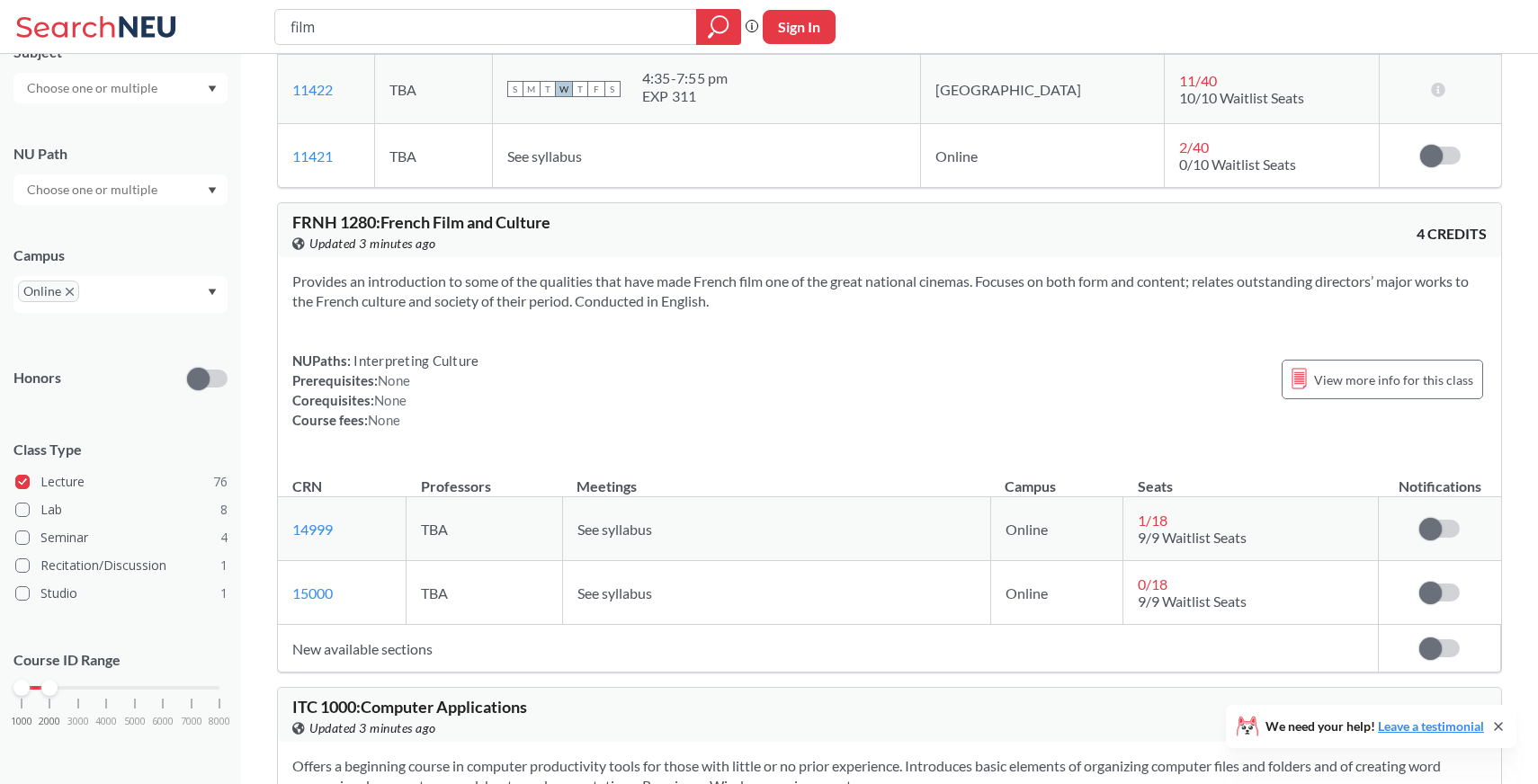
click at [621, 328] on div "Provides an introduction to some of the qualities that have made French film on…" at bounding box center [889, 358] width 1223 height 202
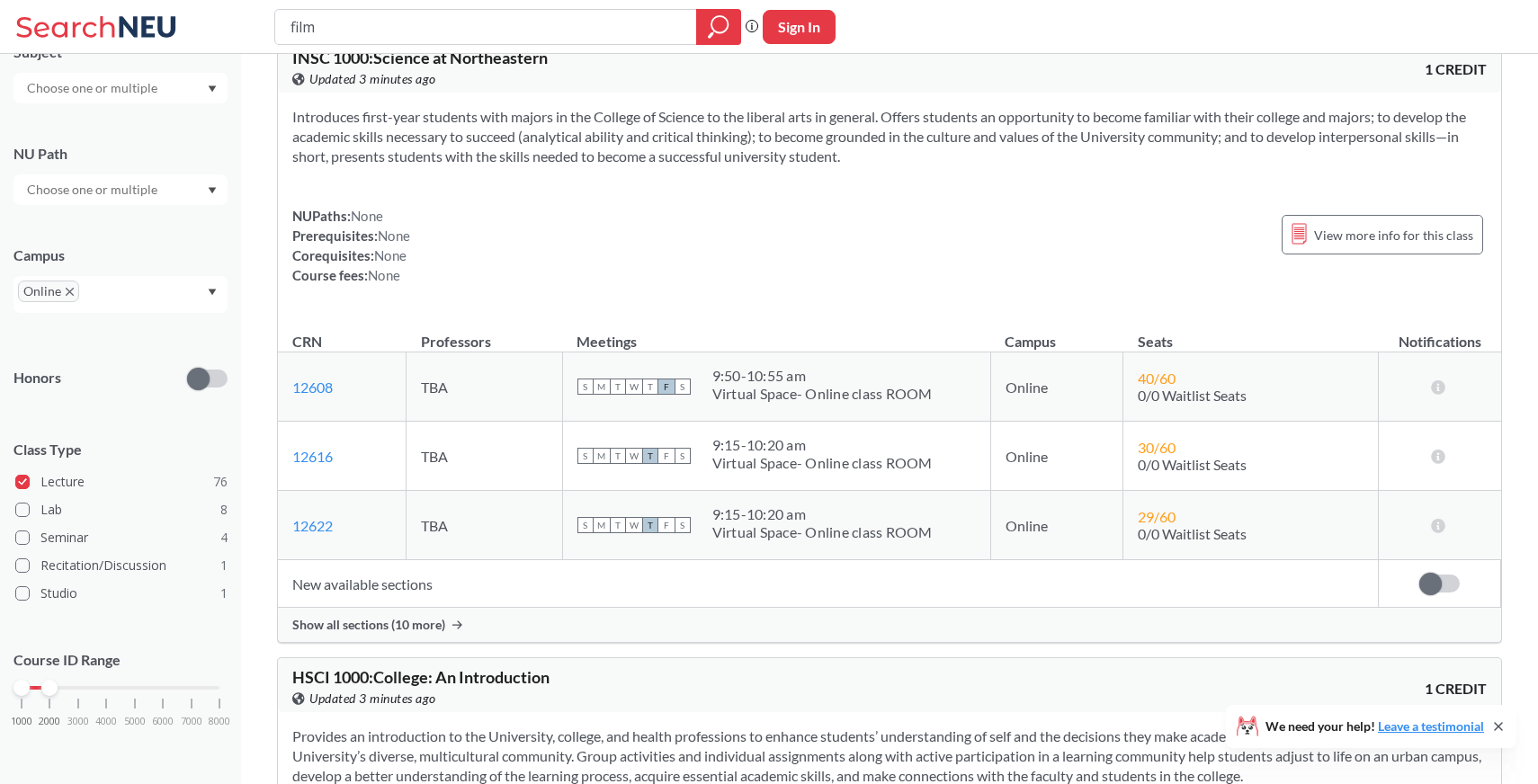
scroll to position [2162, 0]
click at [23, 689] on div at bounding box center [22, 688] width 17 height 17
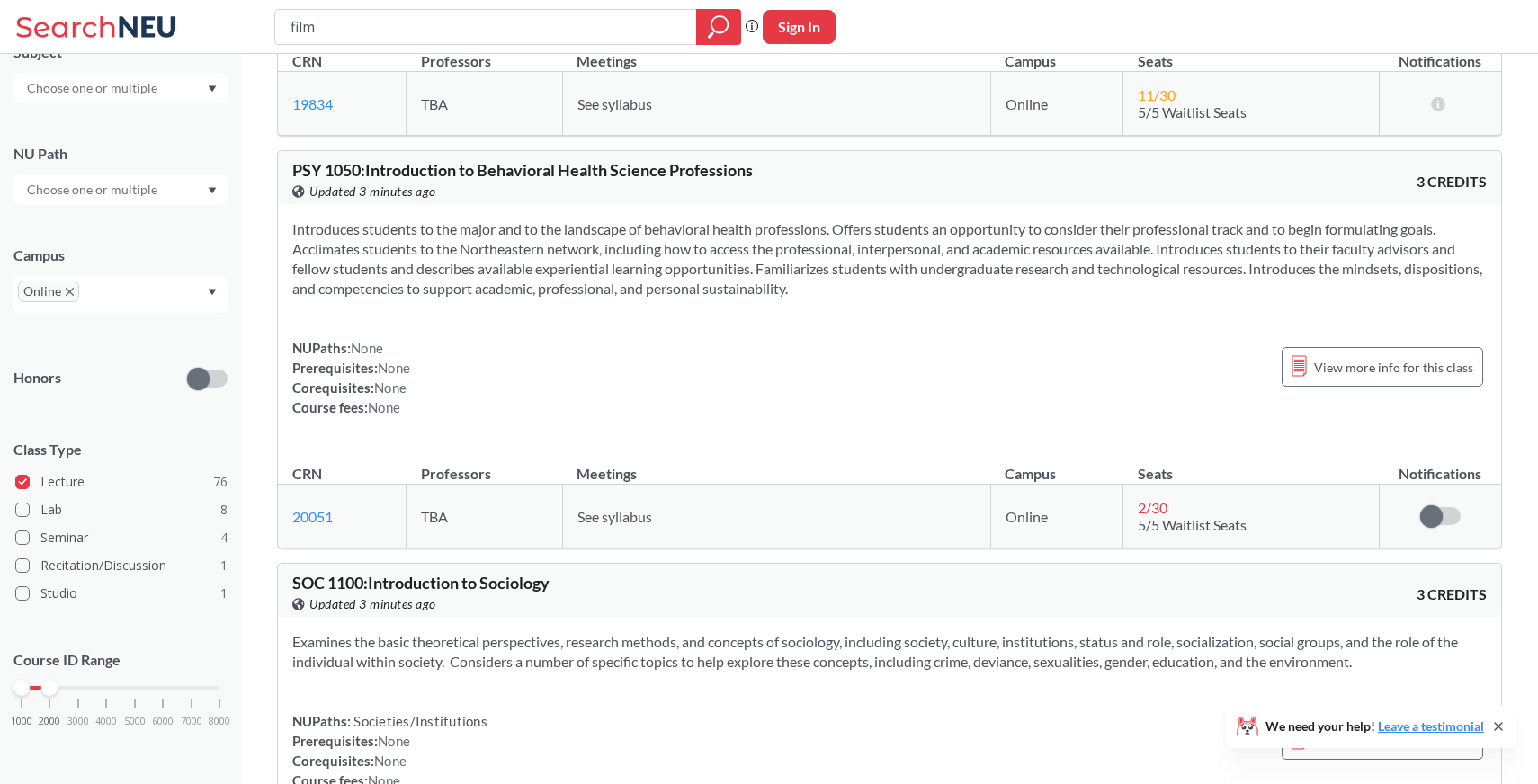
scroll to position [5784, 0]
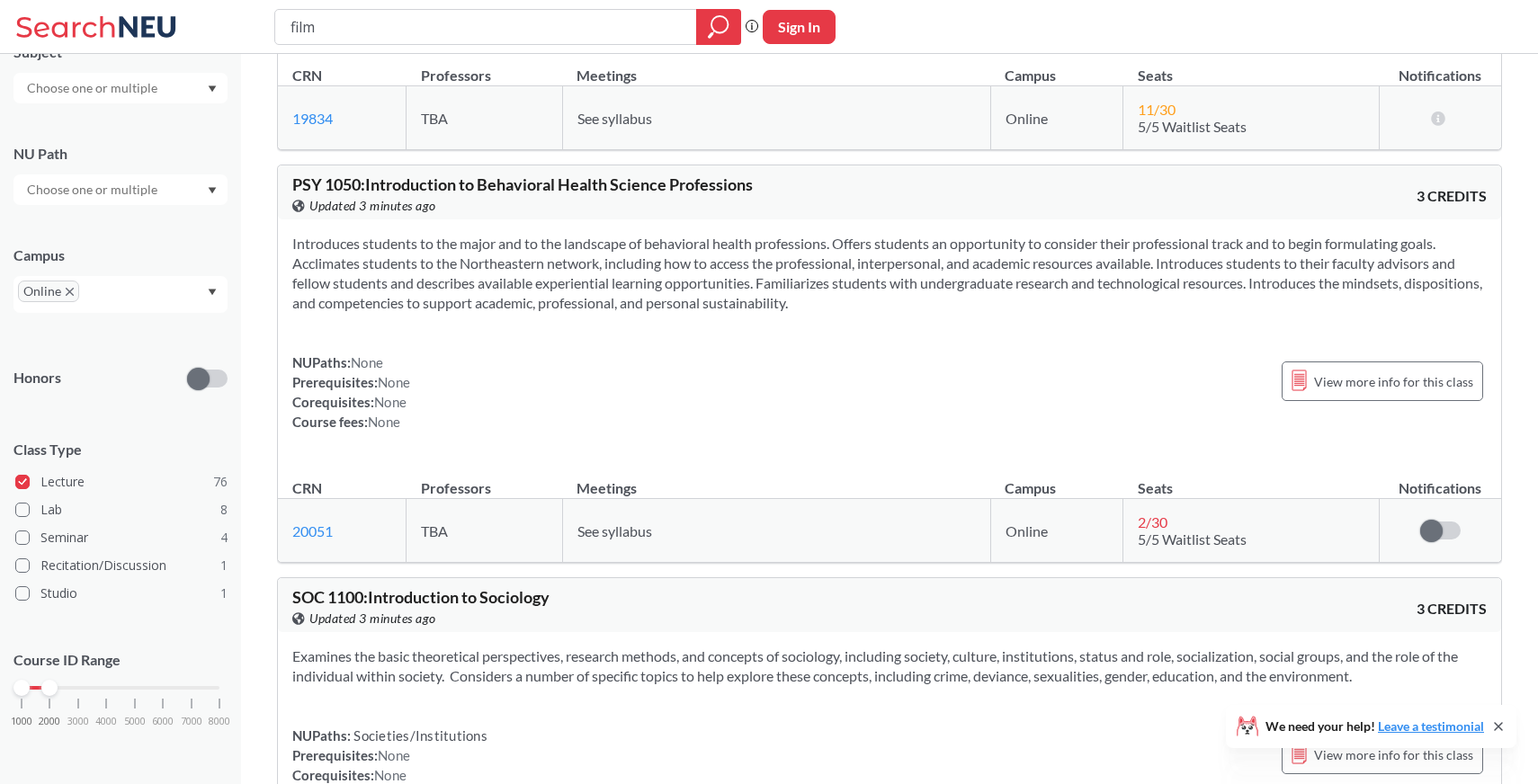
click at [303, 193] on span "PSY 1050 : Introduction to Behavioral Health Science Professions" at bounding box center [523, 184] width 461 height 19
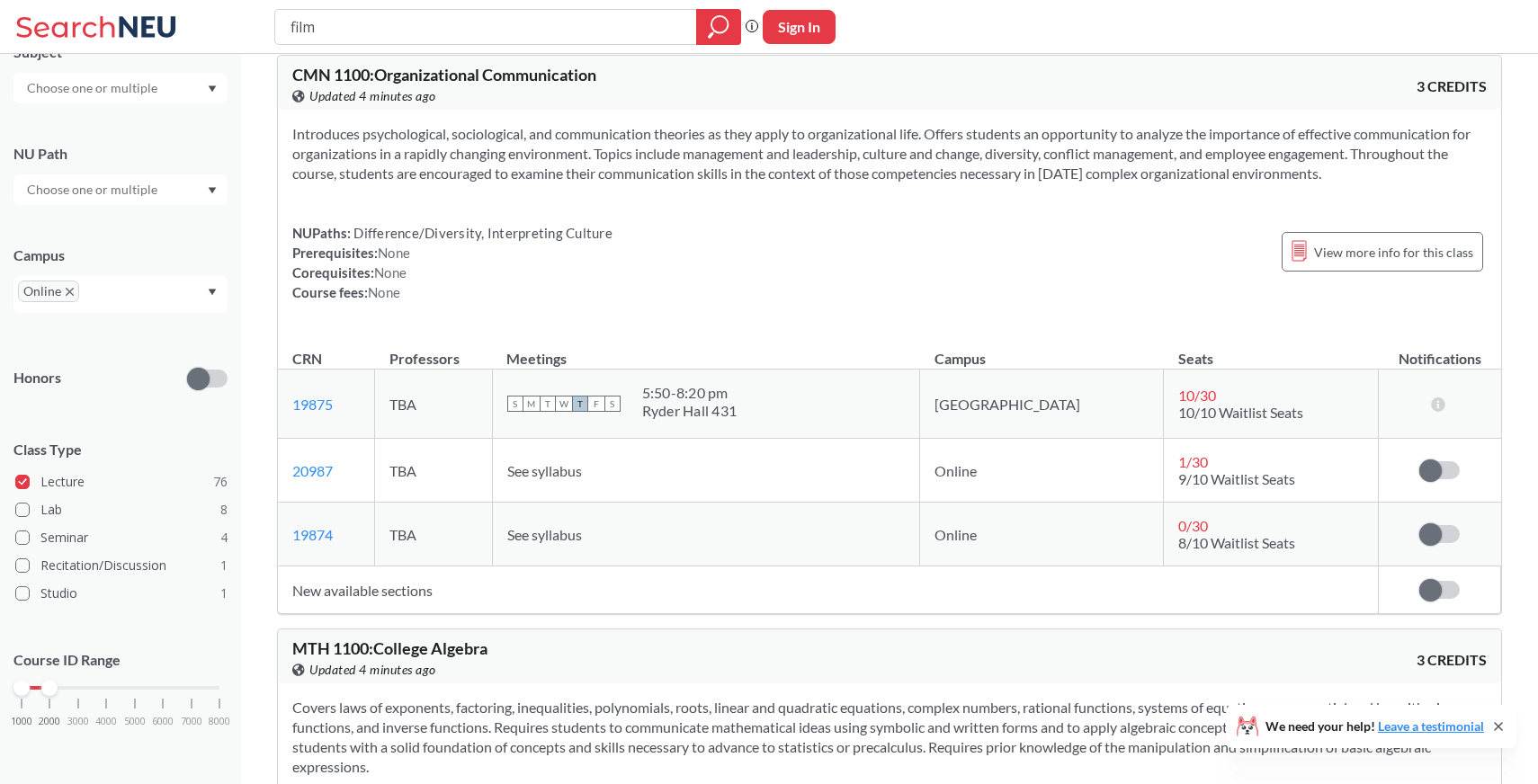
scroll to position [7121, 0]
drag, startPoint x: 46, startPoint y: 681, endPoint x: 78, endPoint y: 682, distance: 32.0
click at [79, 683] on div at bounding box center [79, 688] width 17 height 17
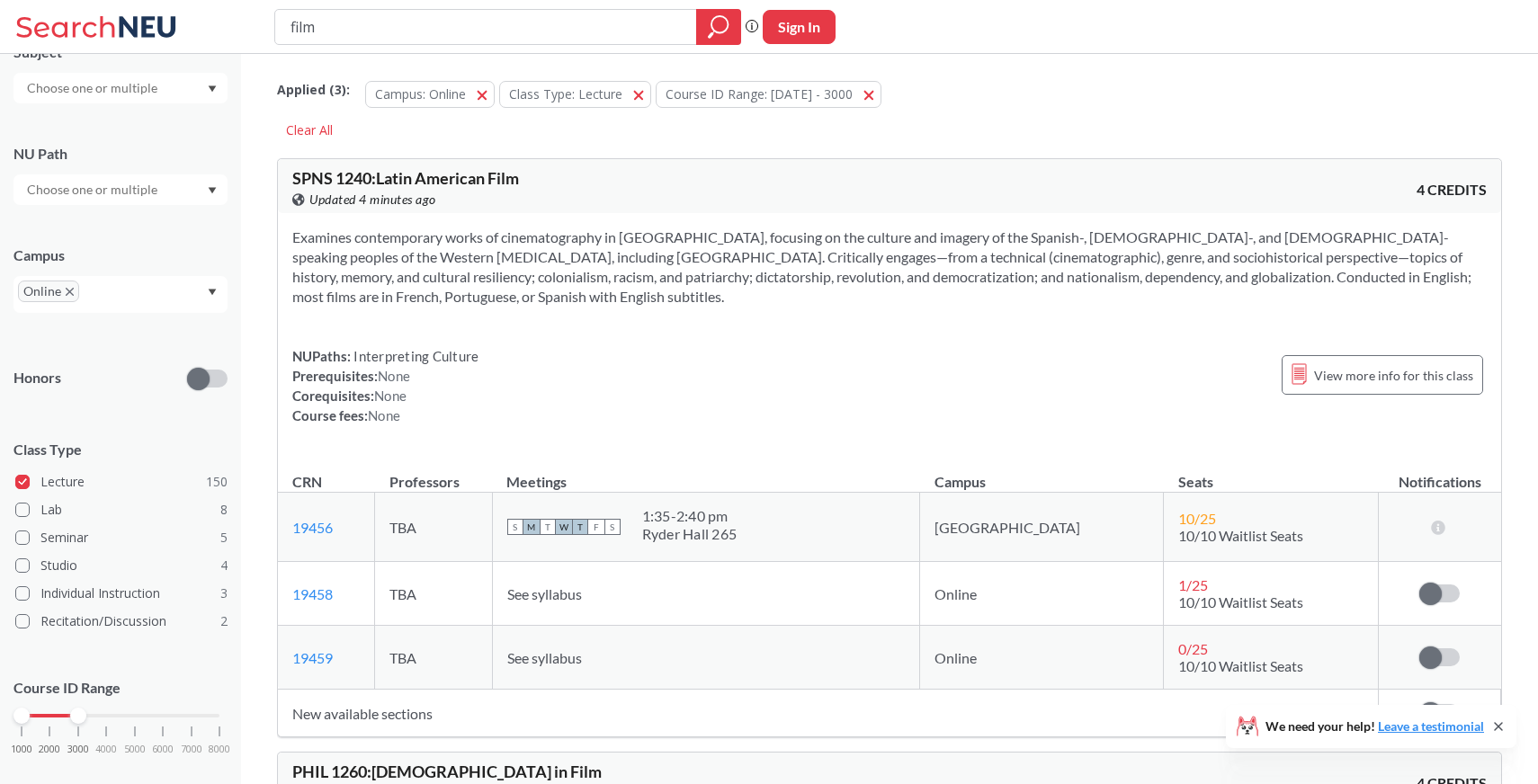
click at [314, 177] on span "SPNS 1240 : Latin American Film" at bounding box center [405, 178] width 227 height 19
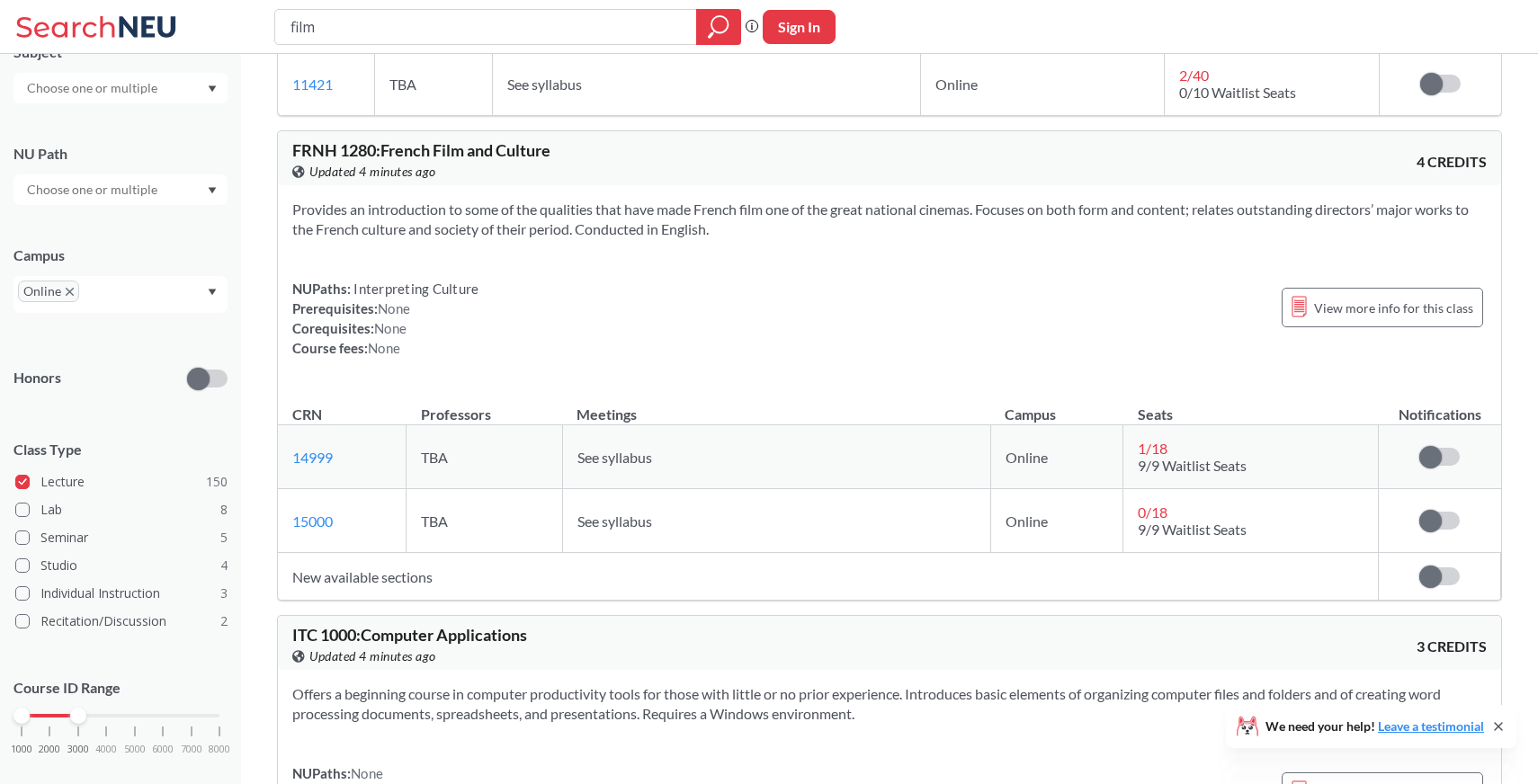
scroll to position [1086, 0]
